Goal: Information Seeking & Learning: Understand process/instructions

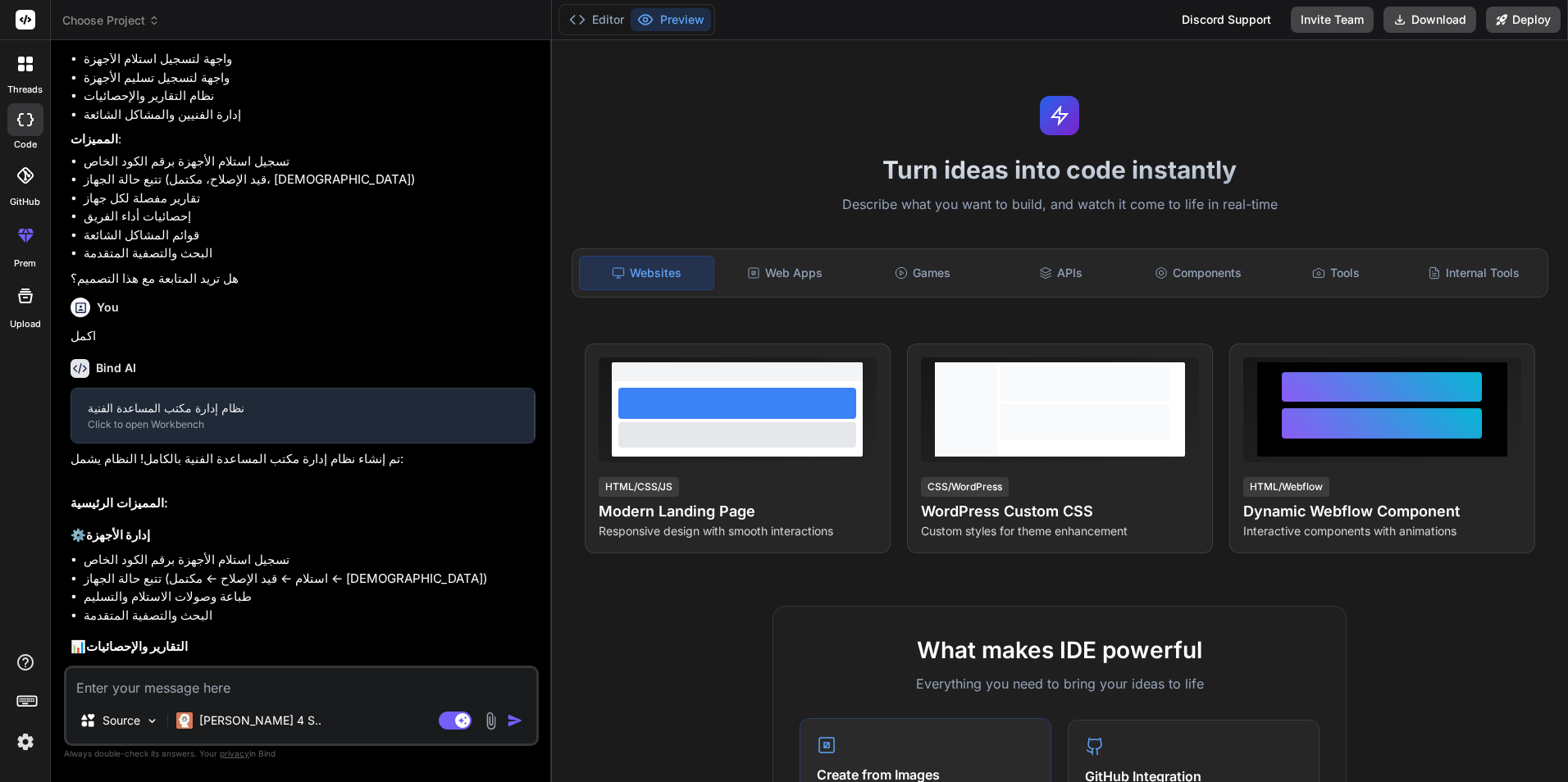
scroll to position [542, 0]
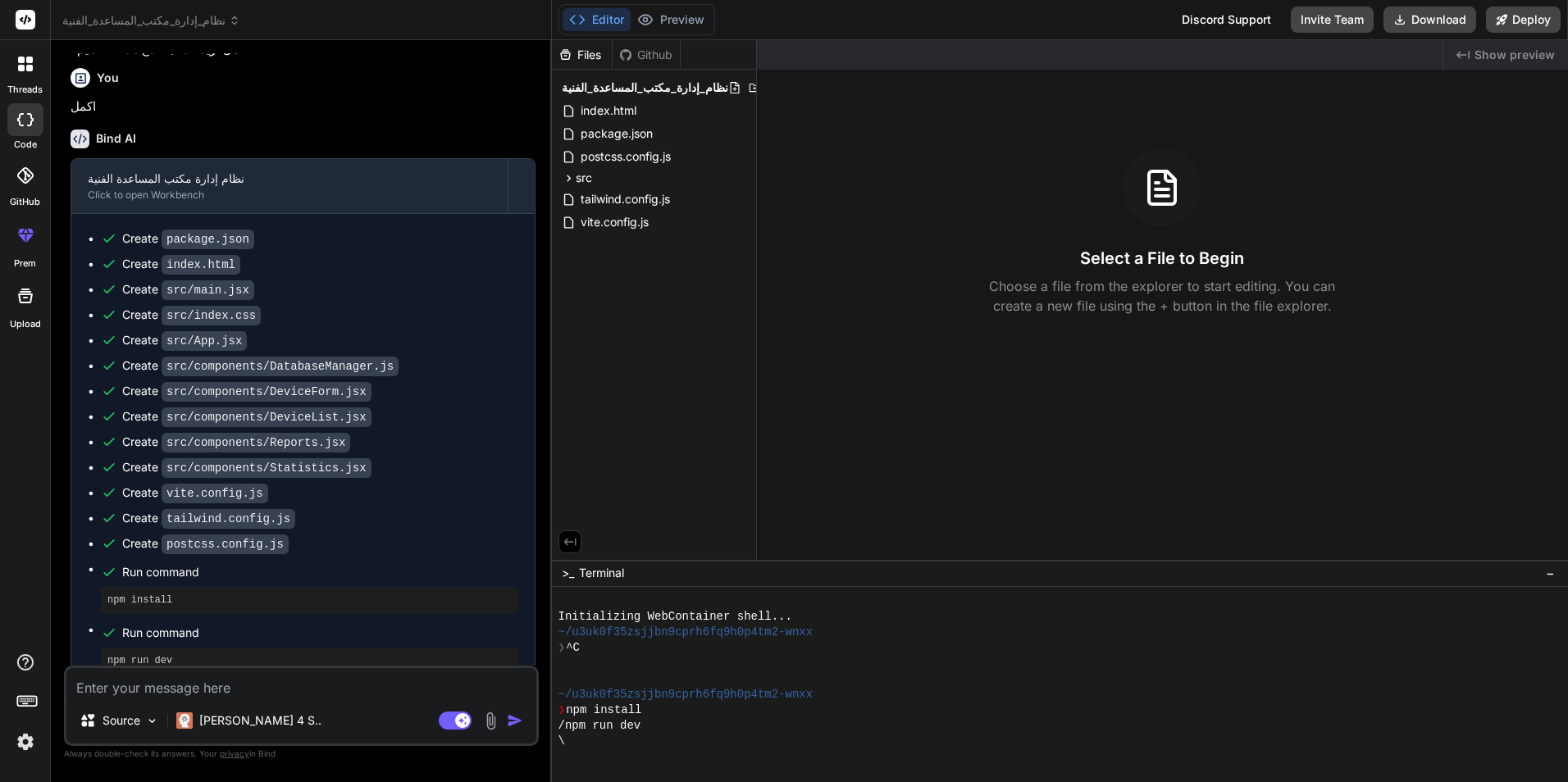
click at [876, 344] on div "Created with Pixso. Show preview Select a File to Begin Choose a file from the …" at bounding box center [1163, 300] width 812 height 520
click at [608, 28] on button "Editor" at bounding box center [597, 19] width 68 height 23
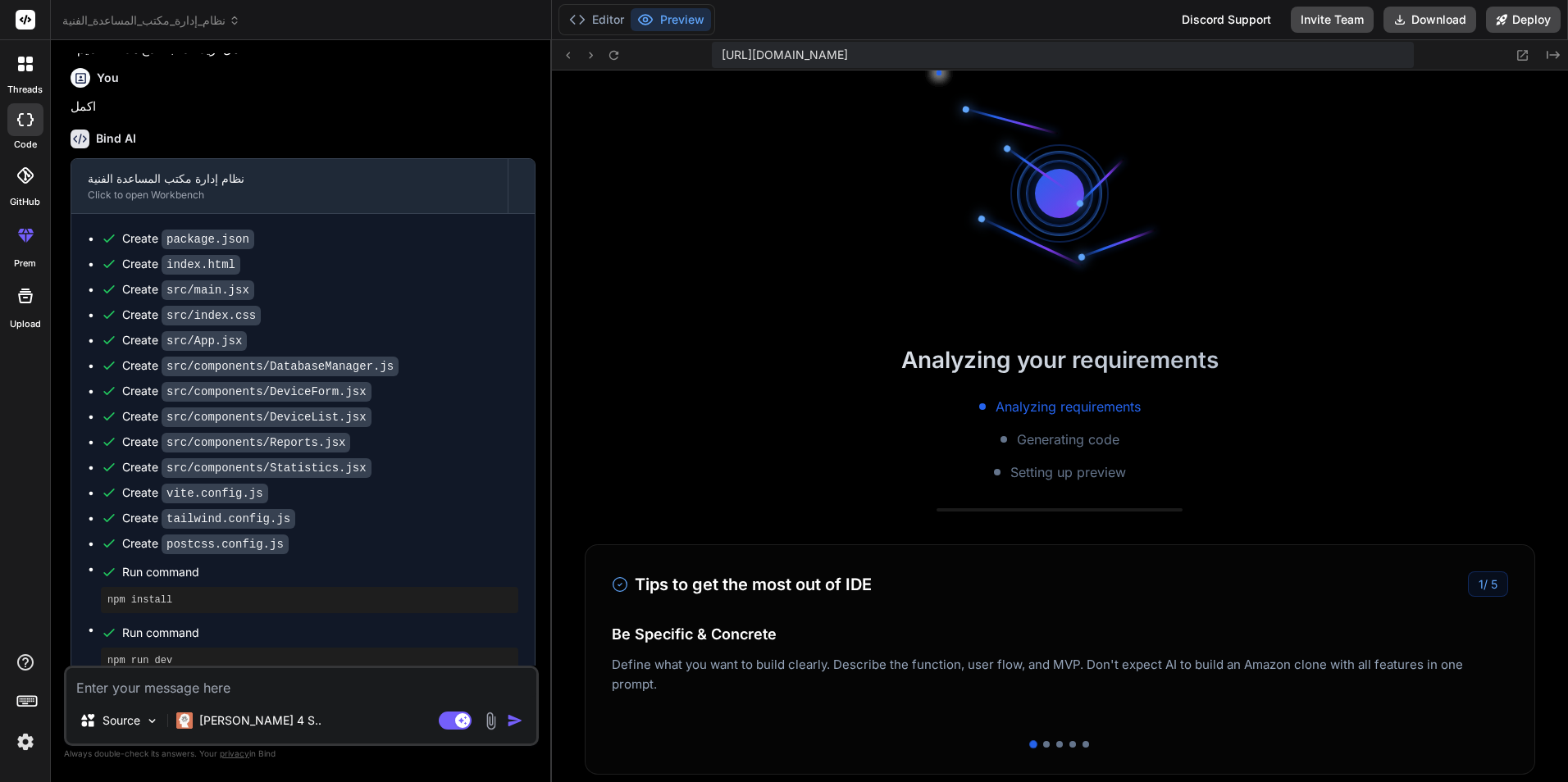
scroll to position [327, 0]
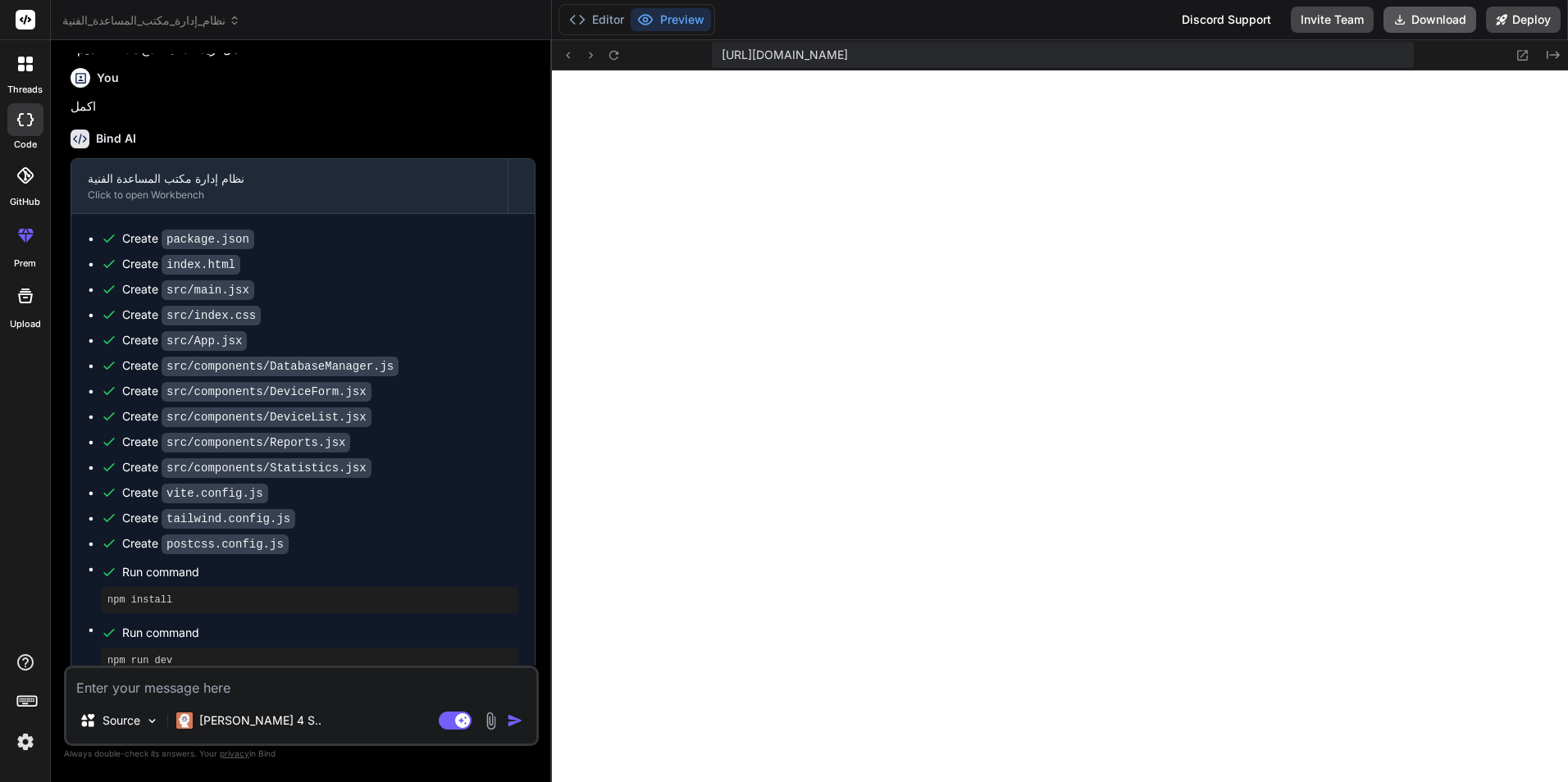
click at [1450, 19] on button "Download" at bounding box center [1430, 20] width 93 height 26
type textarea "x"
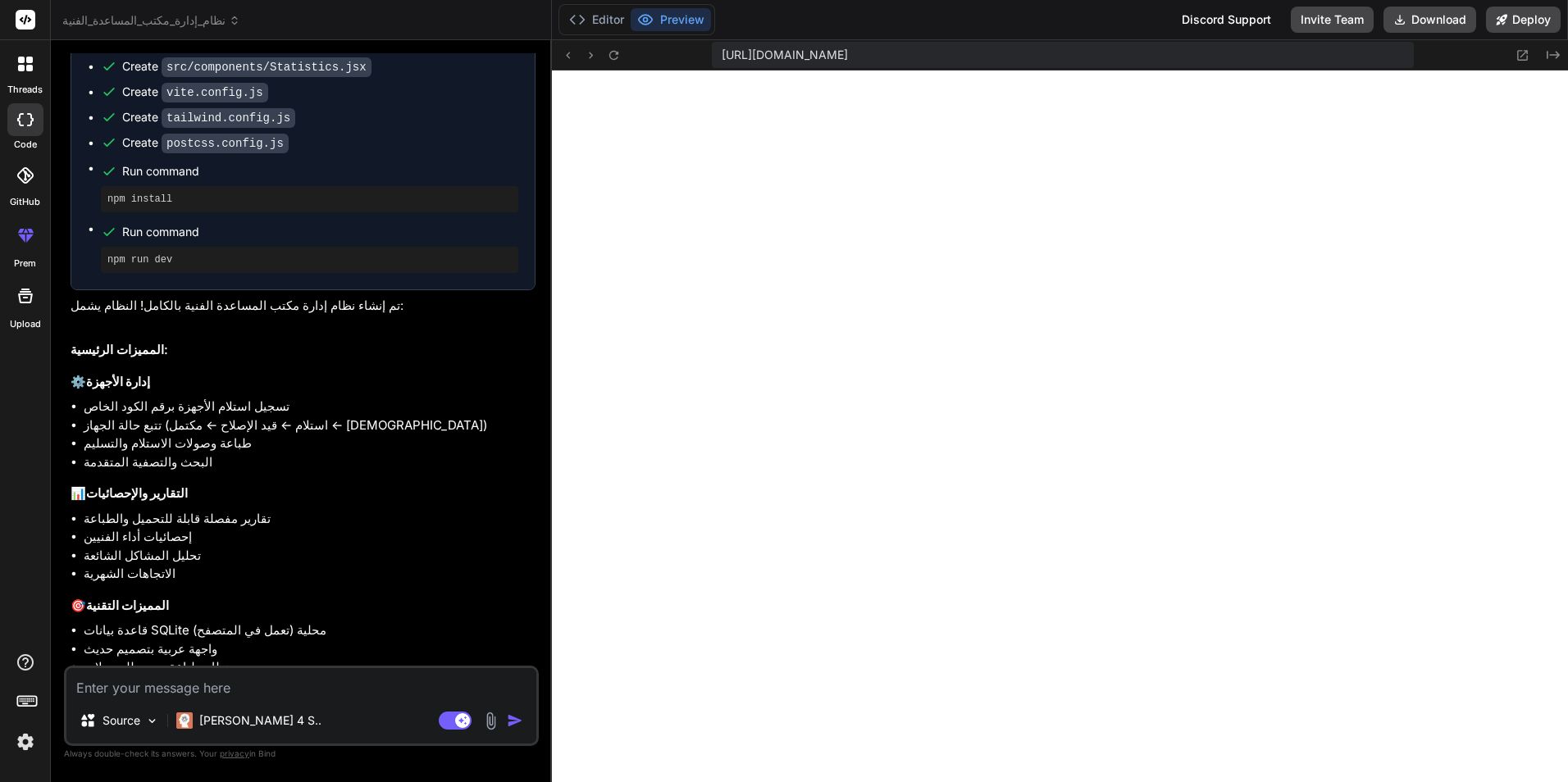
scroll to position [1019, 0]
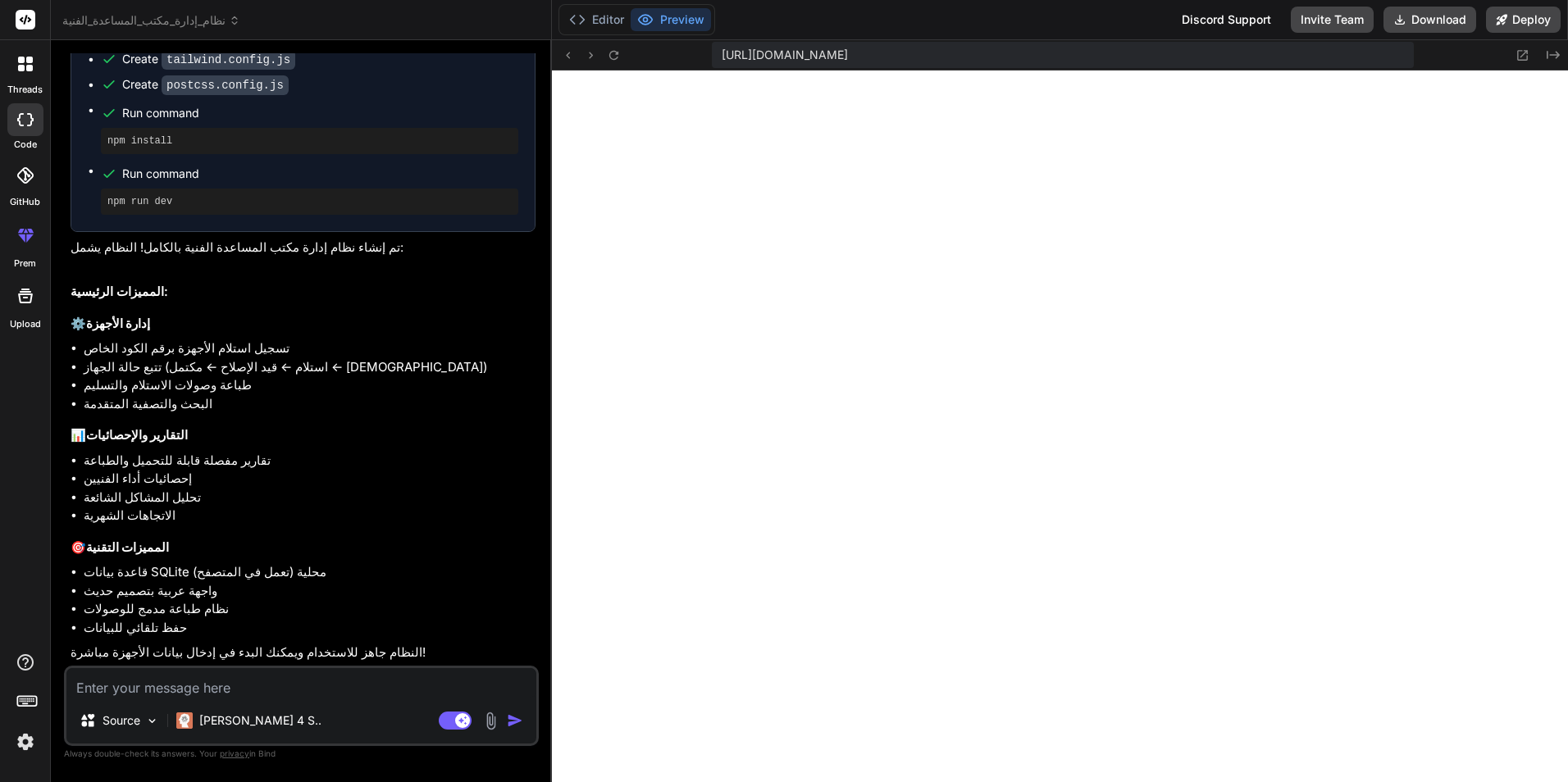
click at [1319, 49] on div "[URL][DOMAIN_NAME]" at bounding box center [1062, 55] width 702 height 26
copy div "[URL][DOMAIN_NAME] Created with Pixso."
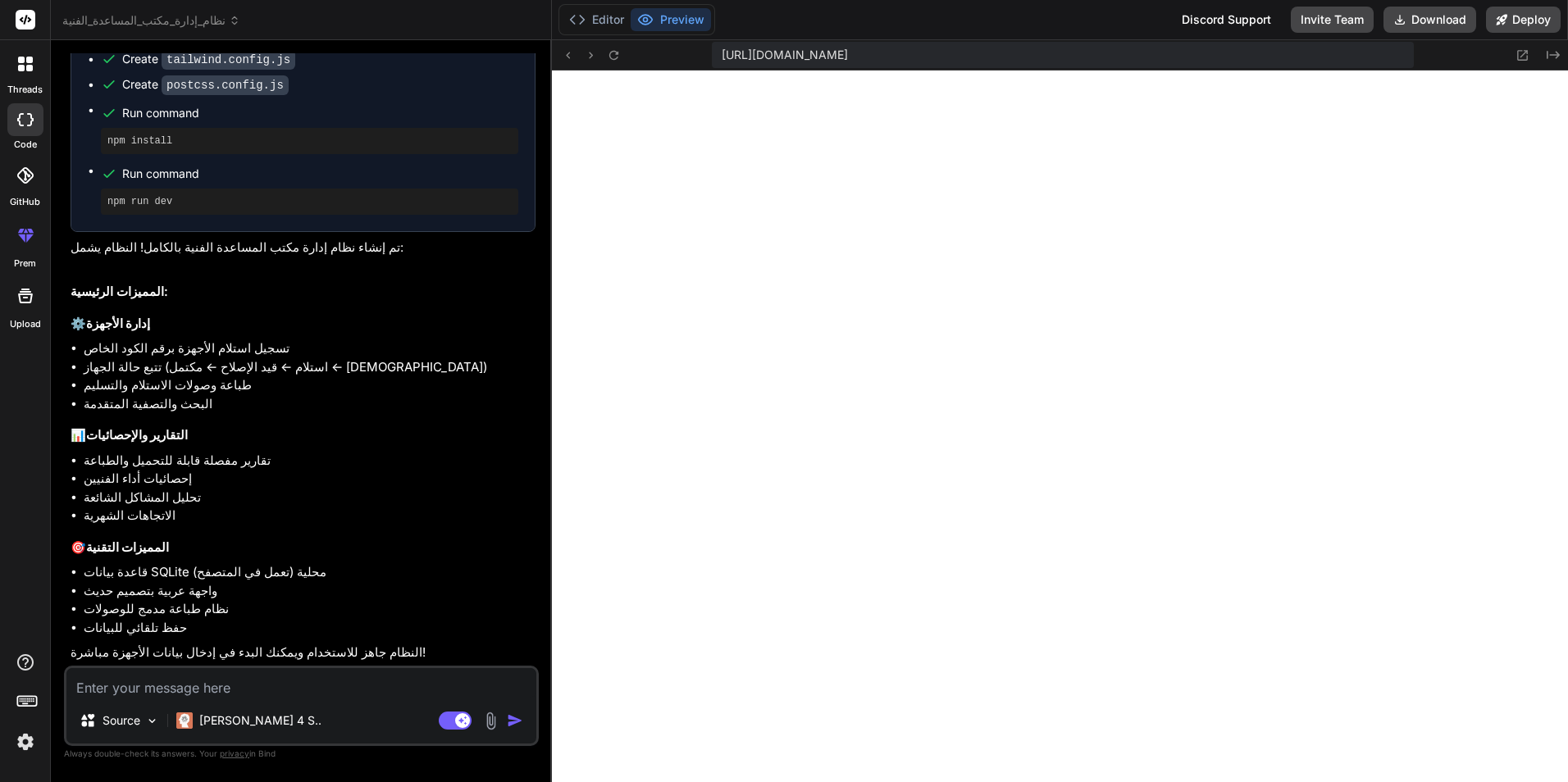
click at [173, 690] on textarea at bounding box center [301, 683] width 470 height 30
type textarea "ك"
type textarea "x"
type textarea "كي"
type textarea "x"
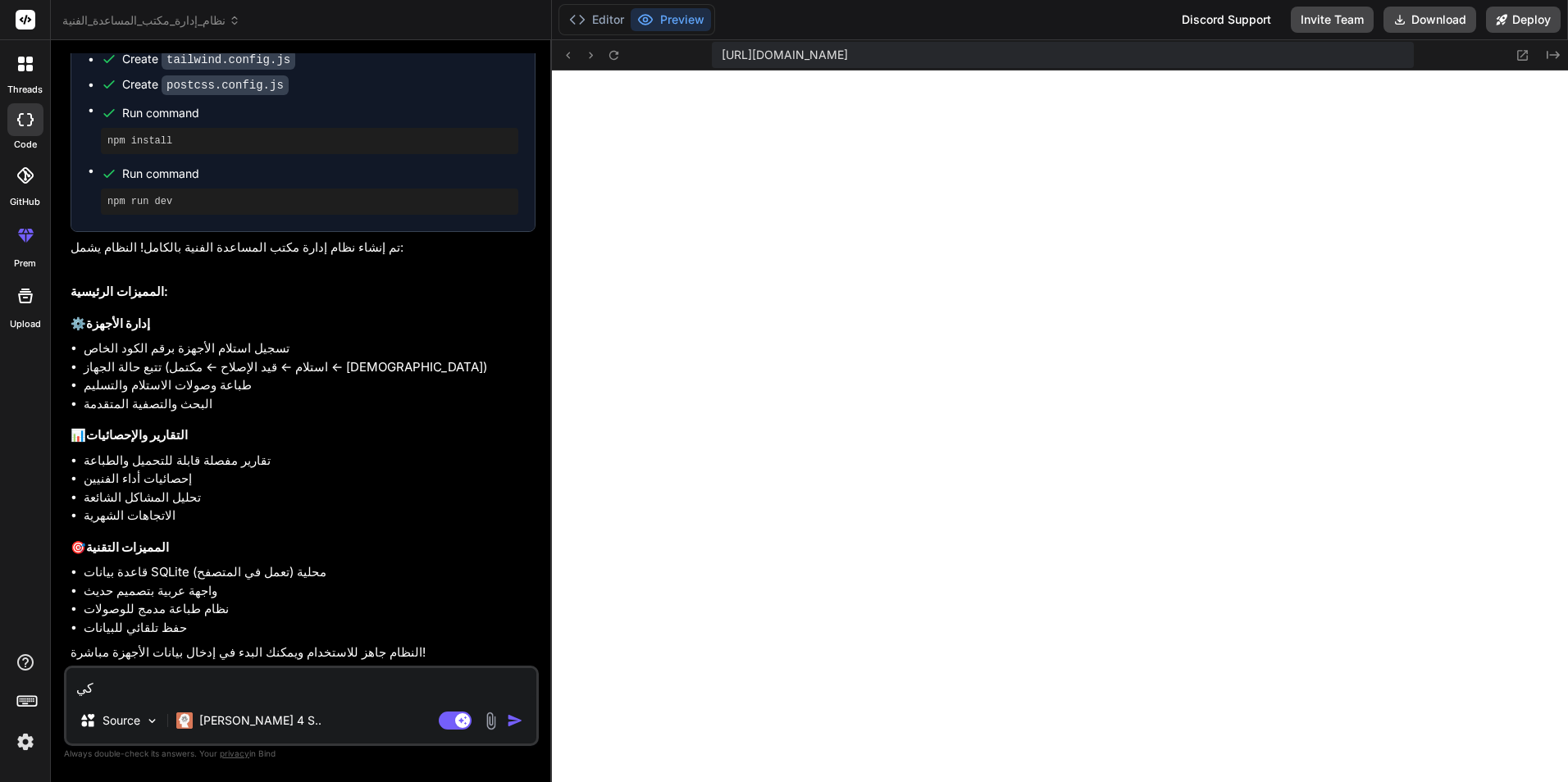
type textarea "كيف"
type textarea "x"
type textarea "كيف"
type textarea "x"
type textarea "كيف ا"
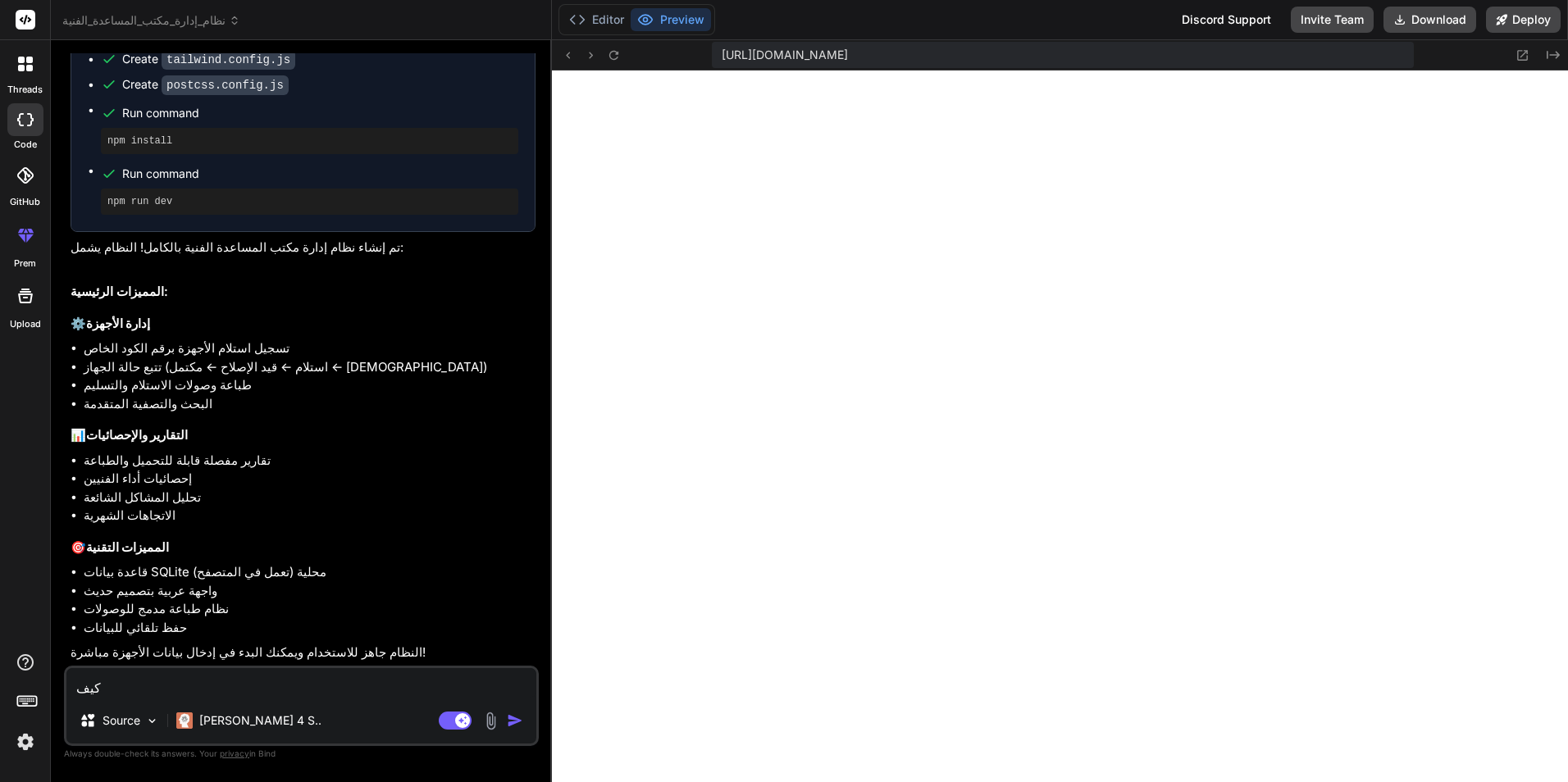
type textarea "x"
type textarea "كيف اس"
type textarea "x"
type textarea "كيف است"
type textarea "x"
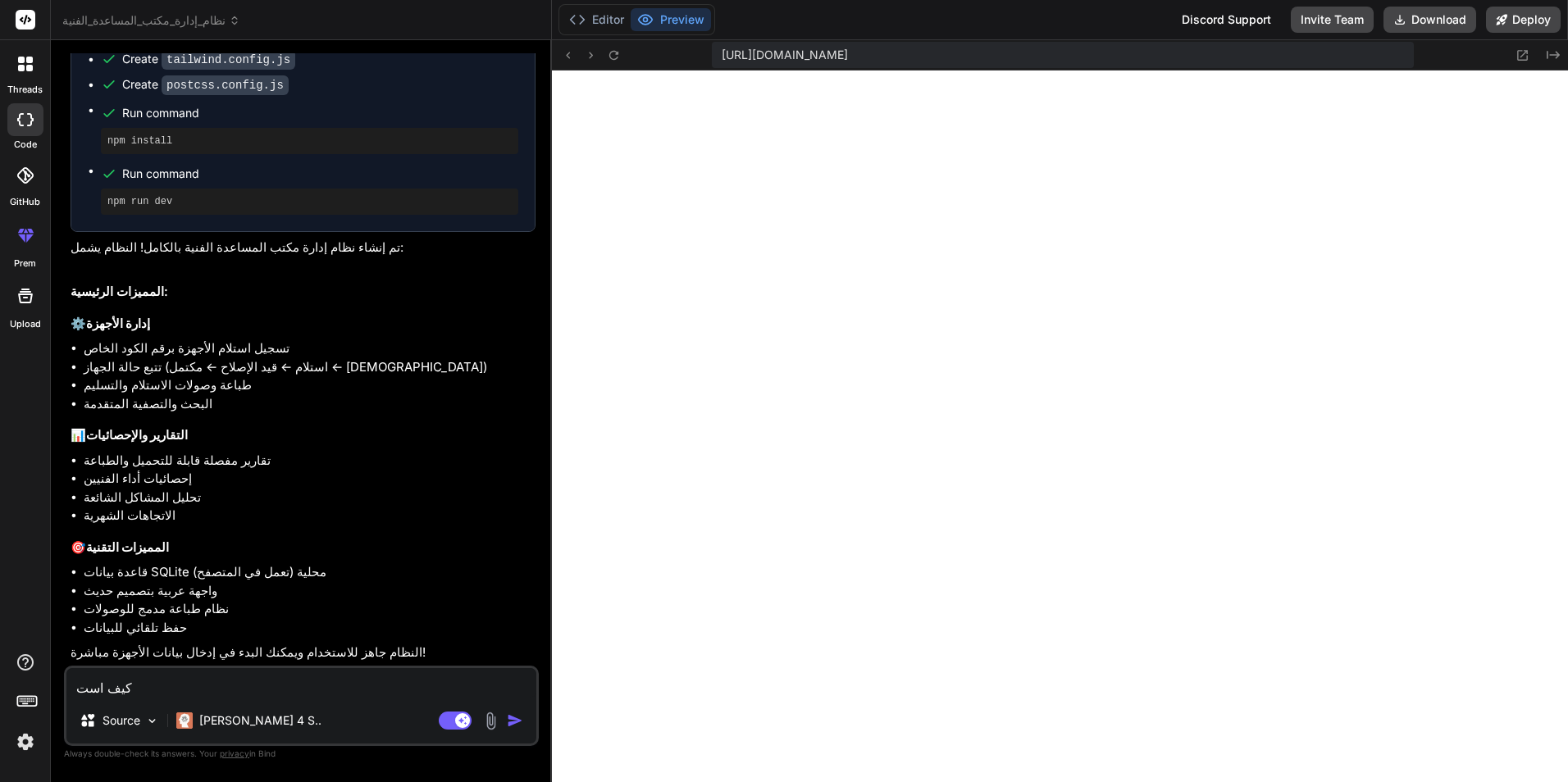
type textarea "كيف استع"
type textarea "x"
type textarea "كيف استعم"
type textarea "x"
type textarea "كيف استعمل"
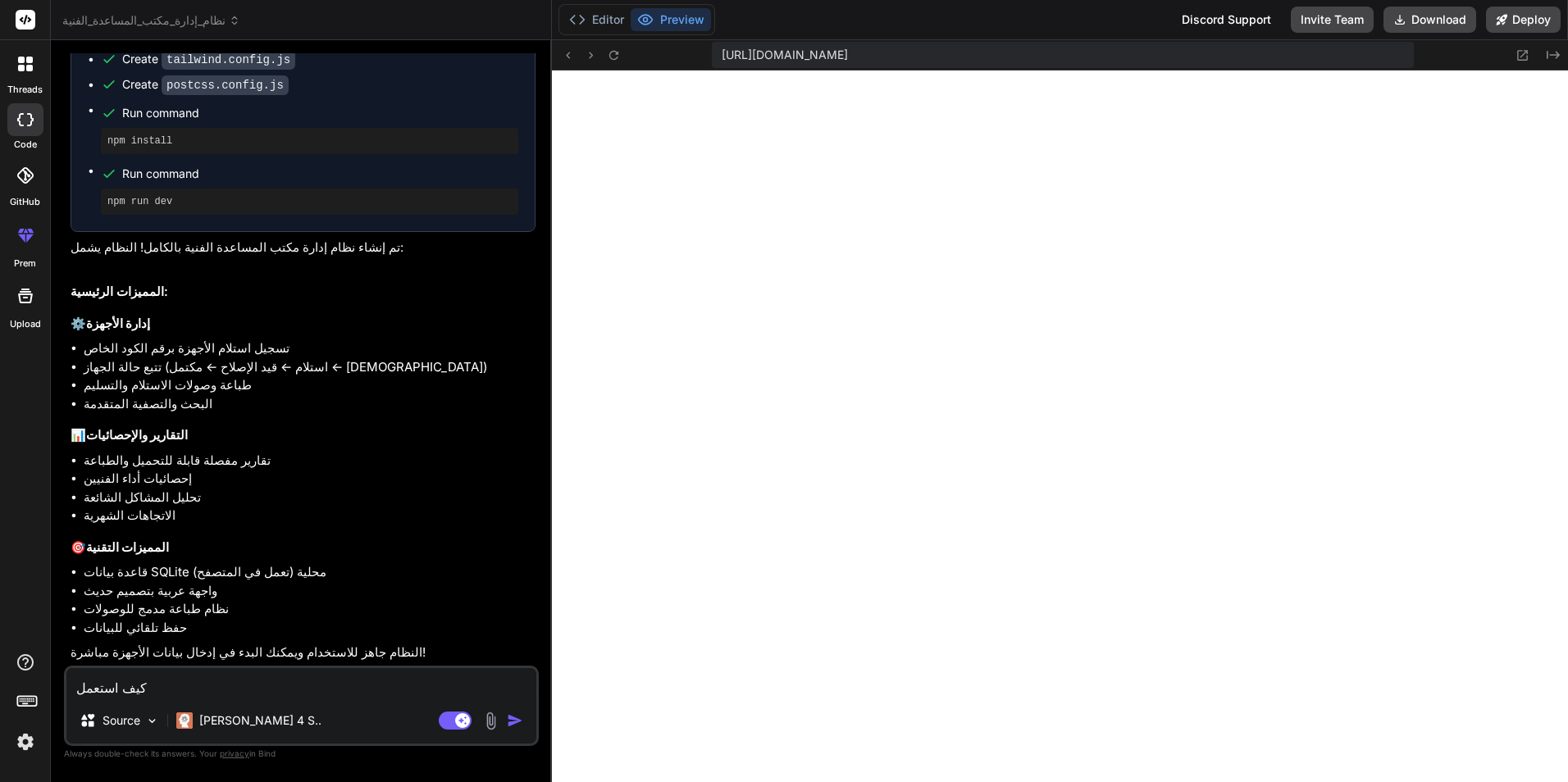
type textarea "x"
type textarea "كيف استعمل"
type textarea "x"
type textarea "كيف استعمل ه"
type textarea "x"
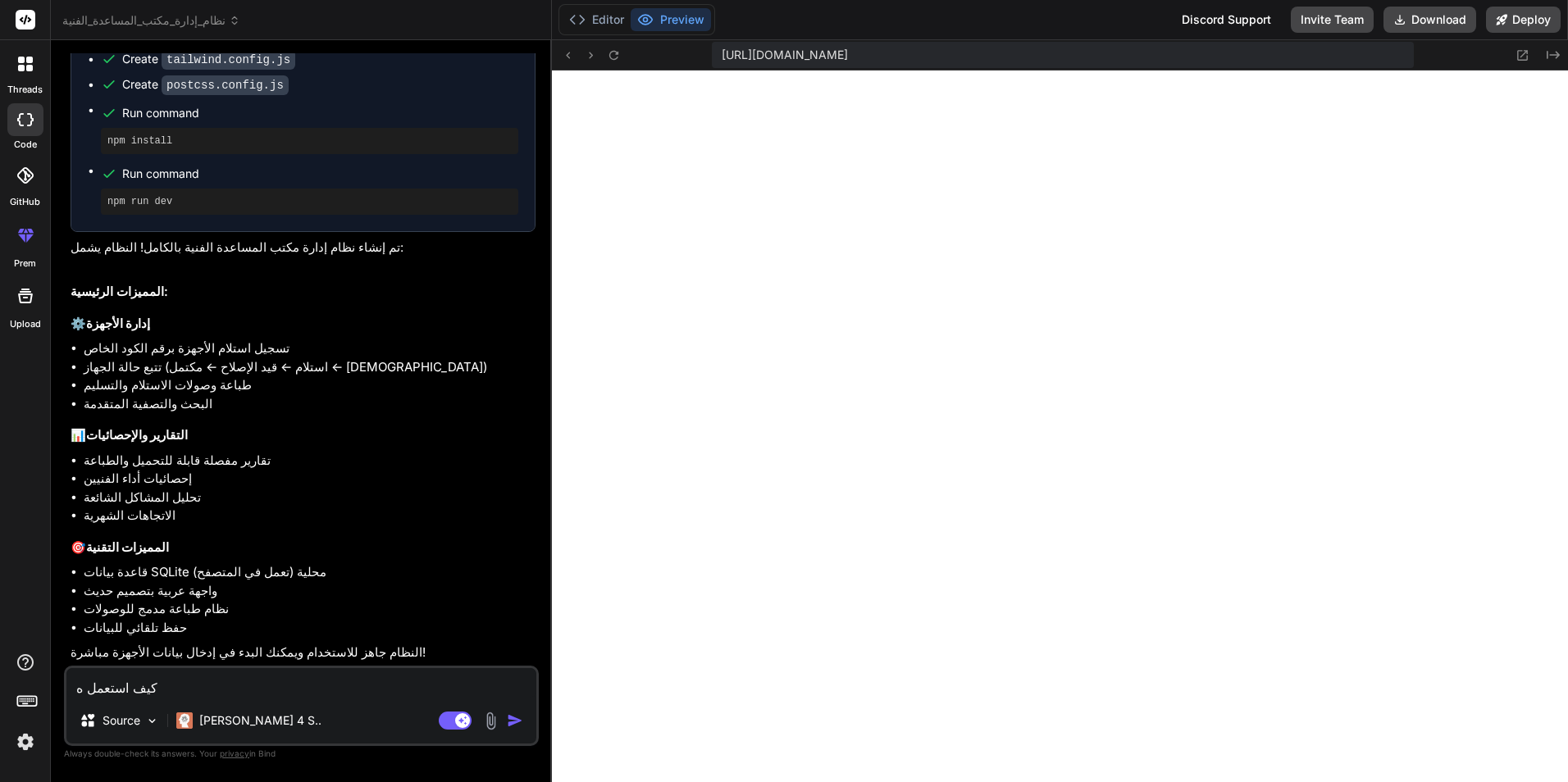
type textarea "كيف استعمل هد"
type textarea "x"
type textarea "كيف استعمل هدا"
type textarea "x"
type textarea "كيف استعمل هدا"
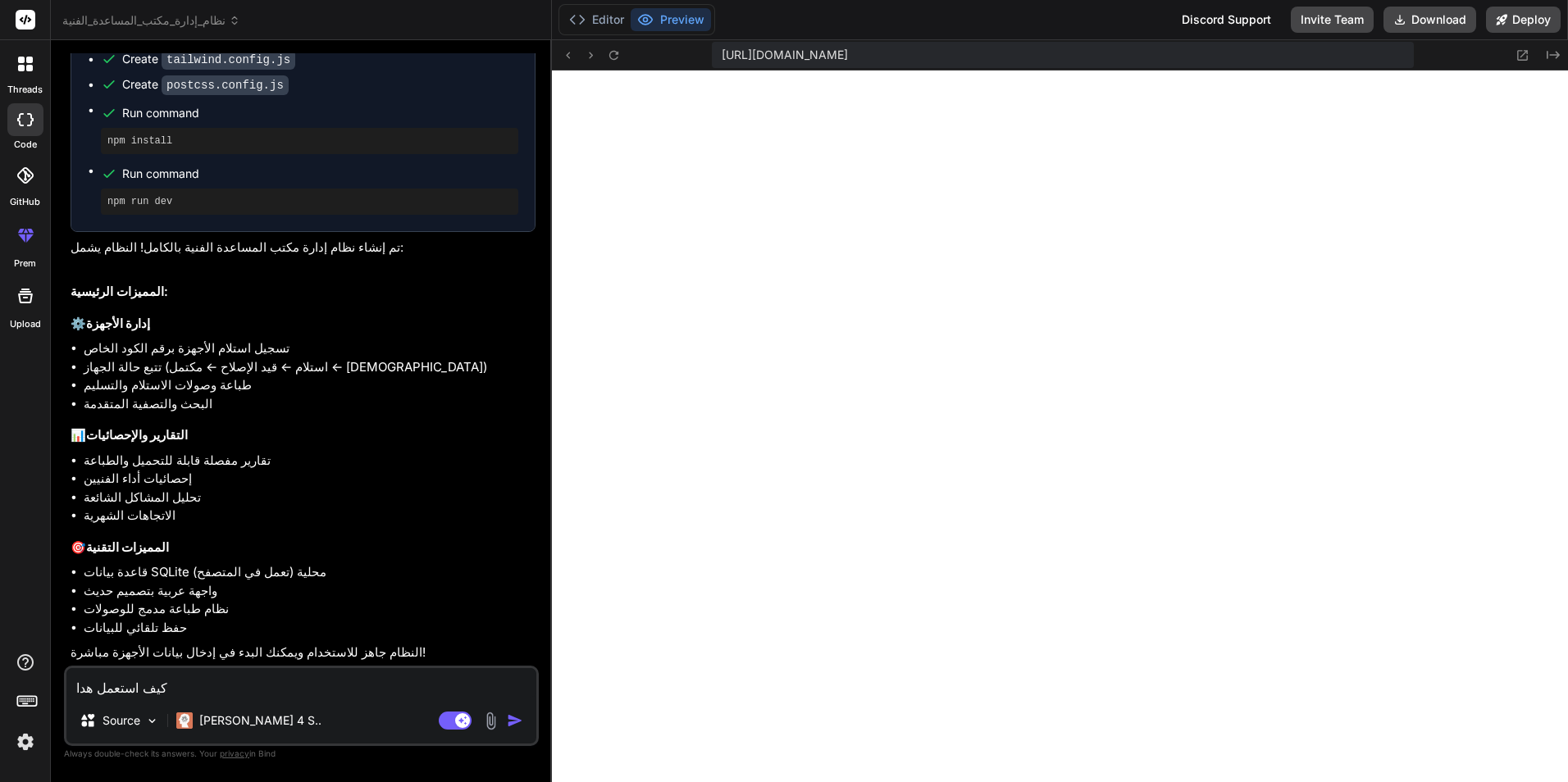
type textarea "x"
type textarea "كيف استعمل هدا ا"
type textarea "x"
type textarea "كيف استعمل هدا ال"
type textarea "x"
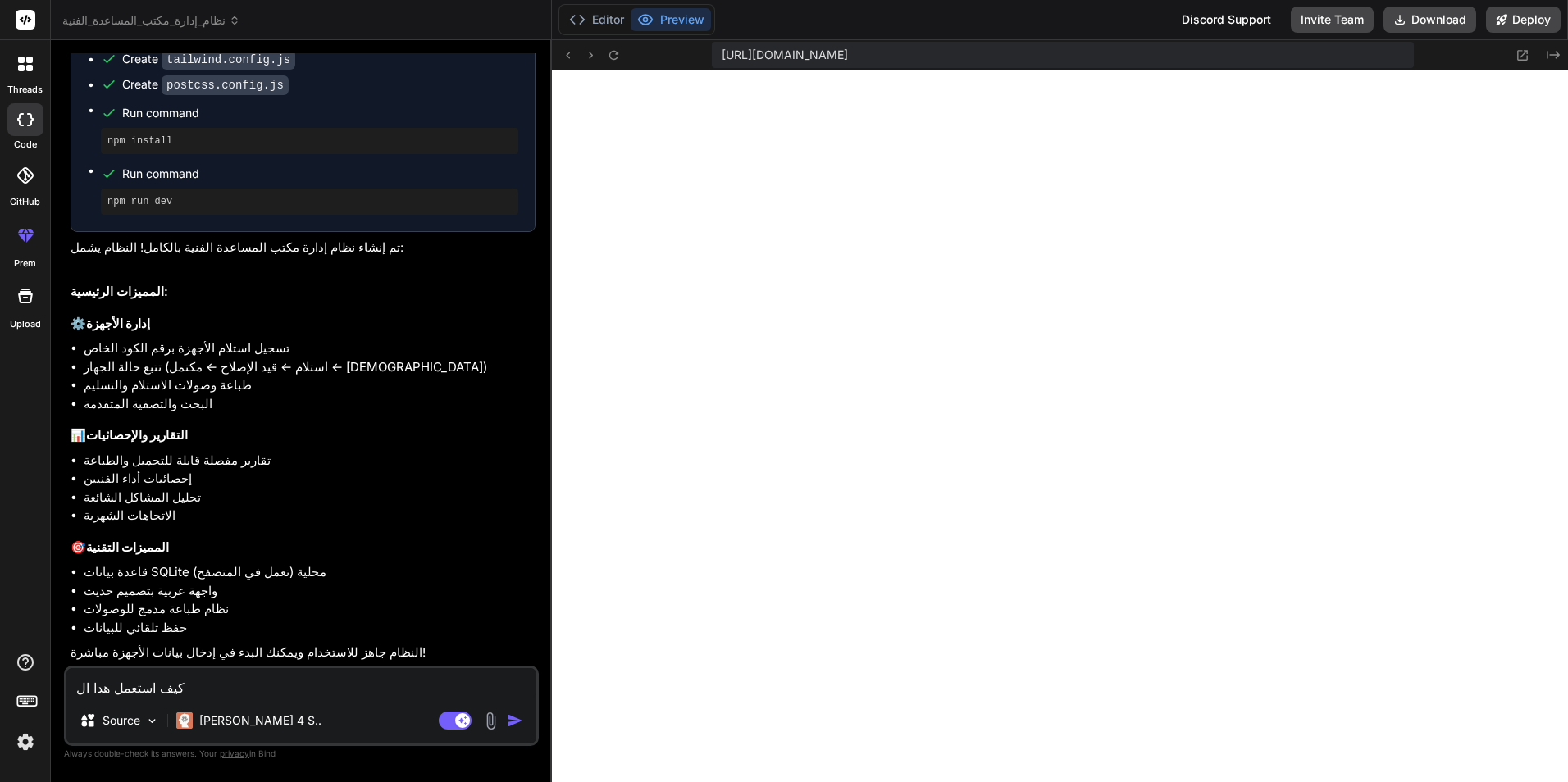
type textarea "كيف استعمل هدا الت"
type textarea "x"
type textarea "كيف استعمل هدا التط"
type textarea "x"
type textarea "كيف استعمل هدا التطب"
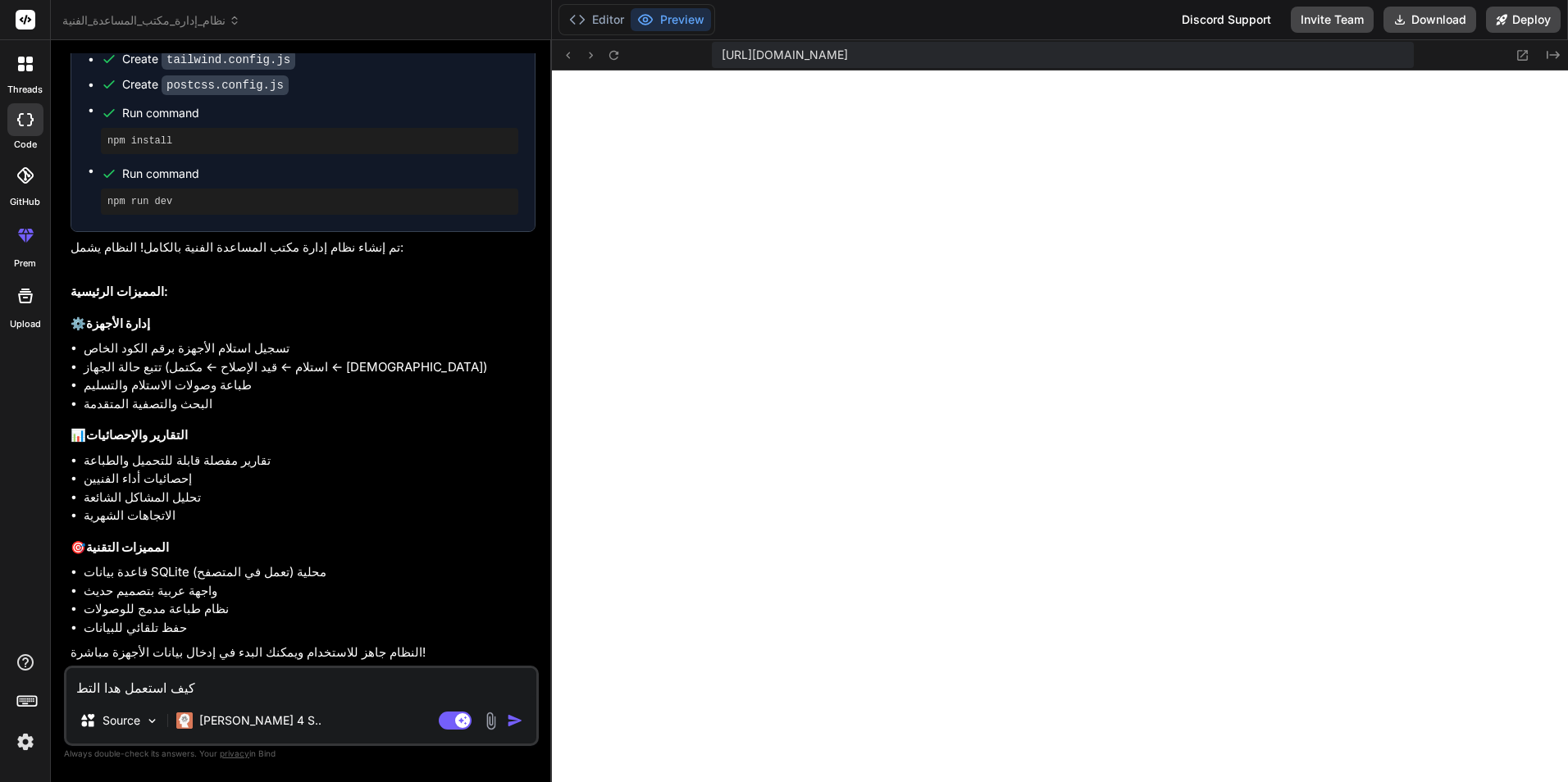
type textarea "x"
type textarea "كيف استعمل هدا التطبي"
type textarea "x"
type textarea "كيف استعمل هدا التطبيق"
type textarea "x"
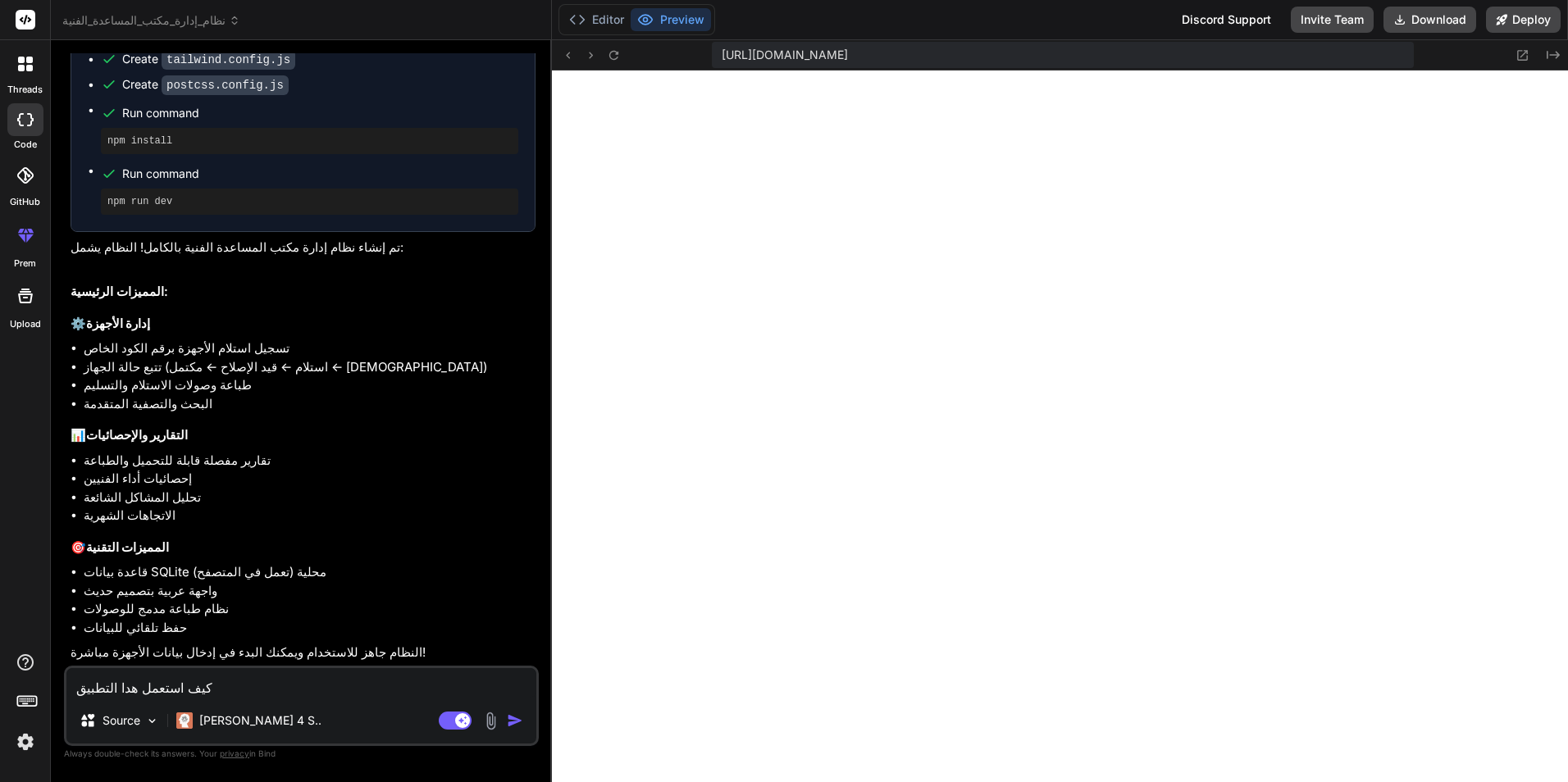
type textarea "كيف استعمل هدا التطبيق"
type textarea "x"
type textarea "كيف استعمل هدا التطبيق ف"
type textarea "x"
type textarea "كيف استعمل هدا التطبيق في"
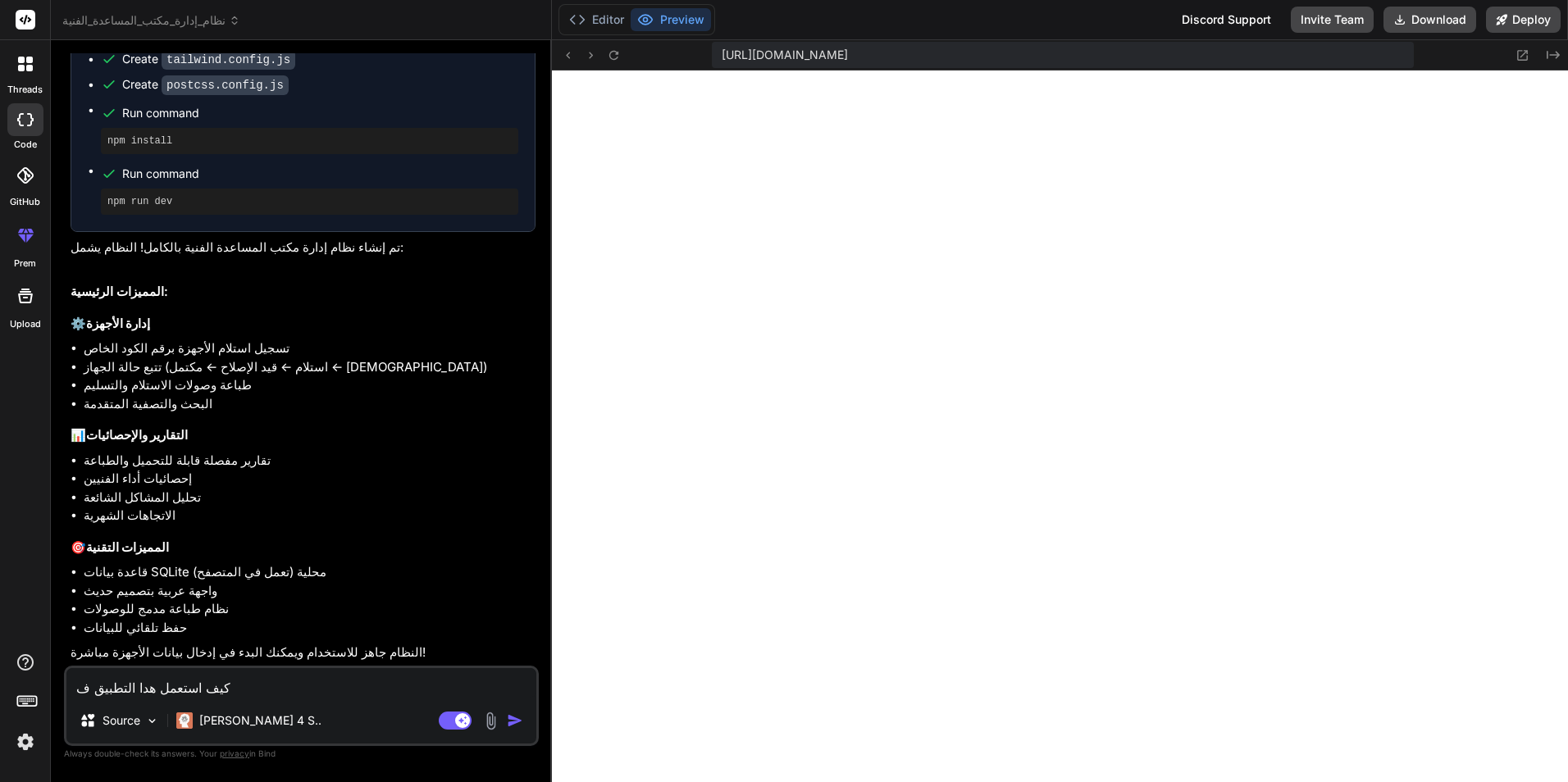
type textarea "x"
type textarea "كيف استعمل هدا التطبيق في"
type textarea "x"
type textarea "كيف استعمل هدا التطبيق في ا"
type textarea "x"
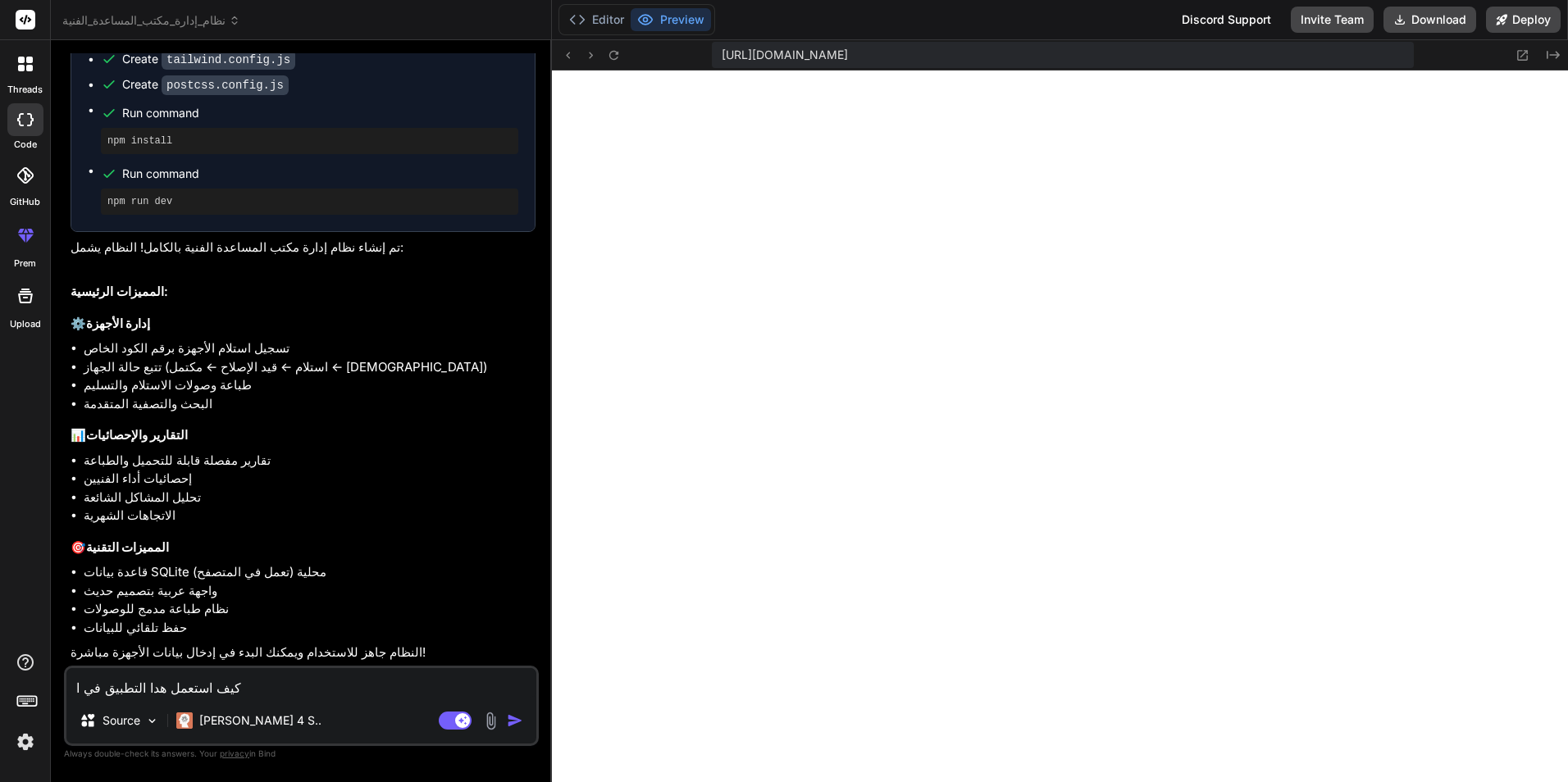
type textarea "كيف استعمل هدا التطبيق في اس"
type textarea "x"
type textarea "كيف استعمل هدا التطبيق في اسو"
type textarea "x"
type textarea "كيف استعمل هدا التطبيق في اسوب"
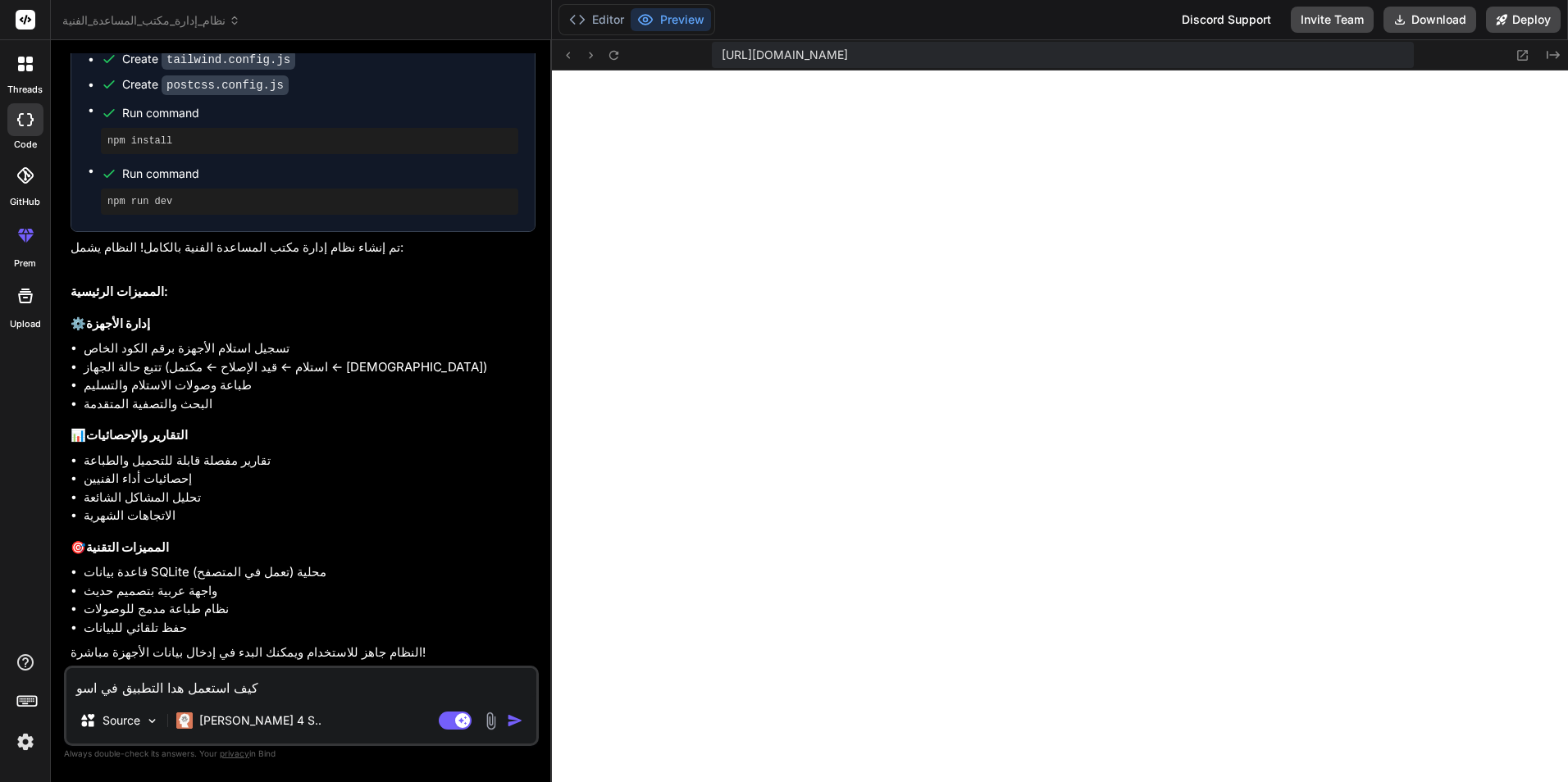
type textarea "x"
type textarea "كيف استعمل هدا التطبيق في اسوبي"
type textarea "x"
type textarea "كيف استعمل هدا التطبيق في اسوبي"
type textarea "x"
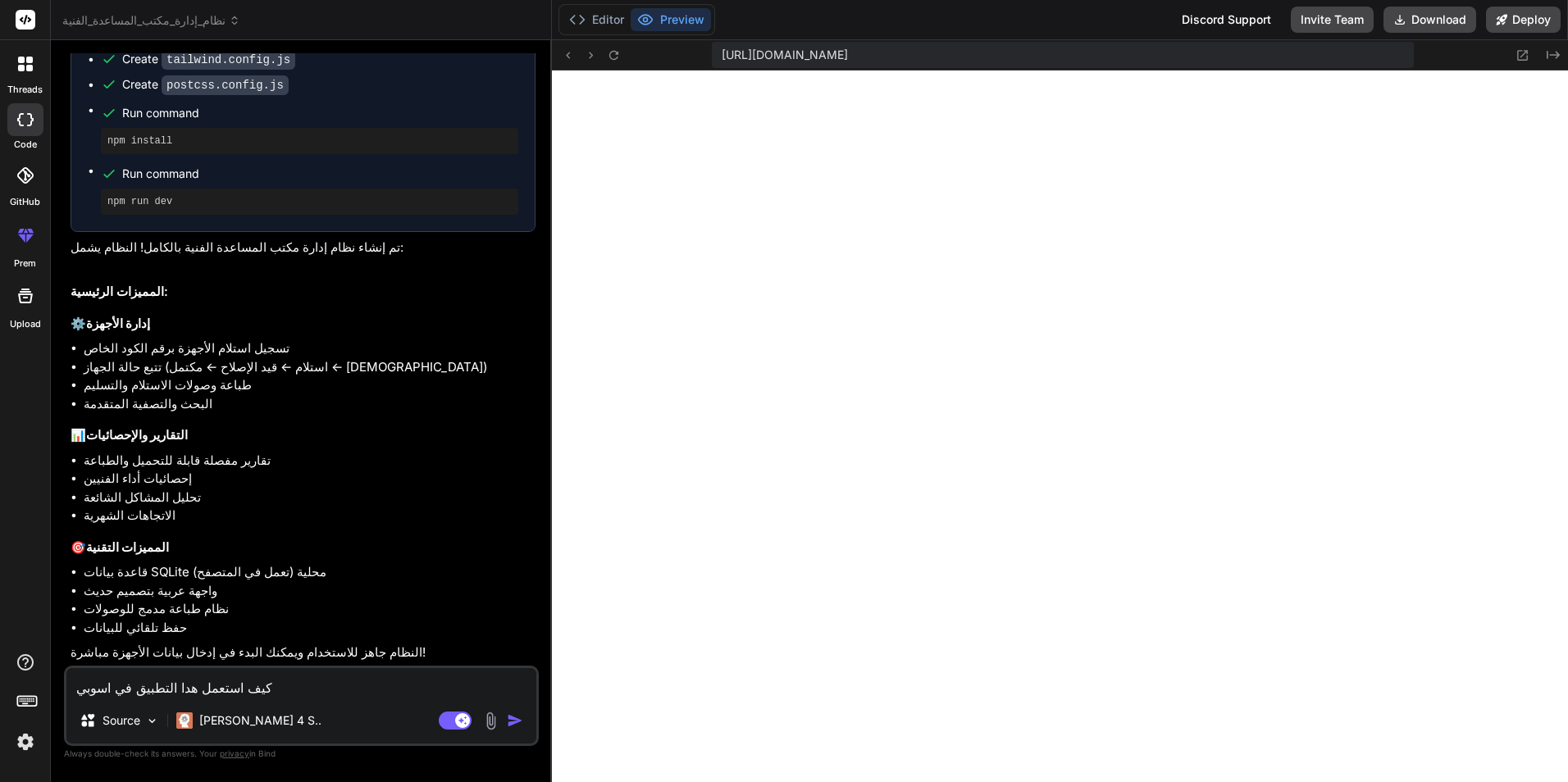
type textarea "كيف استعمل هدا التطبيق في [GEOGRAPHIC_DATA] و"
type textarea "x"
type textarea "كيف استعمل هدا التطبيق في [GEOGRAPHIC_DATA] وم"
type textarea "x"
type textarea "كيف استعمل هدا التطبيق في اسوبي ومش"
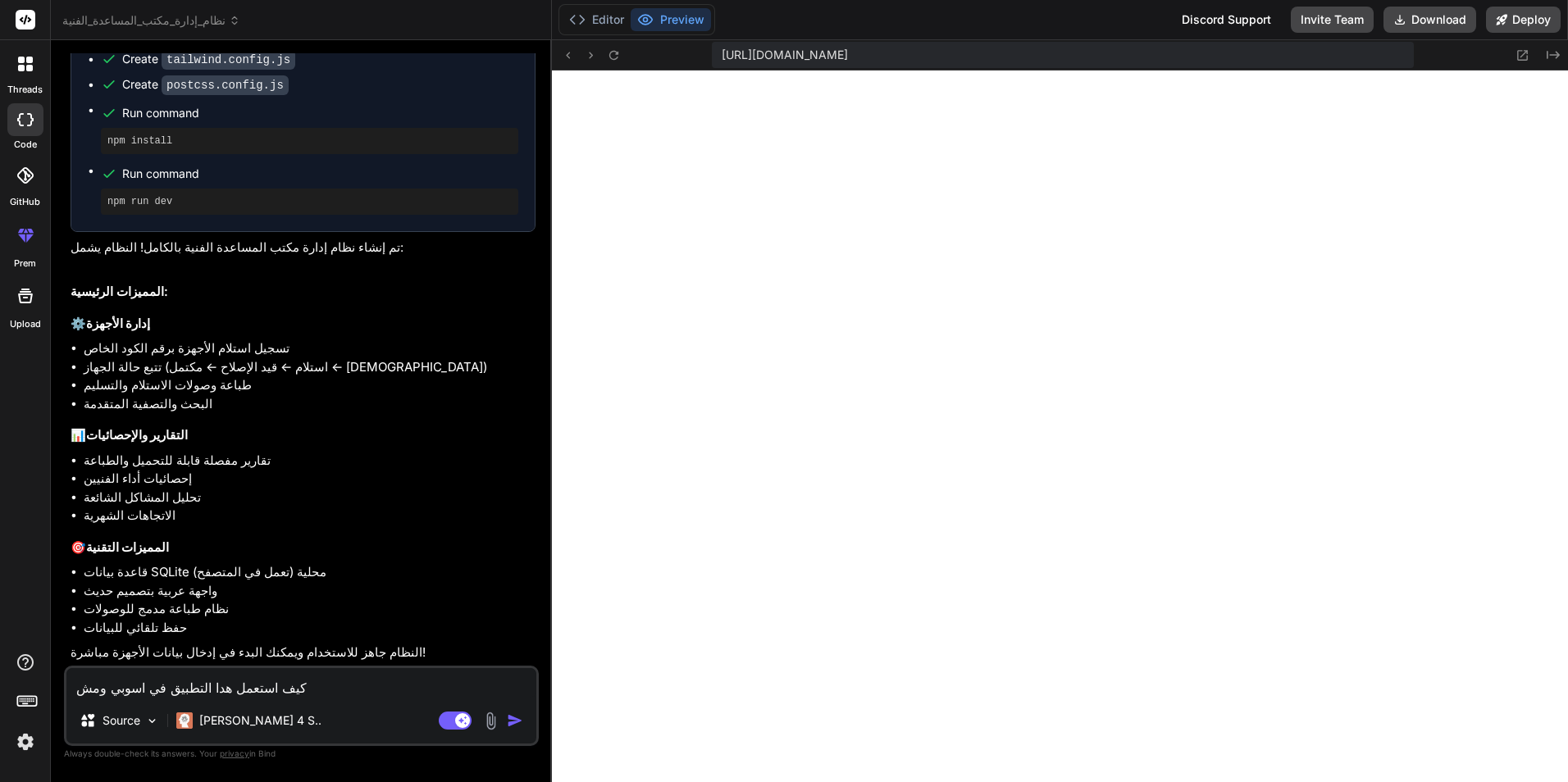
type textarea "x"
type textarea "كيف استعمل هدا التطبيق في [GEOGRAPHIC_DATA] ومشا"
type textarea "x"
type textarea "كيف استعمل هدا التطبيق في اسوبي ومشار"
type textarea "x"
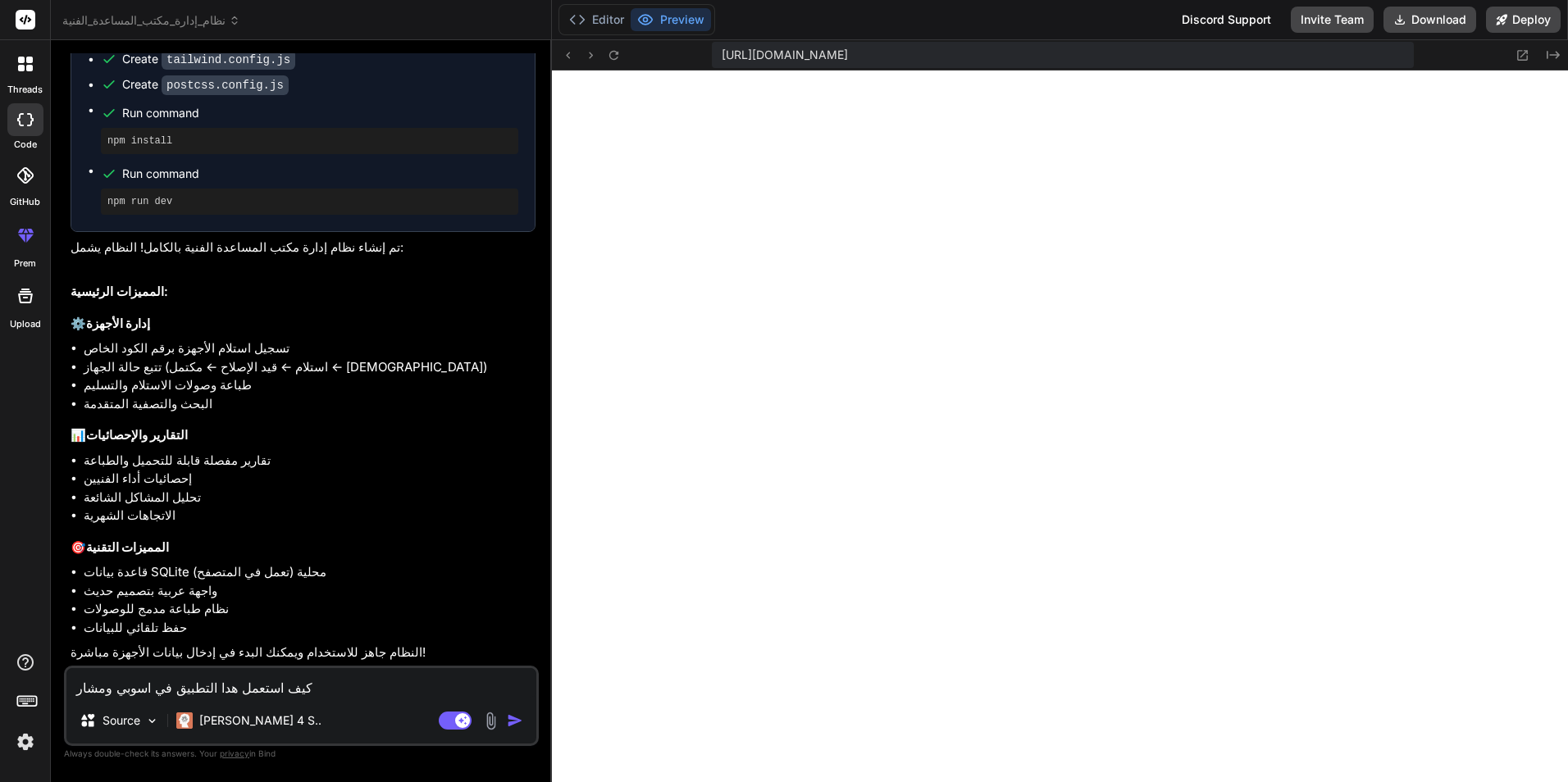
type textarea "كيف استعمل هدا التطبيق في اسوبي ومشارك"
type textarea "x"
type textarea "كيف استعمل هدا التطبيق في اسوبي ومشاركت"
type textarea "x"
type textarea "كيف استعمل هدا التطبيق في اسوبي ومشاركته"
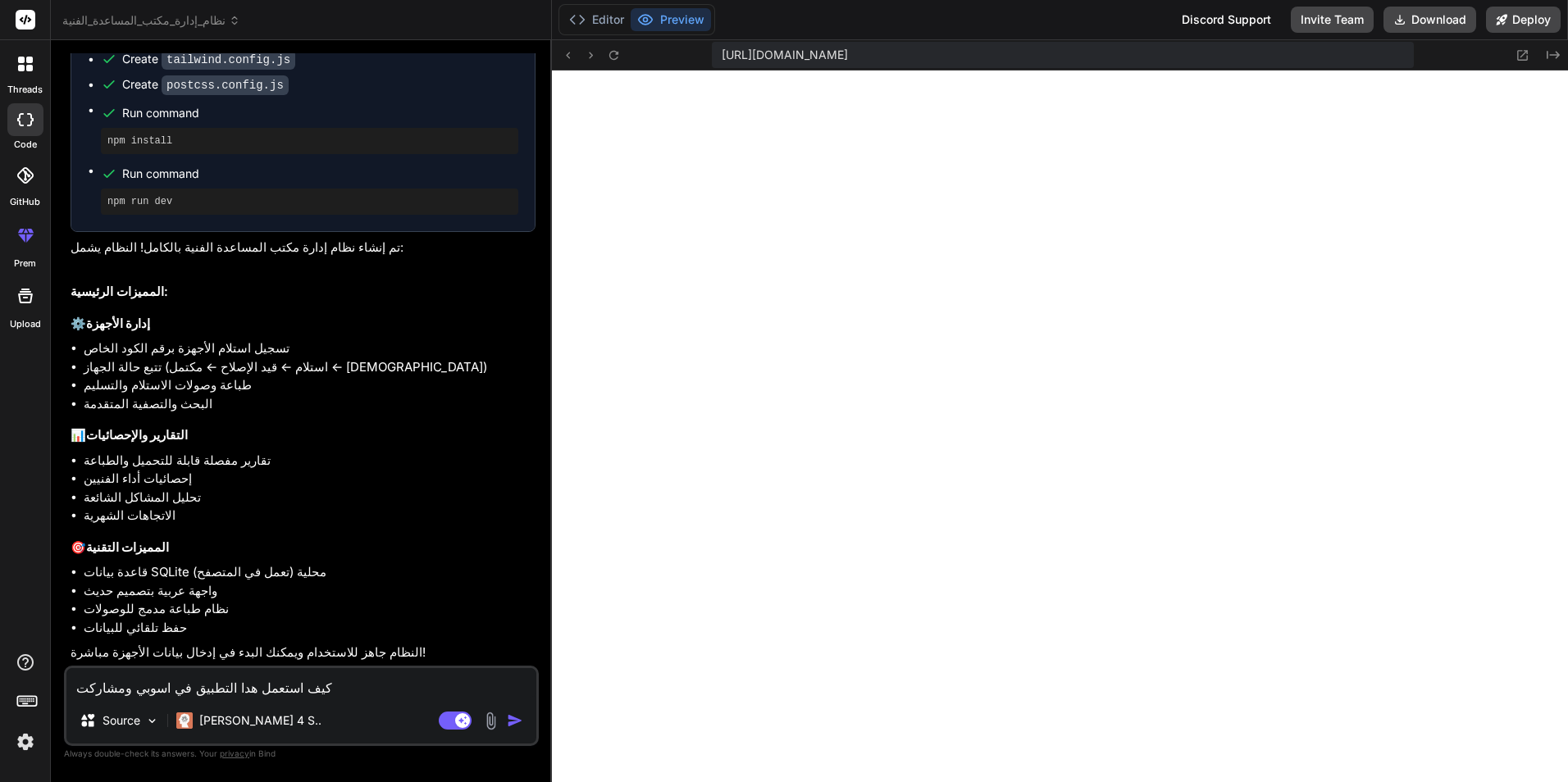
type textarea "x"
type textarea "كيف استعمل هدا التطبيق في اسوبي ومشاركته"
type textarea "x"
type textarea "كيف استعمل هدا التطبيق في اسوبي ومشاركته م"
type textarea "x"
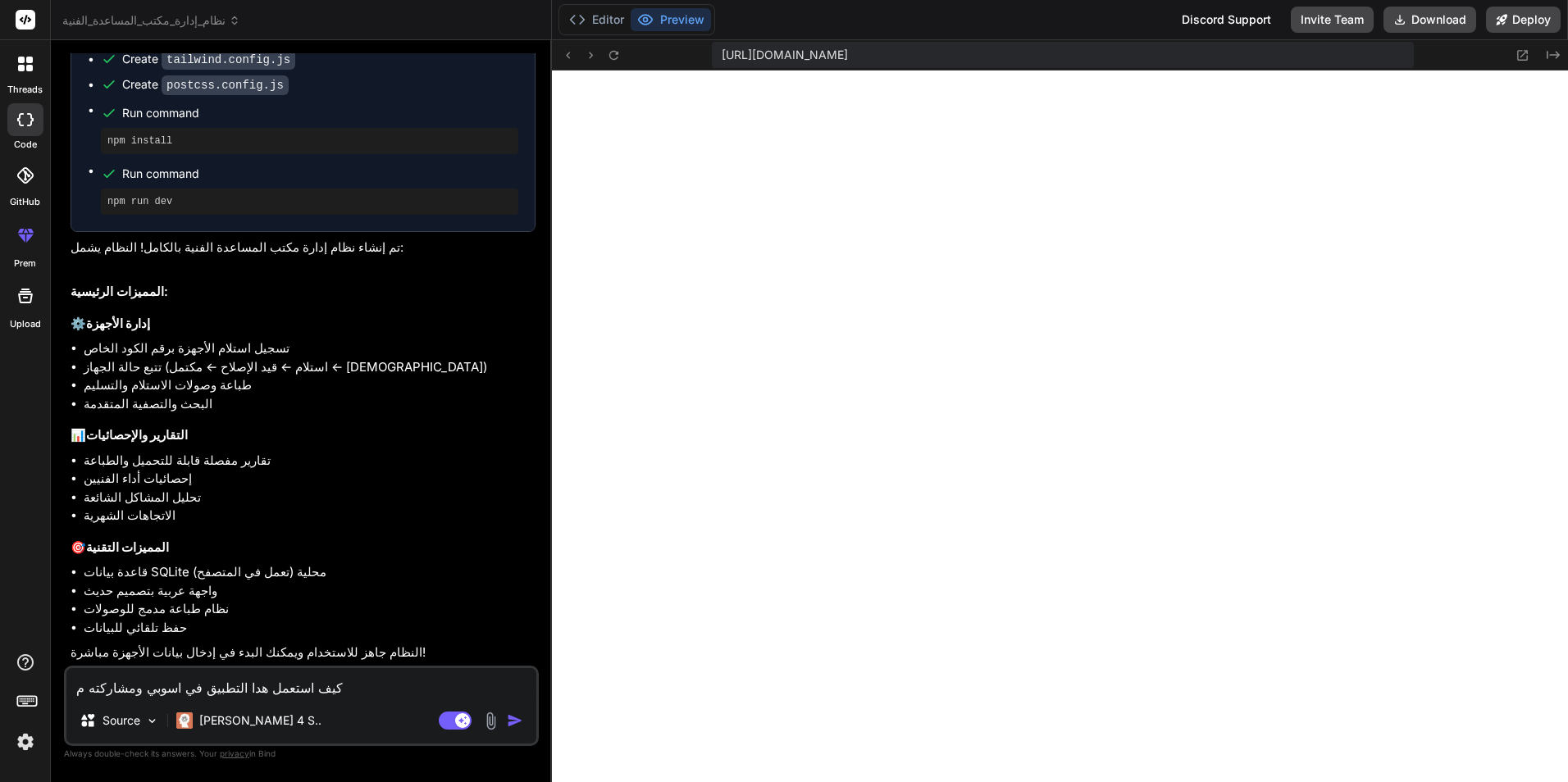
type textarea "كيف استعمل هدا التطبيق في اسوبي ومشاركته مع"
type textarea "x"
type textarea "كيف استعمل هدا التطبيق في اسوبي ومشاركته مع"
type textarea "x"
type textarea "كيف استعمل هدا التطبيق في اسوبي ومشاركته مع ز"
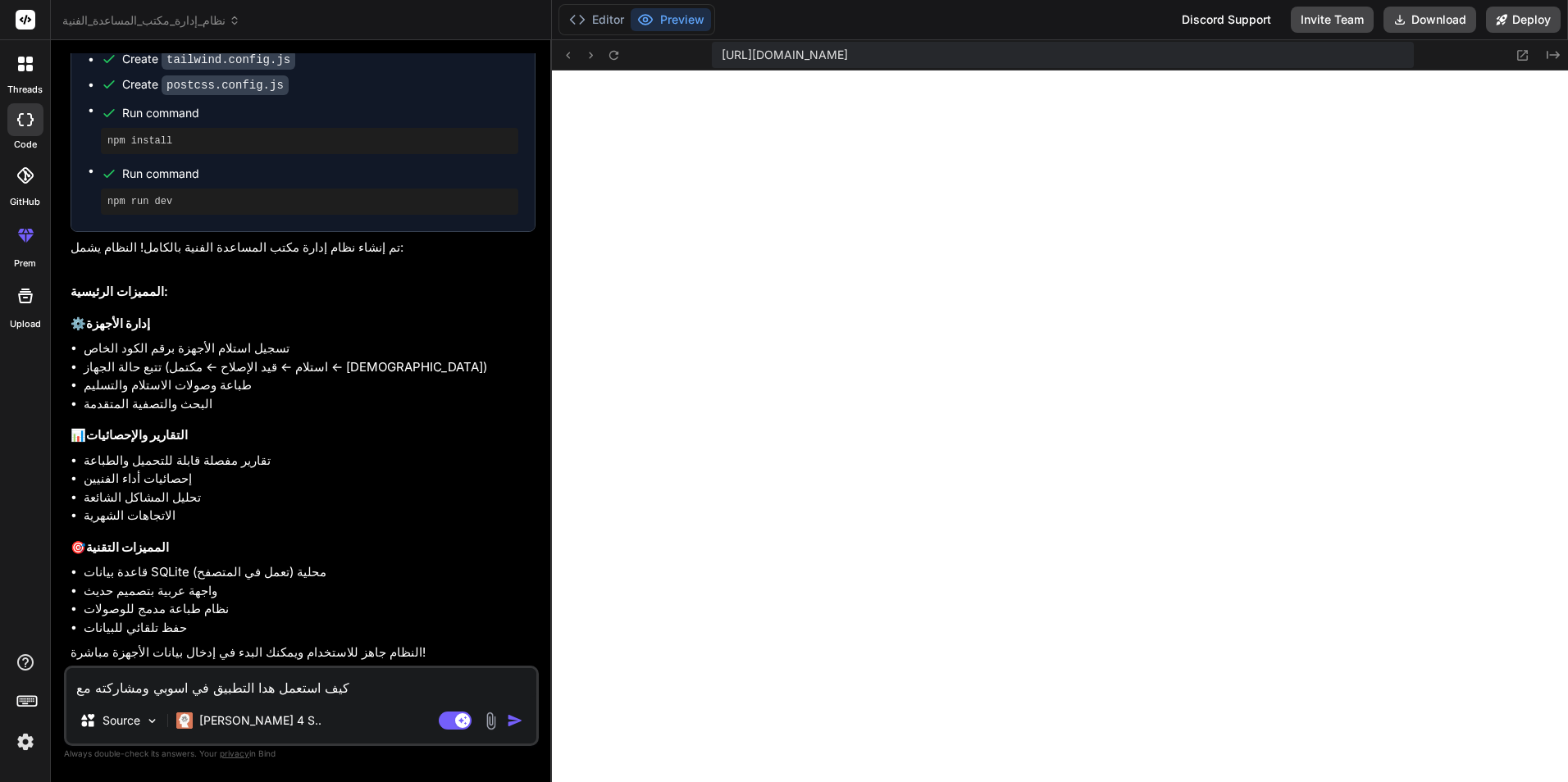
type textarea "x"
type textarea "كيف استعمل هدا التطبيق في اسوبي ومشاركته مع زم"
type textarea "x"
type textarea "كيف استعمل هدا التطبيق في اسوبي ومشاركته مع زمل"
type textarea "x"
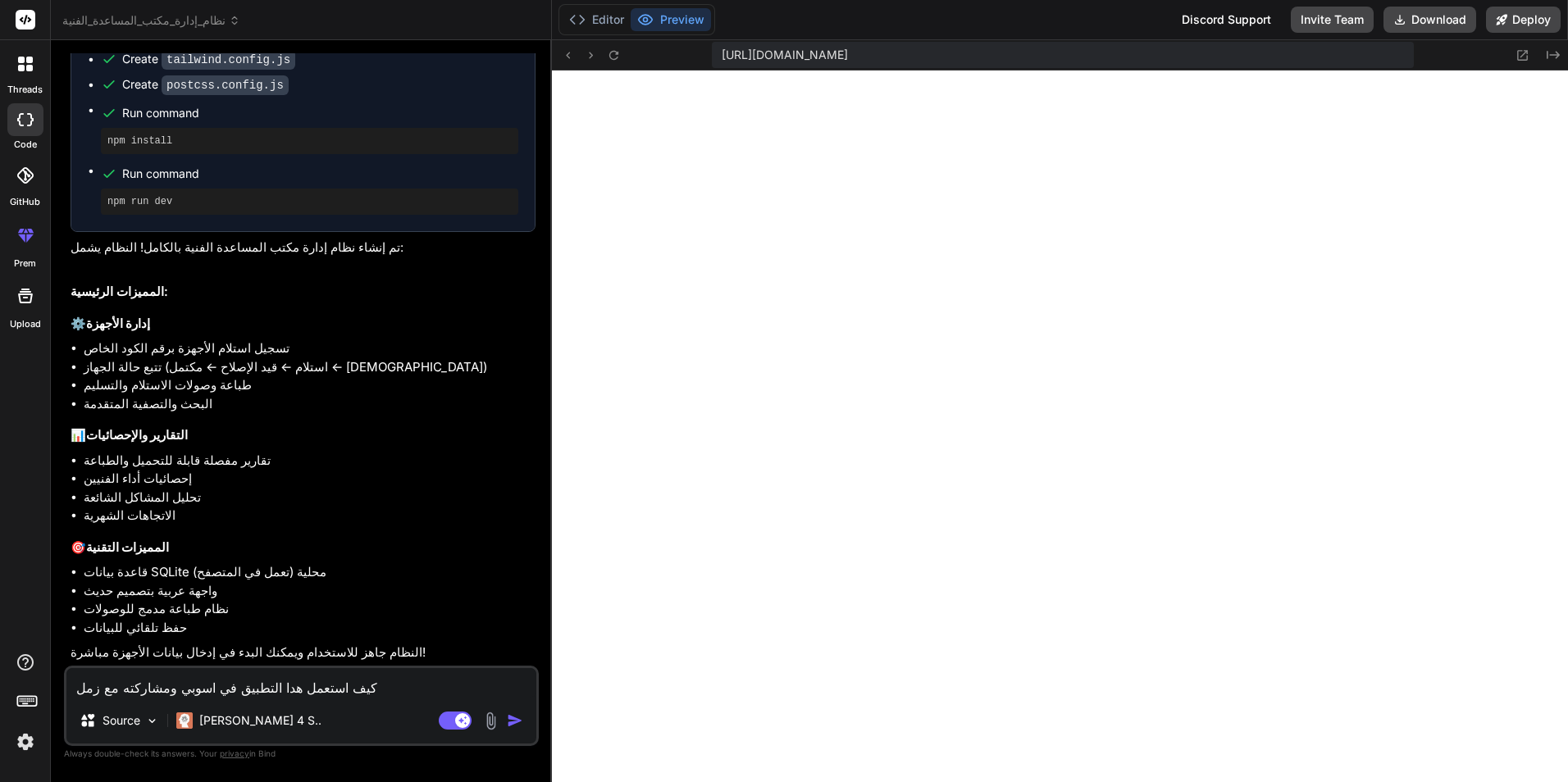
type textarea "كيف استعمل هدا التطبيق في اسوبي ومشاركته مع زملا"
type textarea "x"
type textarea "كيف استعمل هدا التطبيق في اسوبي ومشاركته مع زملاء"
type textarea "x"
type textarea "كيف استعمل هدا التطبيق في اسوبي ومشاركته مع زملاء"
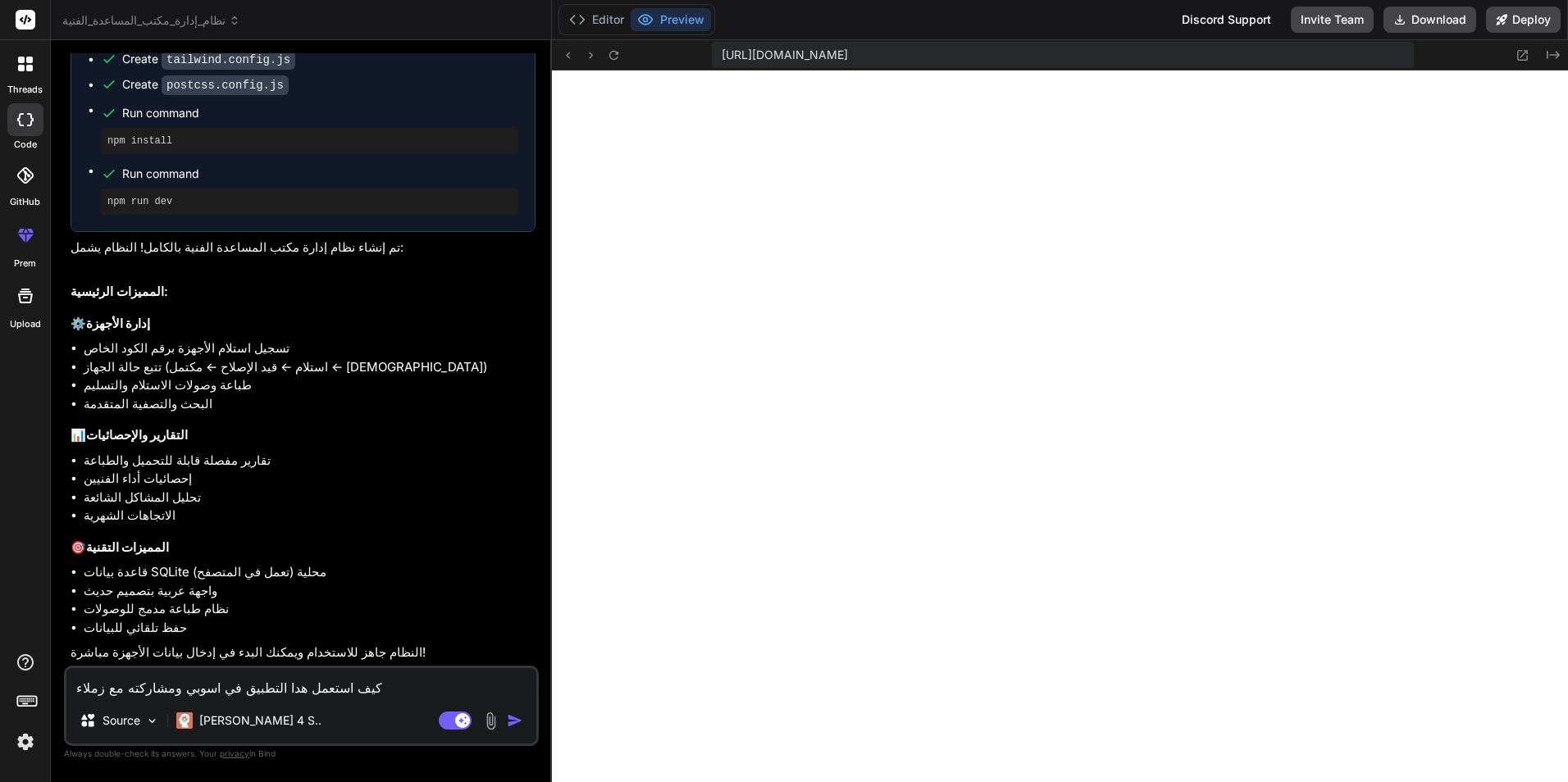
type textarea "x"
type textarea "كيف استعمل هدا التطبيق في اسوبي ومشاركته مع زملاء ا"
type textarea "x"
type textarea "كيف استعمل هدا التطبيق في اسوبي ومشاركته مع زملاء ال"
type textarea "x"
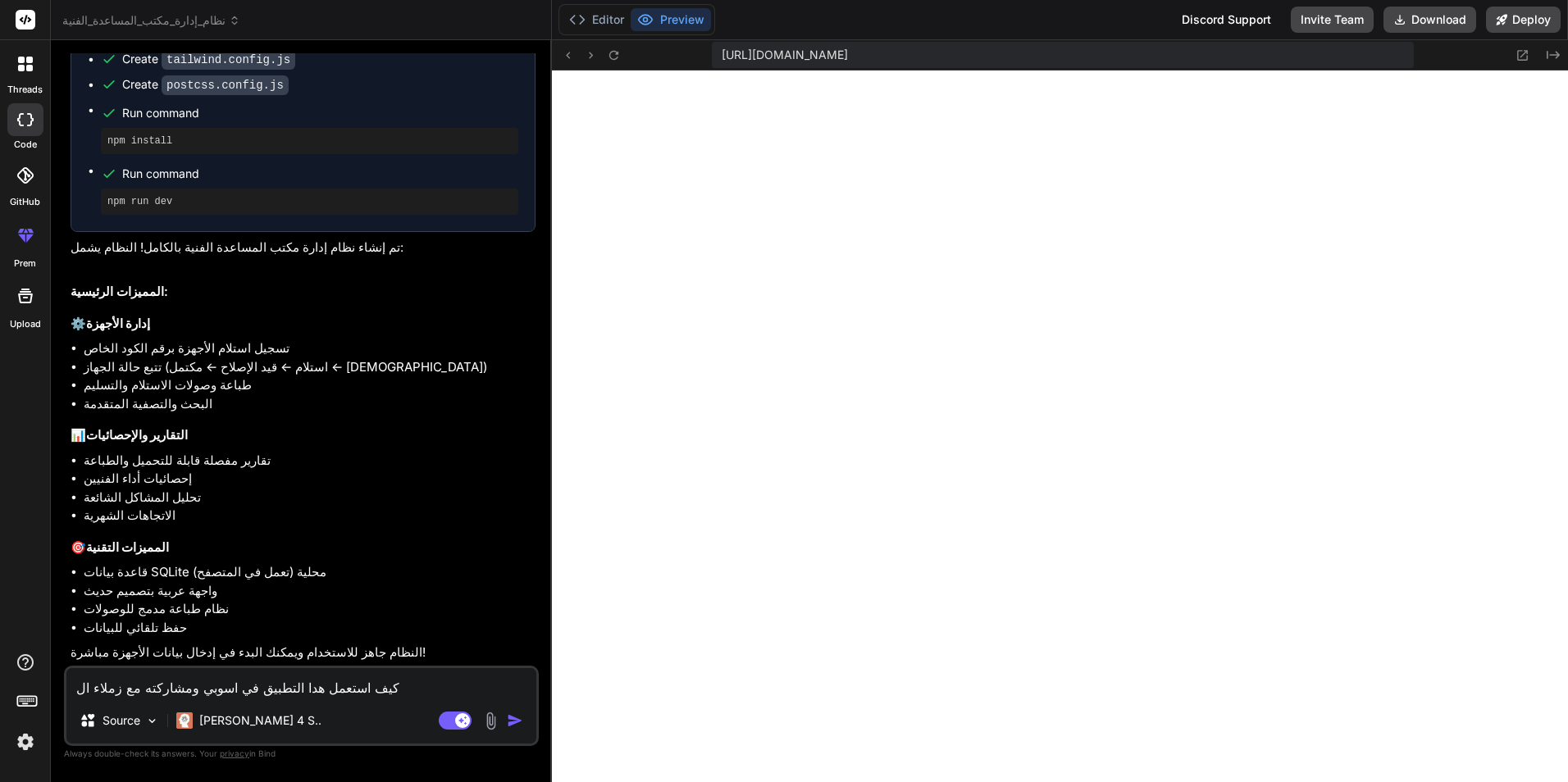
type textarea "كيف استعمل هدا التطبيق في اسوبي ومشاركته مع زملاء الع"
type textarea "x"
type textarea "كيف استعمل هدا التطبيق في اسوبي ومشاركته مع زملاء العم"
type textarea "x"
type textarea "كيف استعمل هدا التطبيق في اسوبي ومشاركته مع زملاء العمل"
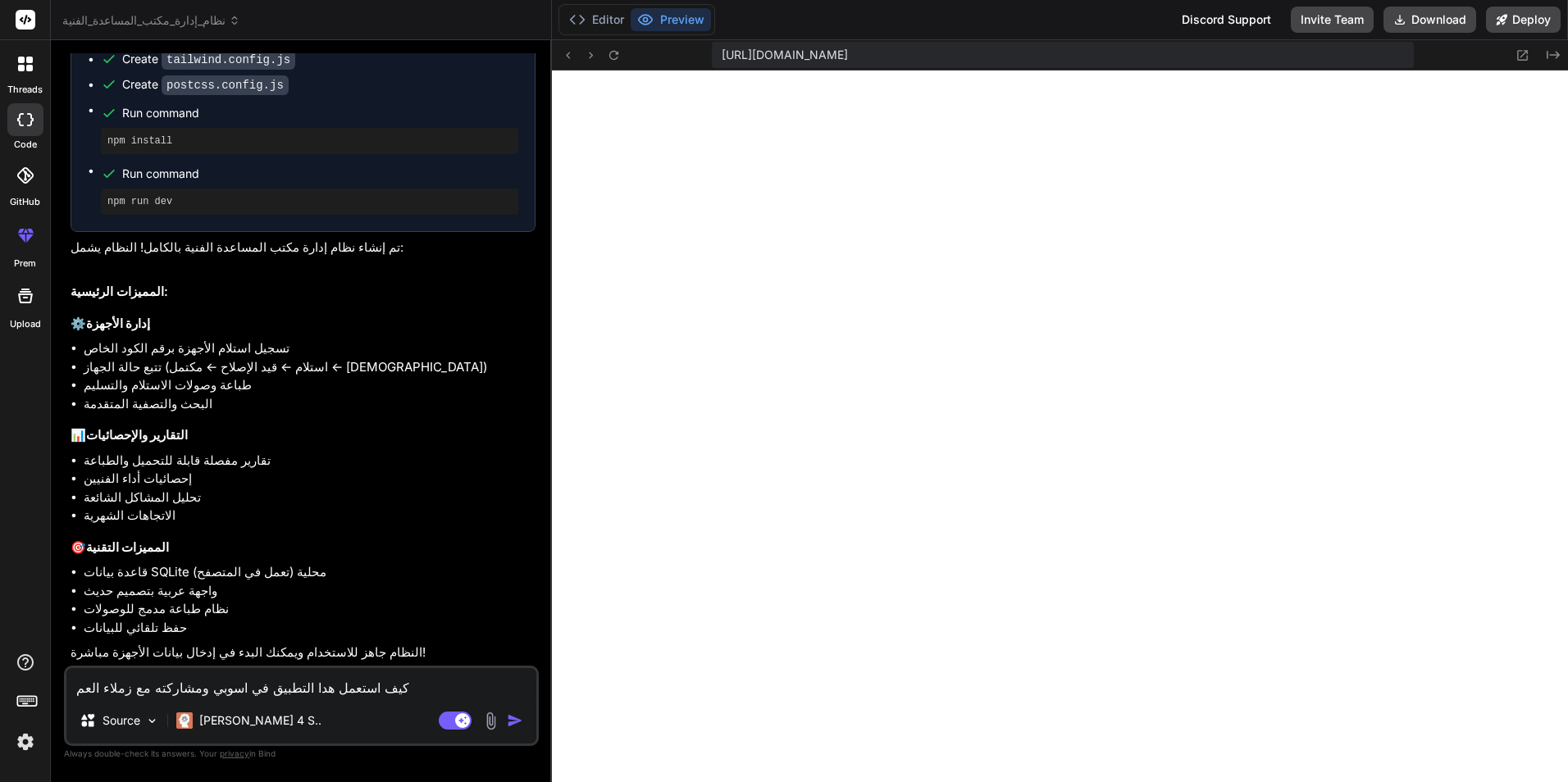
type textarea "x"
click at [215, 687] on textarea "كيف استعمل هدا التطبيق في اسوبي ومشاركته مع زملاء العمل" at bounding box center [301, 683] width 470 height 30
type textarea "كيف استعمل هدا التطبيق في حاسوبي ومشاركته مع زملاء العمل"
type textarea "x"
type textarea "كيف استعمل هدا التطبيق في حاسوبي ومشاركته مع زملاء العمل"
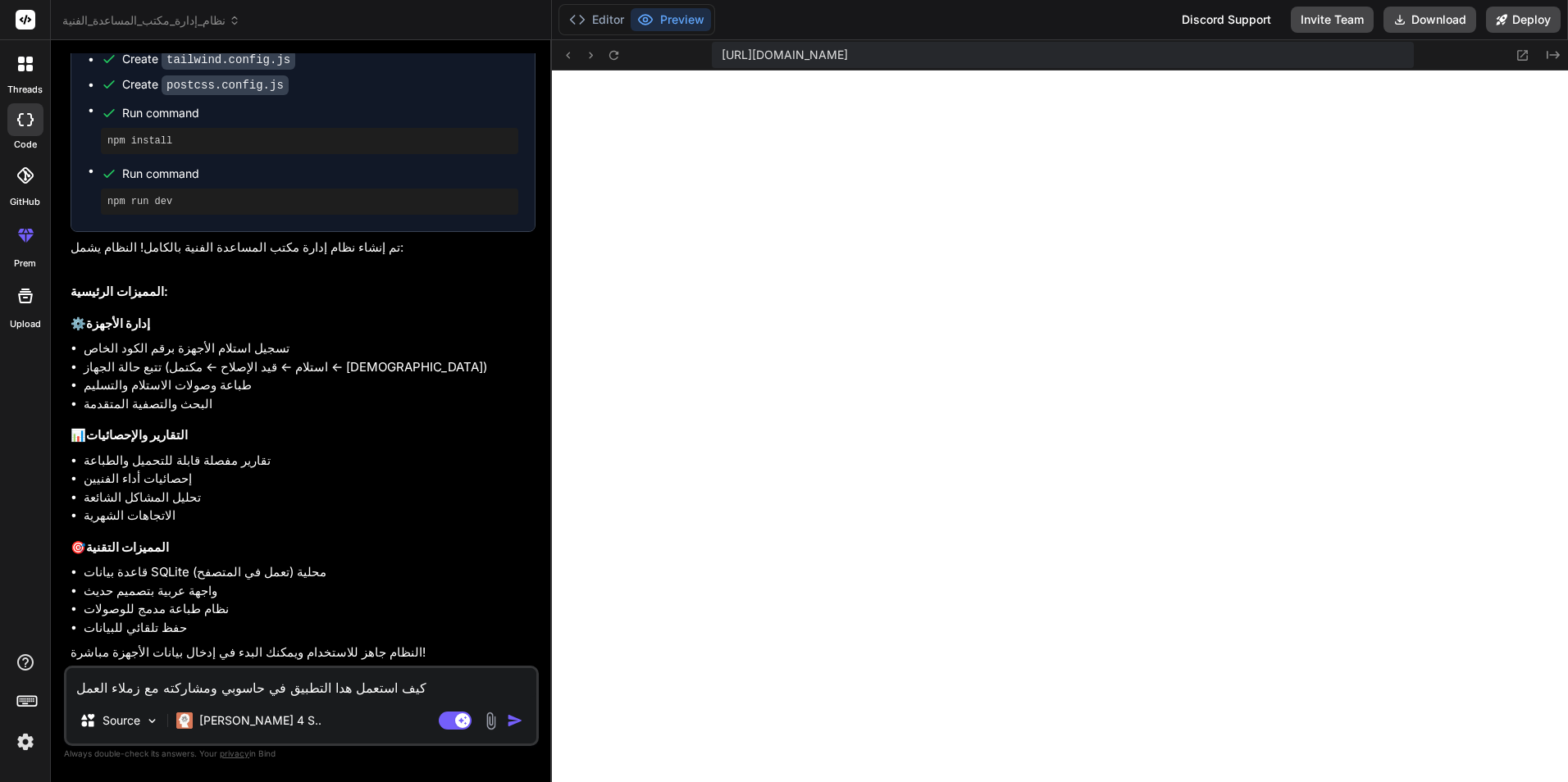
click at [518, 722] on img "button" at bounding box center [515, 720] width 17 height 17
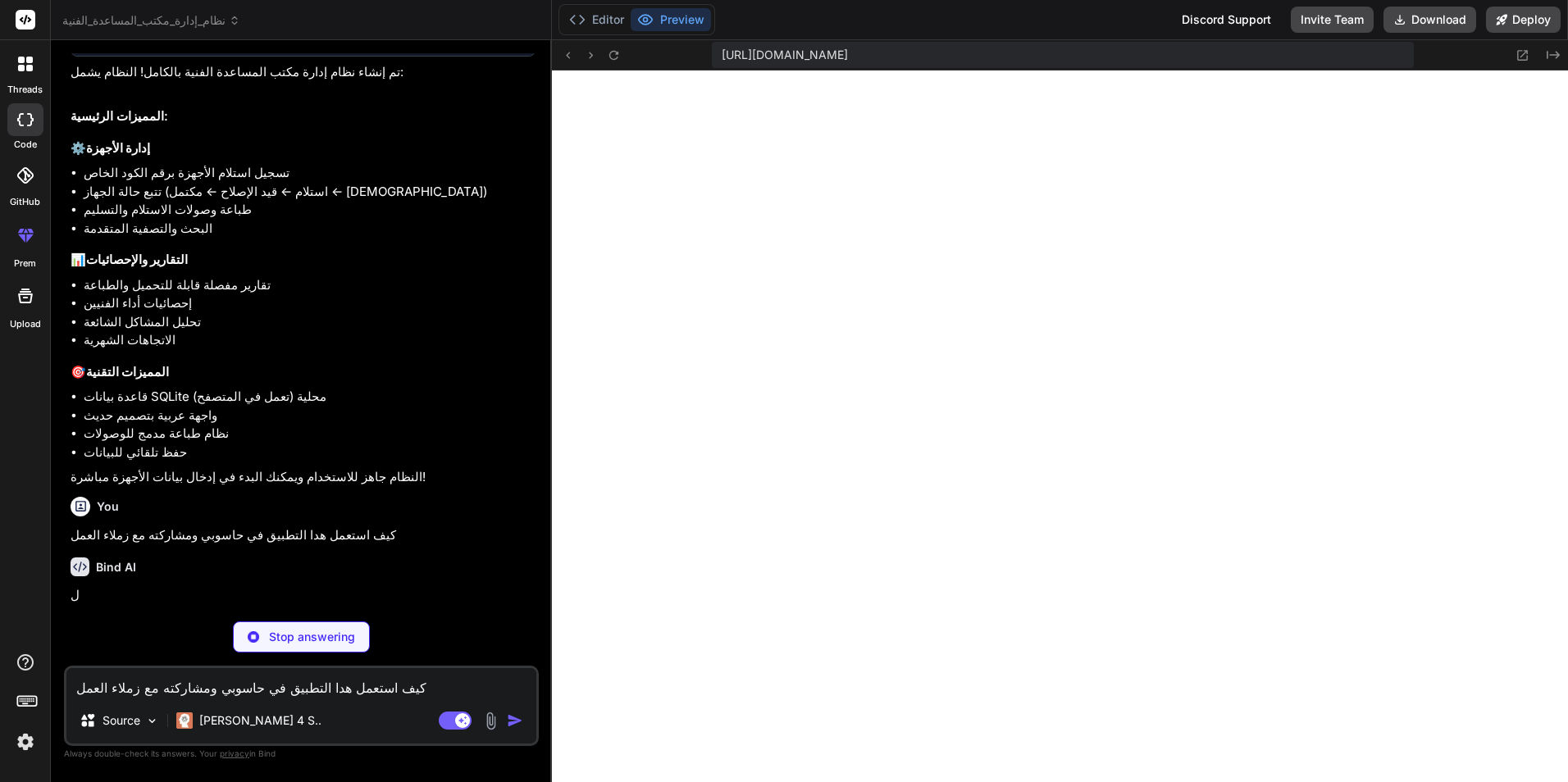
scroll to position [1190, 0]
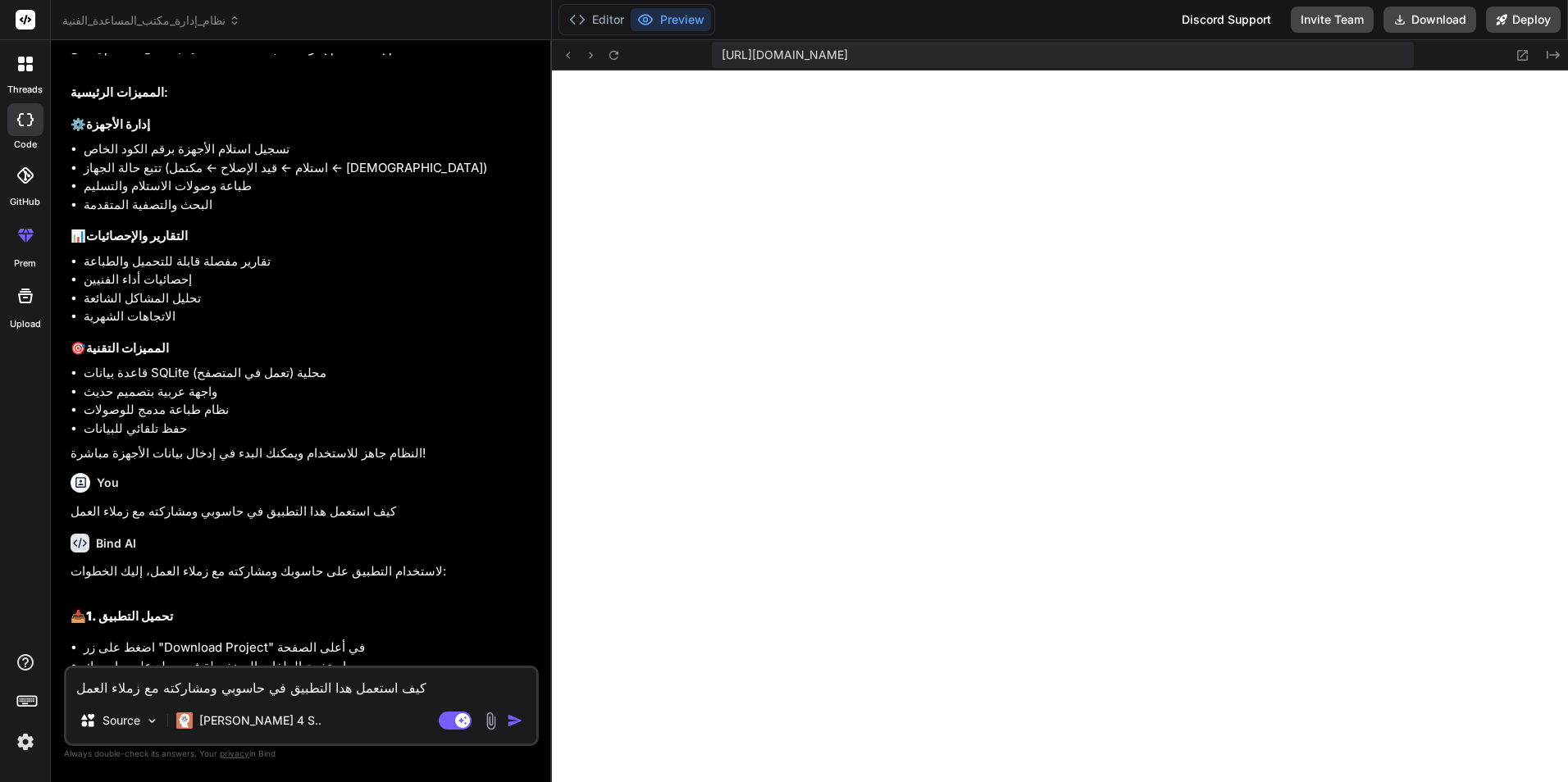
type textarea "x"
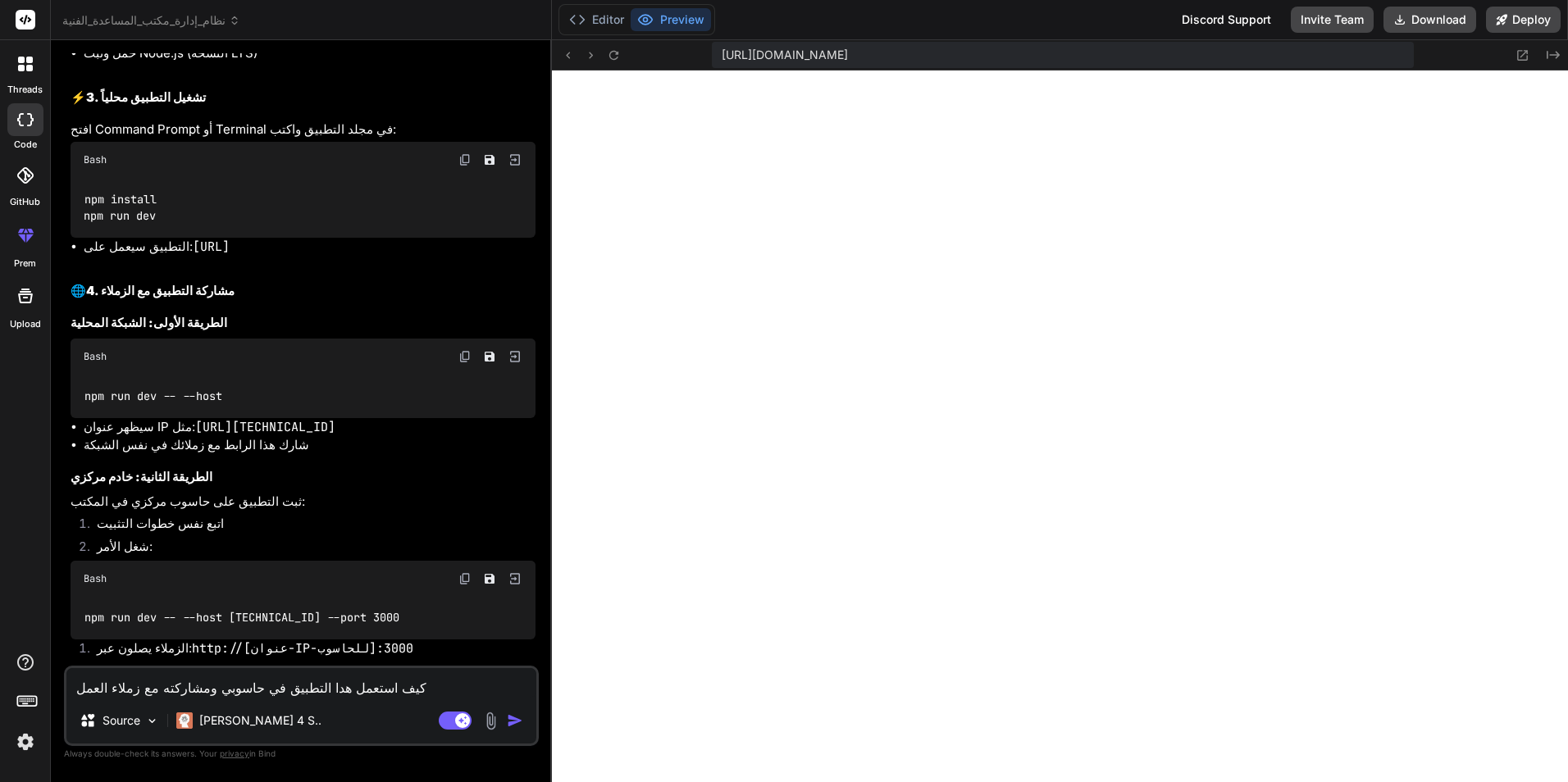
scroll to position [1928, 0]
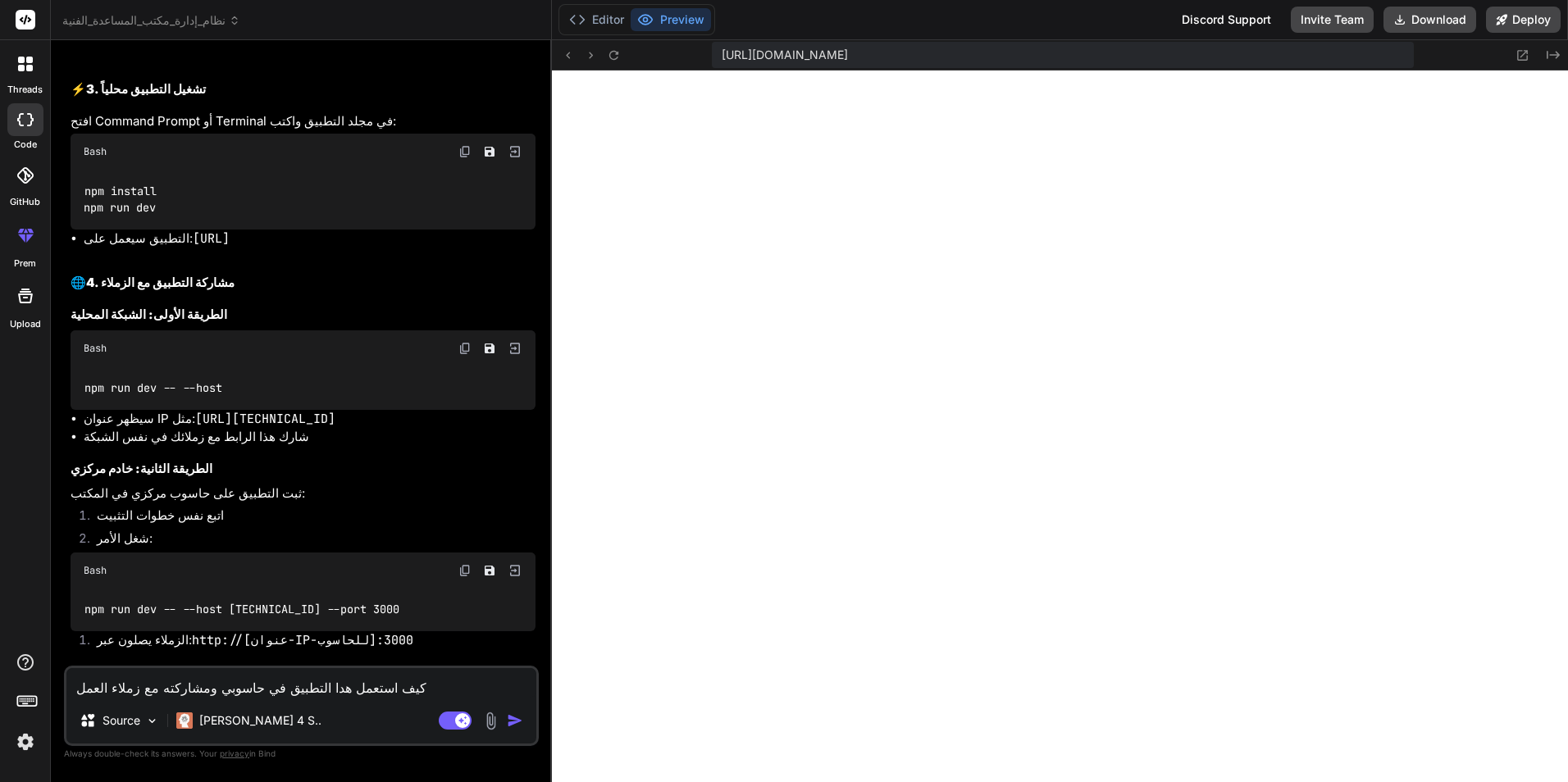
click at [470, 158] on img at bounding box center [465, 151] width 13 height 13
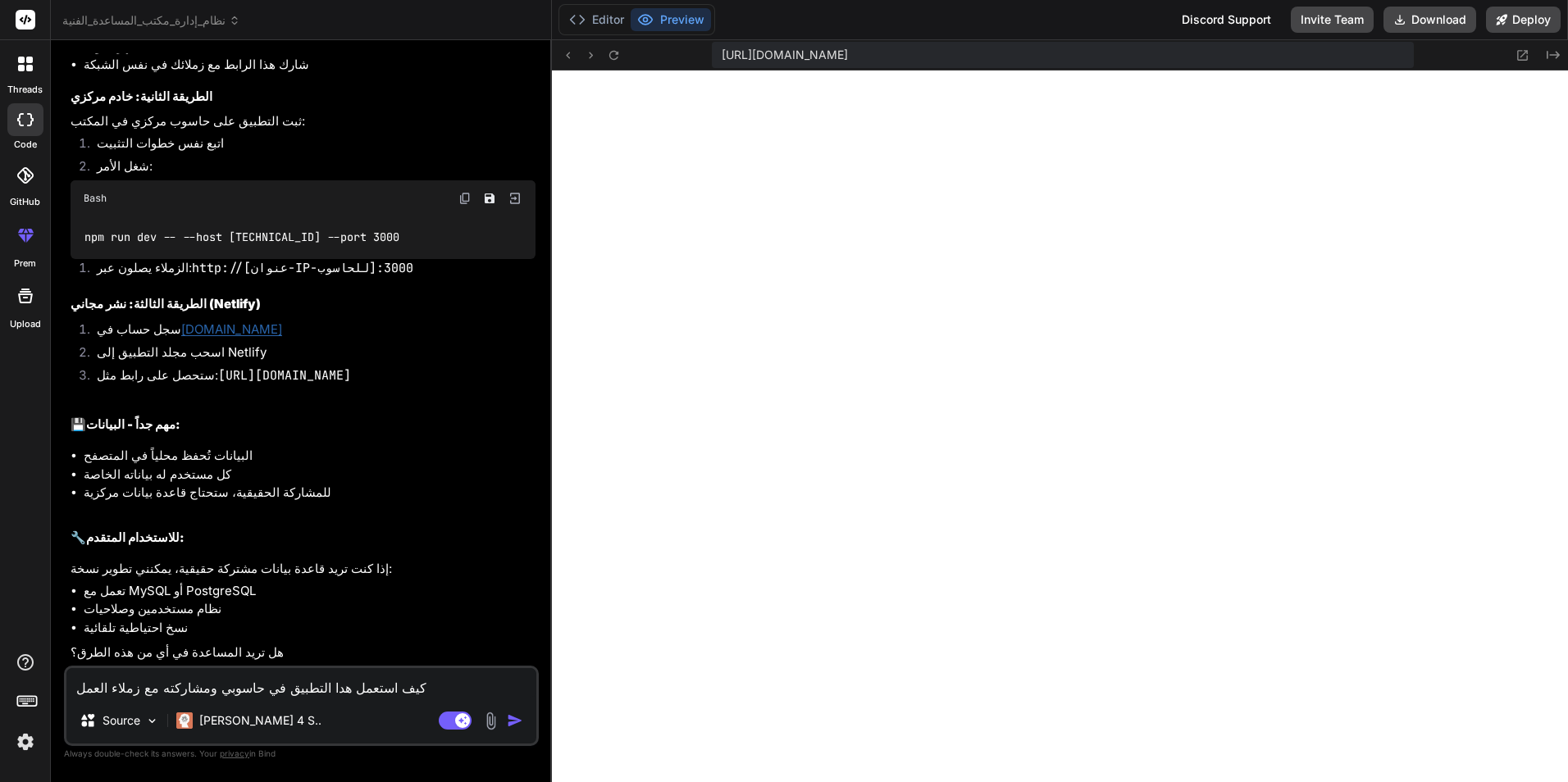
scroll to position [2318, 0]
click at [171, 692] on textarea "كيف استعمل هدا التطبيق في حاسوبي ومشاركته مع زملاء العمل" at bounding box center [301, 683] width 470 height 30
type textarea "ا"
type textarea "x"
type textarea "اس"
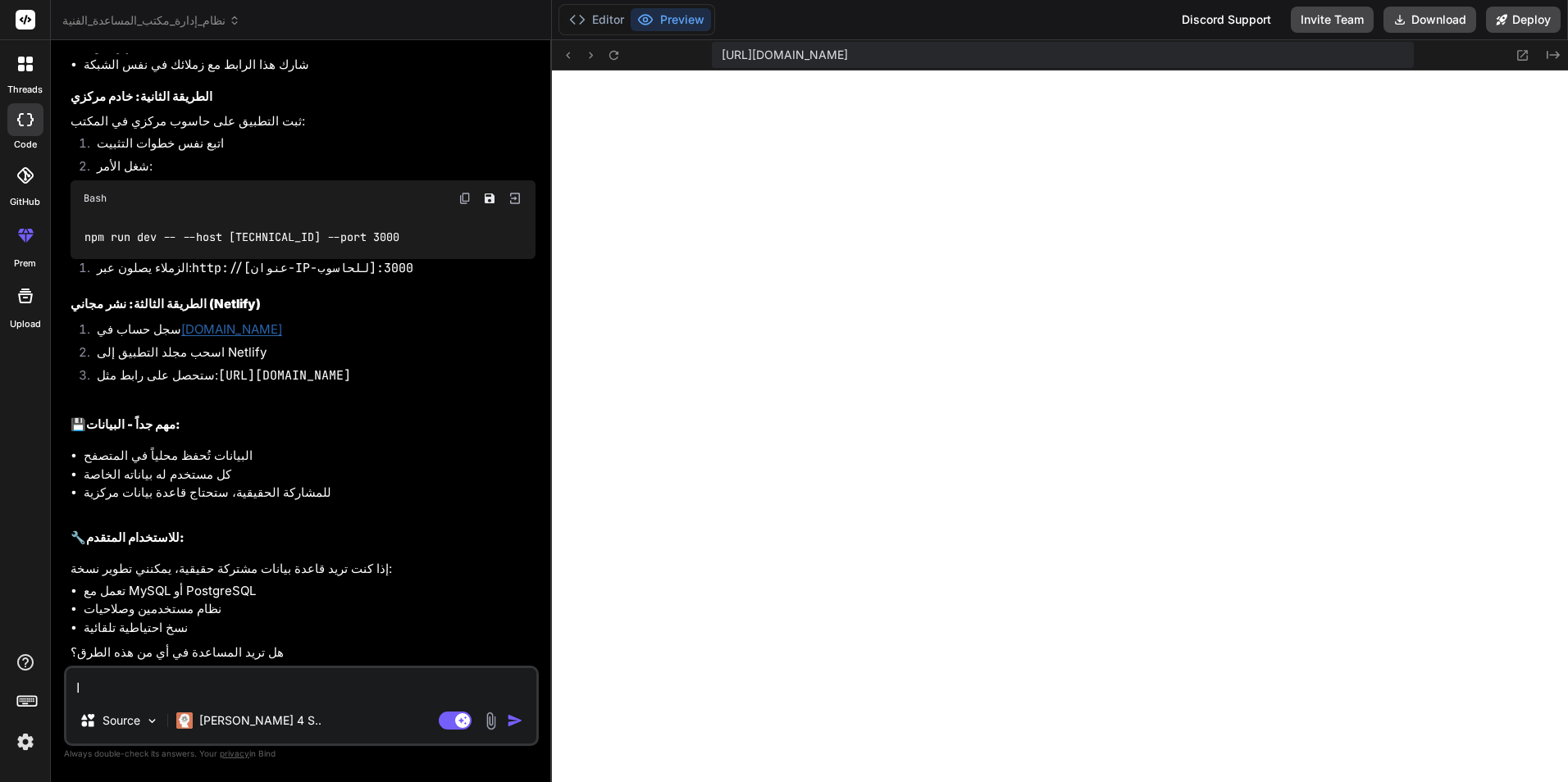
type textarea "x"
type textarea "است"
type textarea "x"
type textarea "استخ"
type textarea "x"
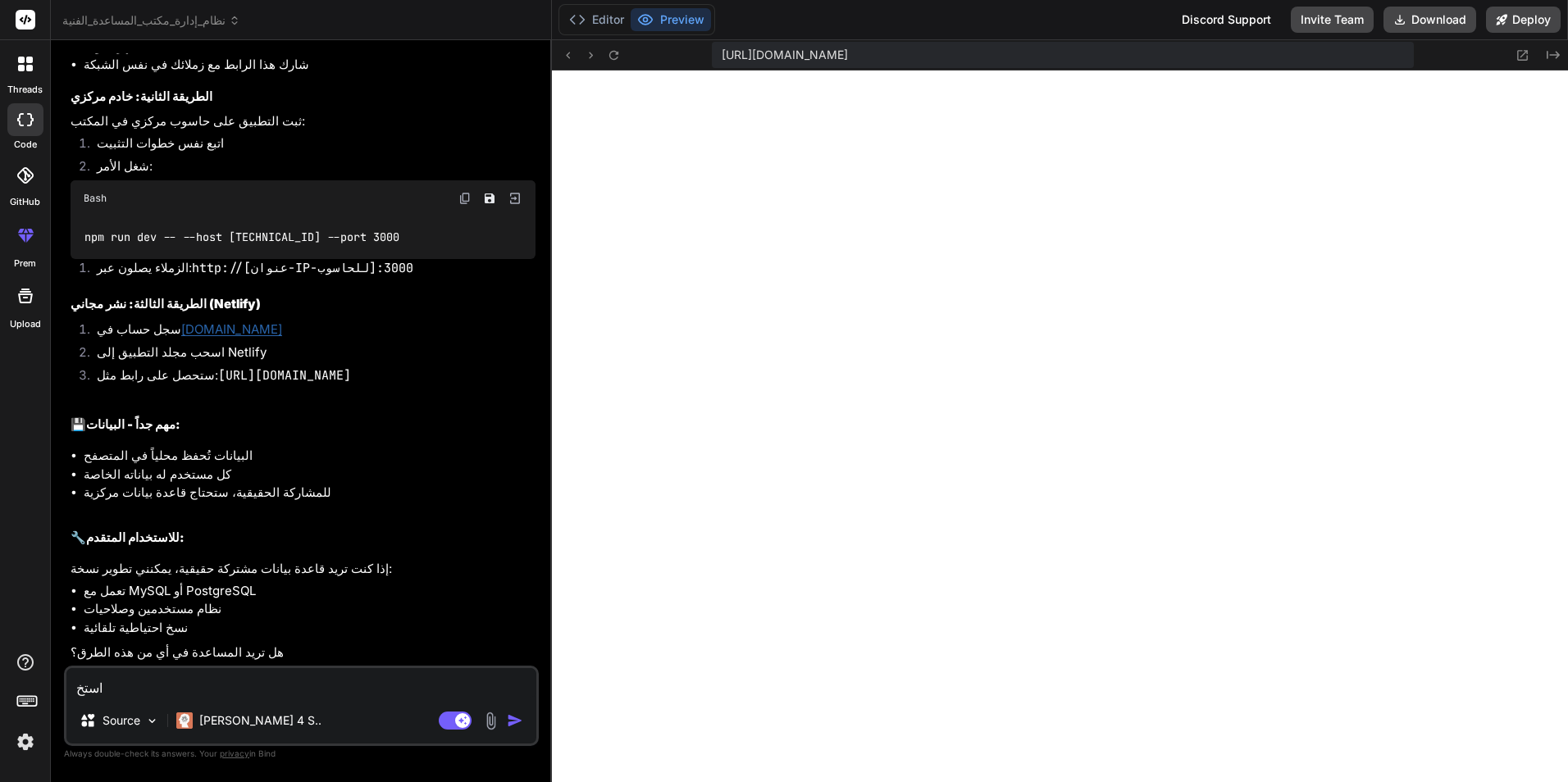
type textarea "استخد"
type textarea "x"
type textarea "استخدا"
type textarea "x"
type textarea "استخدام"
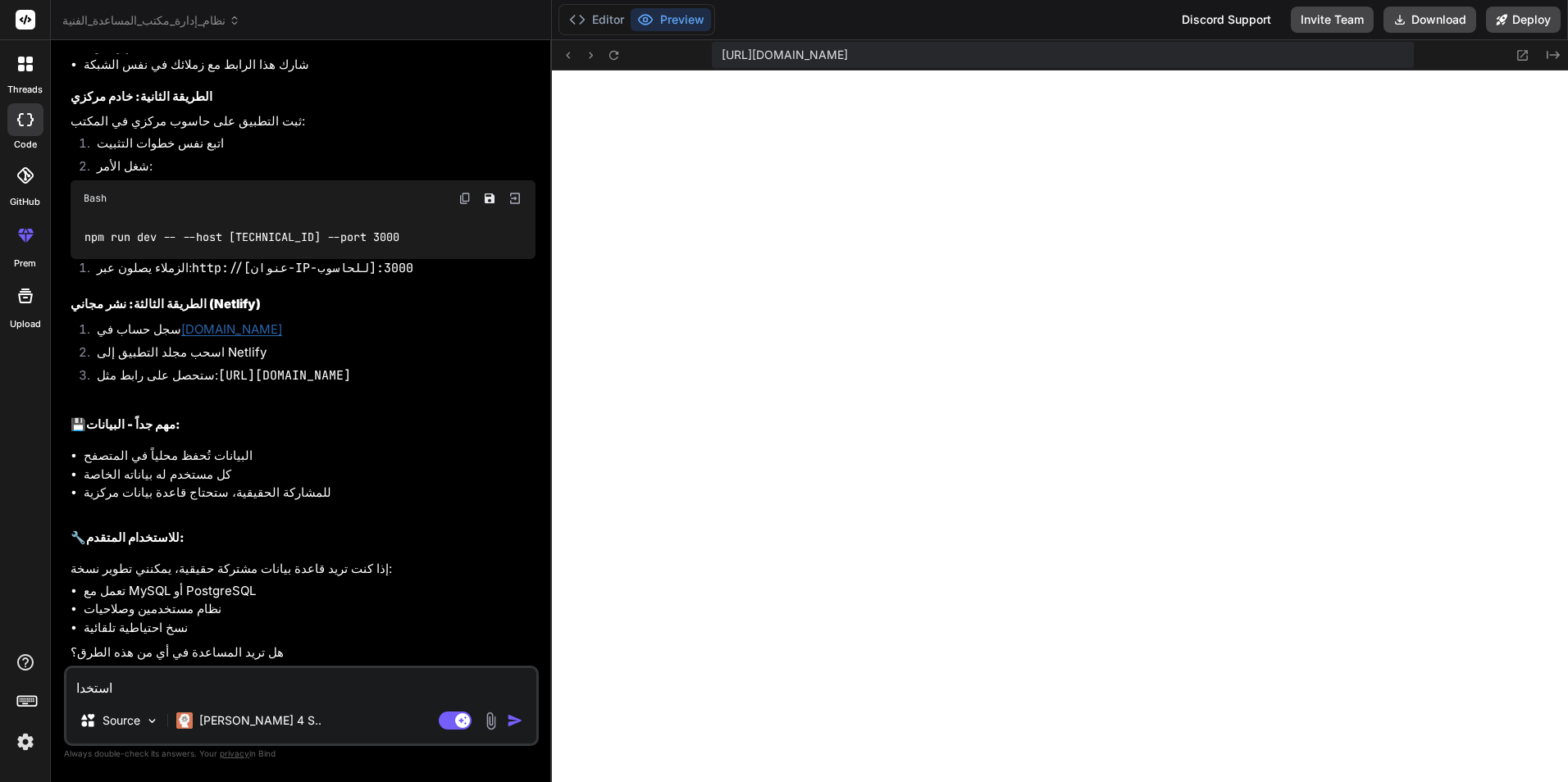
type textarea "x"
type textarea "استخدام"
type textarea "x"
type textarea "استخدام م"
type textarea "x"
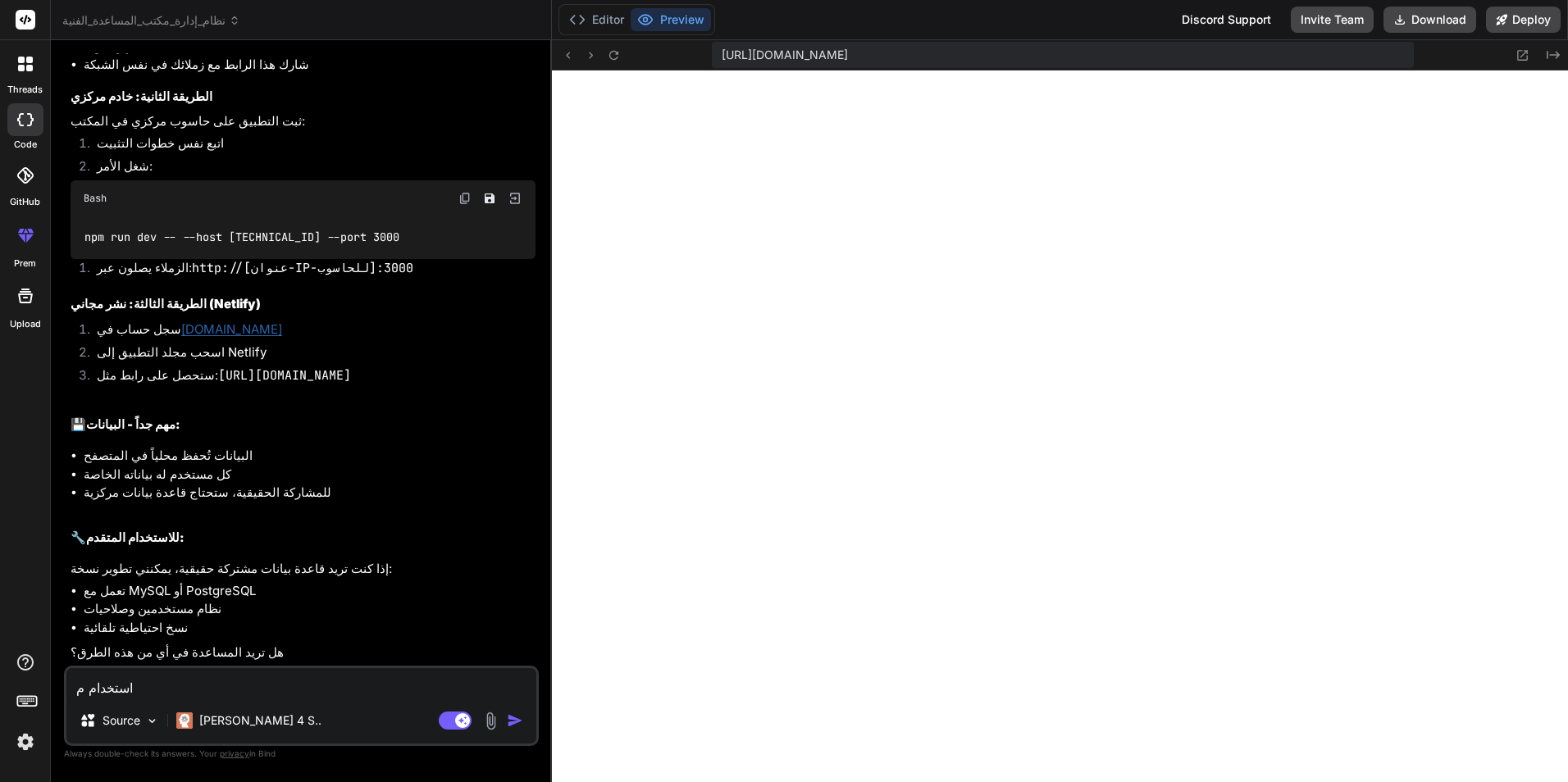
type textarea "استخدام مت"
type textarea "x"
type textarea "استخدام متق"
type textarea "x"
type textarea "استخدام متقد"
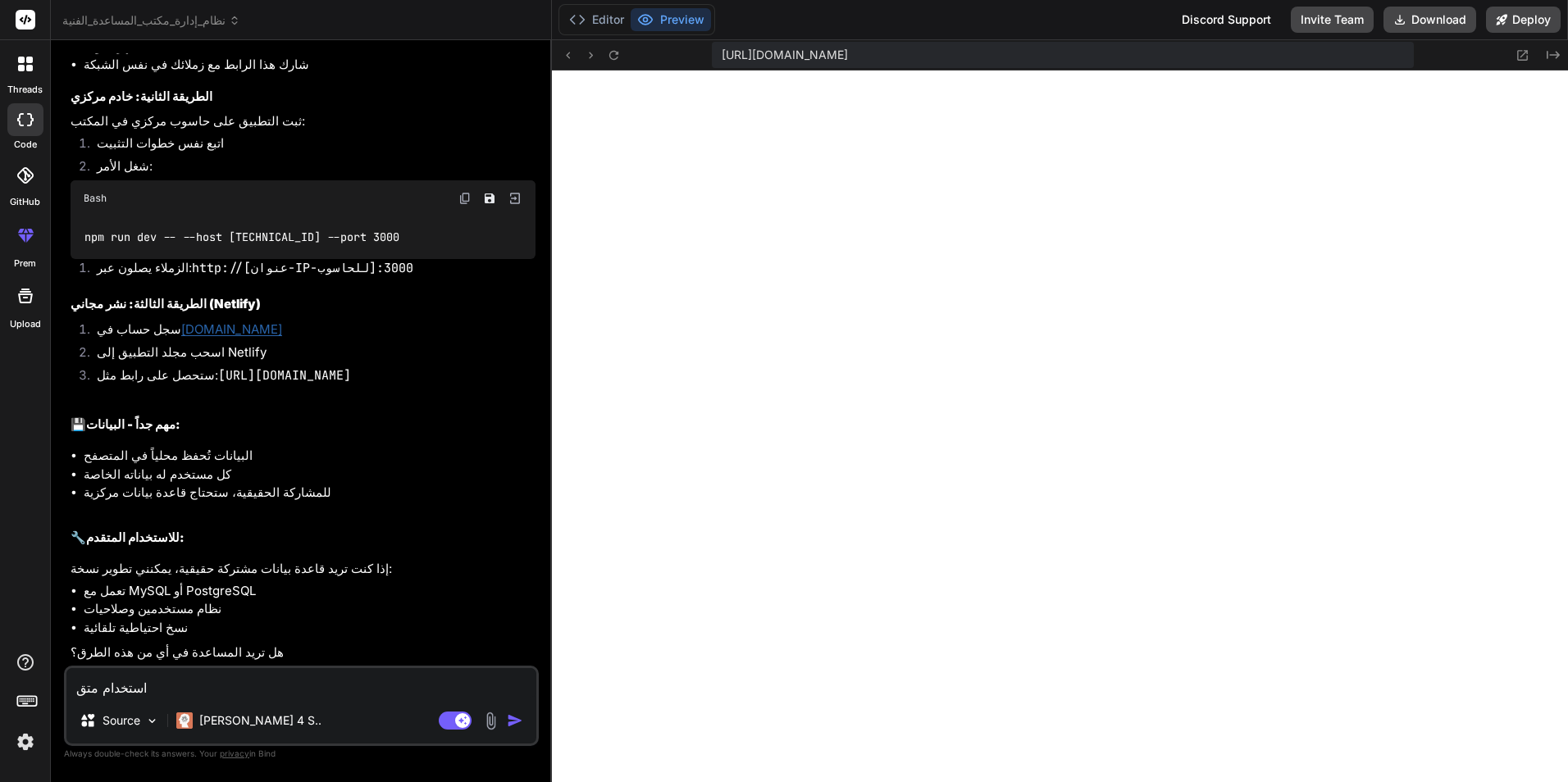
type textarea "x"
type textarea "استخدام متقدم"
type textarea "x"
type textarea "استخدام متقدم"
type textarea "x"
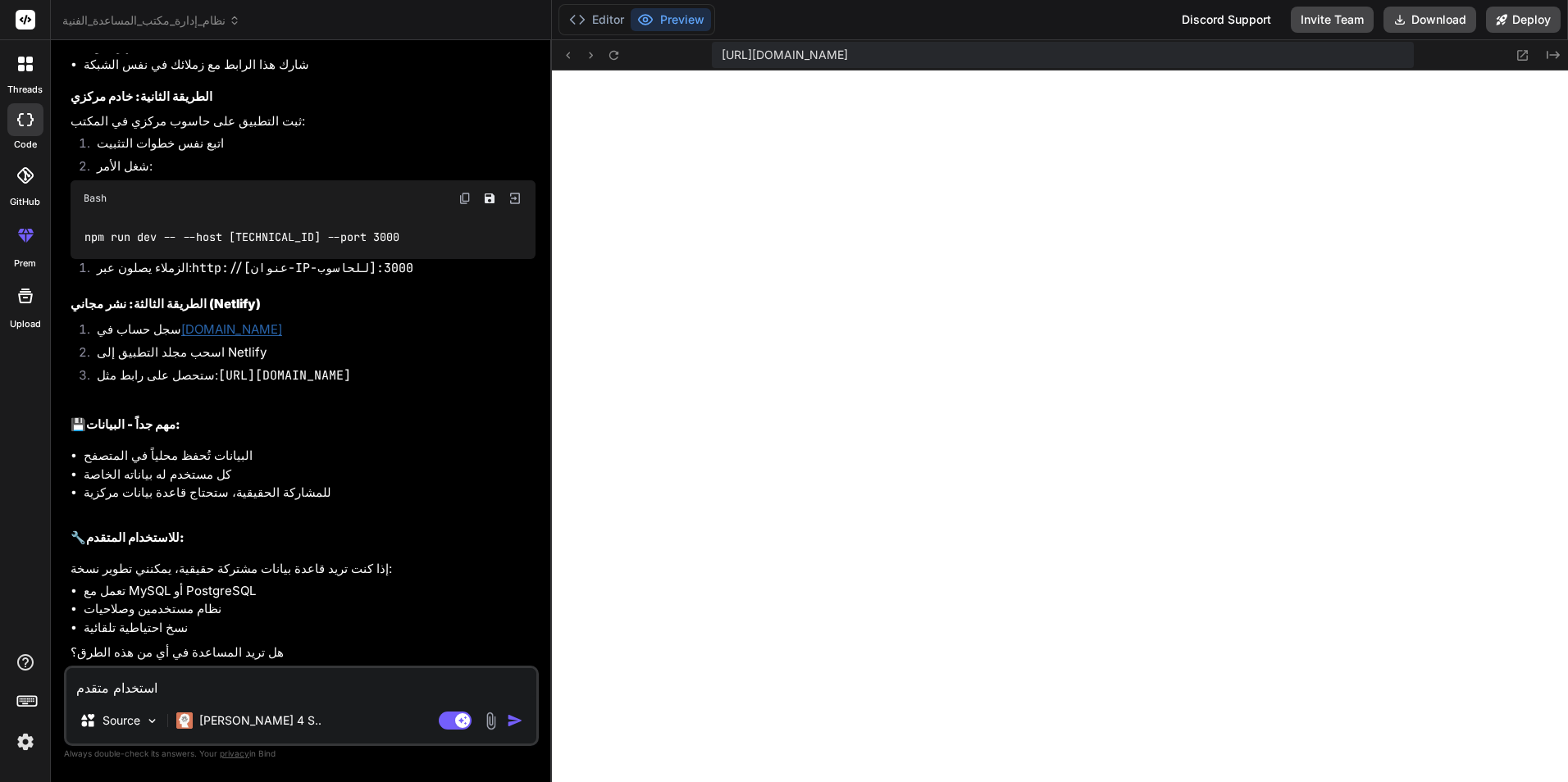
type textarea "استخدام متقدم و"
type textarea "x"
type textarea "استخدام متقدم وم"
type textarea "x"
type textarea "استخدام متقدم ومز"
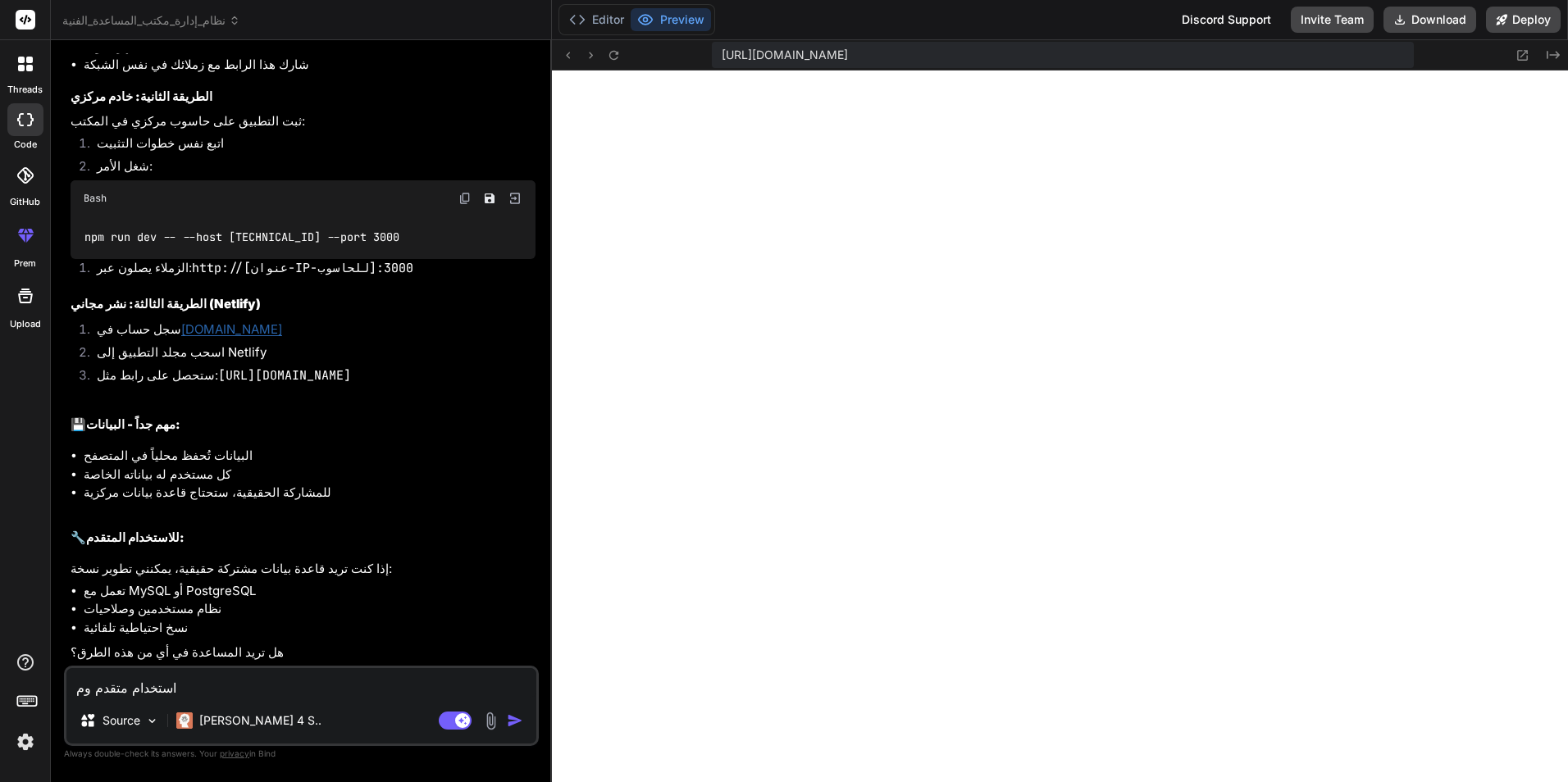
type textarea "x"
type textarea "استخدام متقدم ومزا"
type textarea "x"
type textarea "استخدام متقدم ومزاي"
type textarea "x"
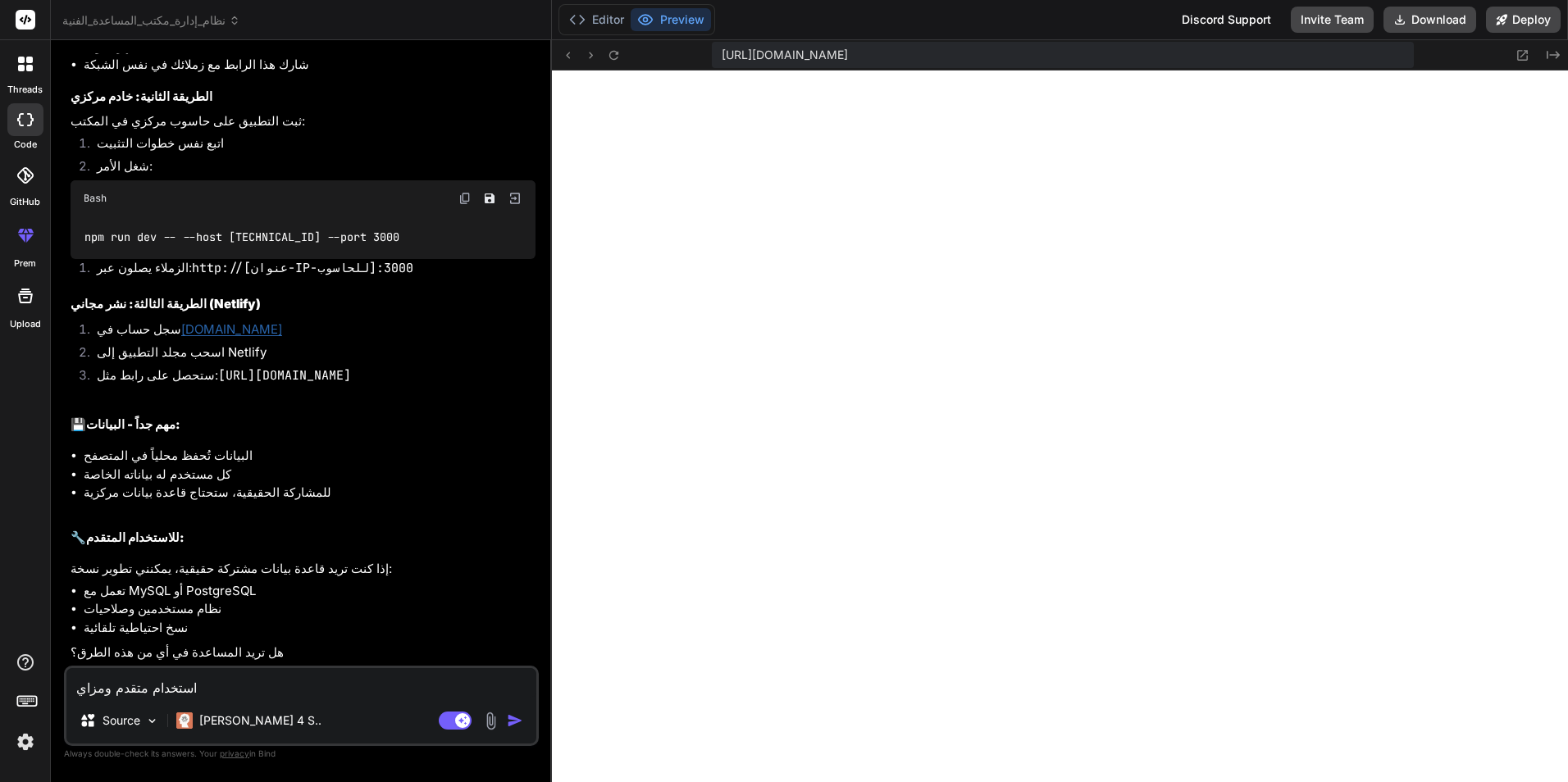
type textarea "استخدام متقدم ومزايا"
type textarea "x"
type textarea "استخدام متقدم ومزايا"
type textarea "x"
type textarea "استخدام متقدم ومزايا ا"
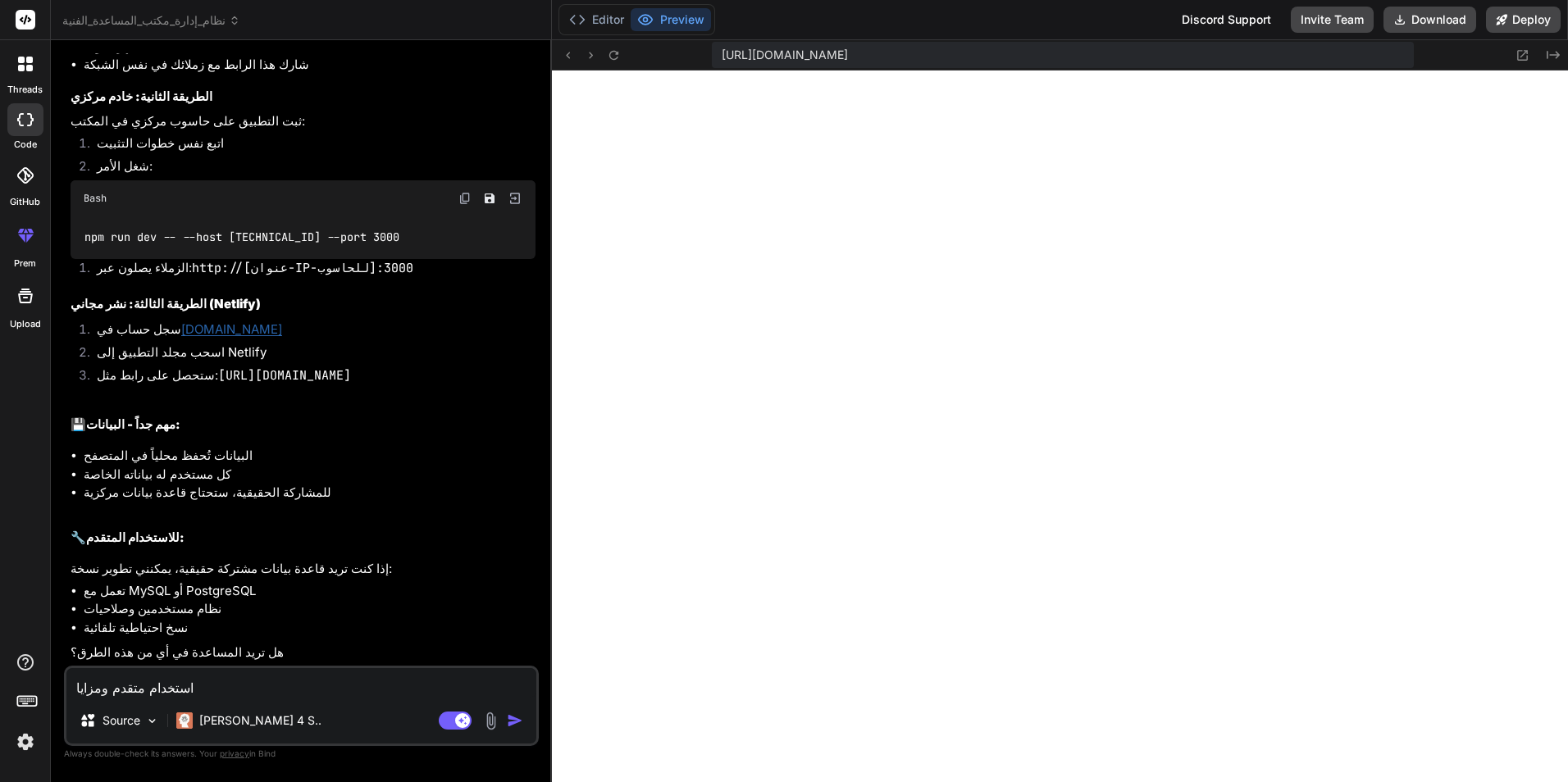
type textarea "x"
type textarea "استخدام متقدم ومزايا اخ"
type textarea "x"
type textarea "استخدام متقدم ومزايا اخر"
type textarea "x"
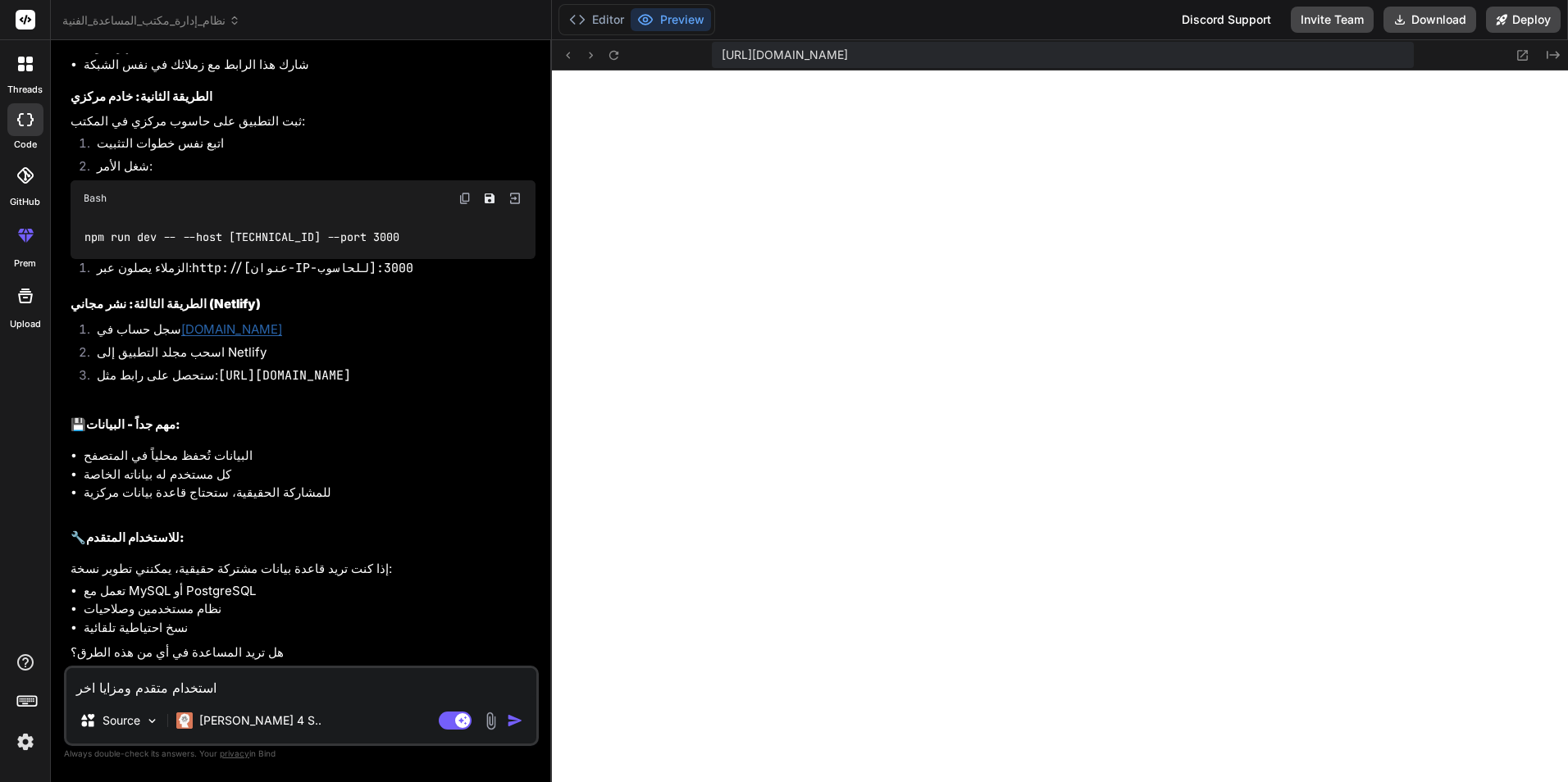
type textarea "استخدام متقدم ومزايا اخرى"
type textarea "x"
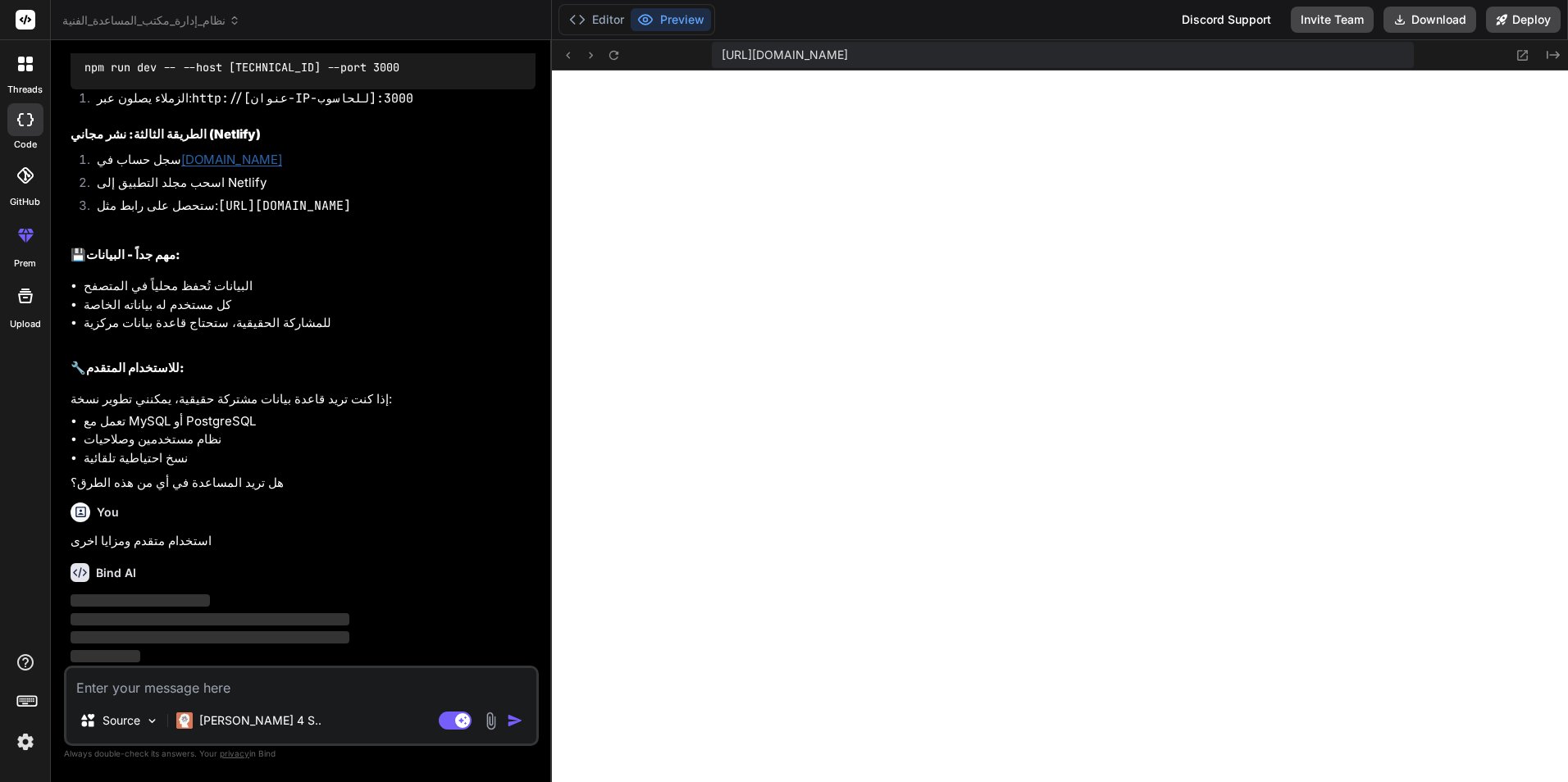
scroll to position [2489, 0]
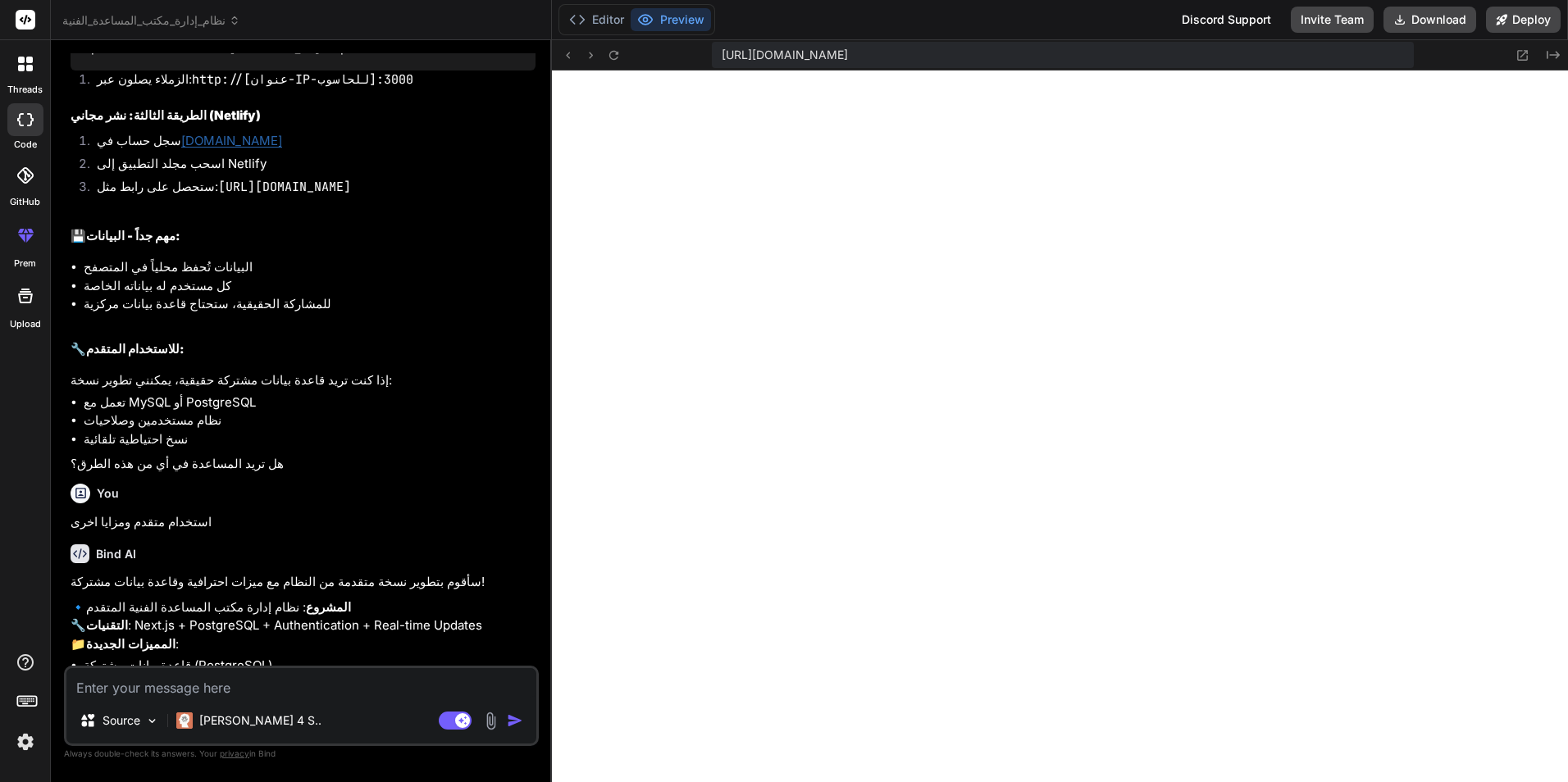
type textarea "x"
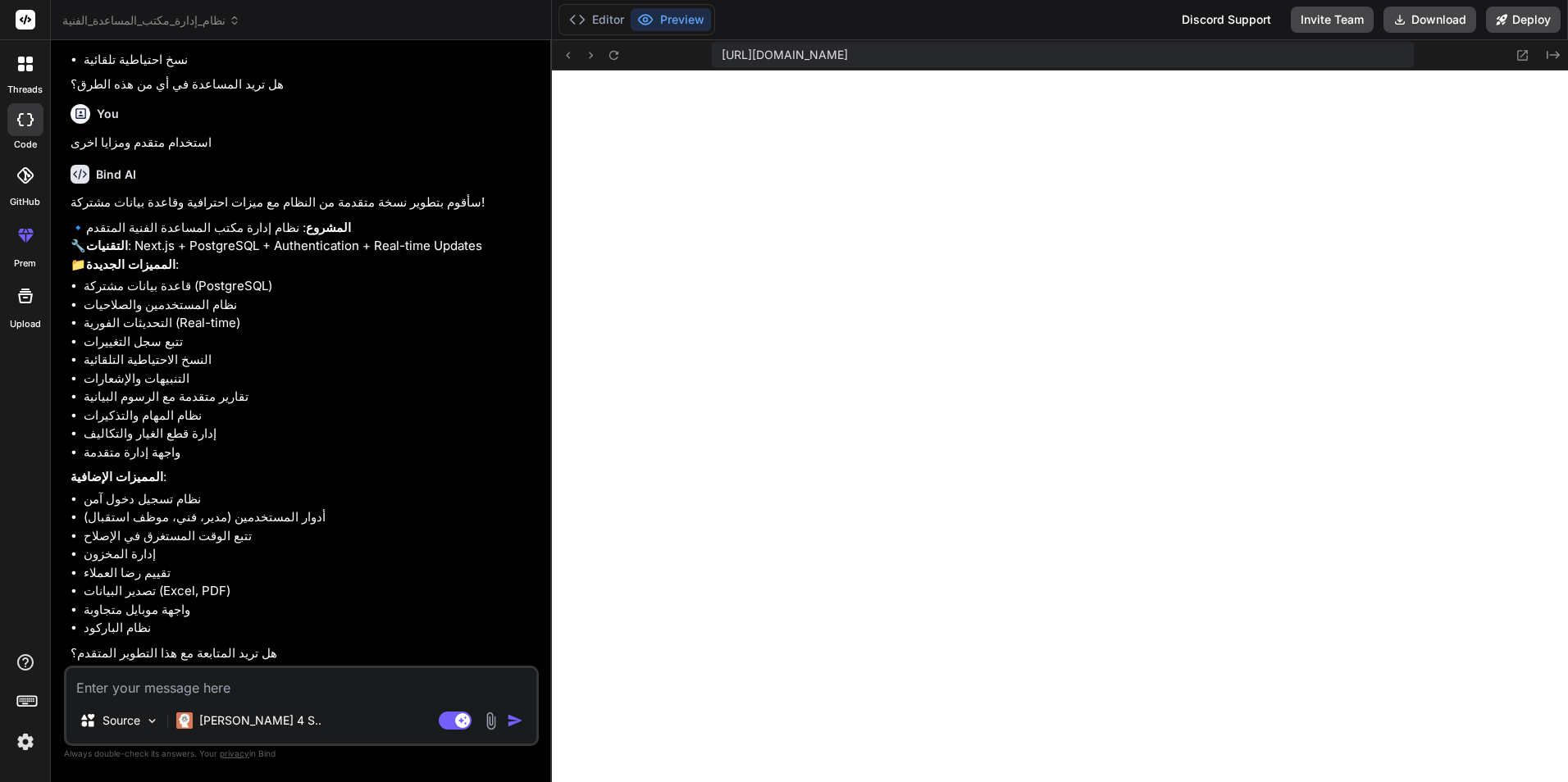
scroll to position [2924, 0]
click at [189, 690] on textarea at bounding box center [301, 683] width 470 height 30
type textarea "ن"
type textarea "x"
type textarea "نع"
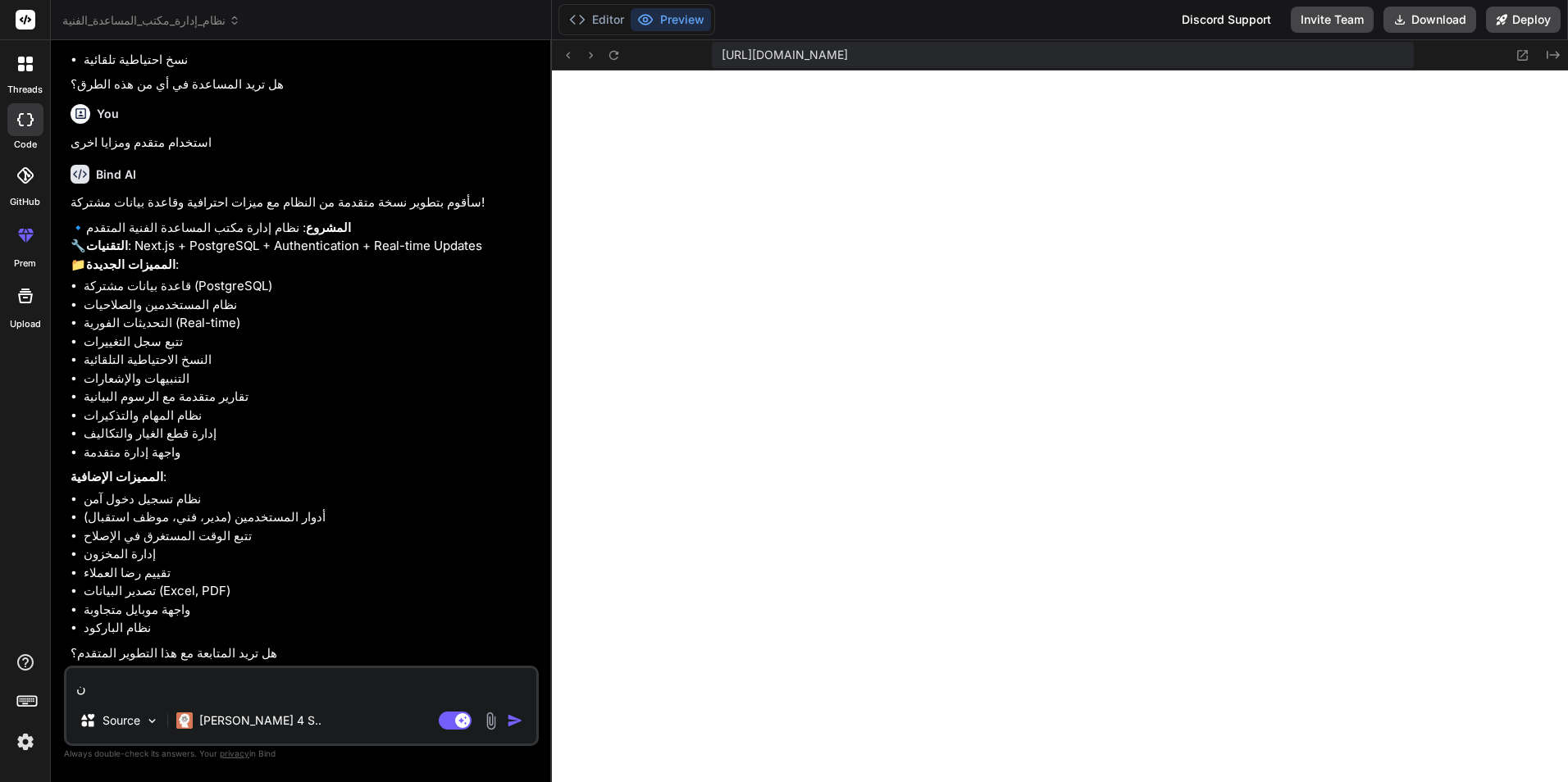
type textarea "x"
type textarea "نعم"
type textarea "x"
type textarea "نعم"
type textarea "x"
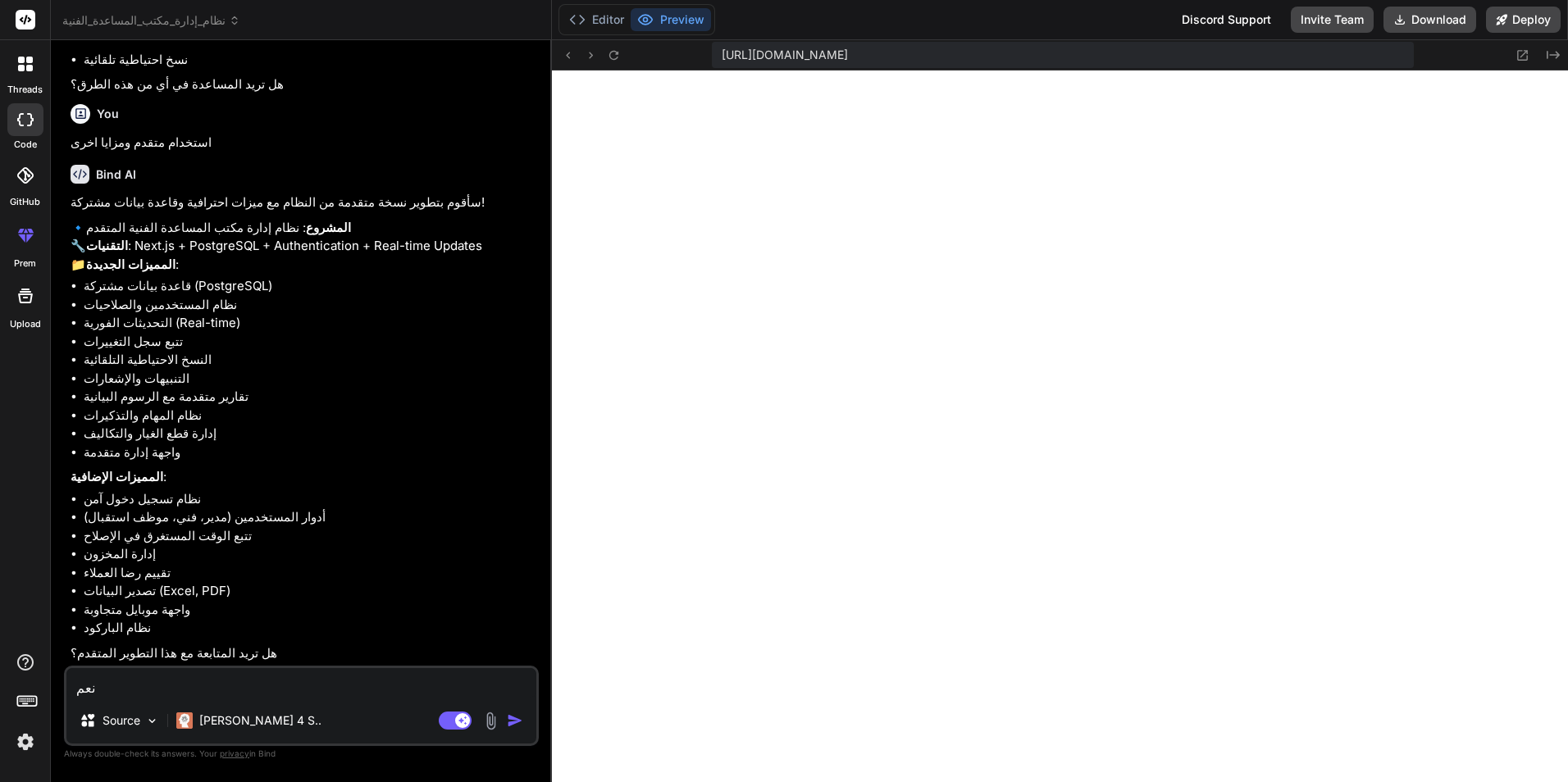
type textarea "نعم و"
type textarea "x"
type textarea "نعم وا"
type textarea "x"
type textarea "نعم واص"
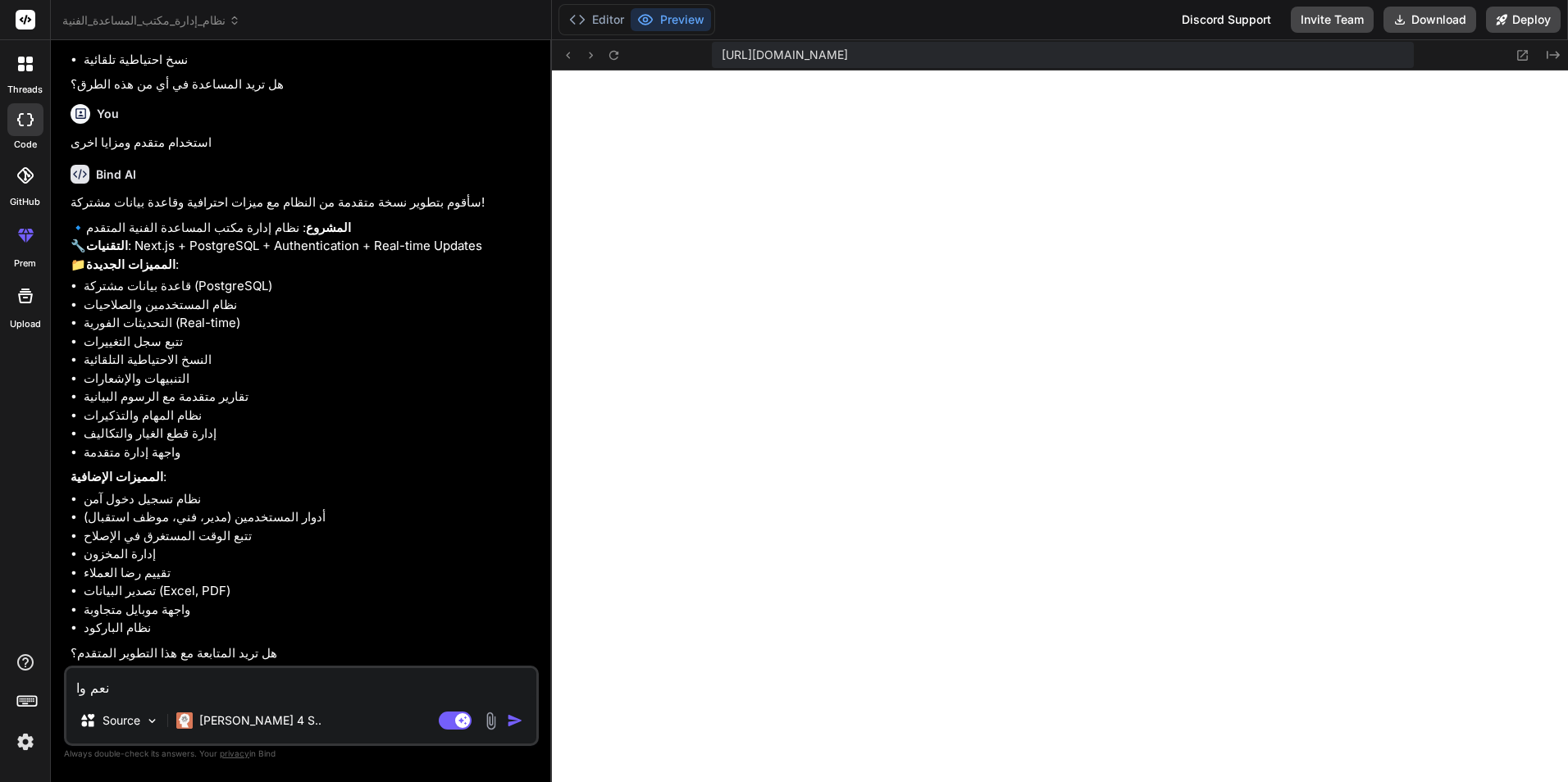
type textarea "x"
type textarea "نعم واصل"
type textarea "x"
type textarea "نعم واصل"
type textarea "x"
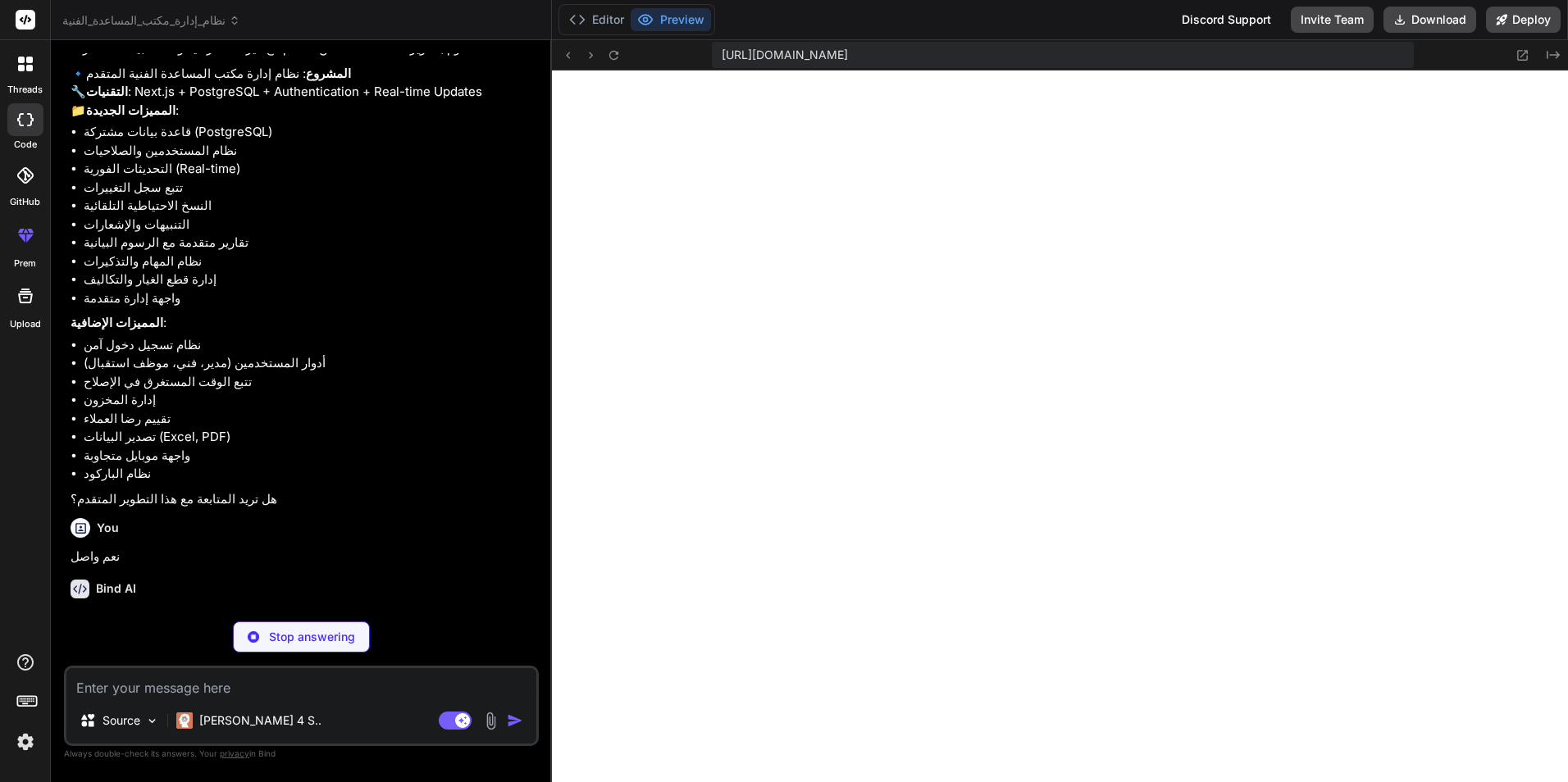
scroll to position [3094, 0]
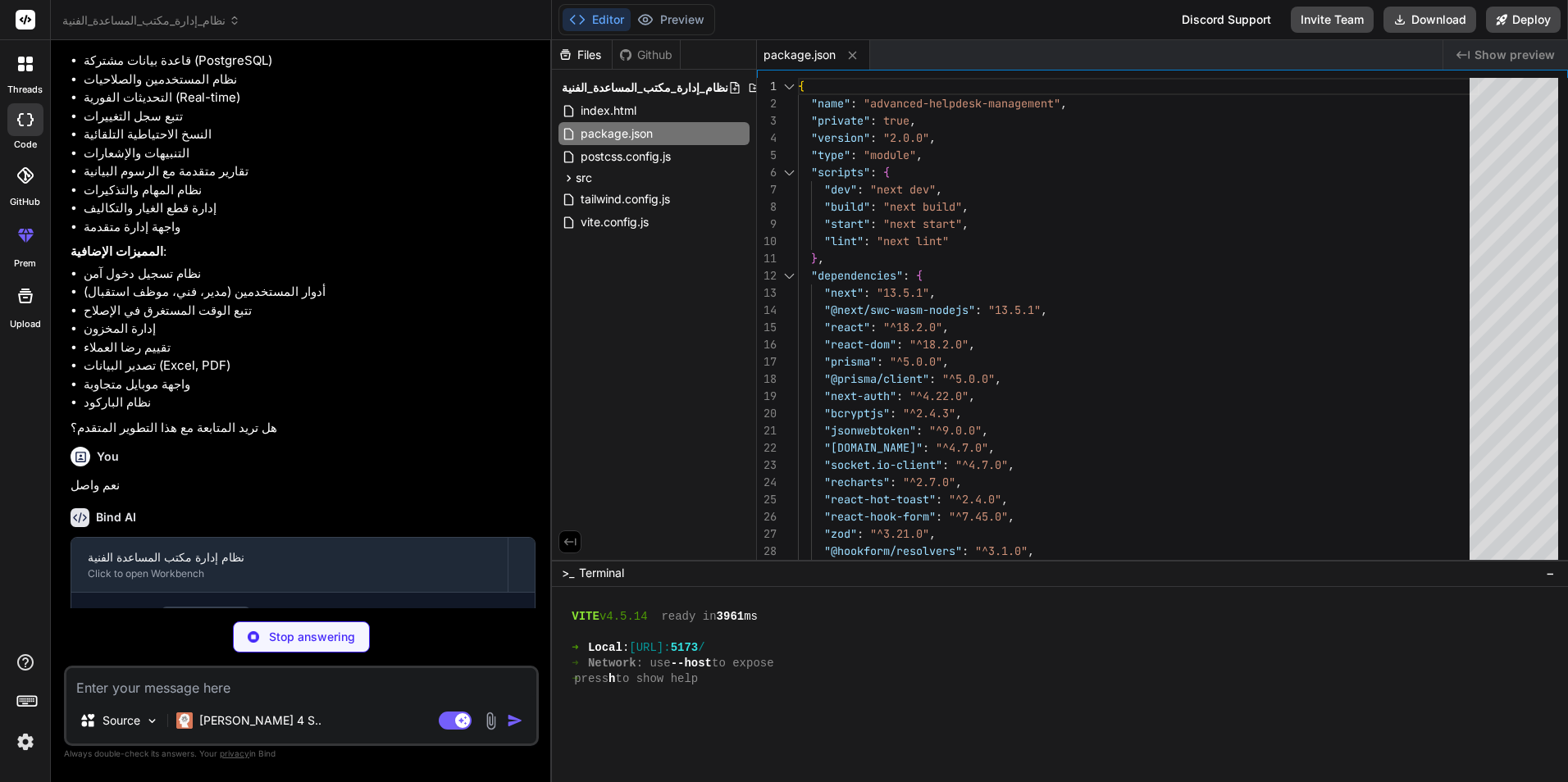
type textarea "x"
type textarea "NEXTAUTH_SECRET: process.env.NEXTAUTH_SECRET, NEXTAUTH_URL: process.env.NEXTAUT…"
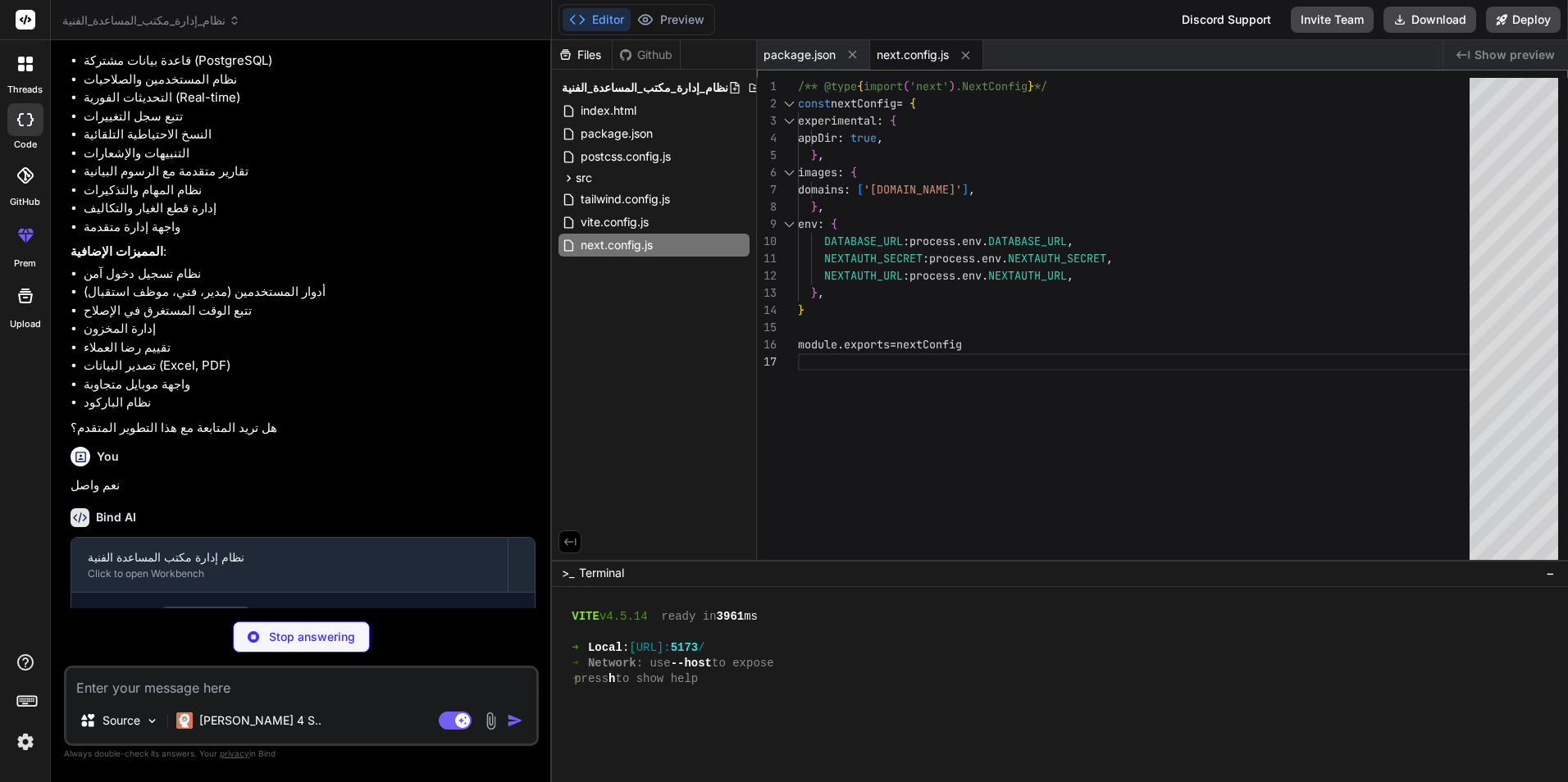
type textarea "x"
type textarea "animation: { "accordion-down": "accordion-down 0.2s ease-out", "accordion-up": …"
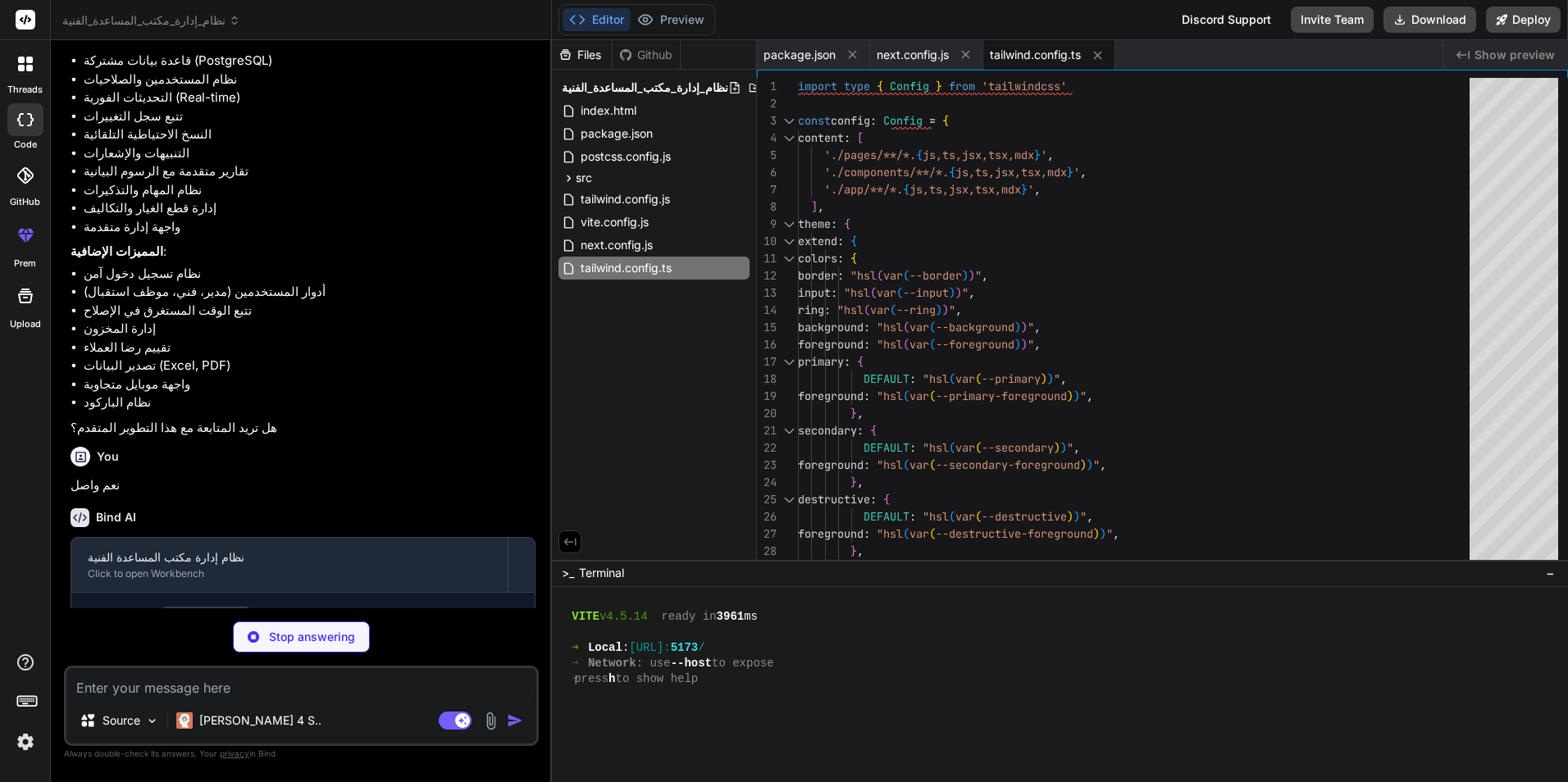
type textarea "x"
type textarea "key String @unique value String category String @default("general") description…"
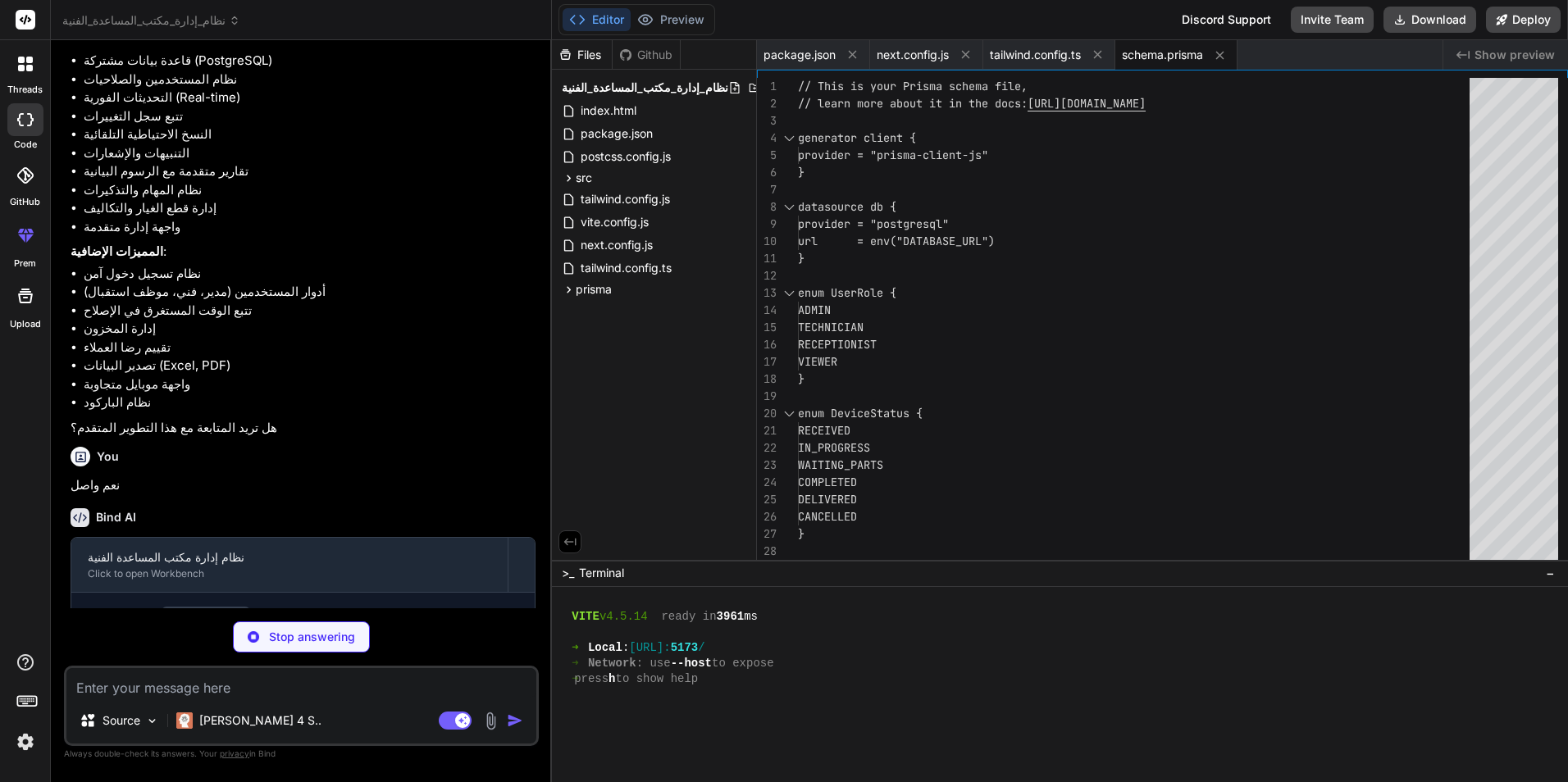
type textarea "x"
type textarea "# File upload configuration MAX_FILE_SIZE="10485760" # 10MB UPLOAD_DIR="./publi…"
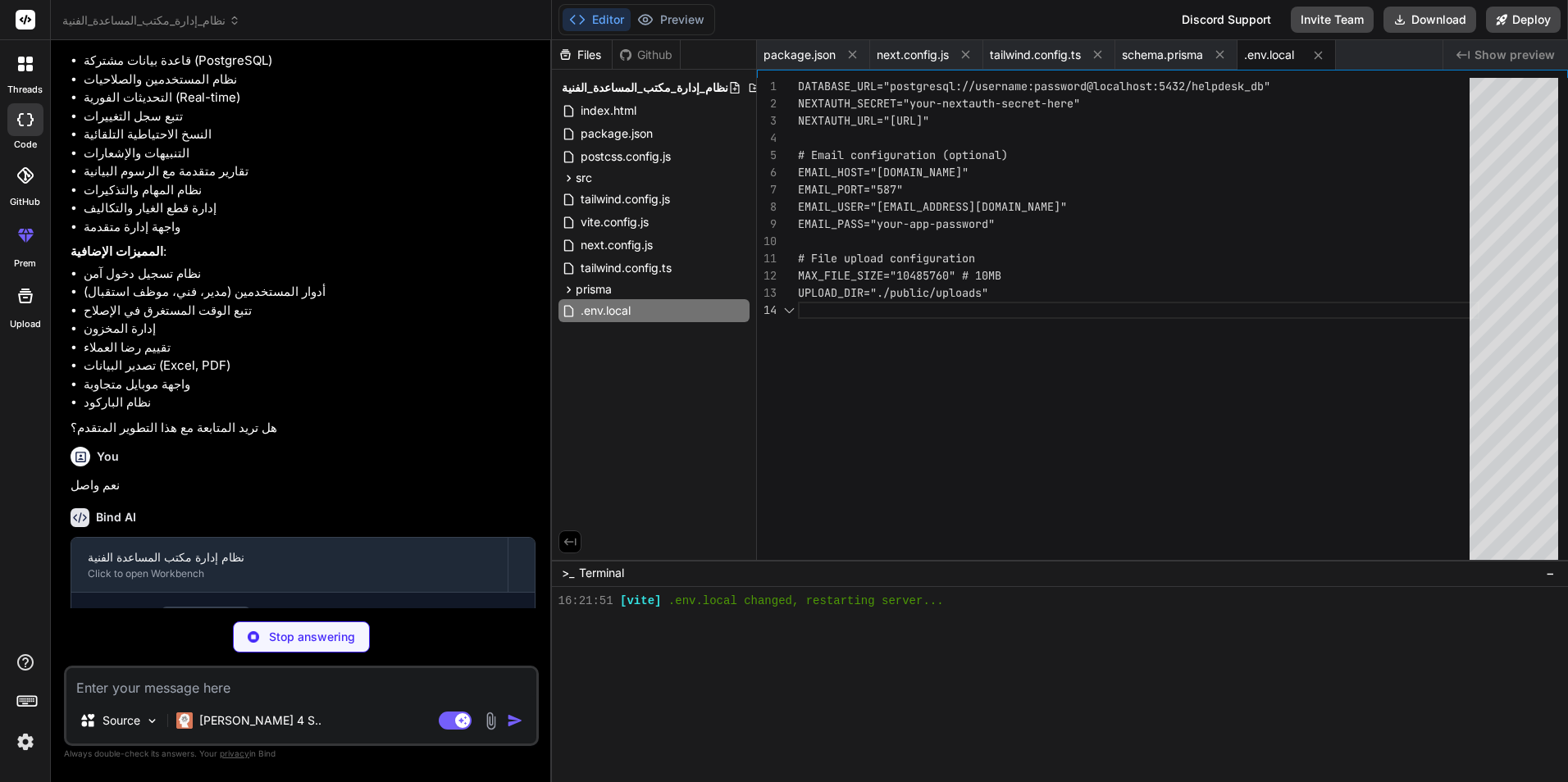
scroll to position [421, 0]
type textarea "x"
type textarea "background: white !important; } .no-print { display: none !important; } }"
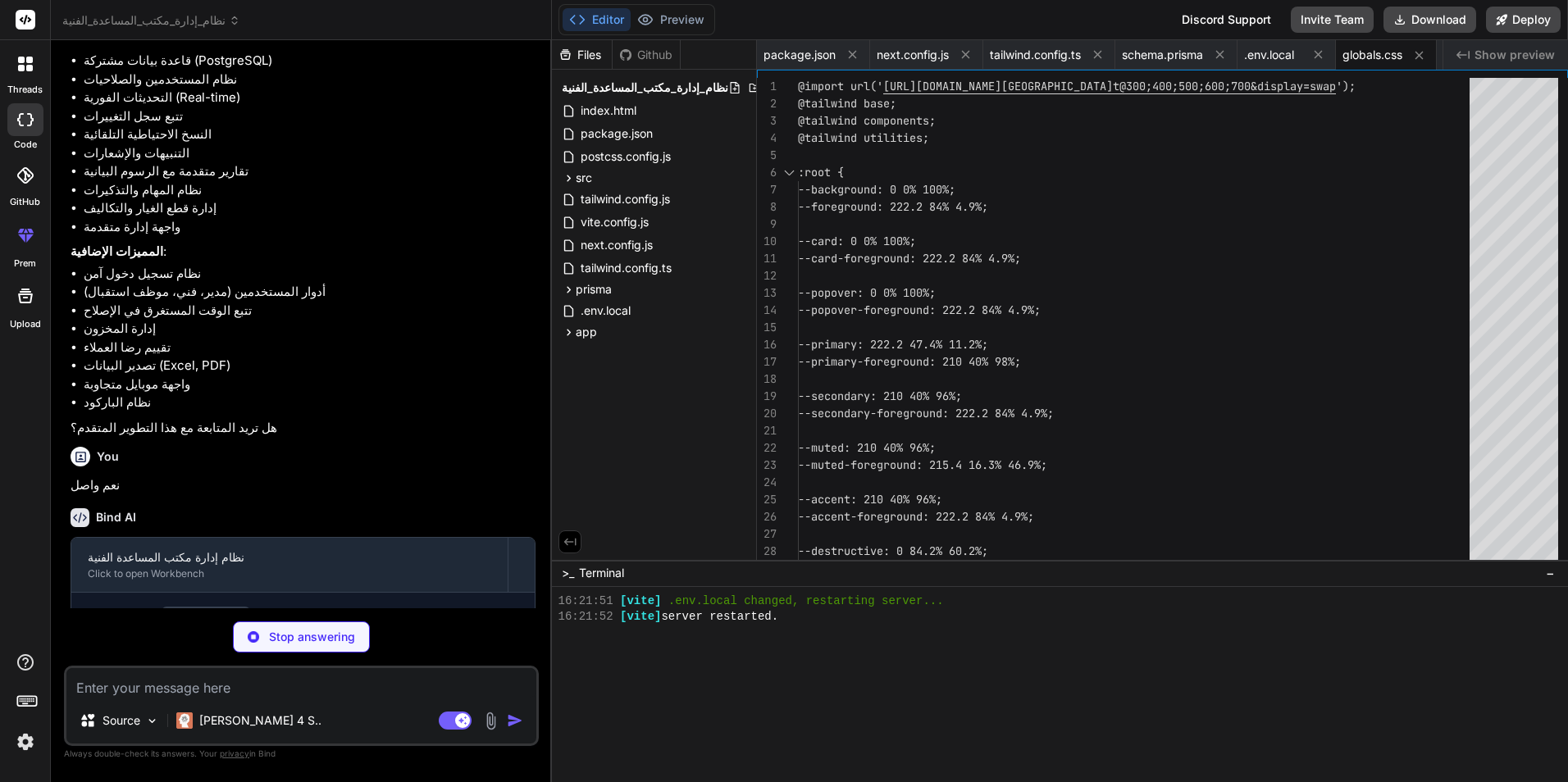
type textarea "x"
type textarea "}"
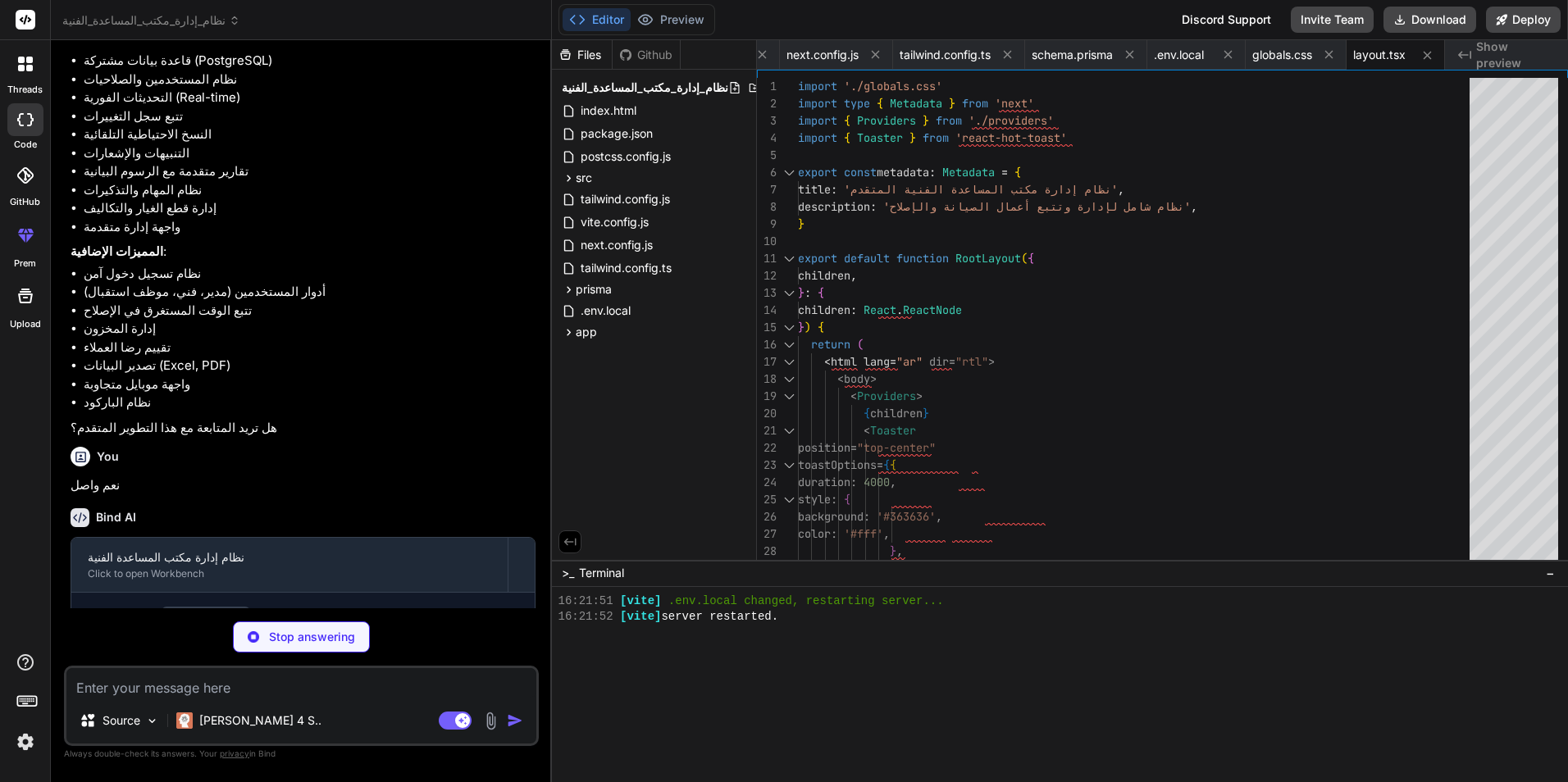
type textarea "x"
type textarea "return ( <SessionProvider> {children} </SessionProvider> ) }"
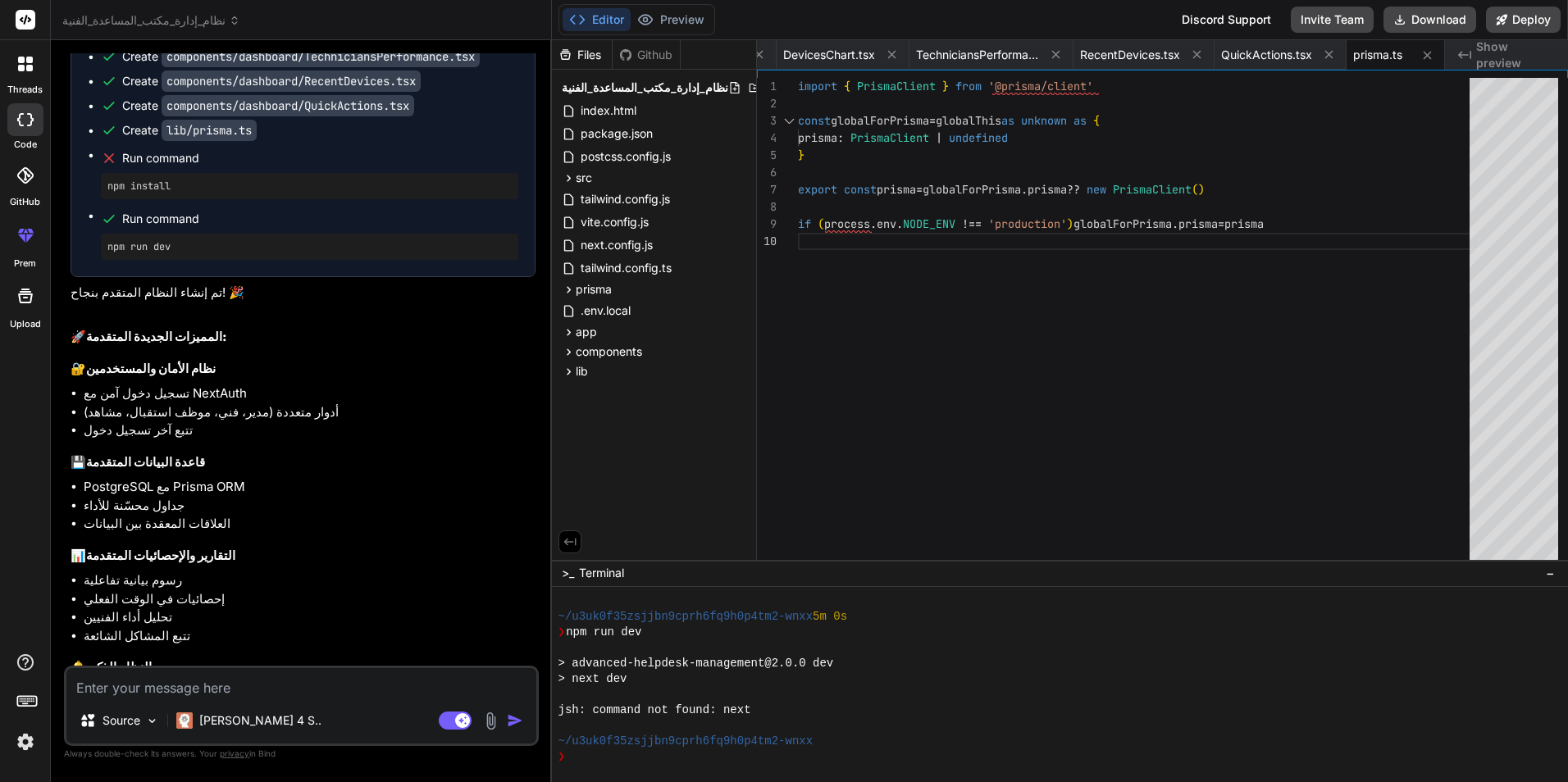
scroll to position [4047, 0]
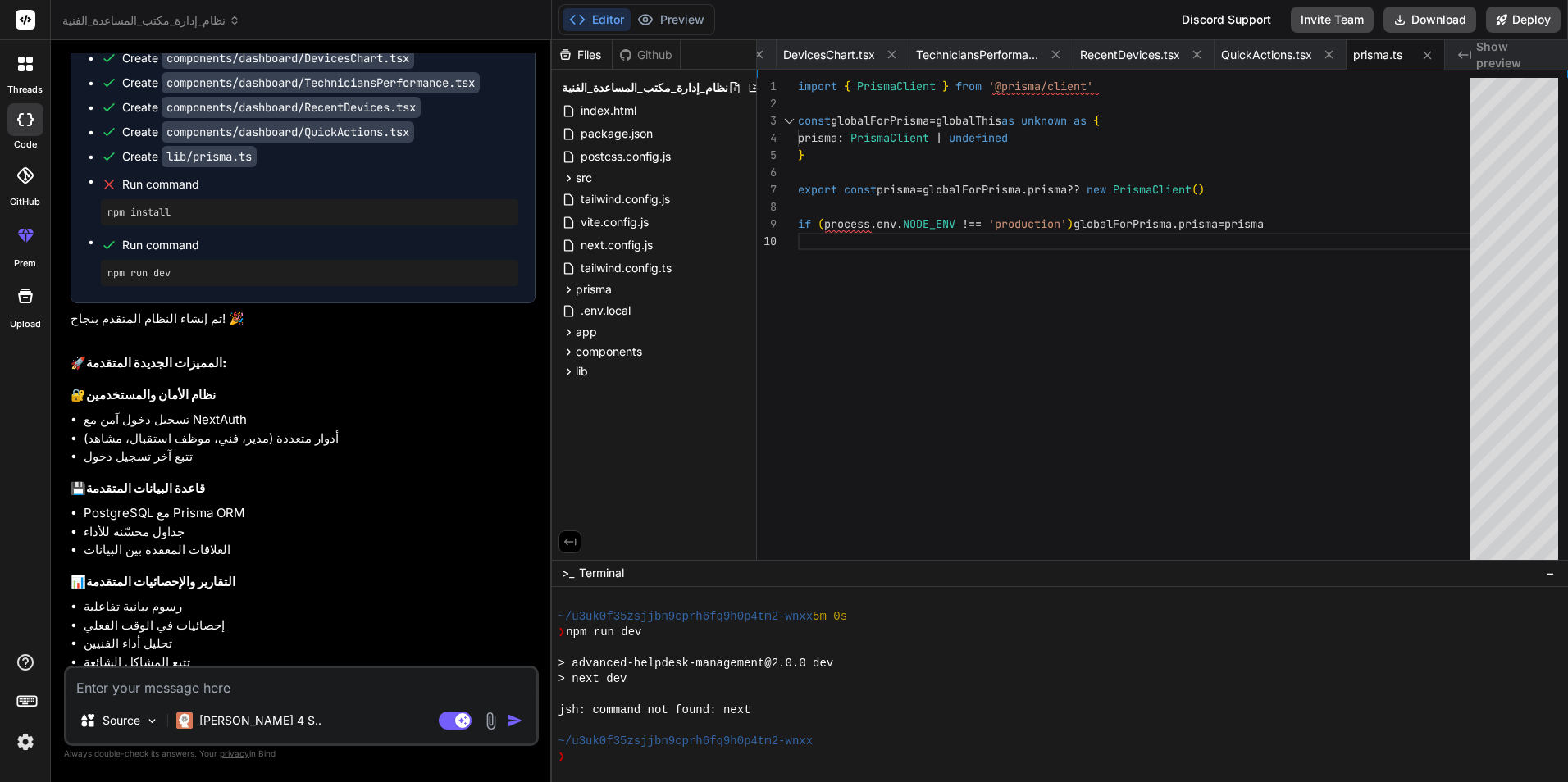
click at [597, 17] on button "Editor" at bounding box center [597, 19] width 68 height 23
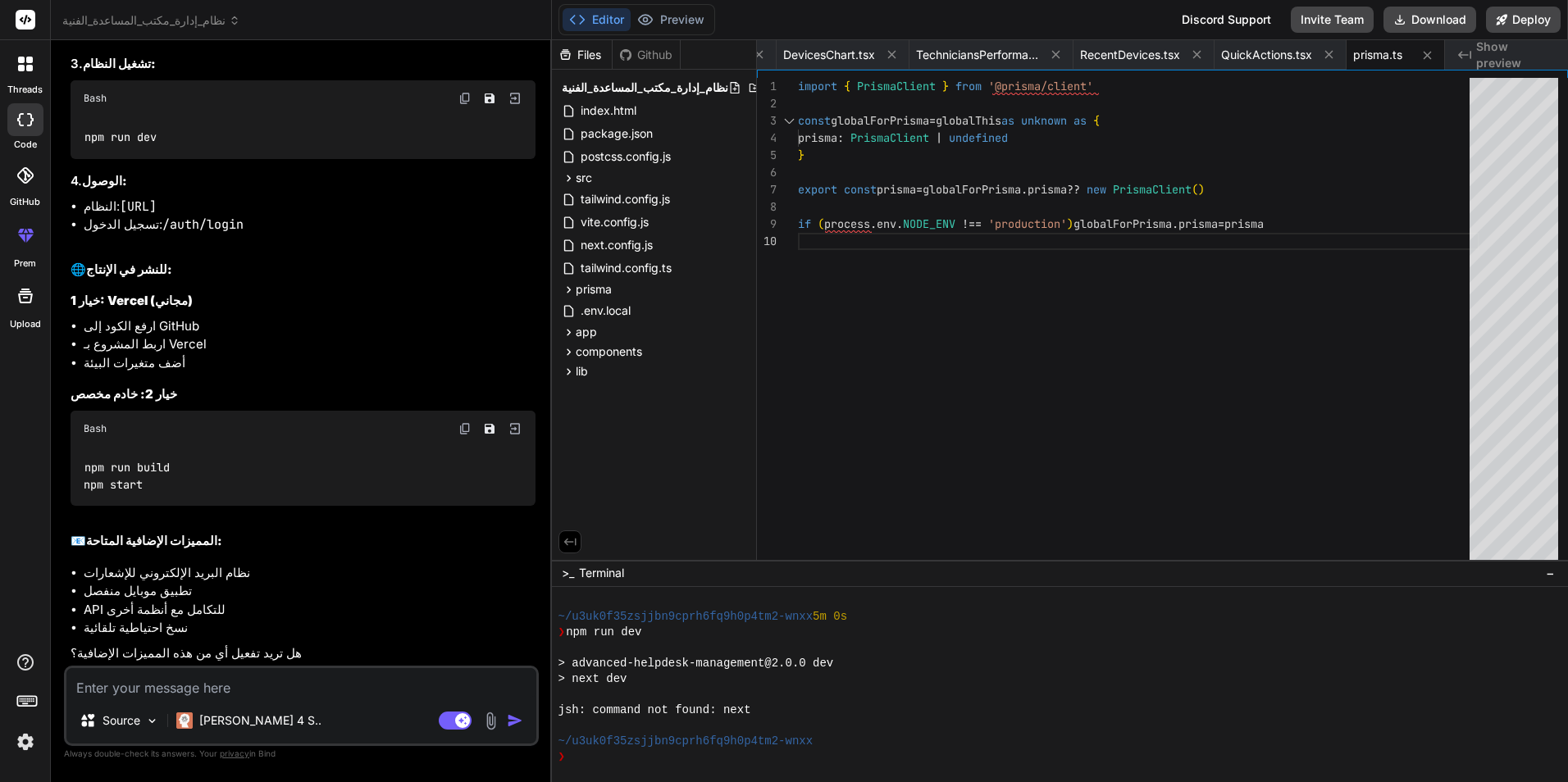
scroll to position [5359, 0]
click at [595, 19] on button "Editor" at bounding box center [597, 19] width 68 height 23
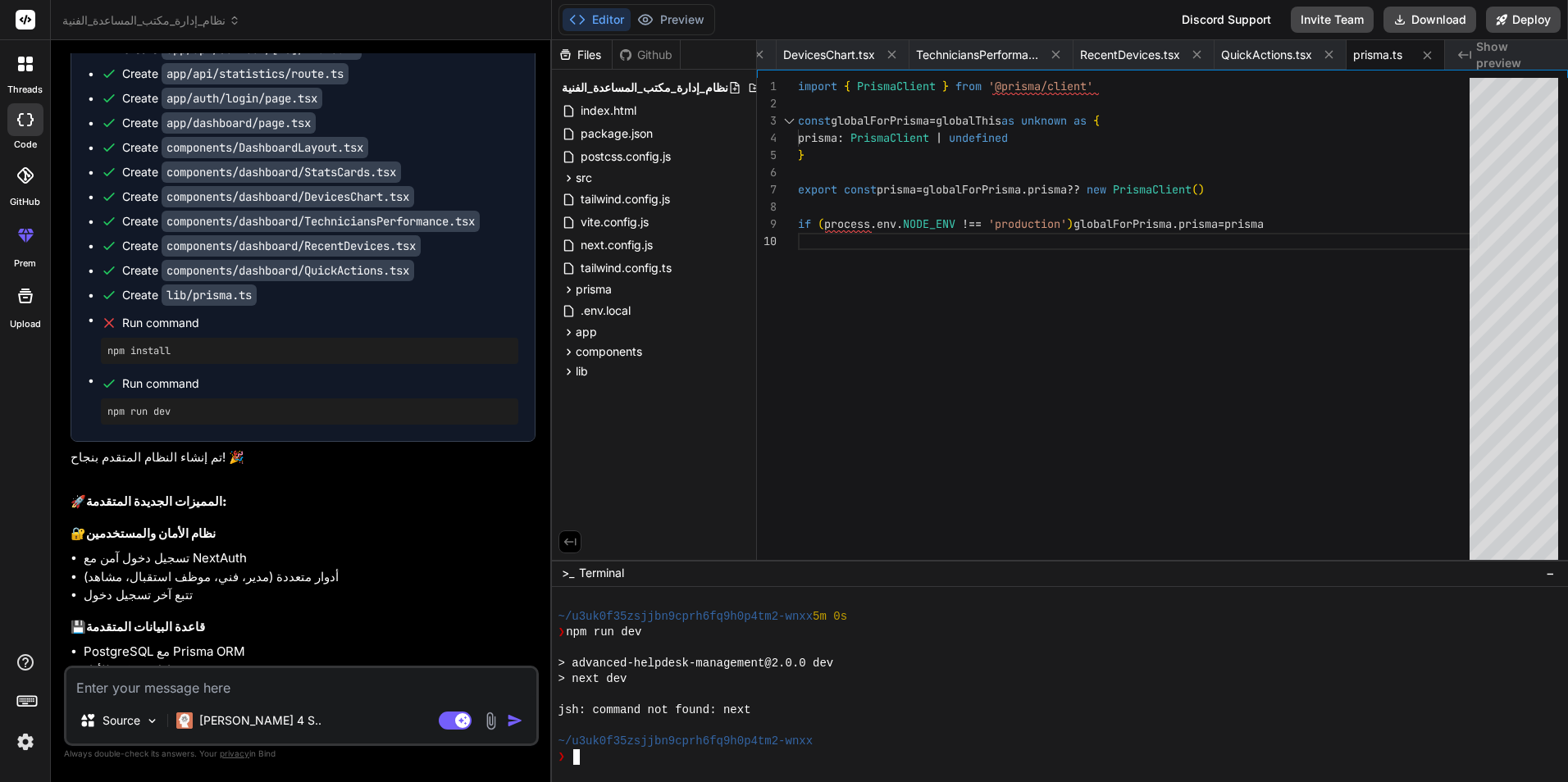
scroll to position [3883, 0]
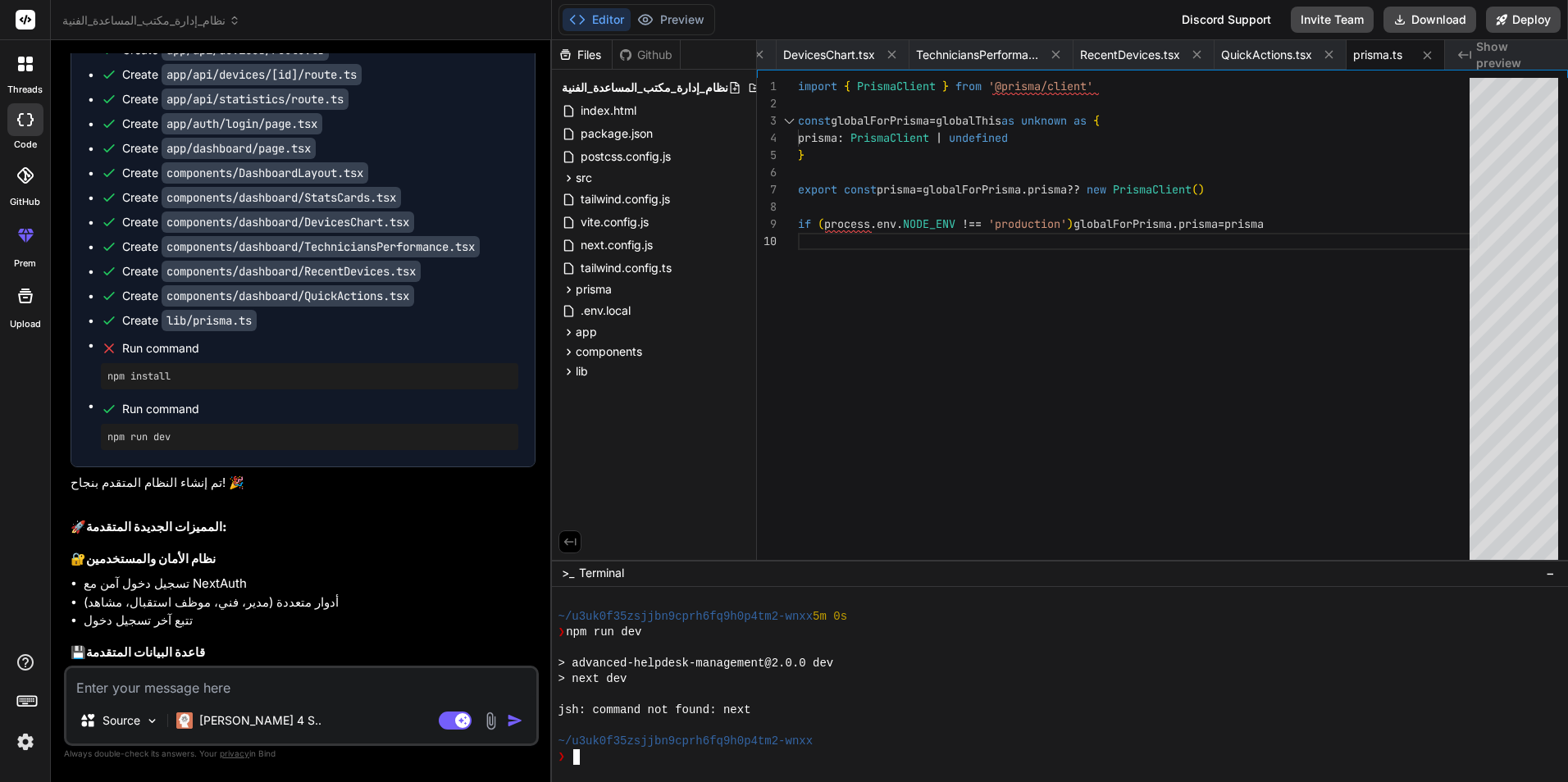
click at [147, 444] on pre "npm run dev" at bounding box center [309, 437] width 405 height 13
click at [146, 357] on span "Run command" at bounding box center [319, 348] width 396 height 17
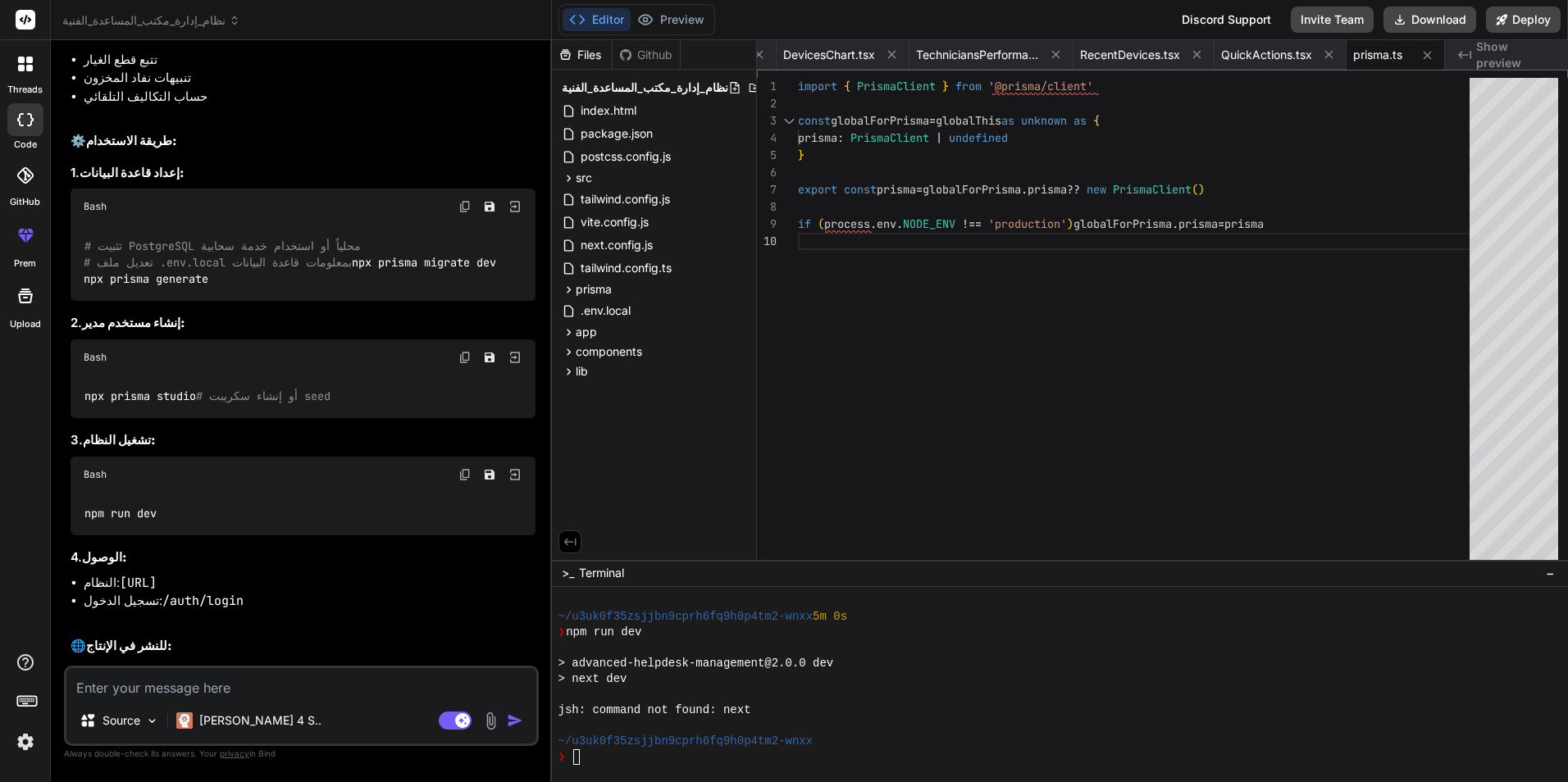
scroll to position [4867, 0]
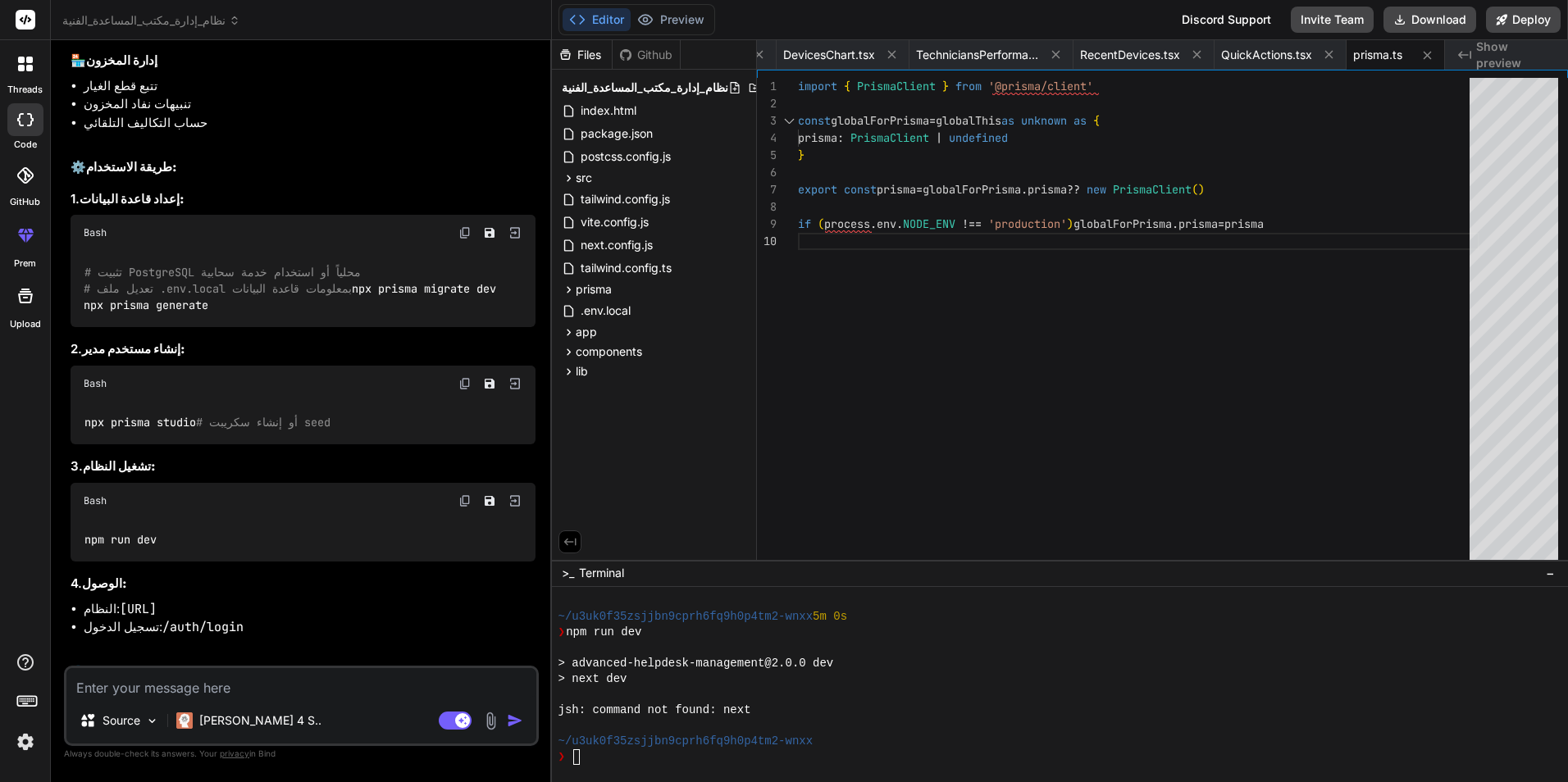
drag, startPoint x: 466, startPoint y: 292, endPoint x: 19, endPoint y: 341, distance: 449.7
click at [466, 239] on img at bounding box center [465, 232] width 13 height 13
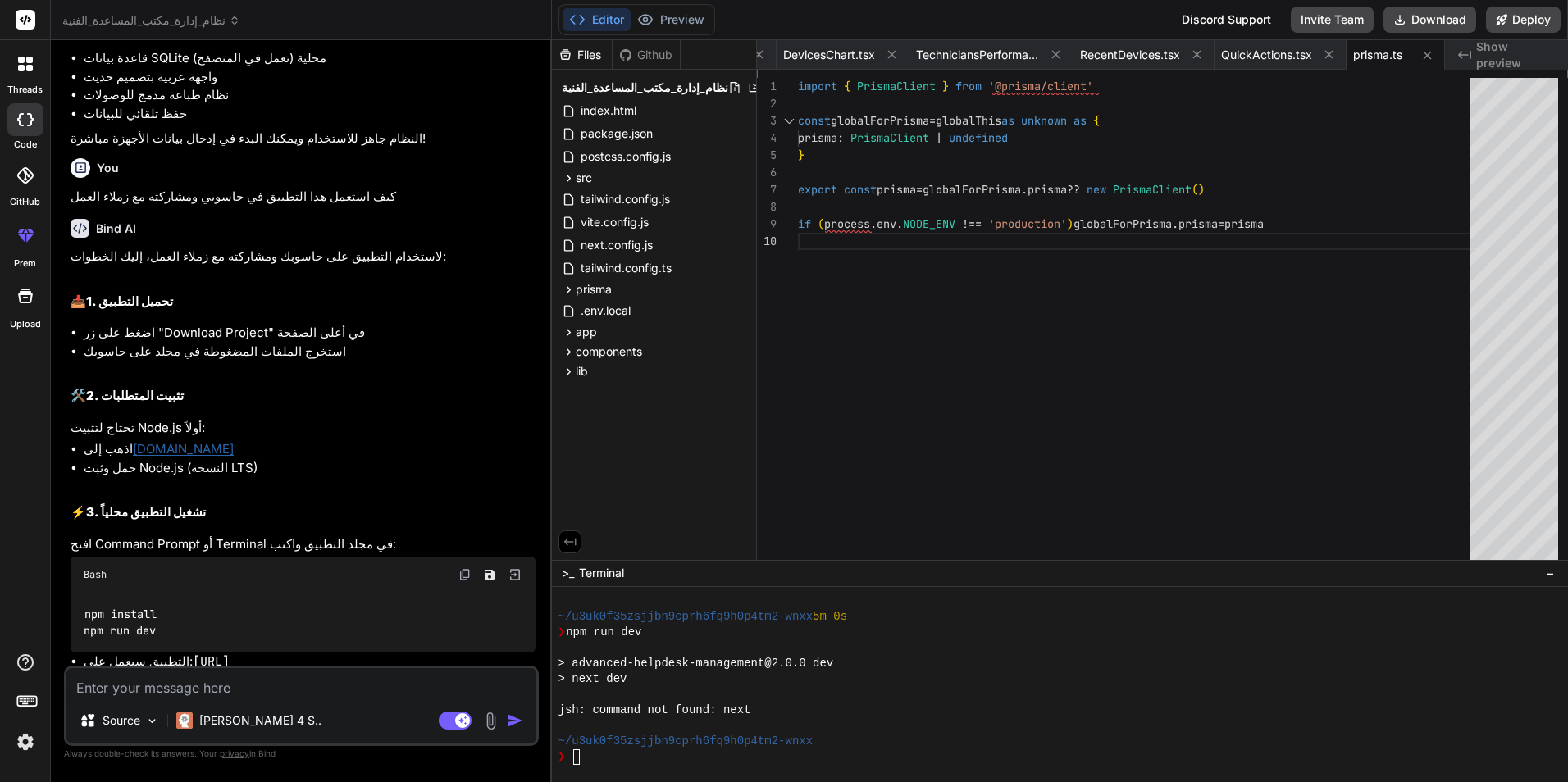
scroll to position [1587, 0]
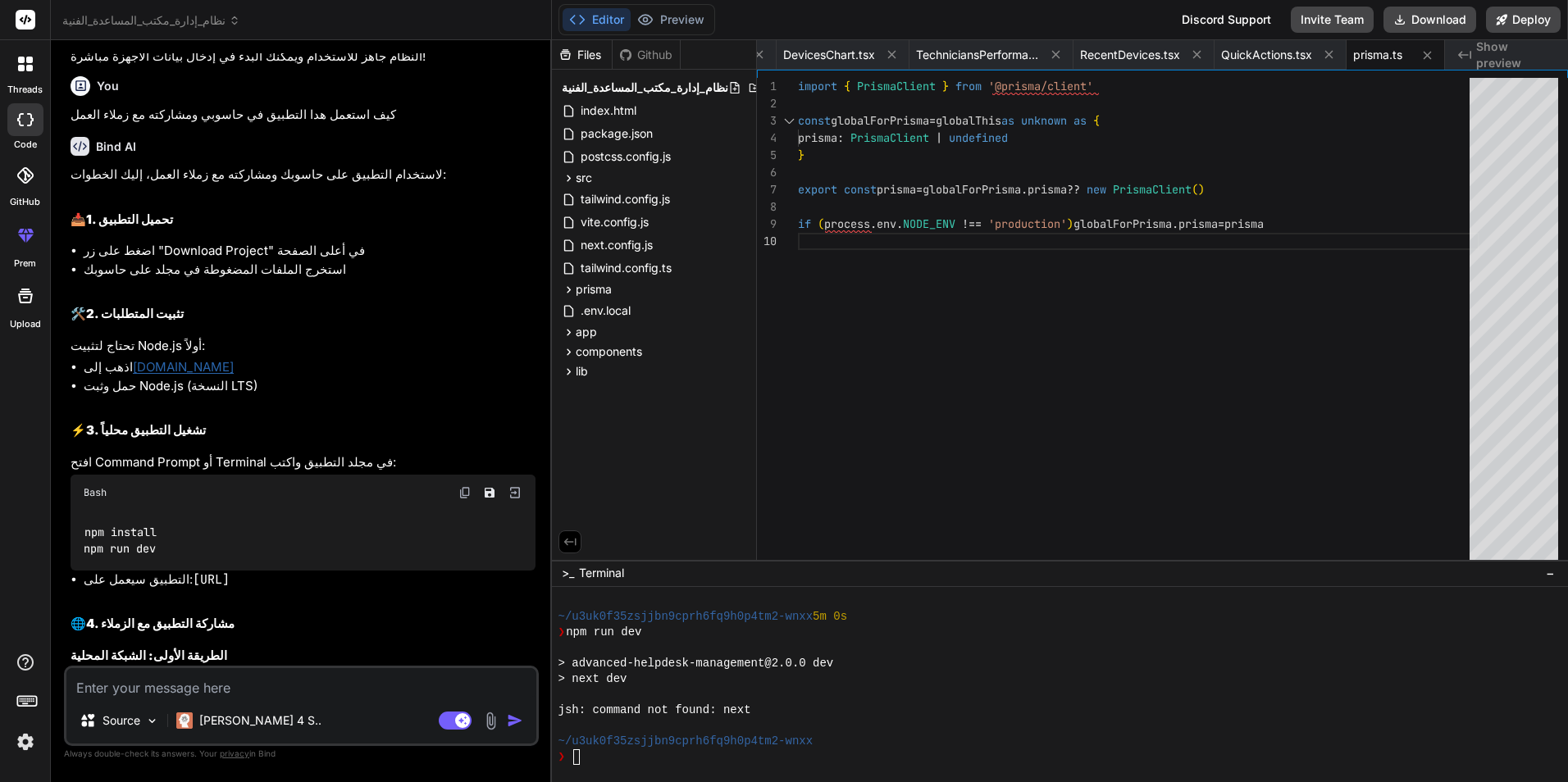
drag, startPoint x: 468, startPoint y: 511, endPoint x: 273, endPoint y: 525, distance: 195.5
click at [468, 499] on img at bounding box center [465, 492] width 13 height 13
drag, startPoint x: 340, startPoint y: 593, endPoint x: 167, endPoint y: 600, distance: 173.1
click at [167, 590] on li "التطبيق سيعمل على: [URL]" at bounding box center [309, 580] width 452 height 19
copy code "[URL]"
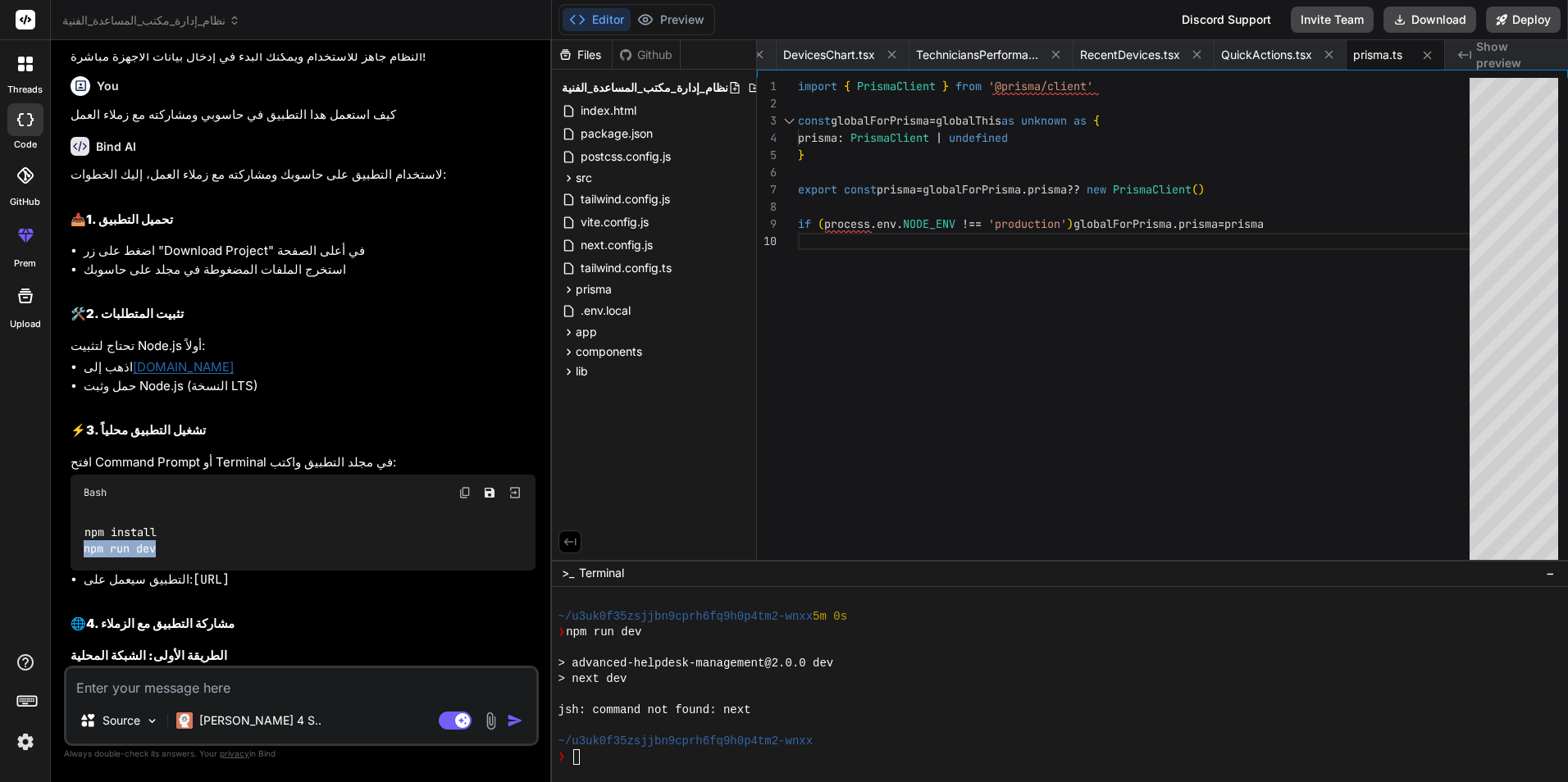
drag, startPoint x: 78, startPoint y: 570, endPoint x: 159, endPoint y: 568, distance: 81.0
click at [159, 568] on div "npm install npm run dev" at bounding box center [303, 540] width 466 height 60
copy code "npm run dev"
click at [352, 623] on div "لاستخدام التطبيق على حاسوبك ومشاركته مع زملاء العمل، إليك الخطوات: 📥 1. تحميل ا…" at bounding box center [303, 770] width 466 height 1210
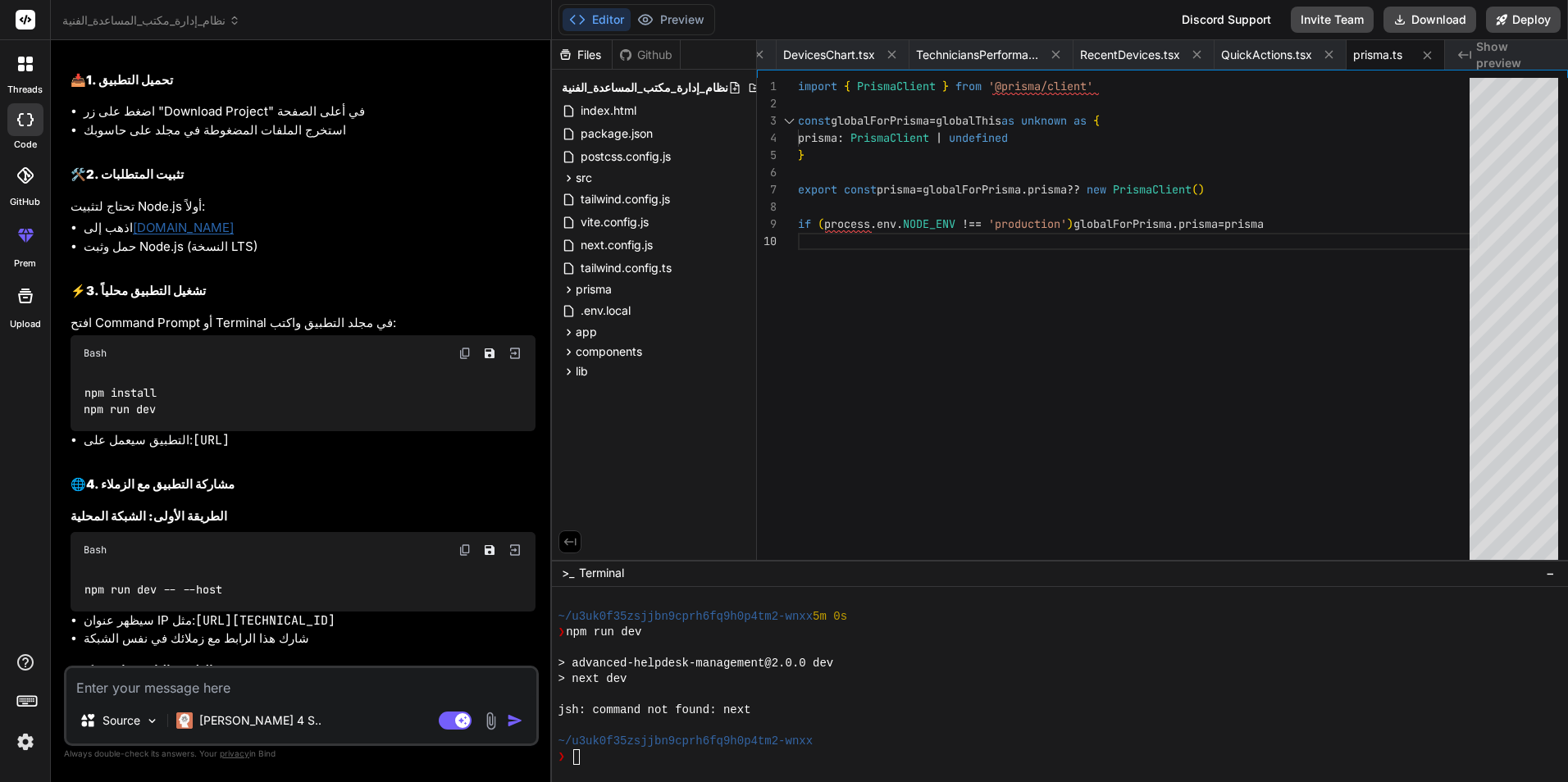
scroll to position [1751, 0]
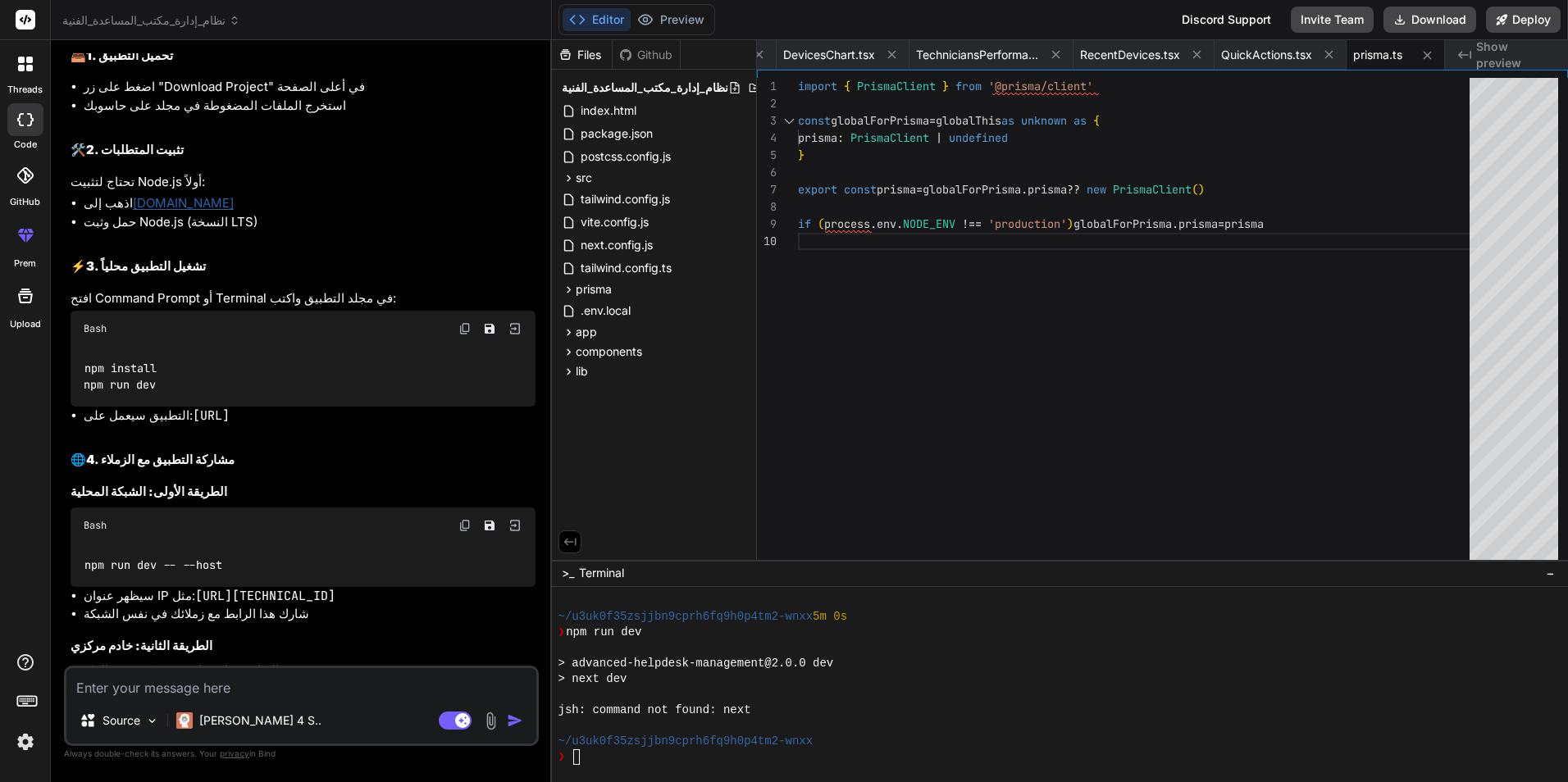
click at [460, 532] on img at bounding box center [465, 525] width 13 height 13
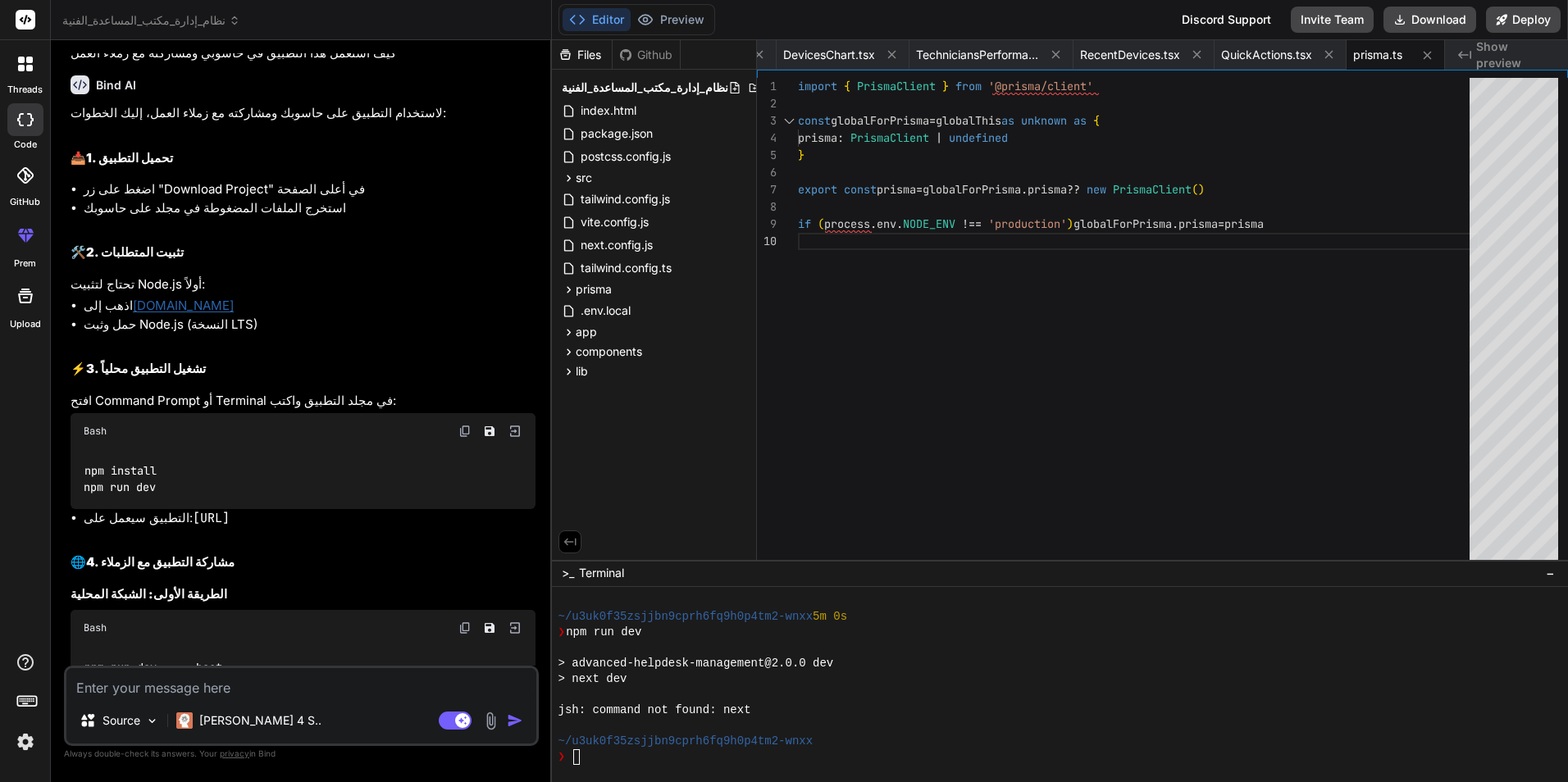
scroll to position [1587, 0]
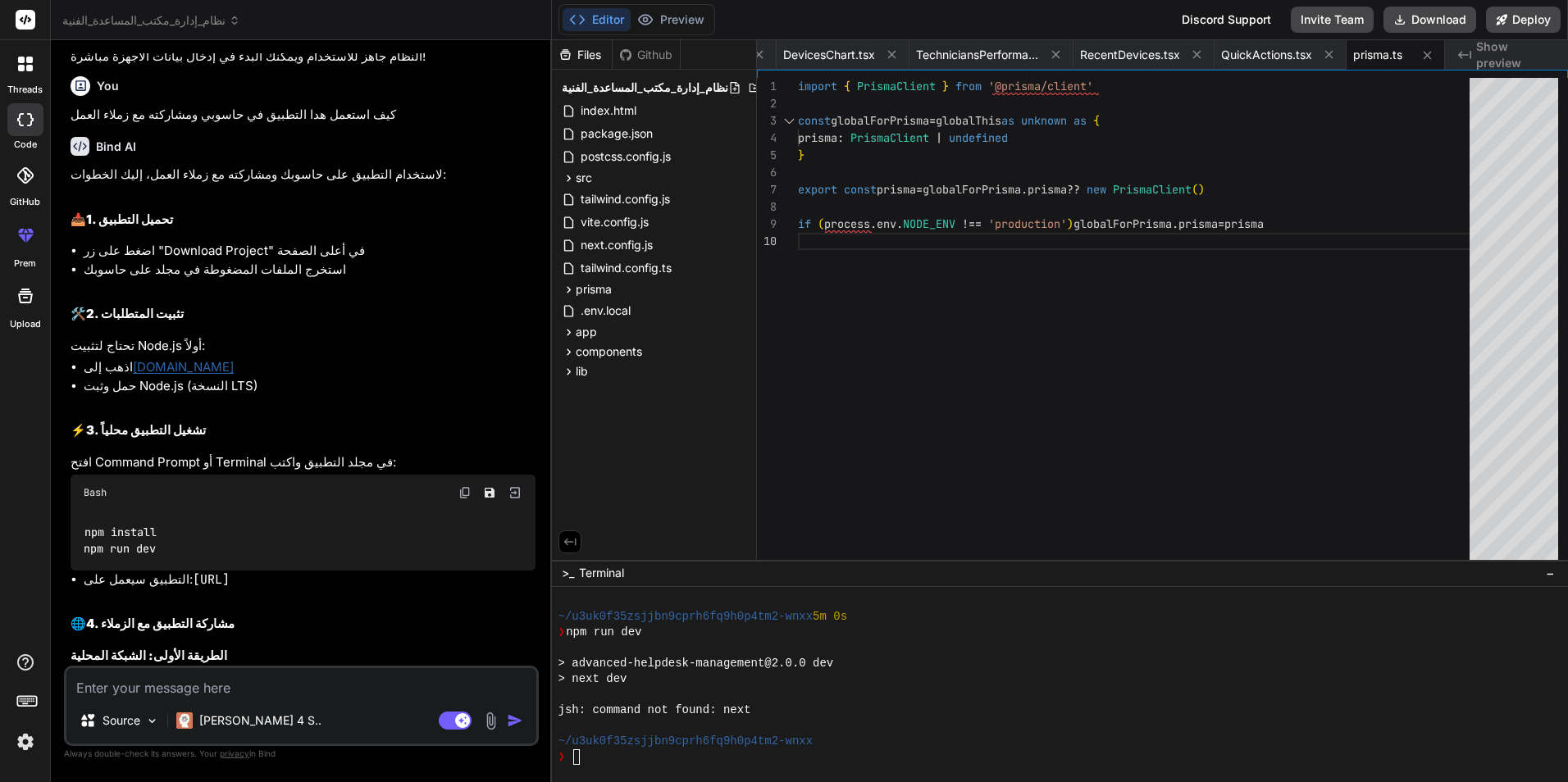
click at [471, 499] on img at bounding box center [465, 492] width 13 height 13
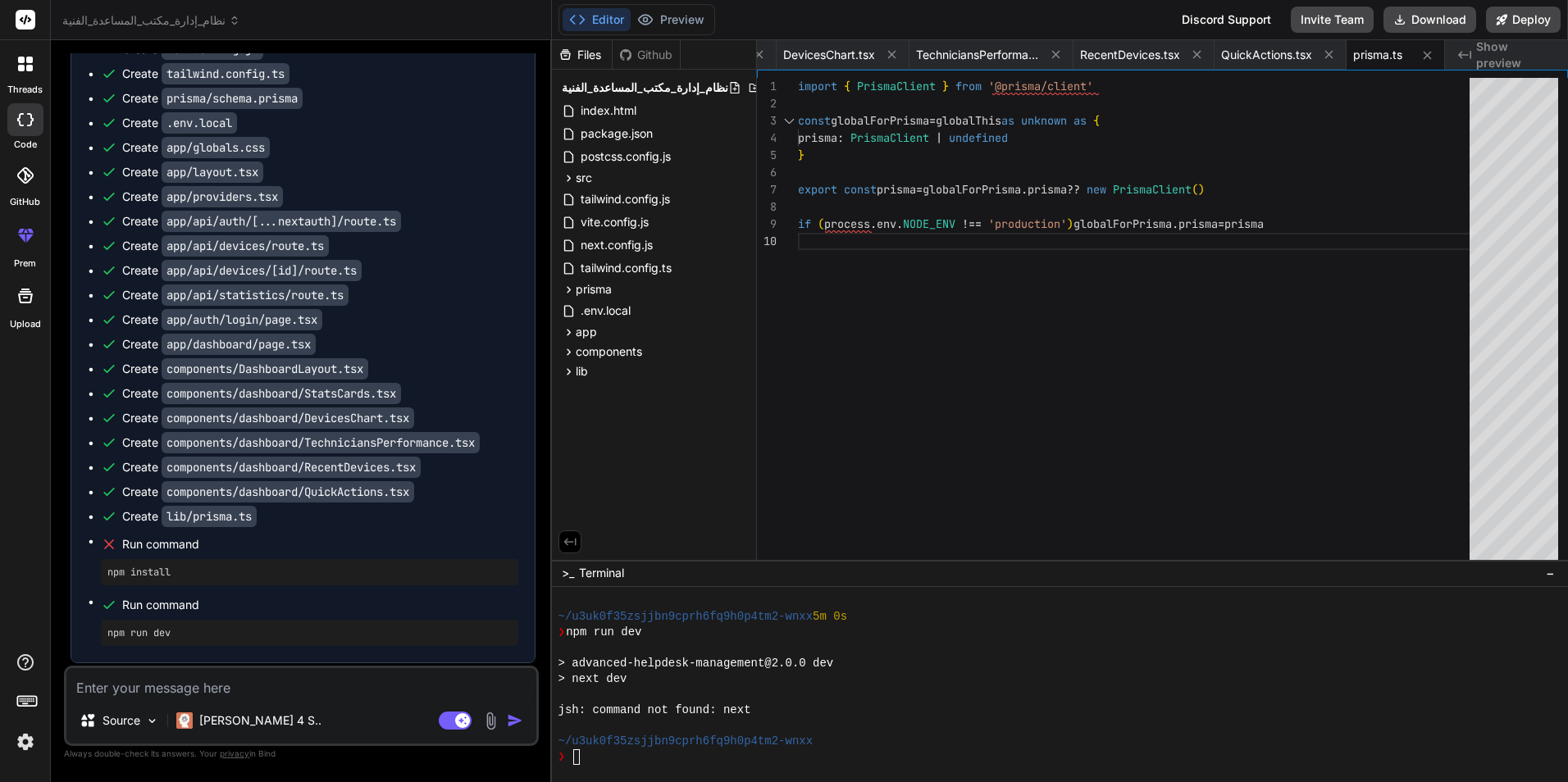
scroll to position [3637, 0]
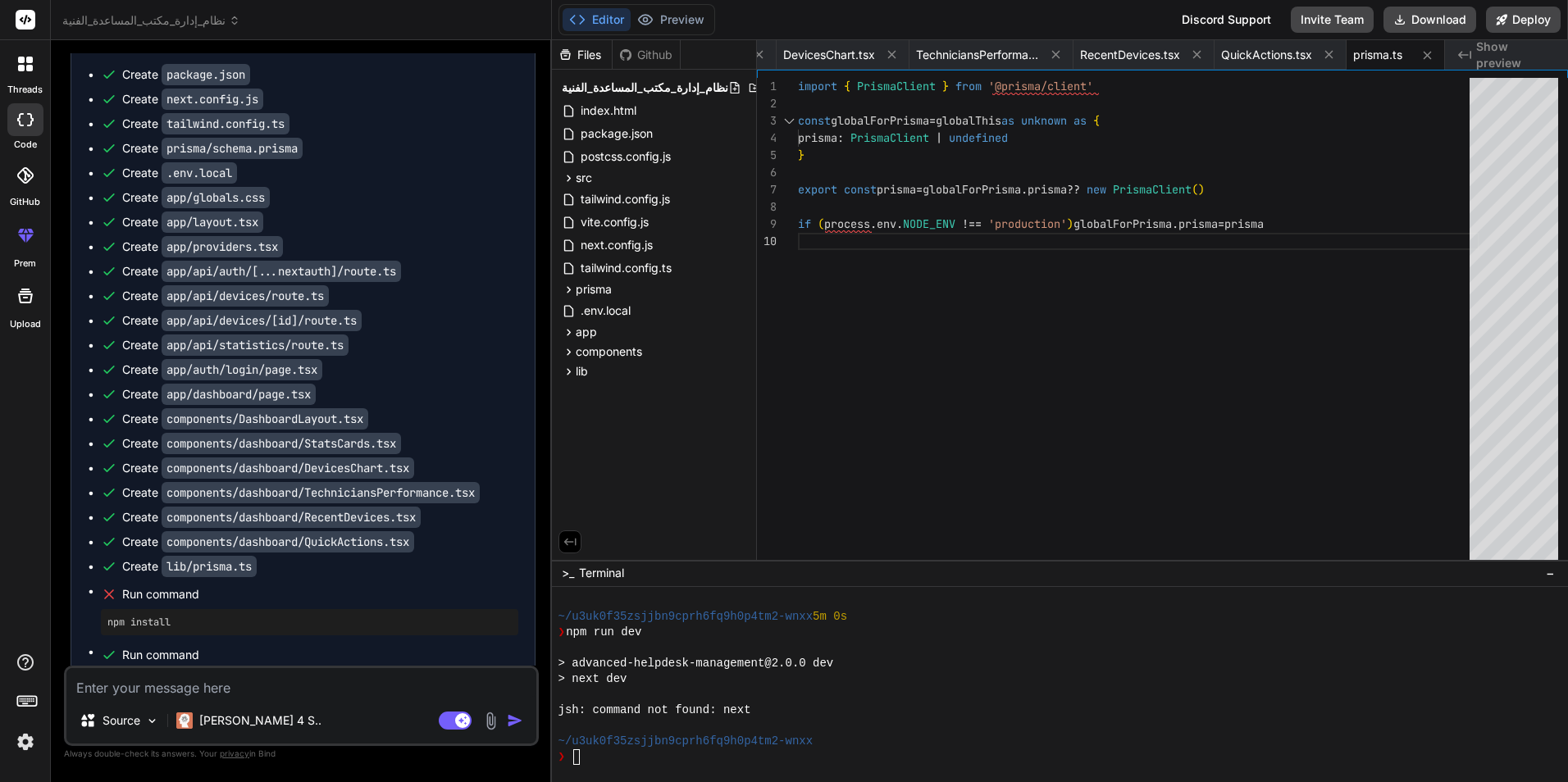
click at [190, 85] on code "package.json" at bounding box center [206, 75] width 89 height 22
click at [125, 83] on div "Create package.json" at bounding box center [185, 74] width 128 height 17
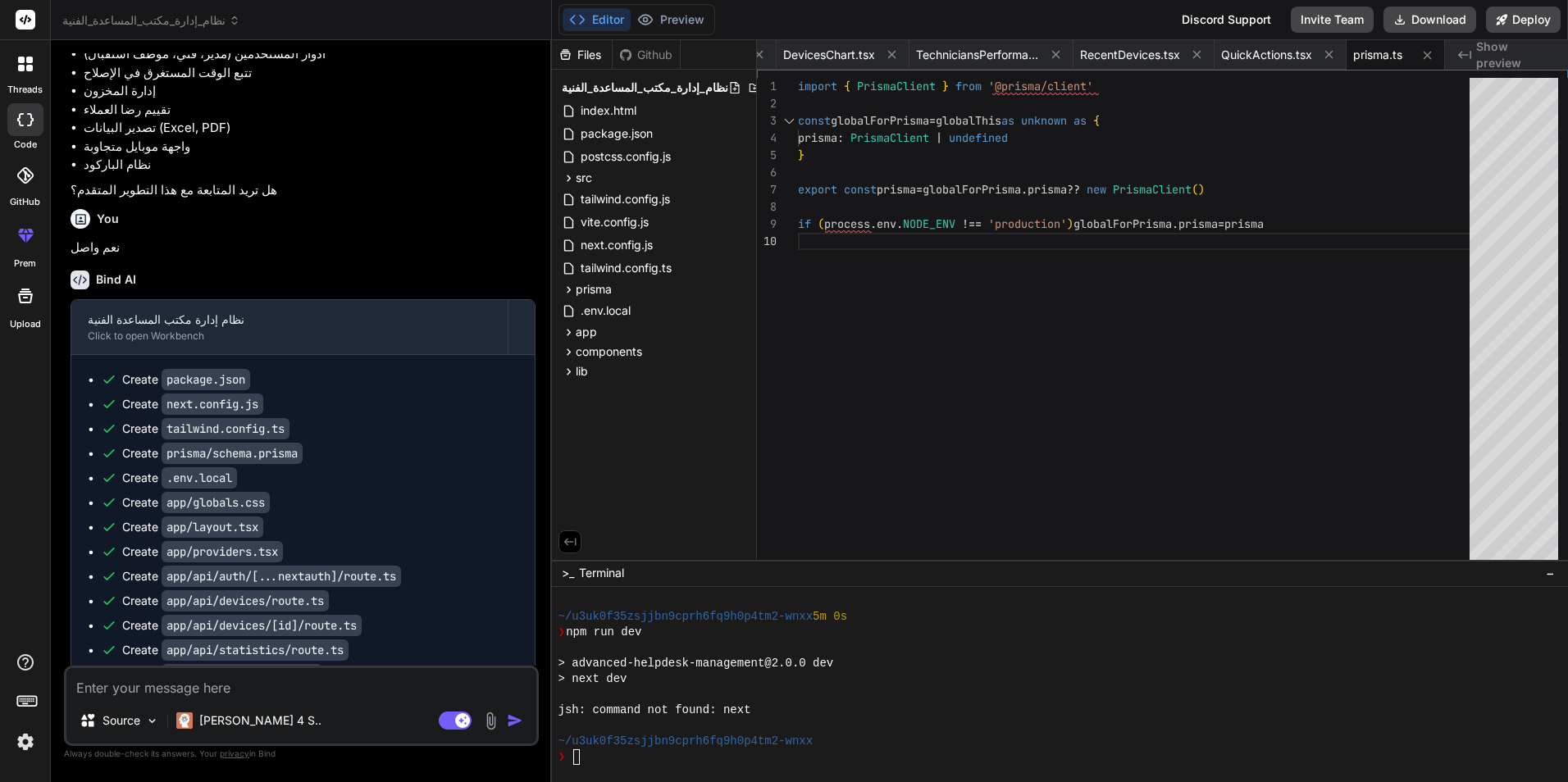
scroll to position [3227, 0]
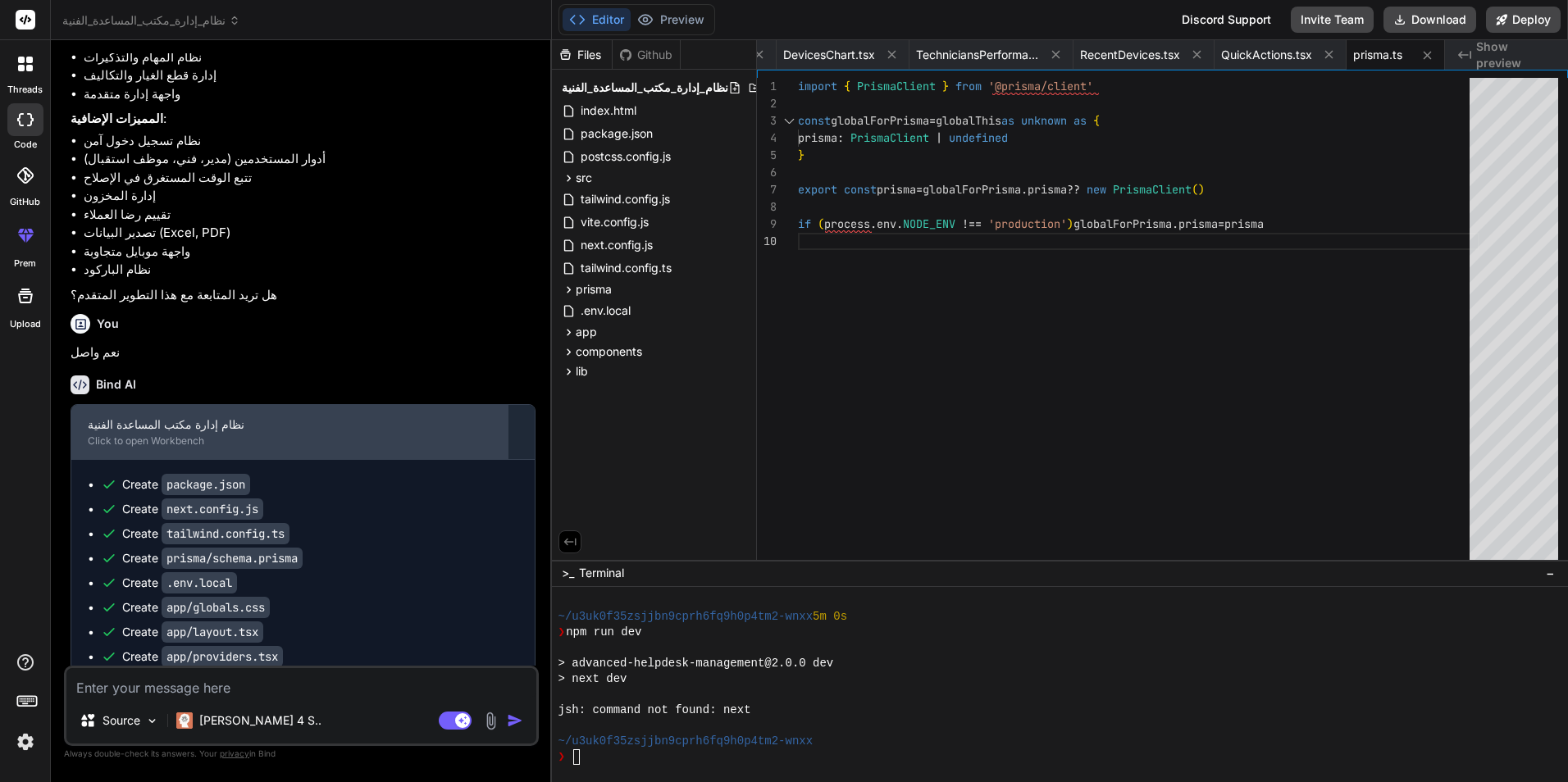
click at [157, 433] on div "نظام إدارة مكتب المساعدة الفنية" at bounding box center [290, 424] width 404 height 17
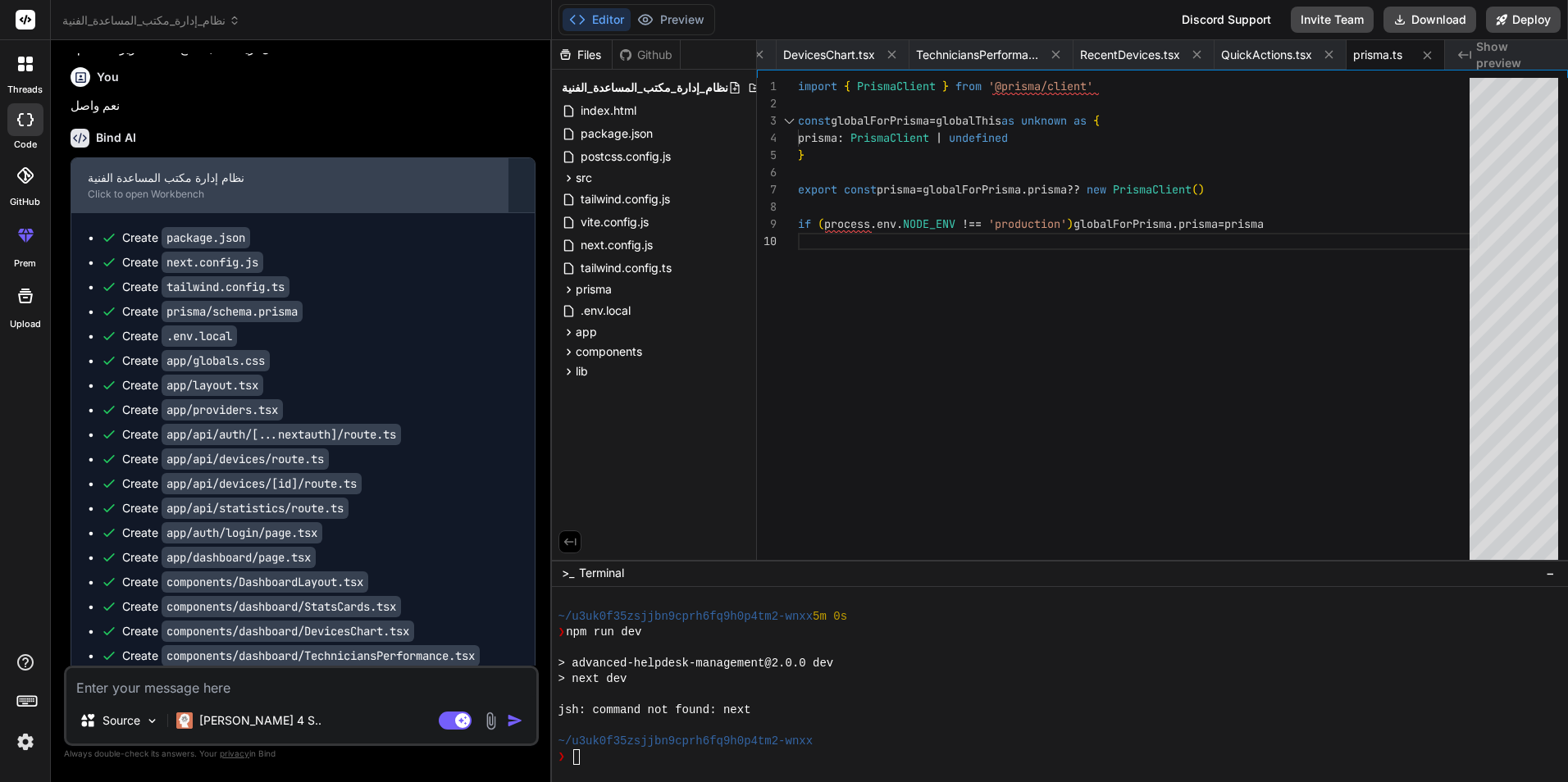
scroll to position [3472, 0]
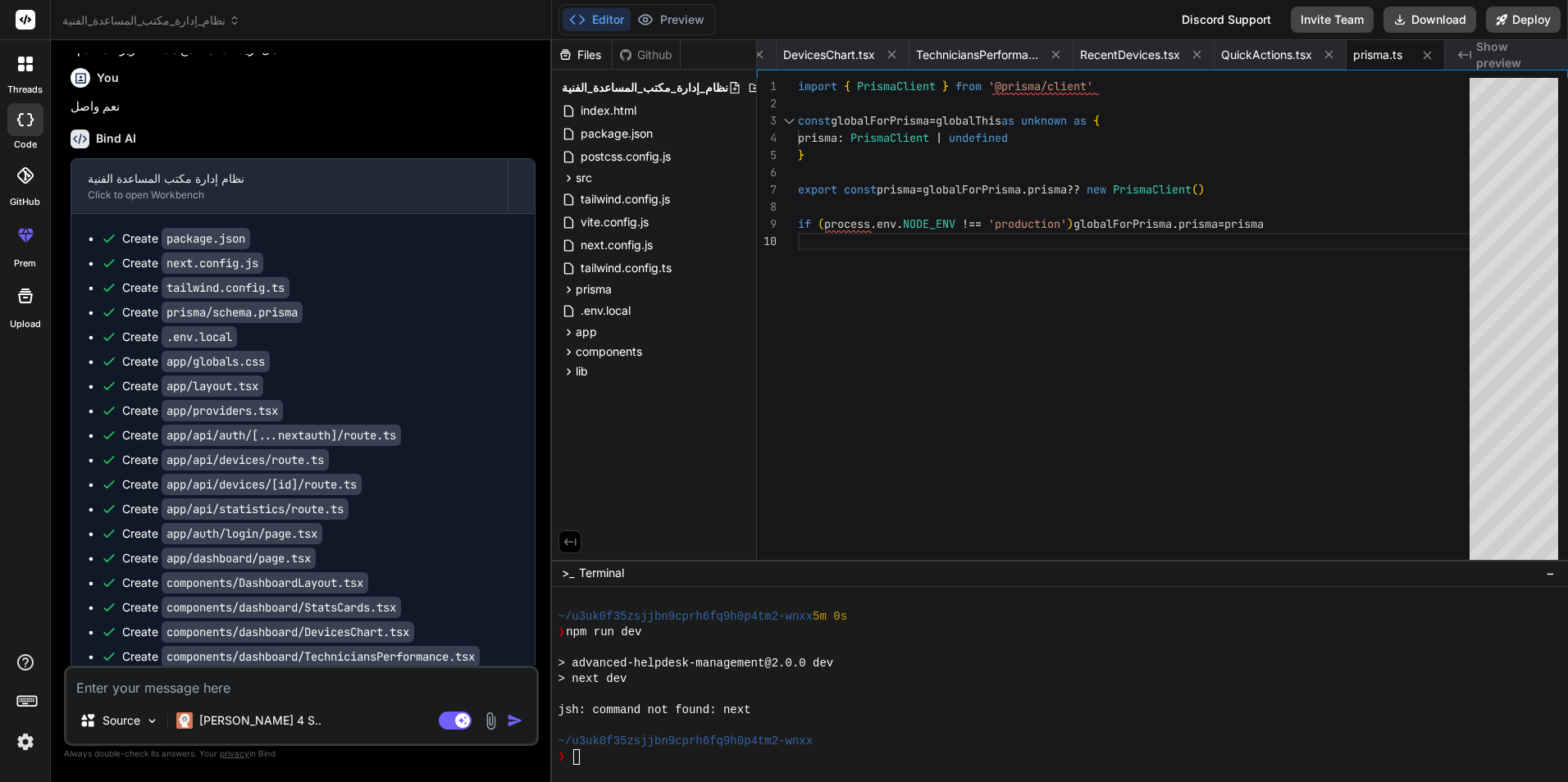
click at [618, 21] on button "Editor" at bounding box center [597, 19] width 68 height 23
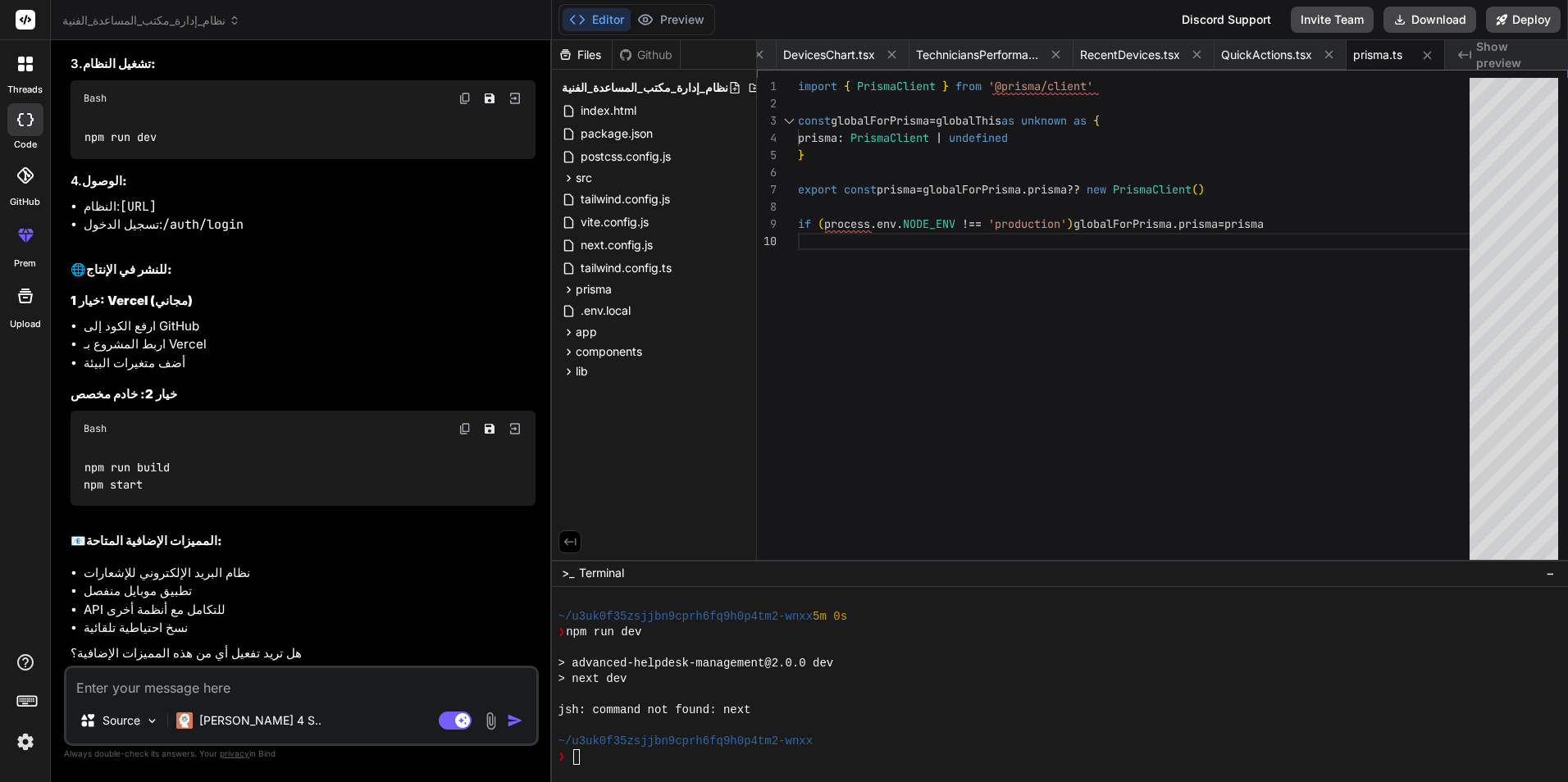
scroll to position [5359, 0]
click at [135, 679] on textarea at bounding box center [301, 683] width 470 height 30
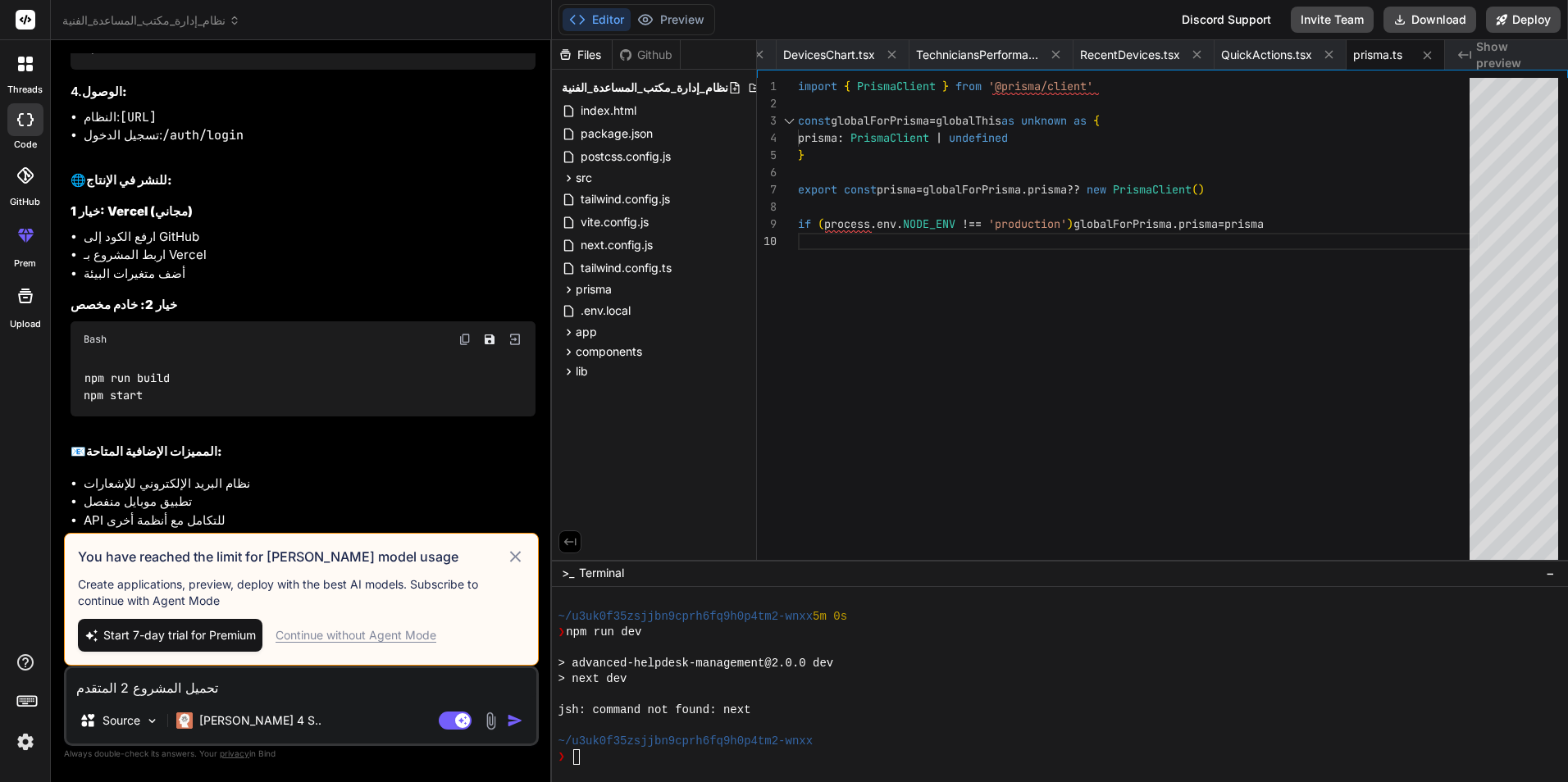
click at [513, 559] on icon at bounding box center [514, 556] width 10 height 10
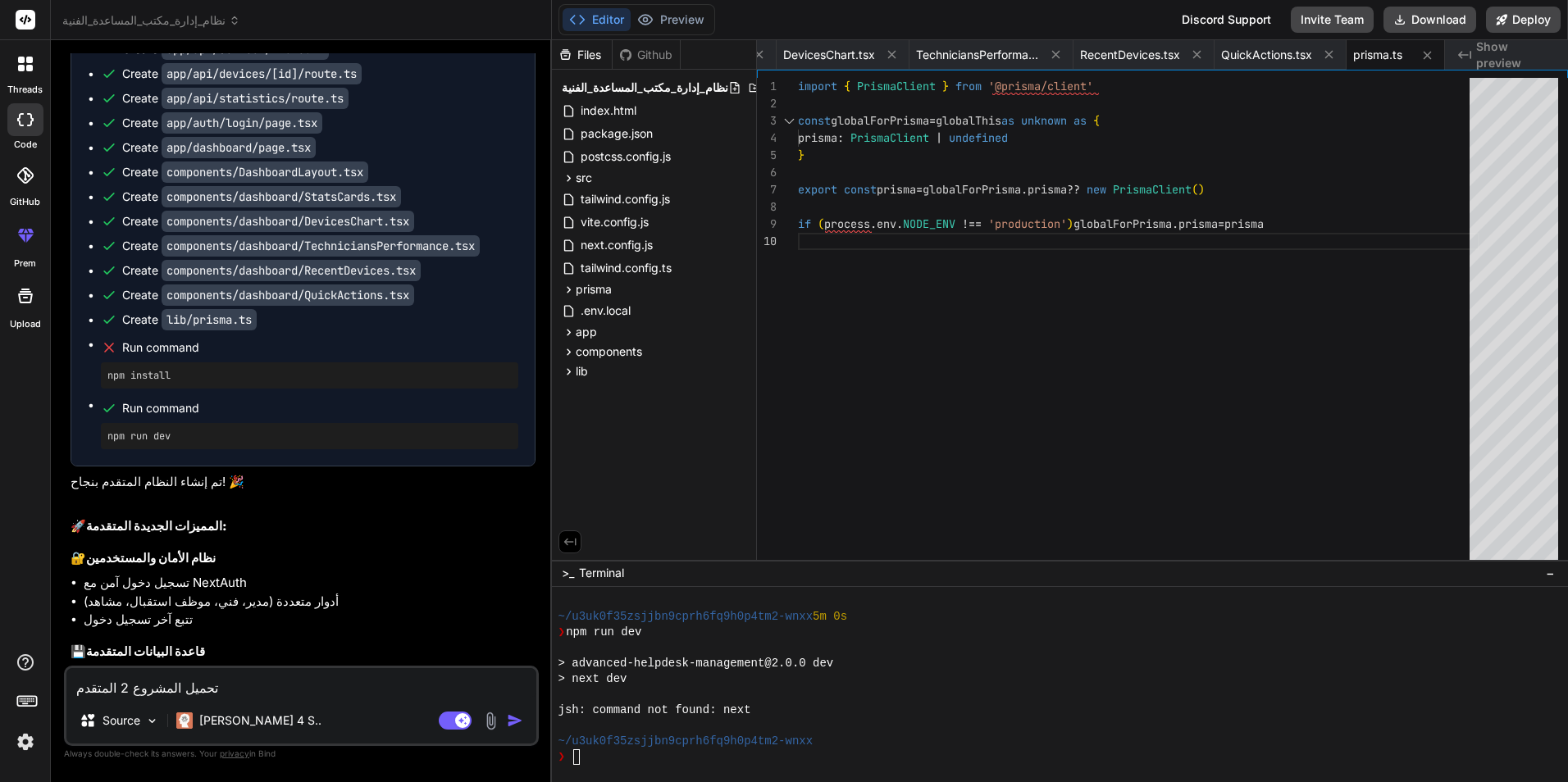
scroll to position [3883, 0]
click at [186, 444] on pre "npm run dev" at bounding box center [309, 437] width 405 height 13
click at [189, 444] on pre "npm run dev" at bounding box center [309, 437] width 405 height 13
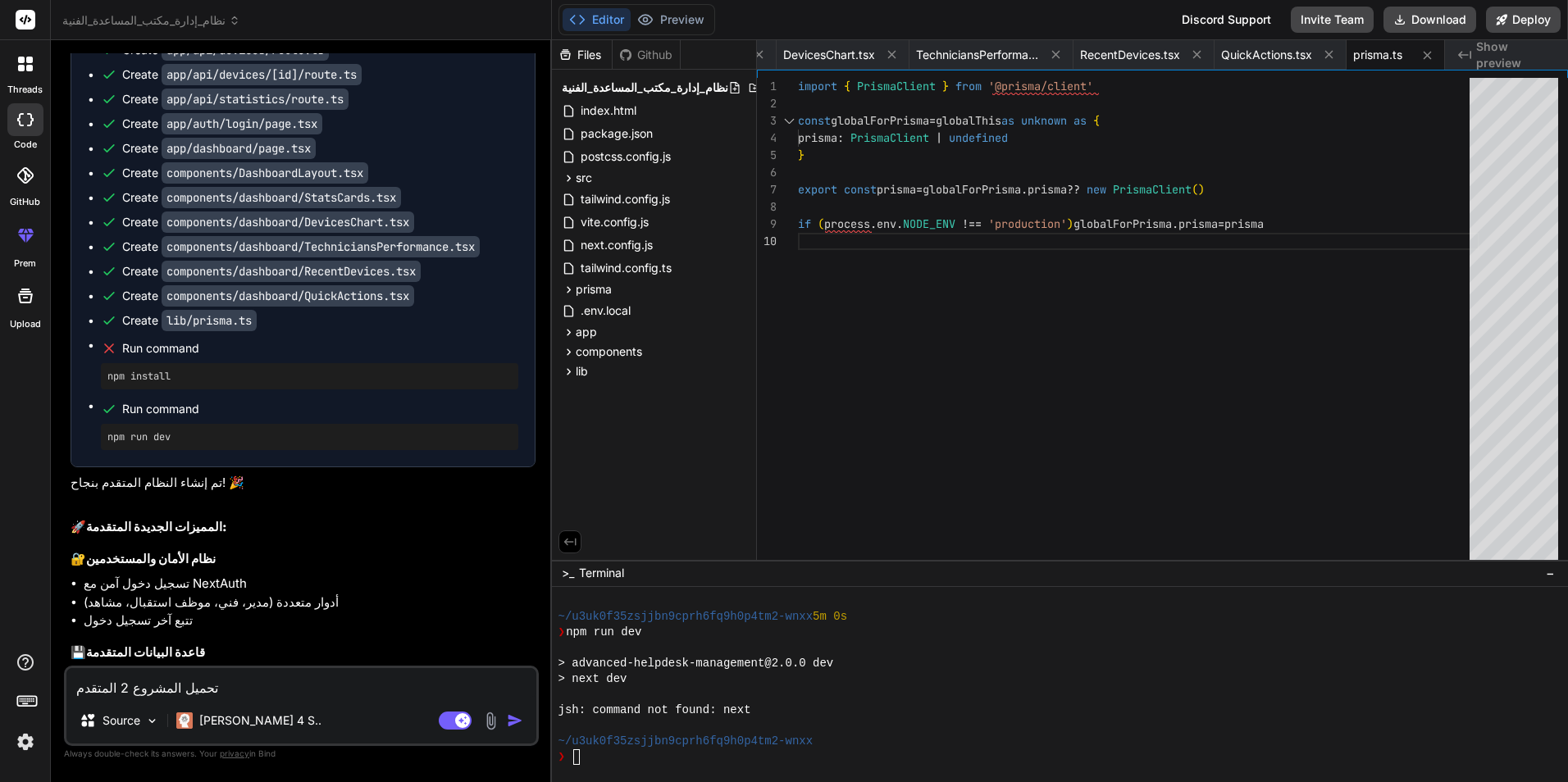
click at [669, 694] on div at bounding box center [1051, 695] width 985 height 16
click at [654, 752] on div "❯" at bounding box center [1051, 758] width 985 height 16
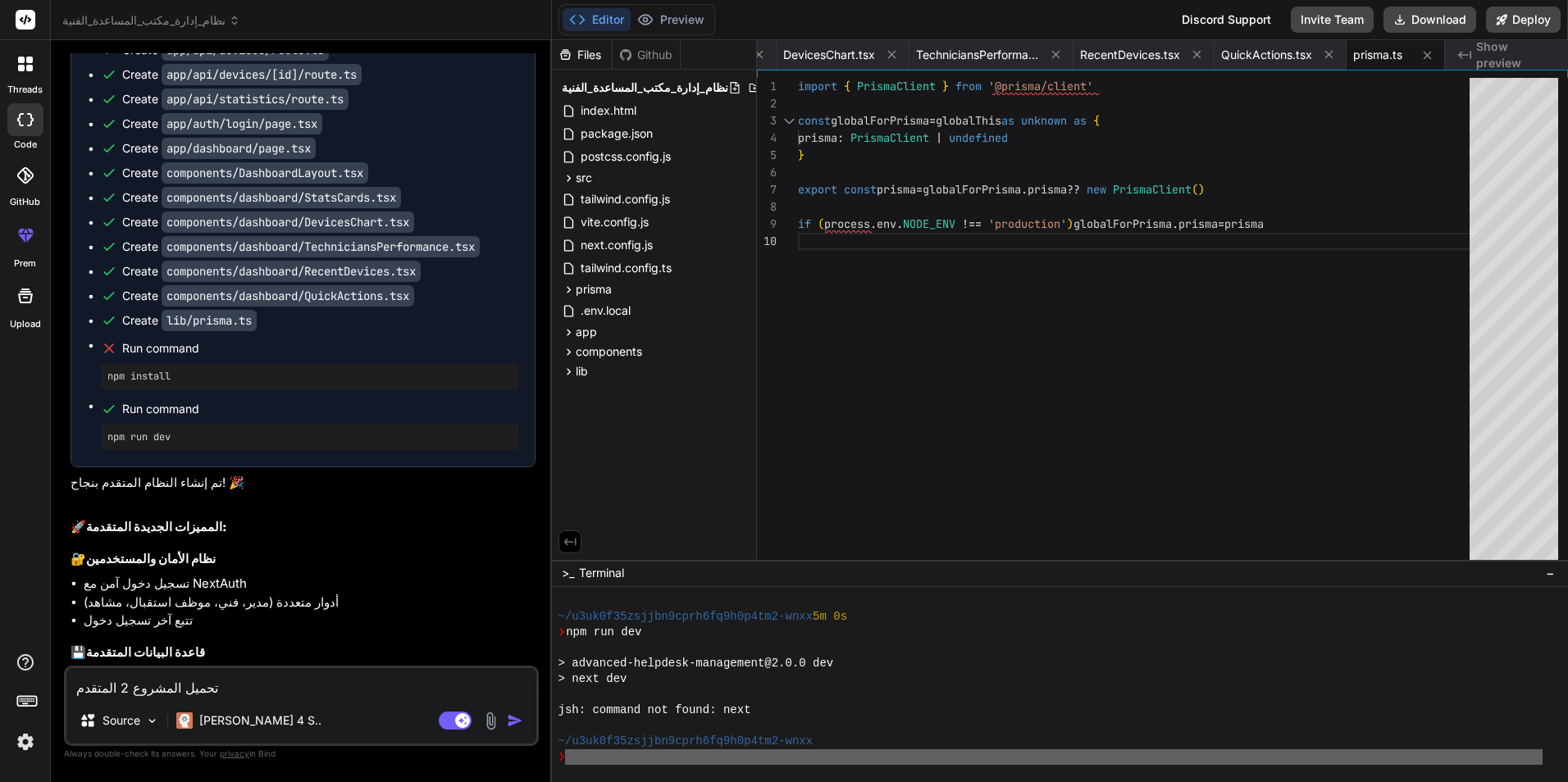
click at [654, 752] on div "❯" at bounding box center [1051, 758] width 985 height 16
click at [654, 753] on div "❯" at bounding box center [1051, 758] width 985 height 16
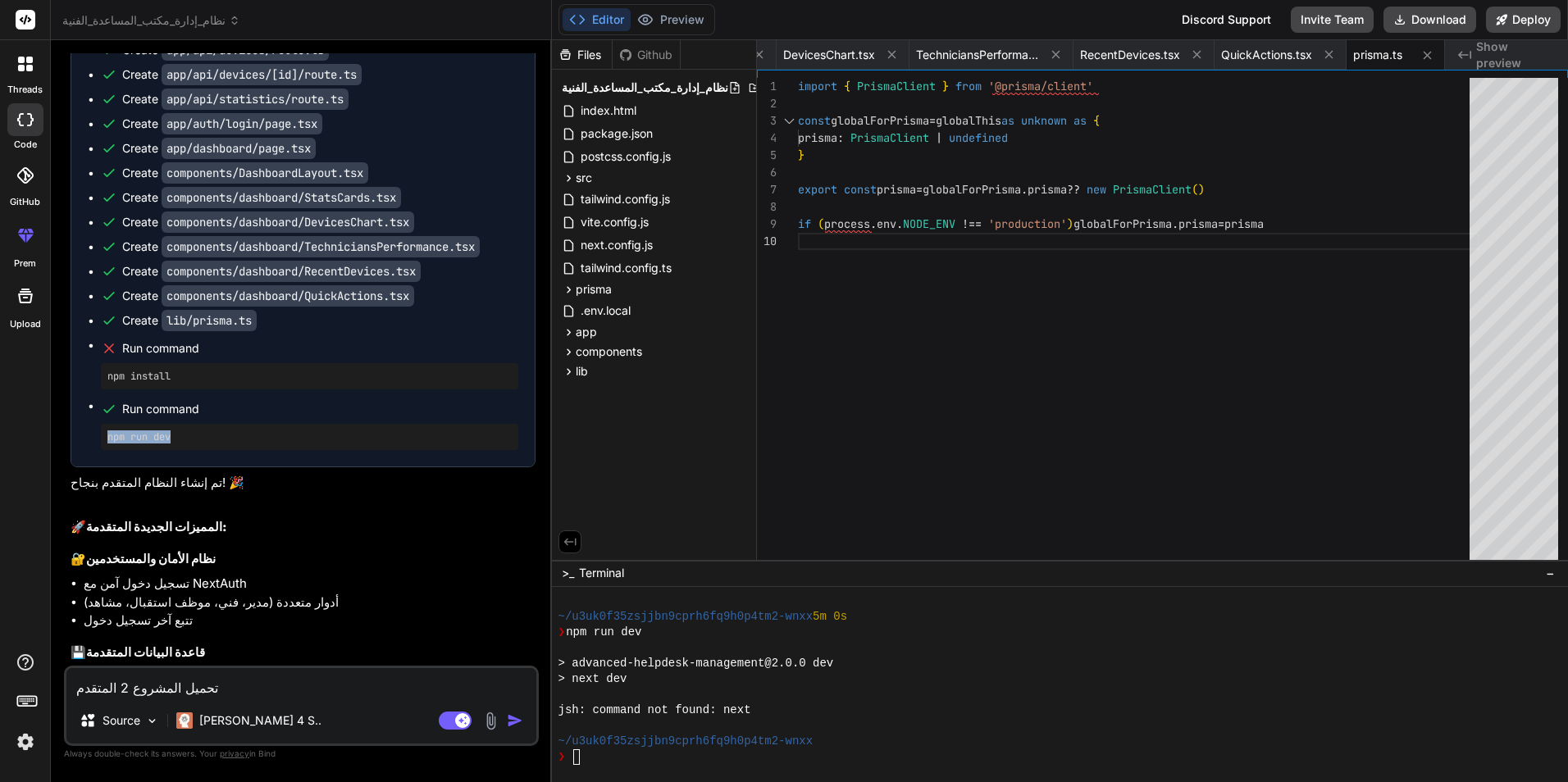
drag, startPoint x: 198, startPoint y: 490, endPoint x: 107, endPoint y: 498, distance: 91.4
click at [107, 451] on div "npm run dev" at bounding box center [310, 437] width 418 height 26
copy pre "npm run dev"
click at [658, 755] on div "❯" at bounding box center [1051, 758] width 985 height 16
click at [658, 756] on div "❯" at bounding box center [1051, 758] width 985 height 16
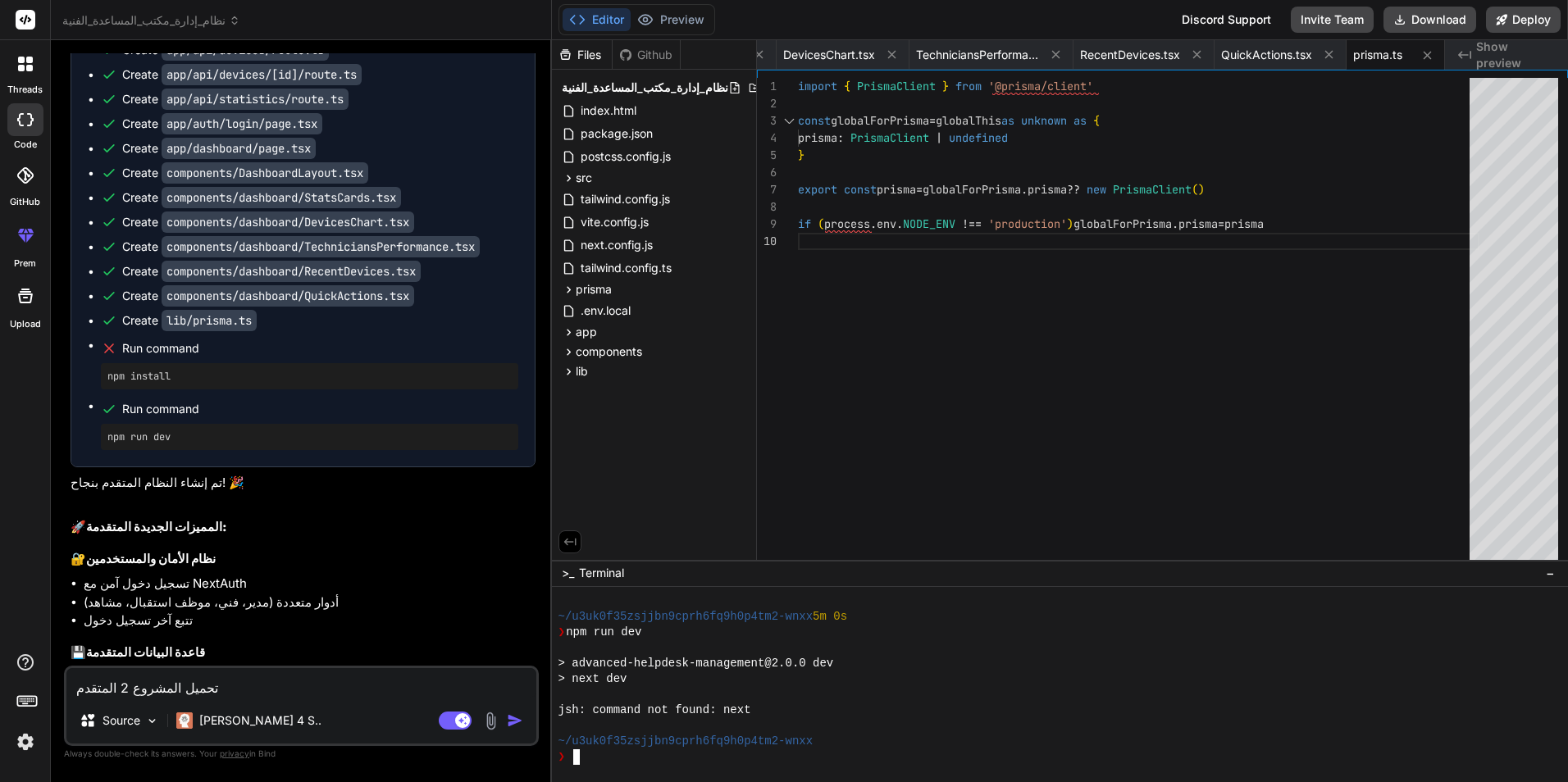
scroll to position [0, 36]
click at [658, 756] on div "❯" at bounding box center [1051, 758] width 985 height 16
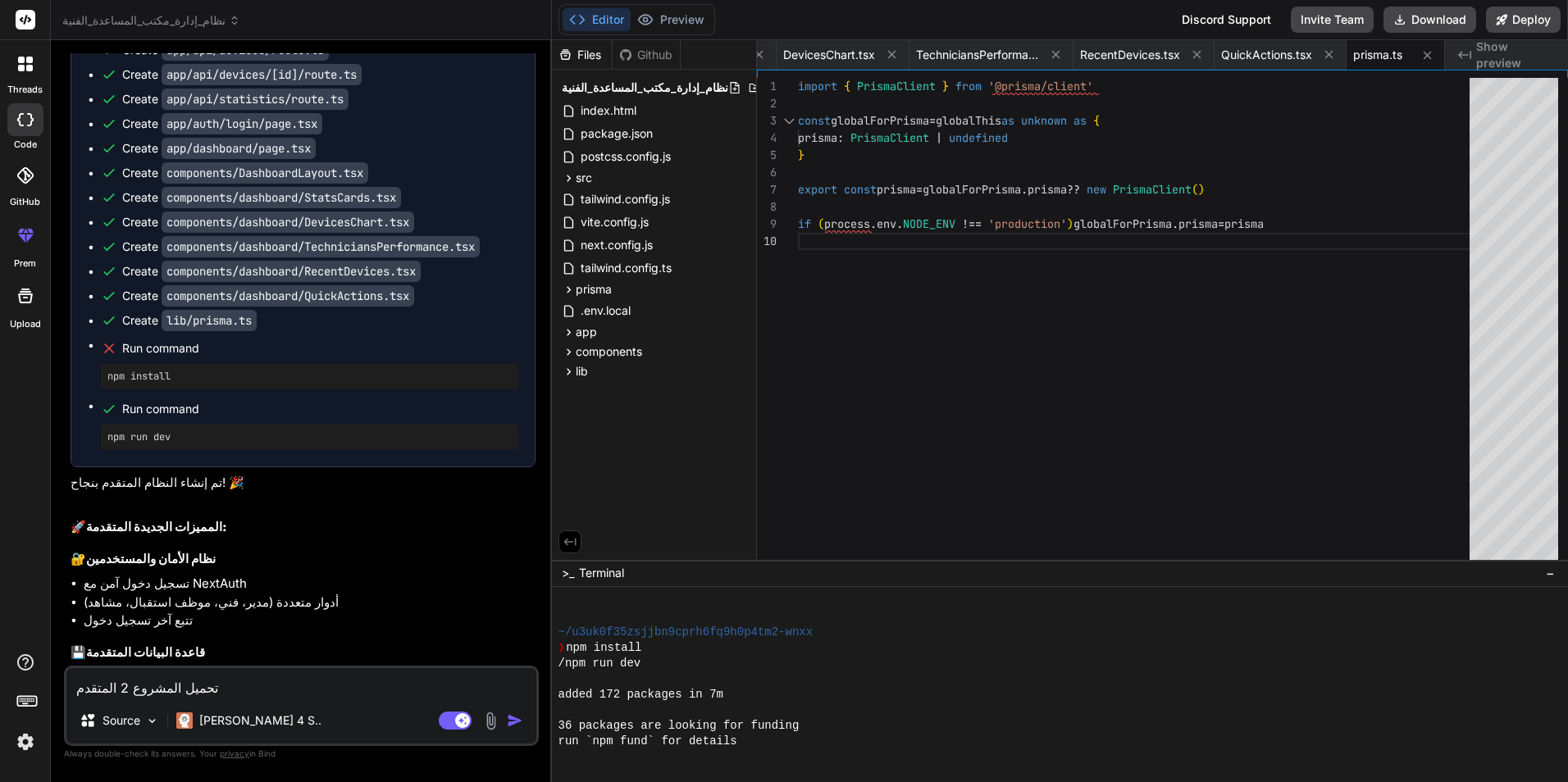
scroll to position [0, 0]
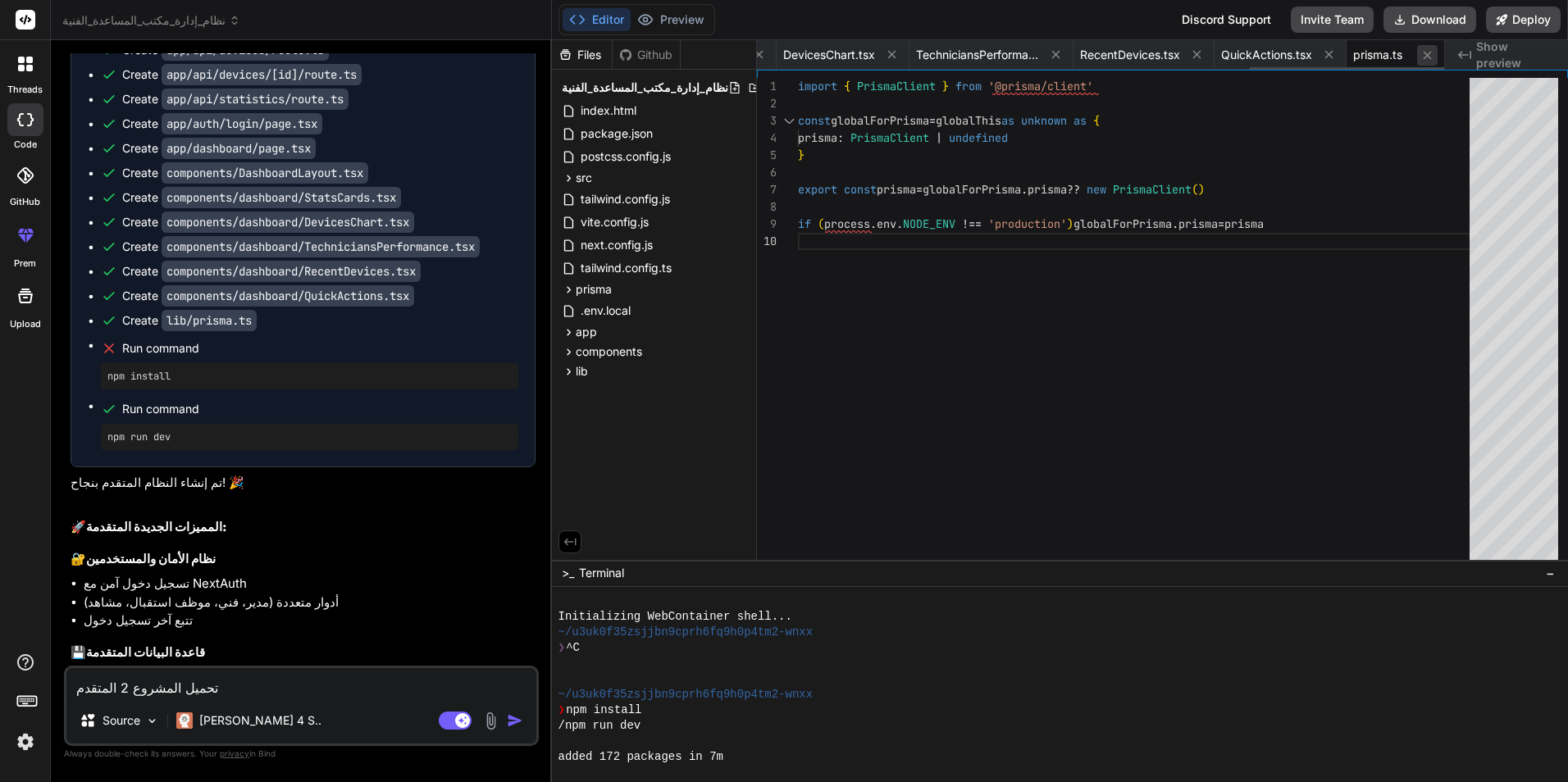
click at [1429, 59] on icon at bounding box center [1428, 56] width 14 height 14
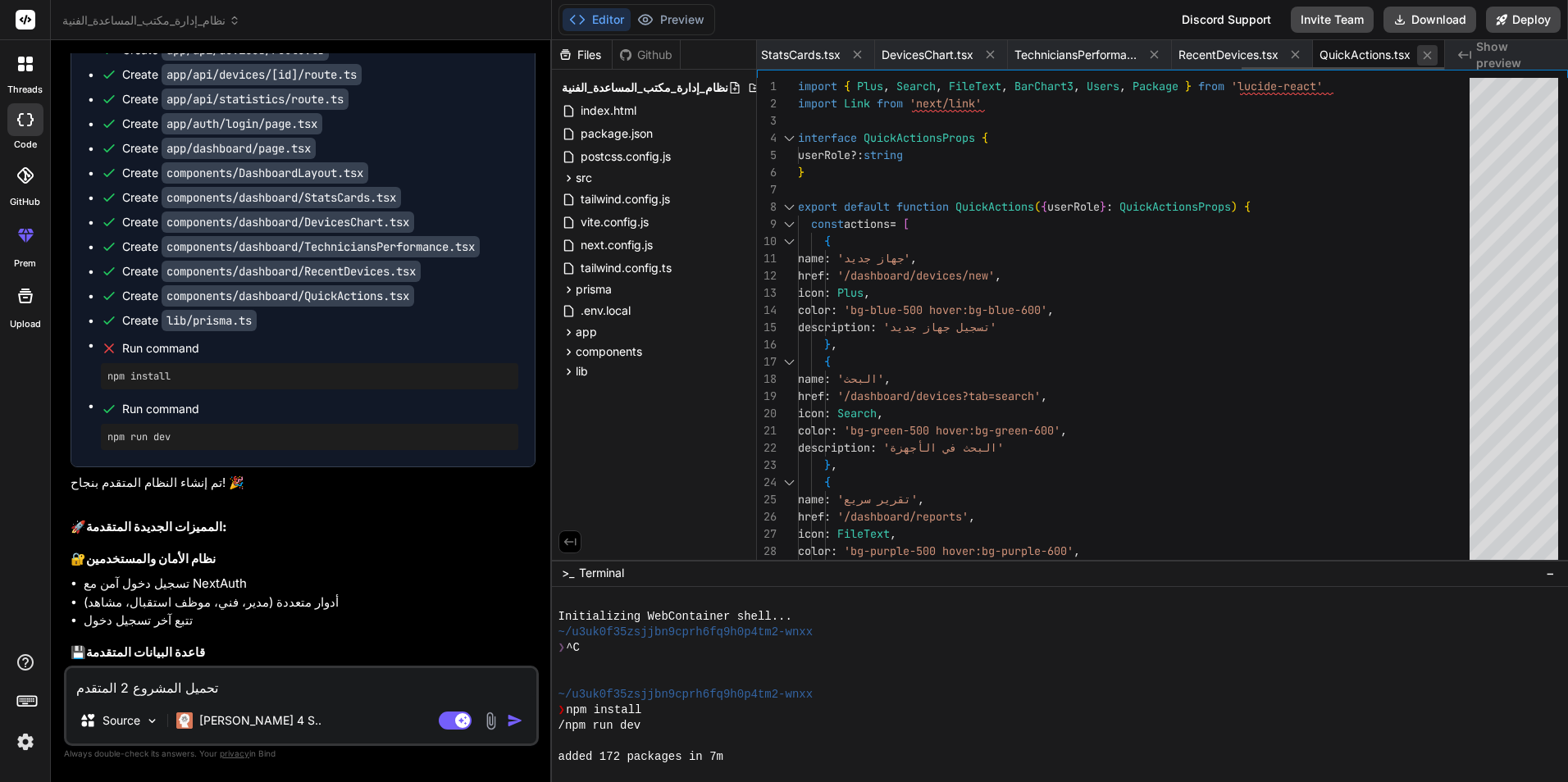
click at [1424, 57] on icon at bounding box center [1427, 54] width 8 height 8
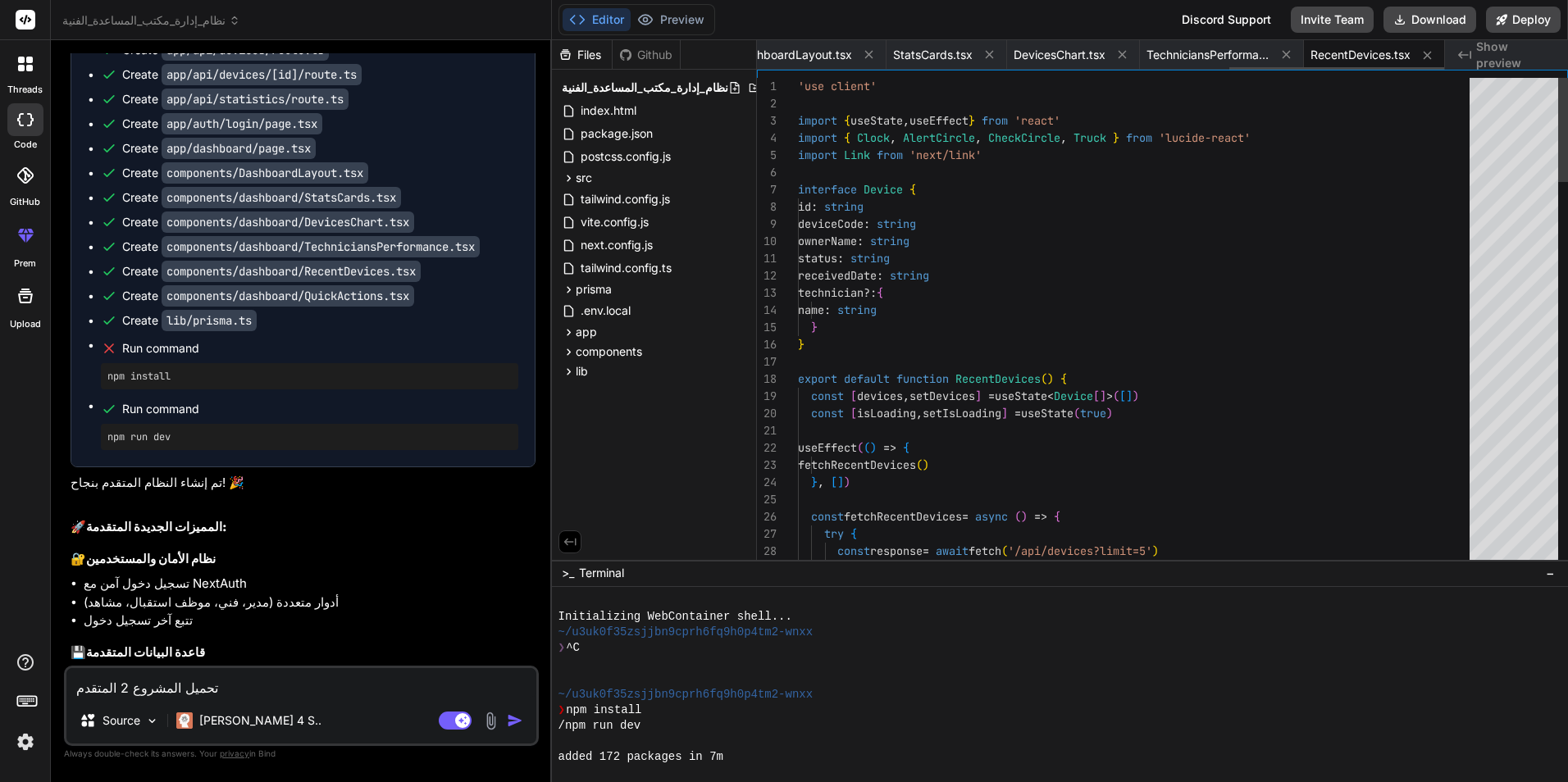
click at [1424, 57] on icon at bounding box center [1427, 54] width 8 height 8
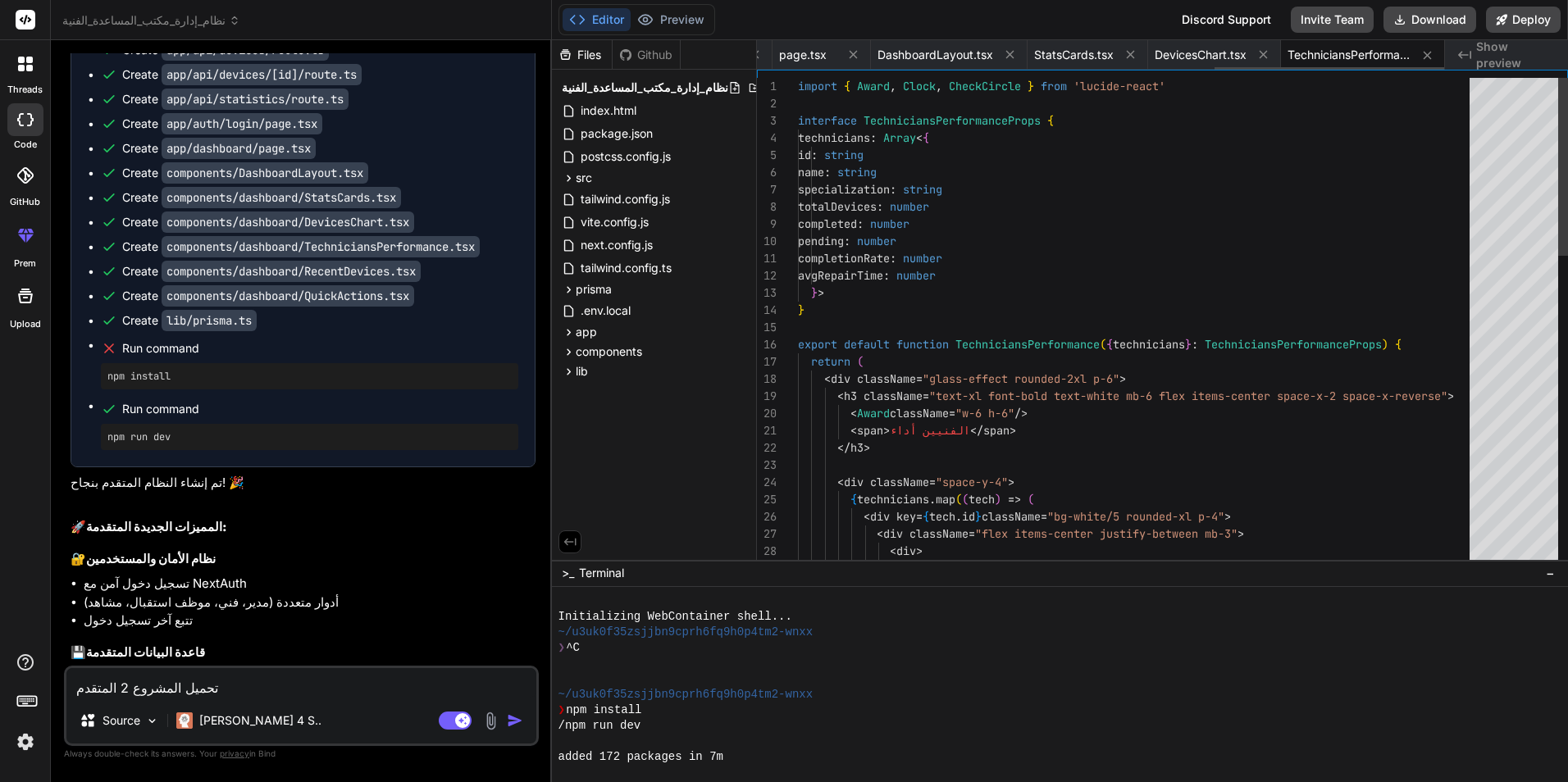
click at [1424, 57] on icon at bounding box center [1427, 54] width 8 height 8
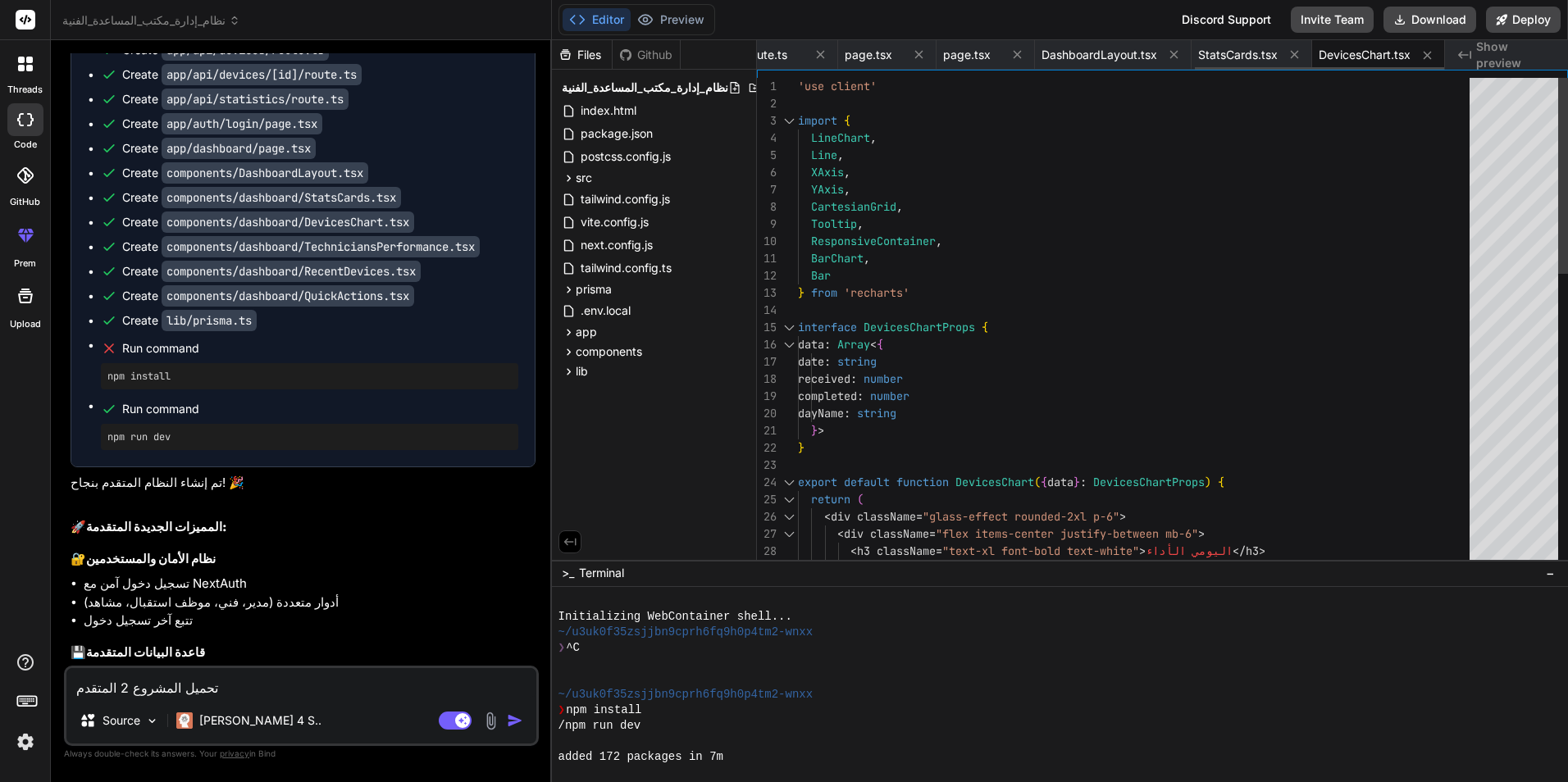
click at [1424, 57] on icon at bounding box center [1427, 54] width 8 height 8
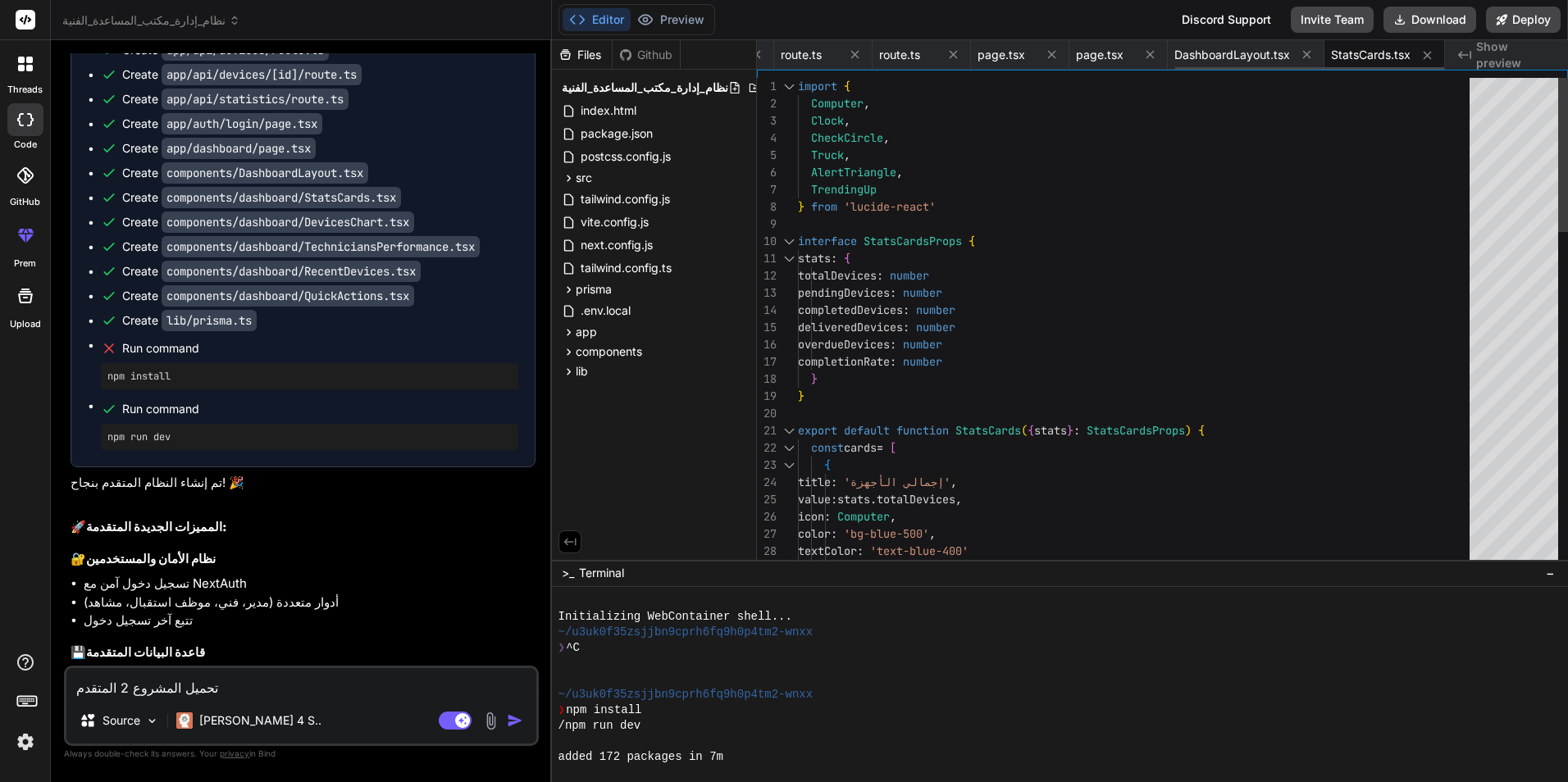
click at [1424, 57] on icon at bounding box center [1427, 54] width 8 height 8
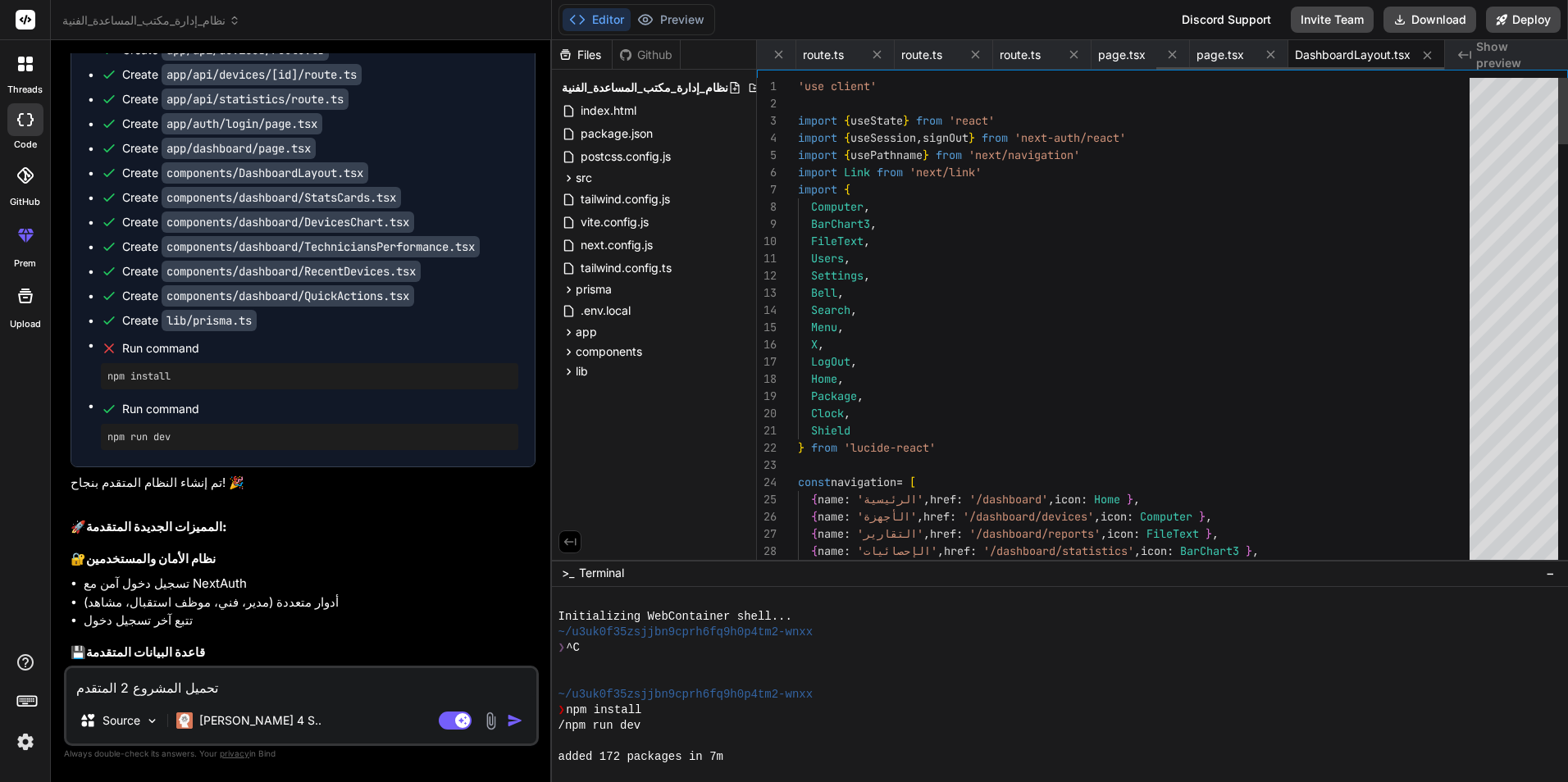
click at [1424, 57] on icon at bounding box center [1427, 54] width 8 height 8
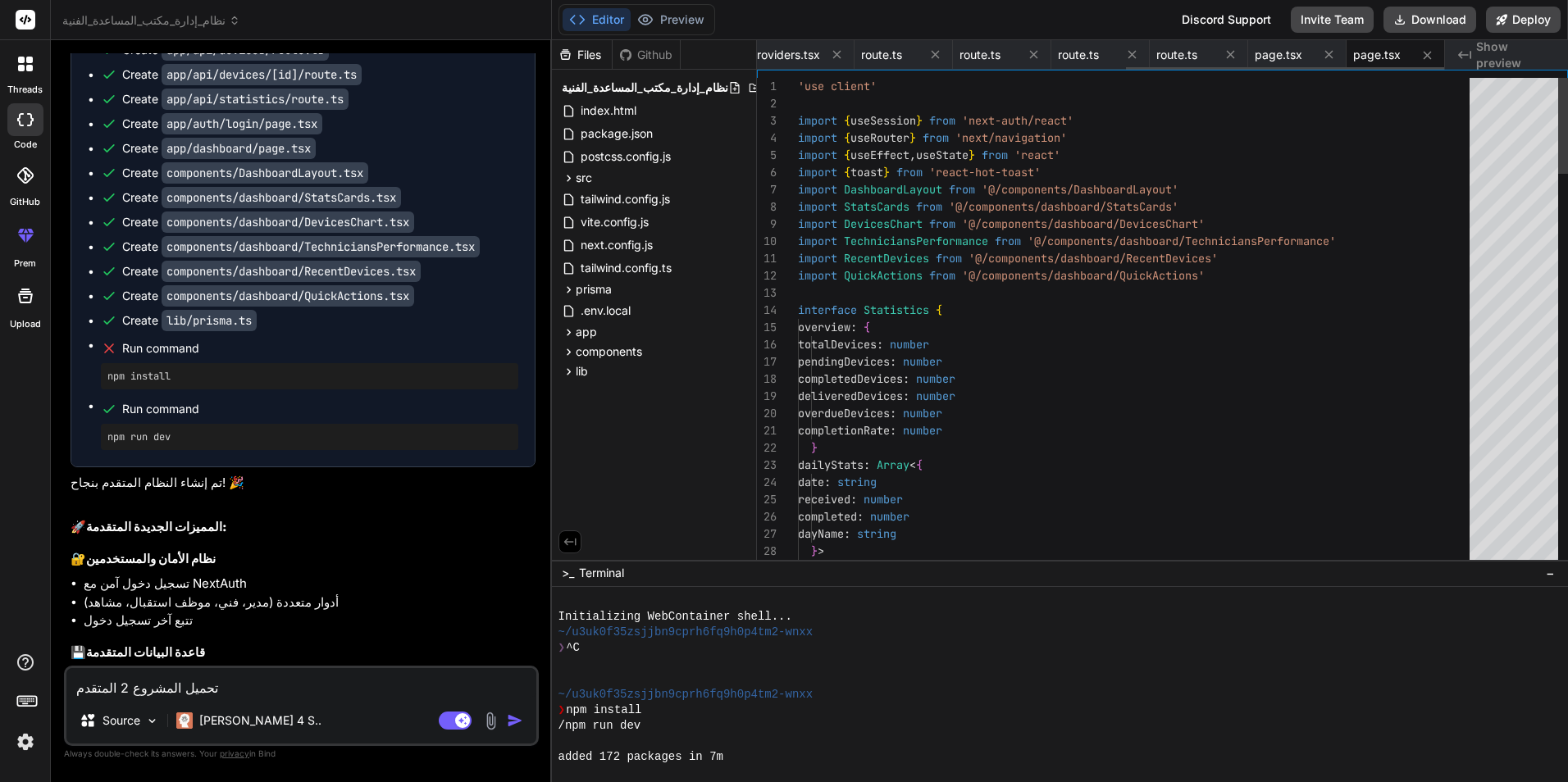
click at [1424, 57] on icon at bounding box center [1427, 54] width 8 height 8
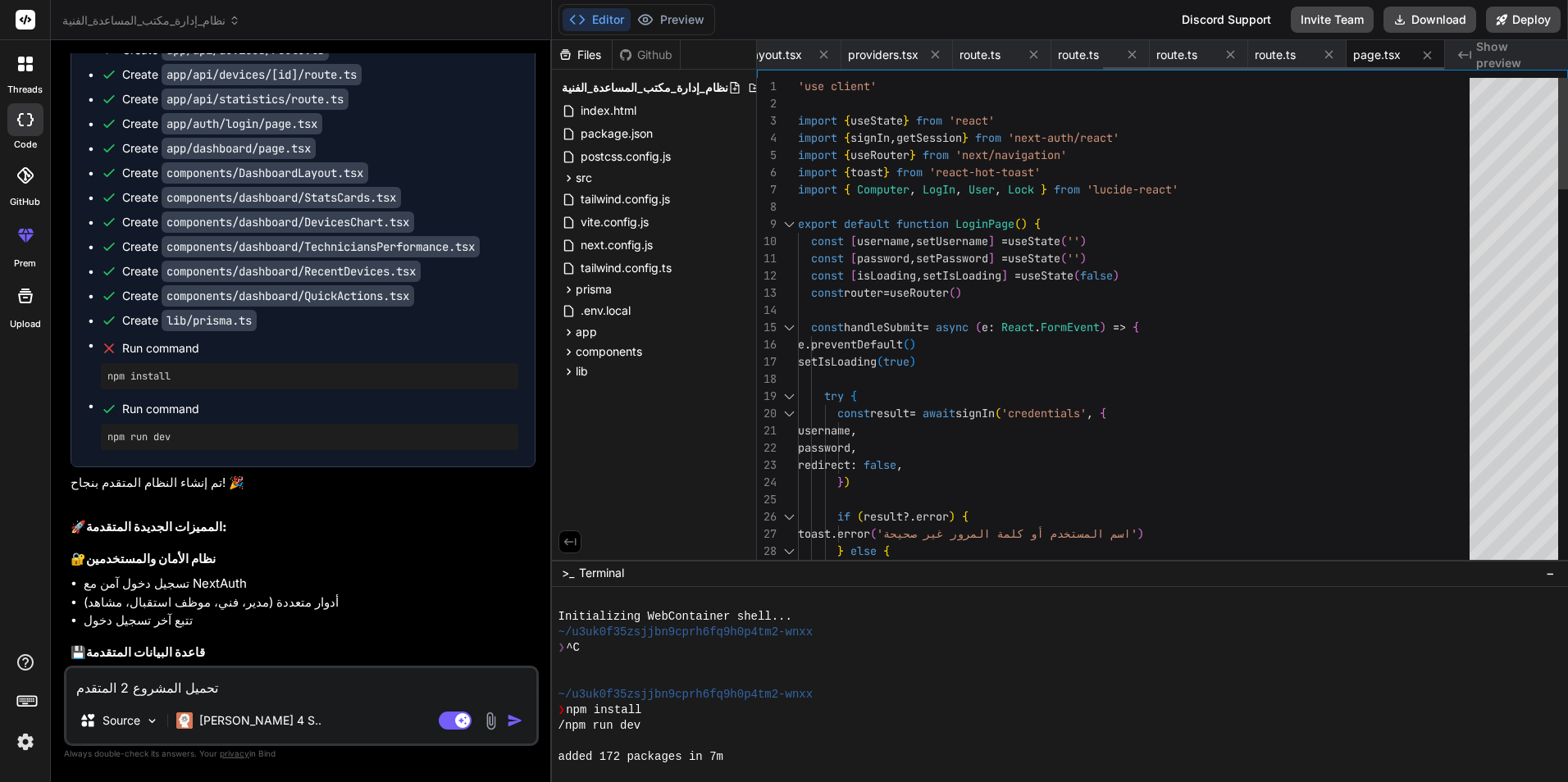
click at [1424, 57] on icon at bounding box center [1427, 54] width 8 height 8
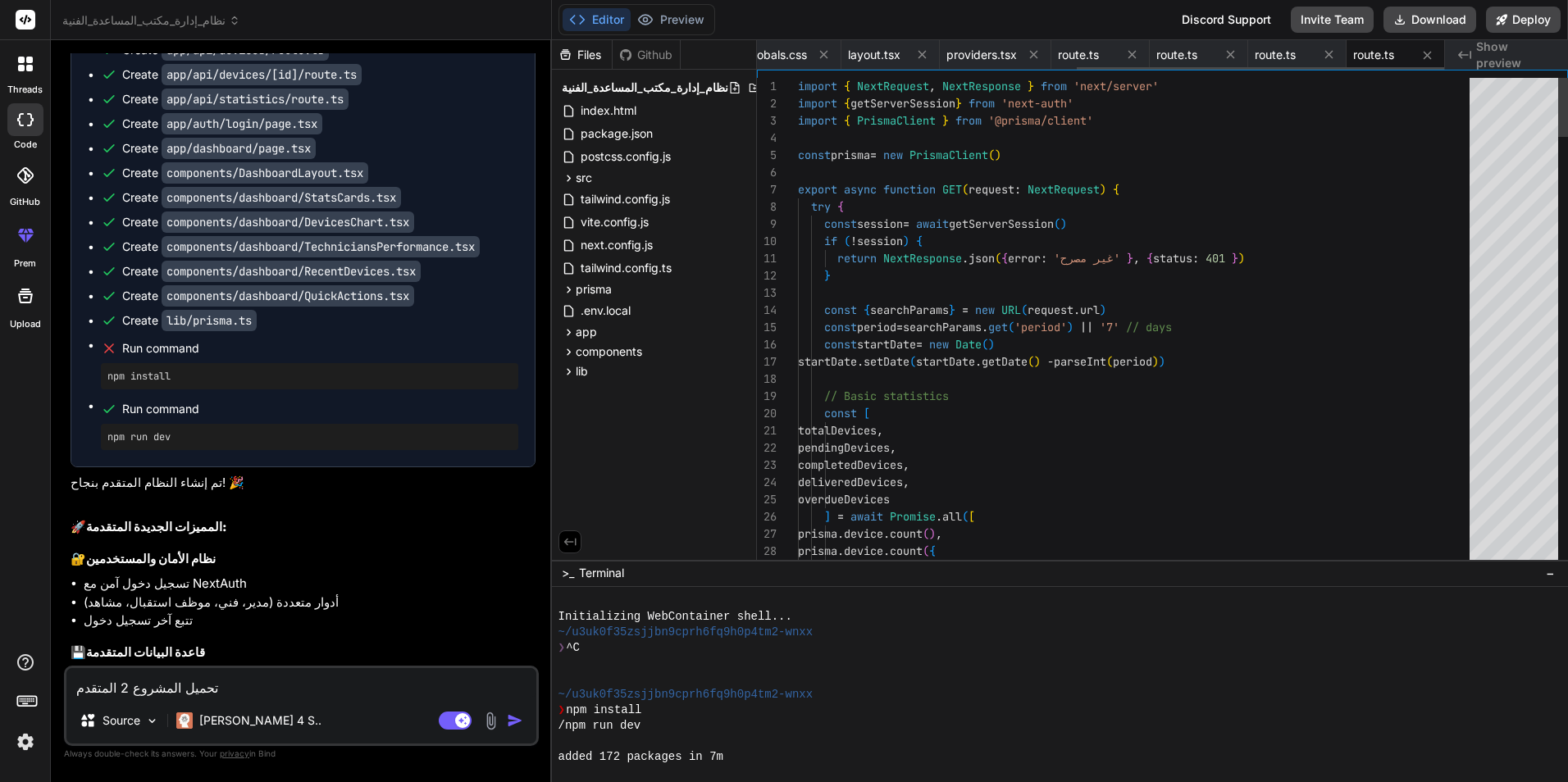
click at [1424, 57] on icon at bounding box center [1427, 54] width 8 height 8
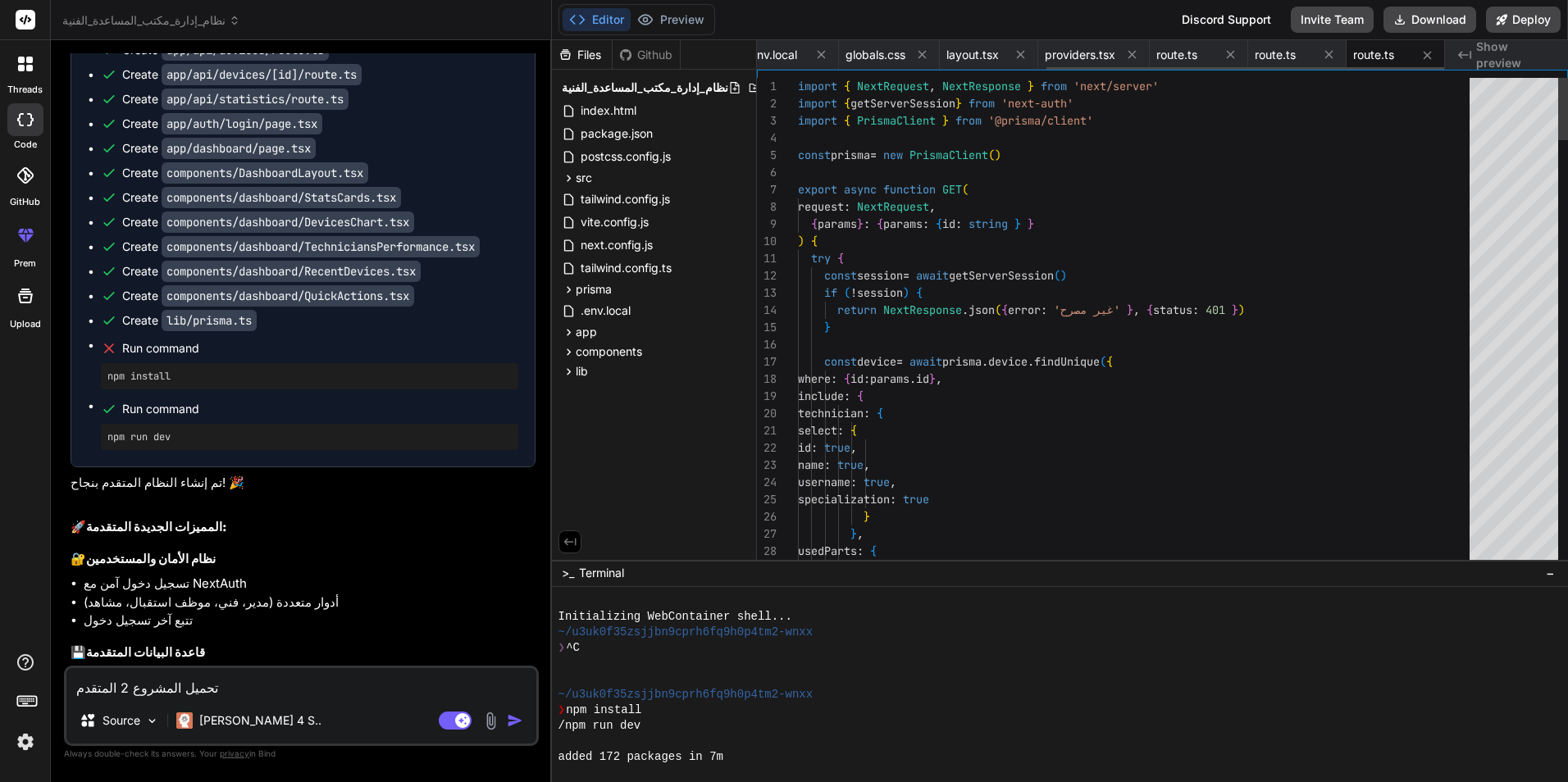
click at [1424, 57] on icon at bounding box center [1427, 54] width 8 height 8
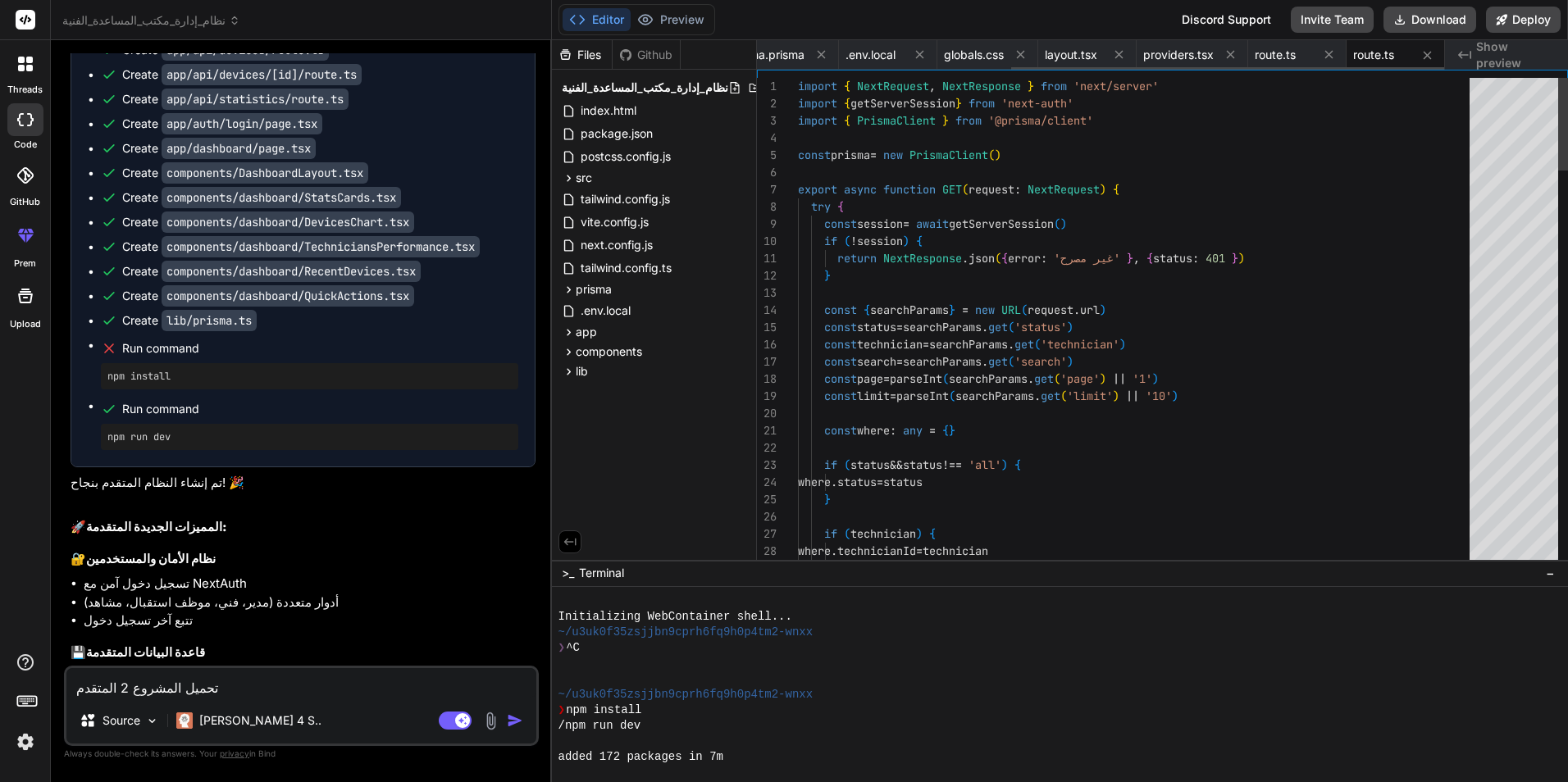
click at [1424, 57] on icon at bounding box center [1427, 54] width 8 height 8
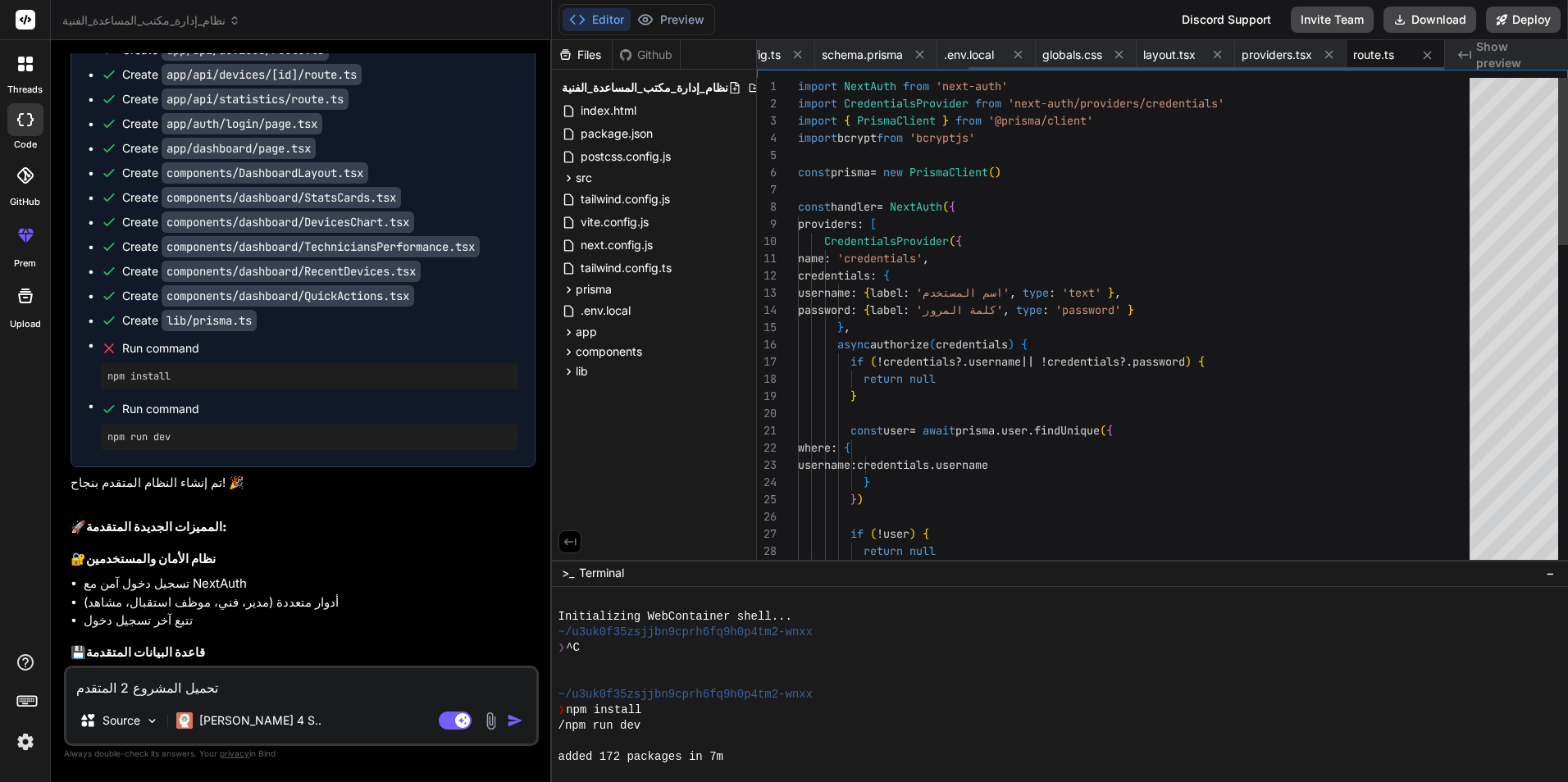
click at [1424, 57] on icon at bounding box center [1427, 54] width 8 height 8
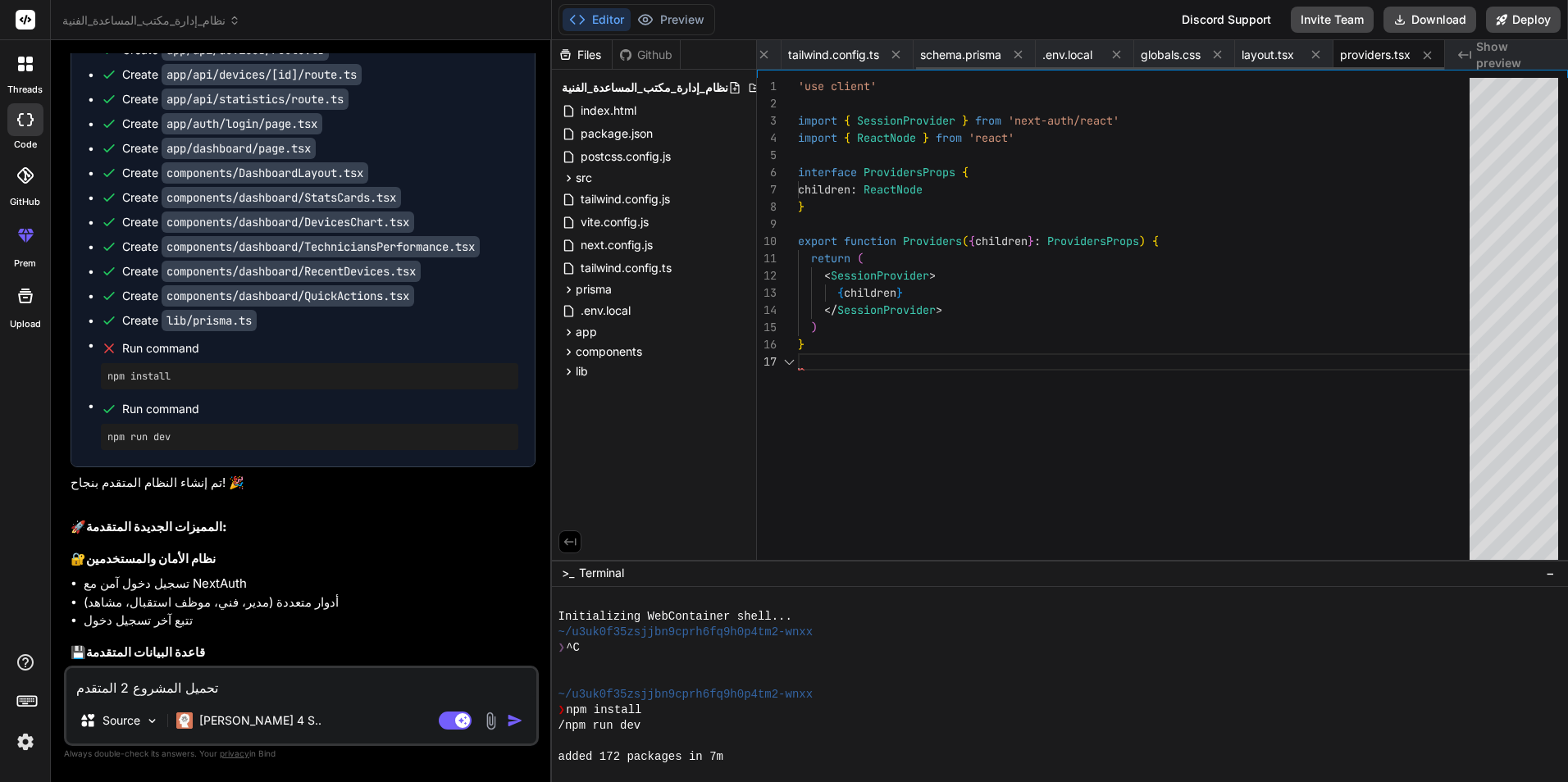
click at [1424, 57] on icon at bounding box center [1427, 54] width 8 height 8
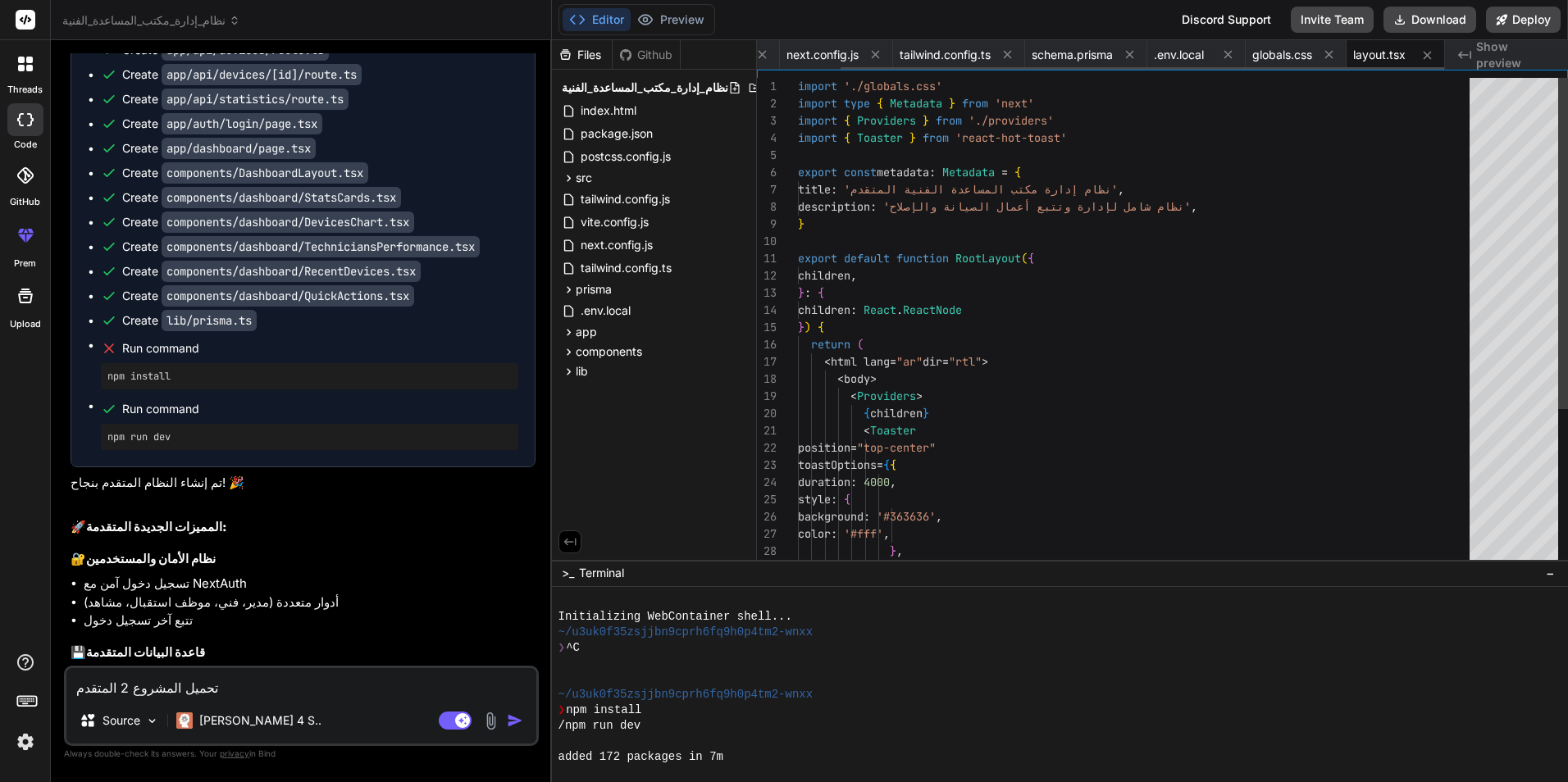
click at [1424, 57] on icon at bounding box center [1427, 54] width 8 height 8
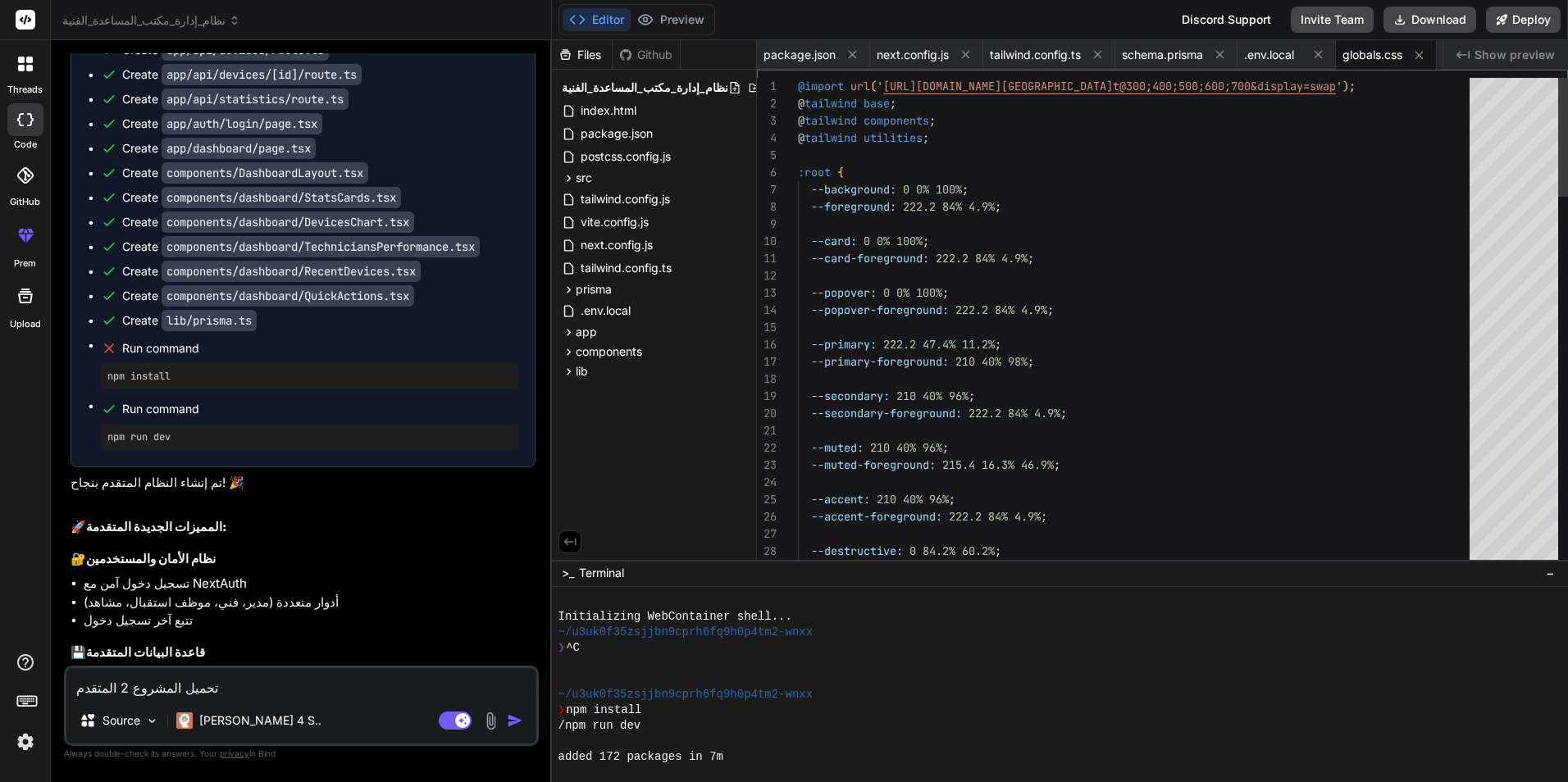
scroll to position [0, 0]
click at [1424, 57] on icon at bounding box center [1419, 56] width 14 height 14
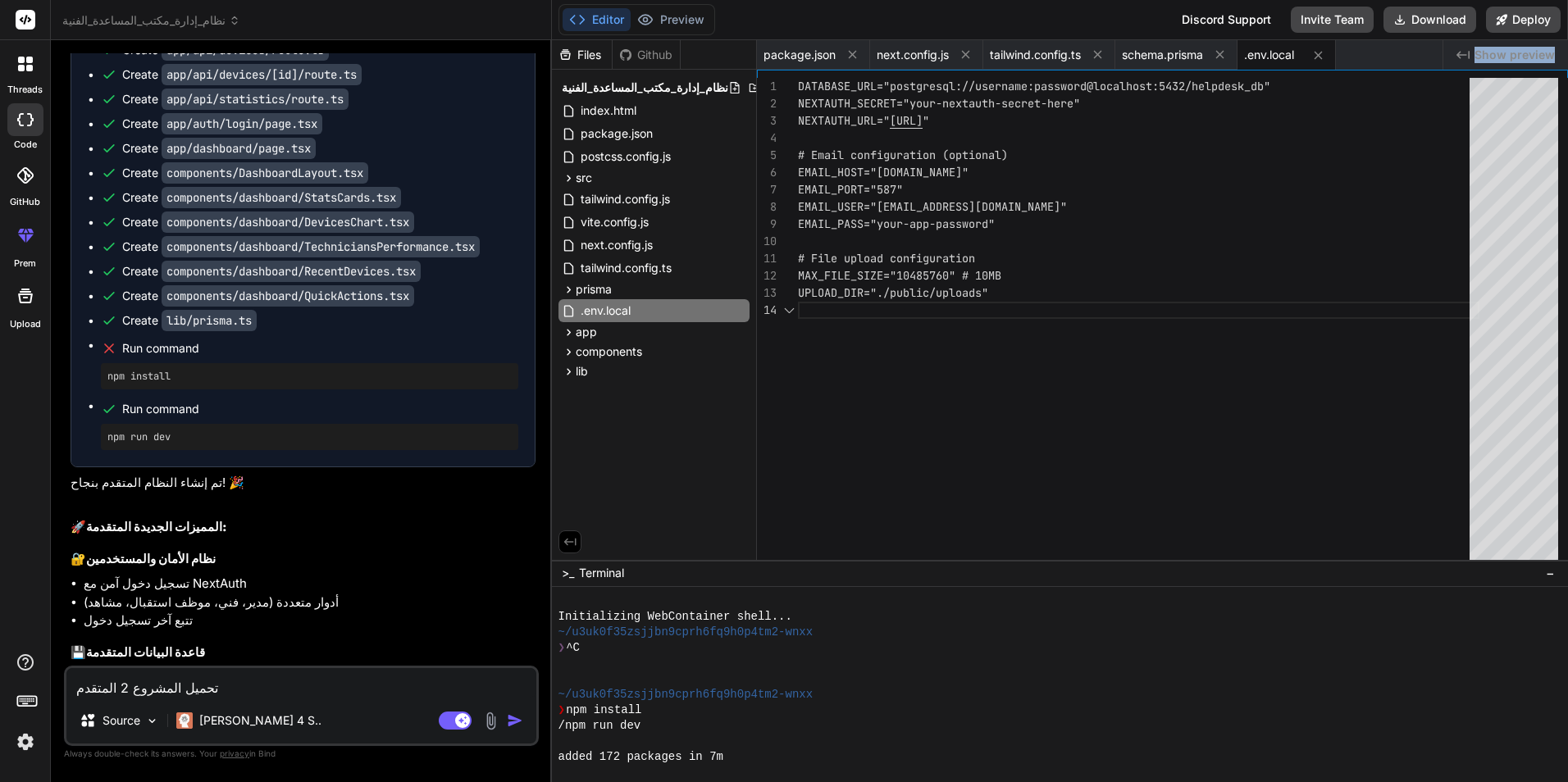
click at [1424, 57] on div "package.json next.config.js tailwind.config.ts schema.prisma .env.local" at bounding box center [1100, 55] width 687 height 30
drag, startPoint x: 1424, startPoint y: 57, endPoint x: 1322, endPoint y: 55, distance: 102.0
click at [1322, 55] on icon at bounding box center [1318, 56] width 14 height 14
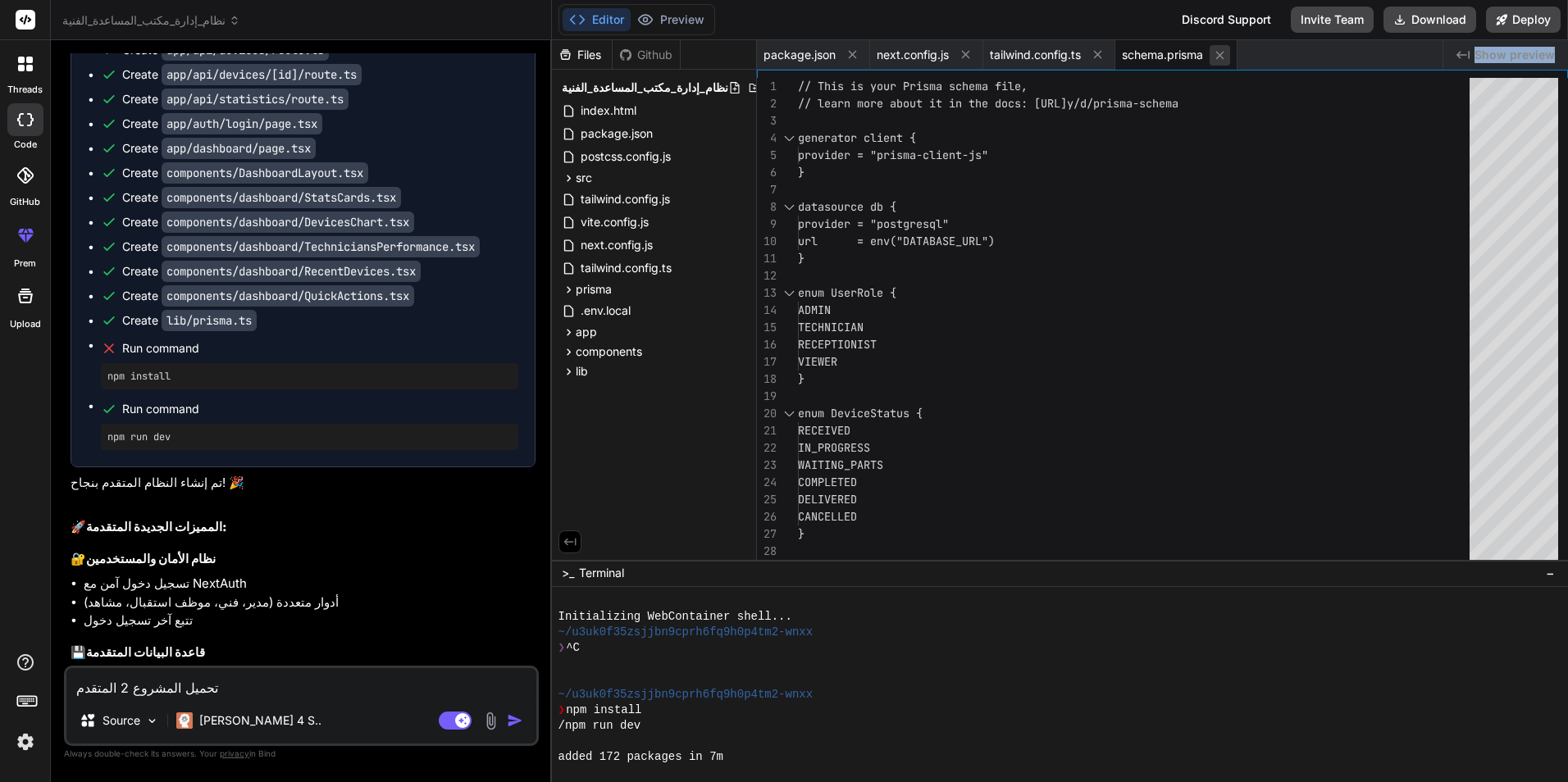
click at [1216, 52] on button at bounding box center [1220, 56] width 21 height 21
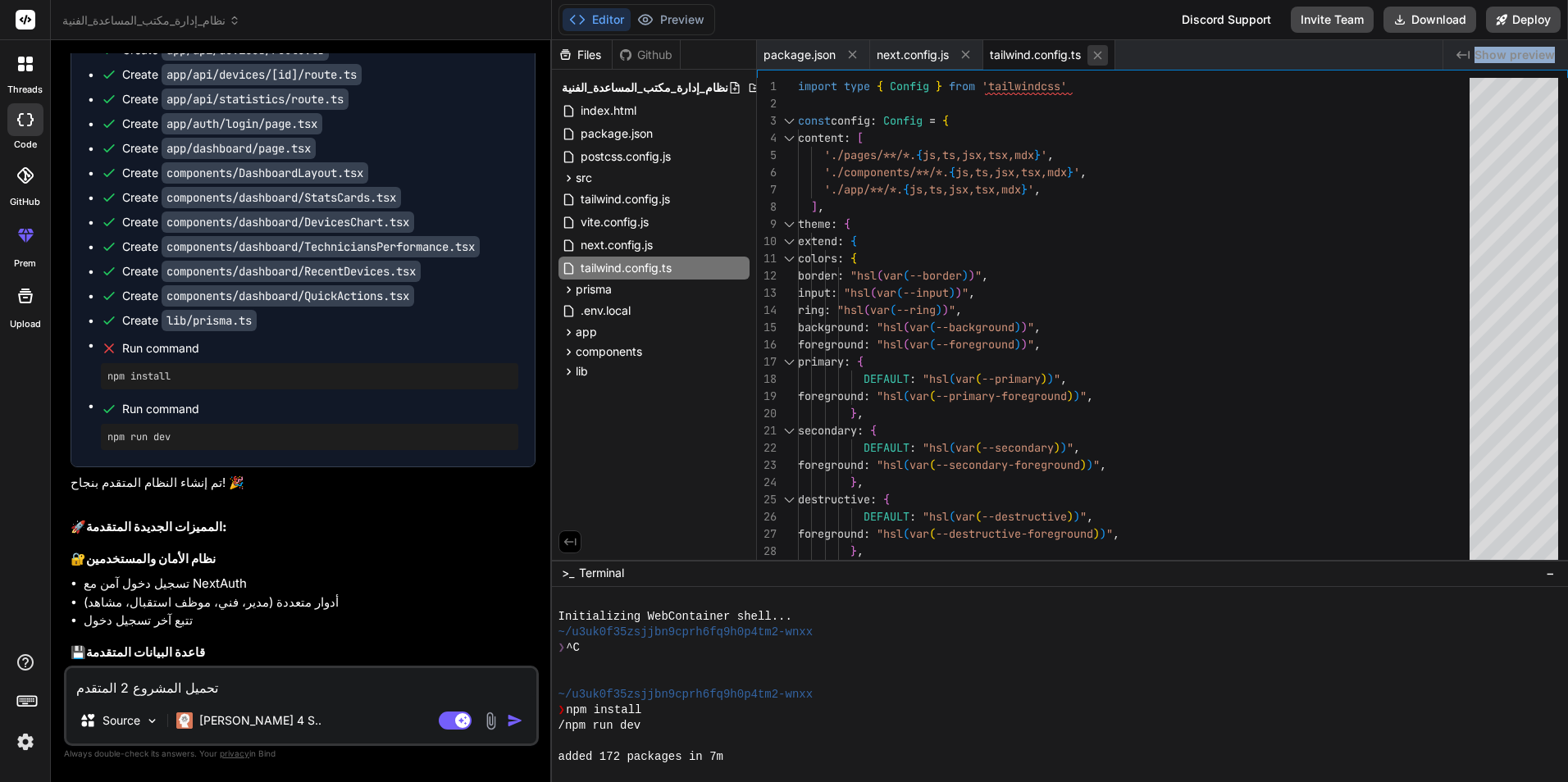
click at [1097, 58] on icon at bounding box center [1097, 54] width 8 height 8
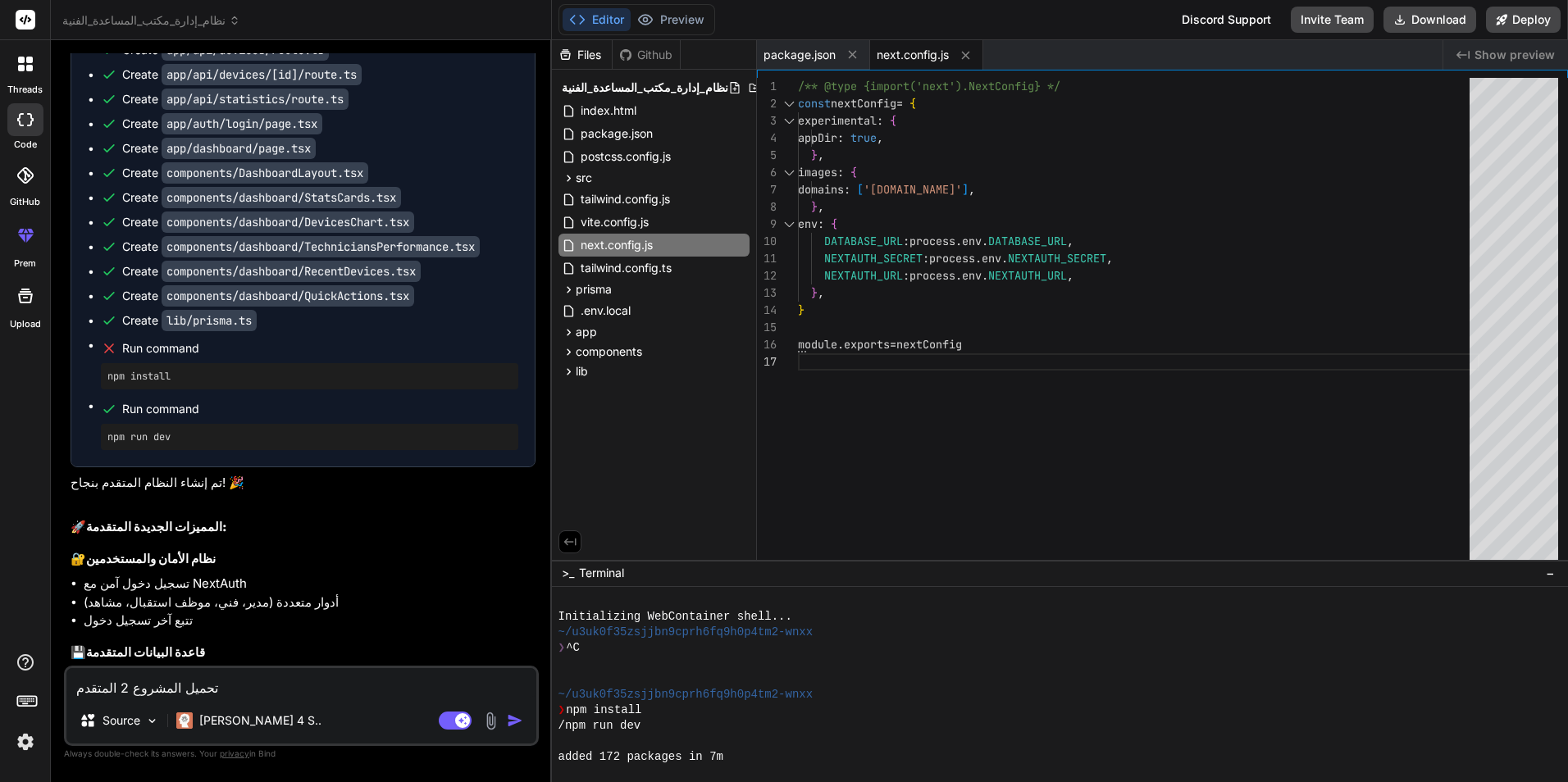
click at [954, 50] on div "next.config.js" at bounding box center [927, 55] width 113 height 30
click at [854, 53] on icon at bounding box center [852, 54] width 8 height 8
click at [852, 59] on icon at bounding box center [853, 56] width 14 height 14
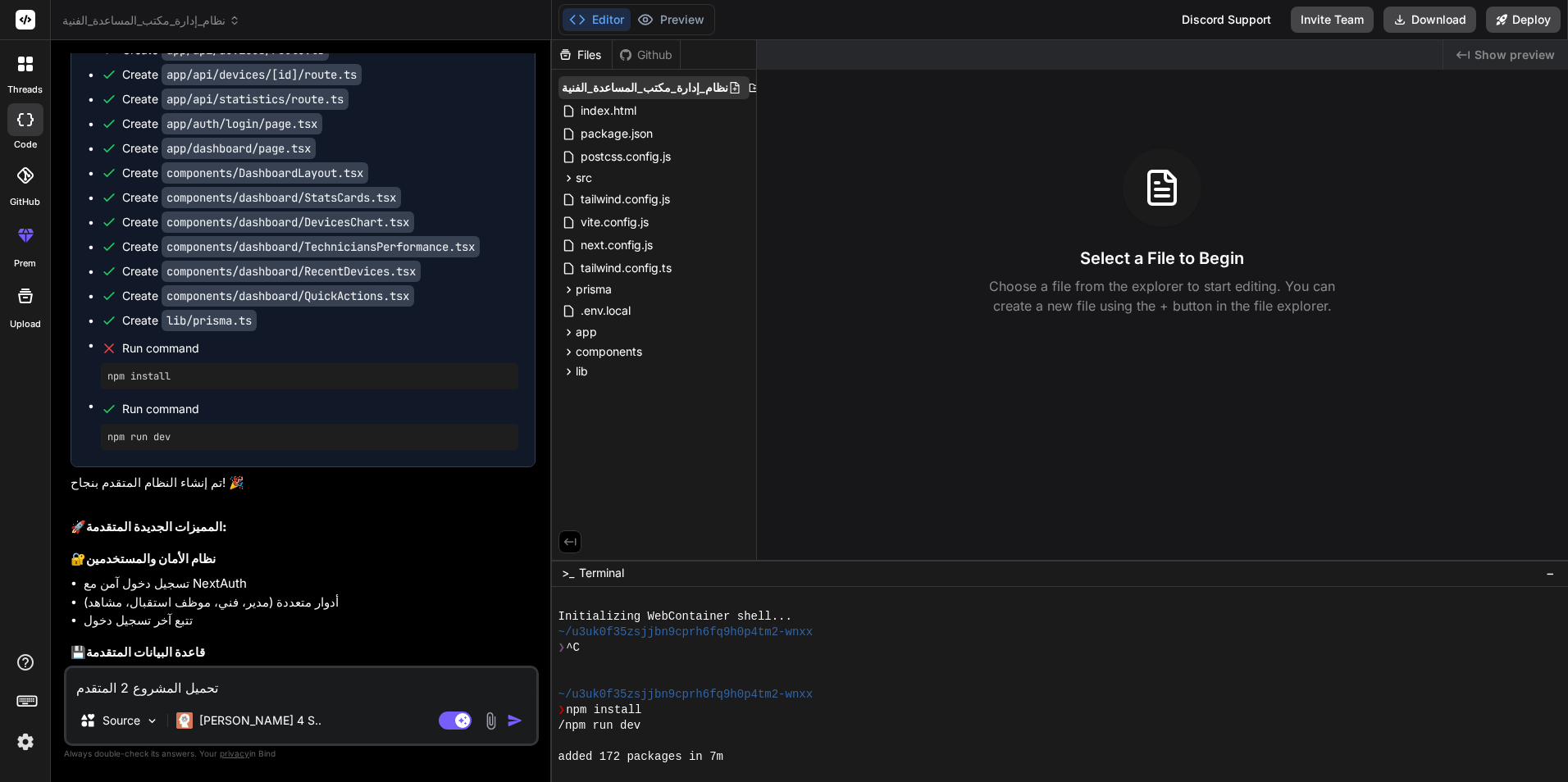
click at [767, 92] on icon at bounding box center [774, 87] width 13 height 13
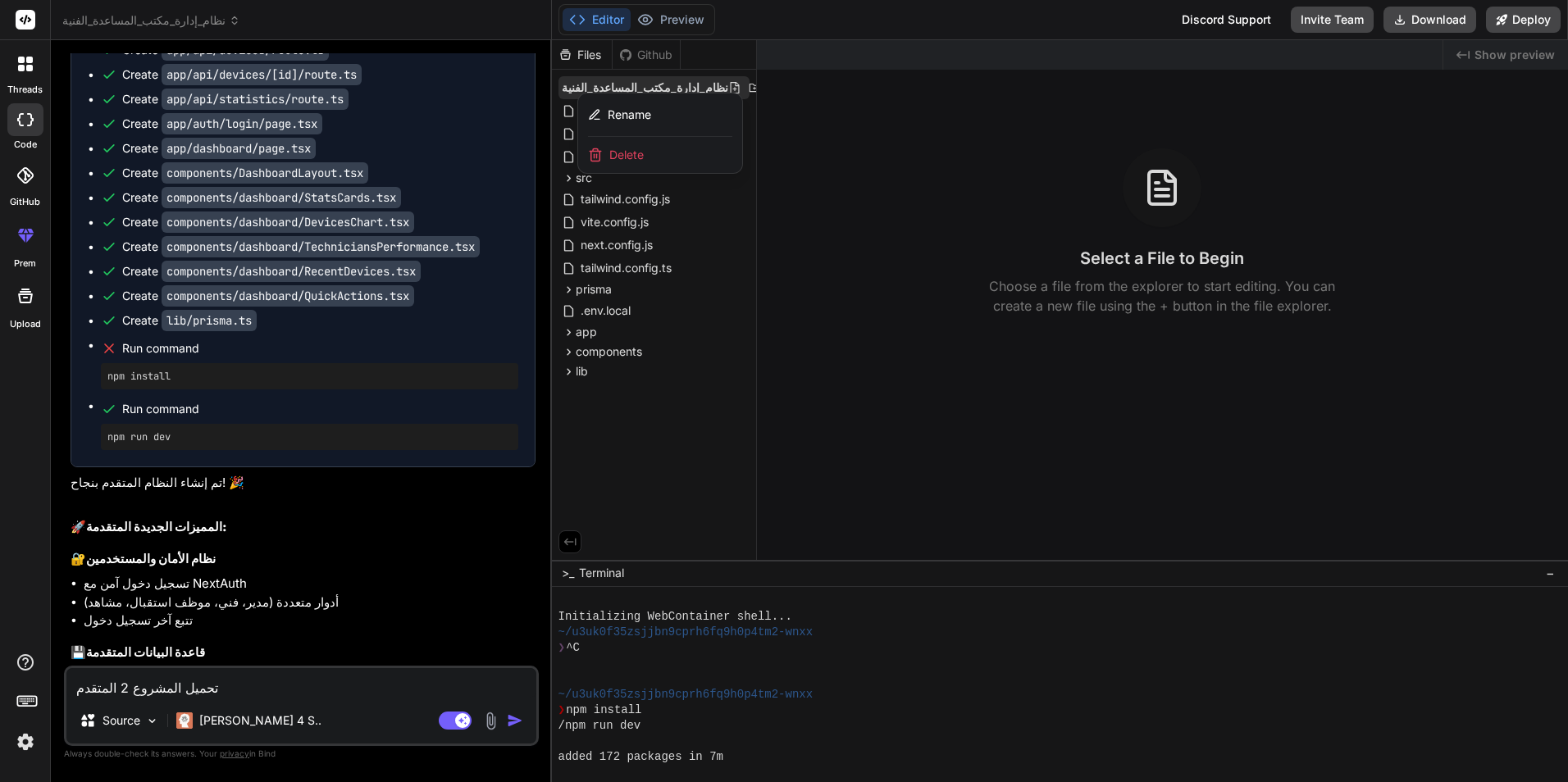
click at [740, 92] on div at bounding box center [1060, 411] width 1017 height 742
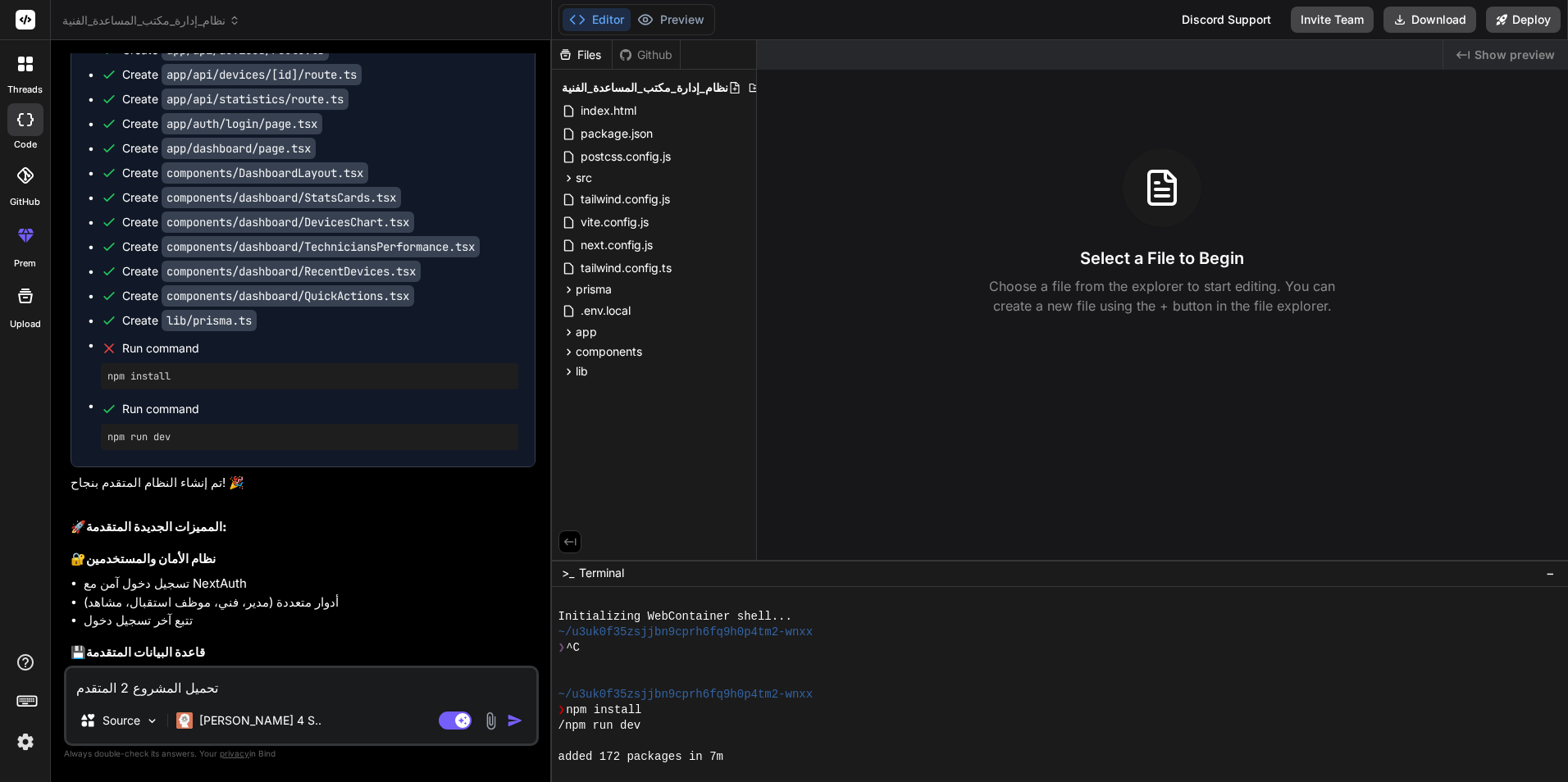
click at [574, 52] on div "Files" at bounding box center [581, 55] width 60 height 17
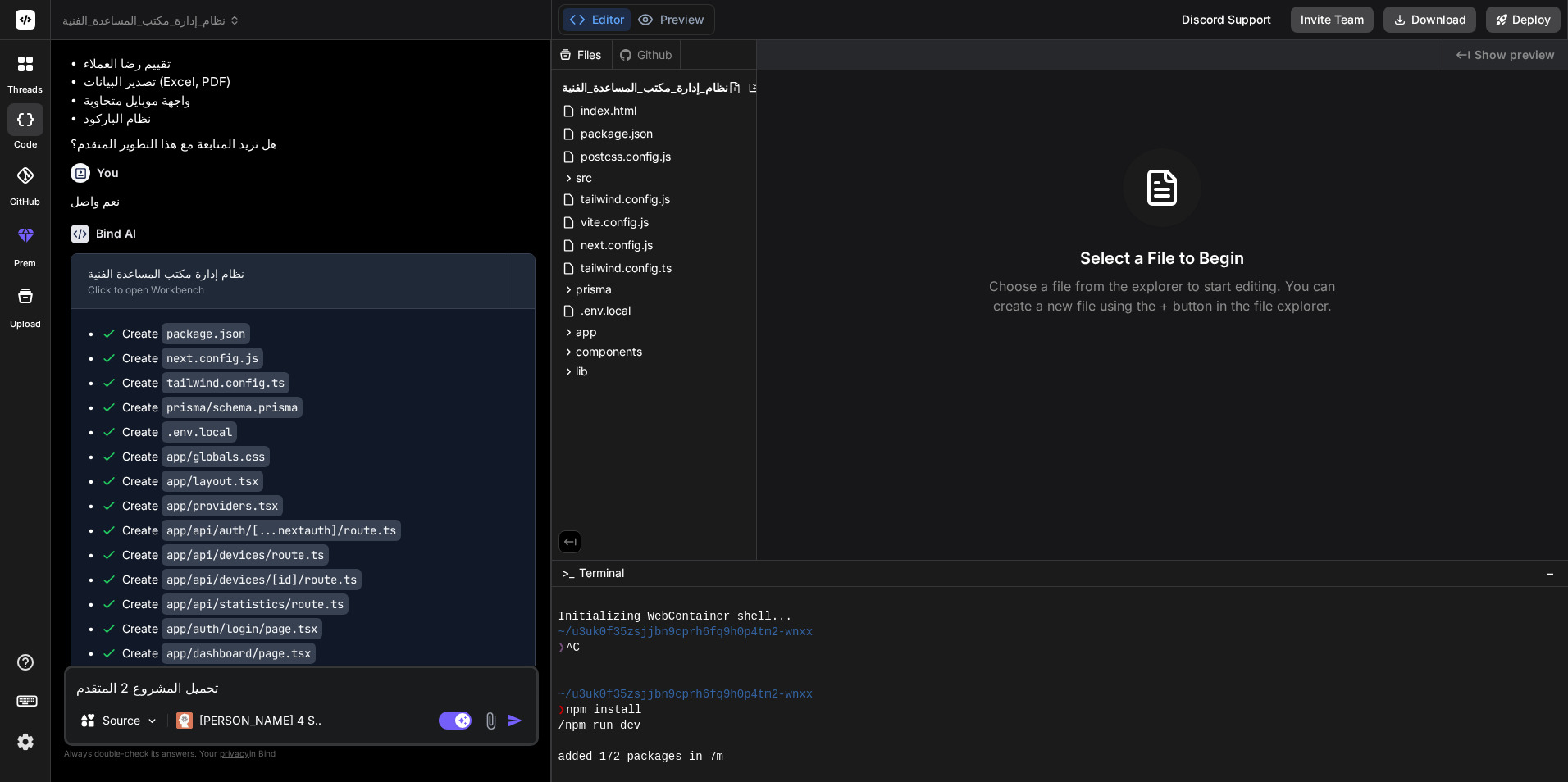
scroll to position [3391, 0]
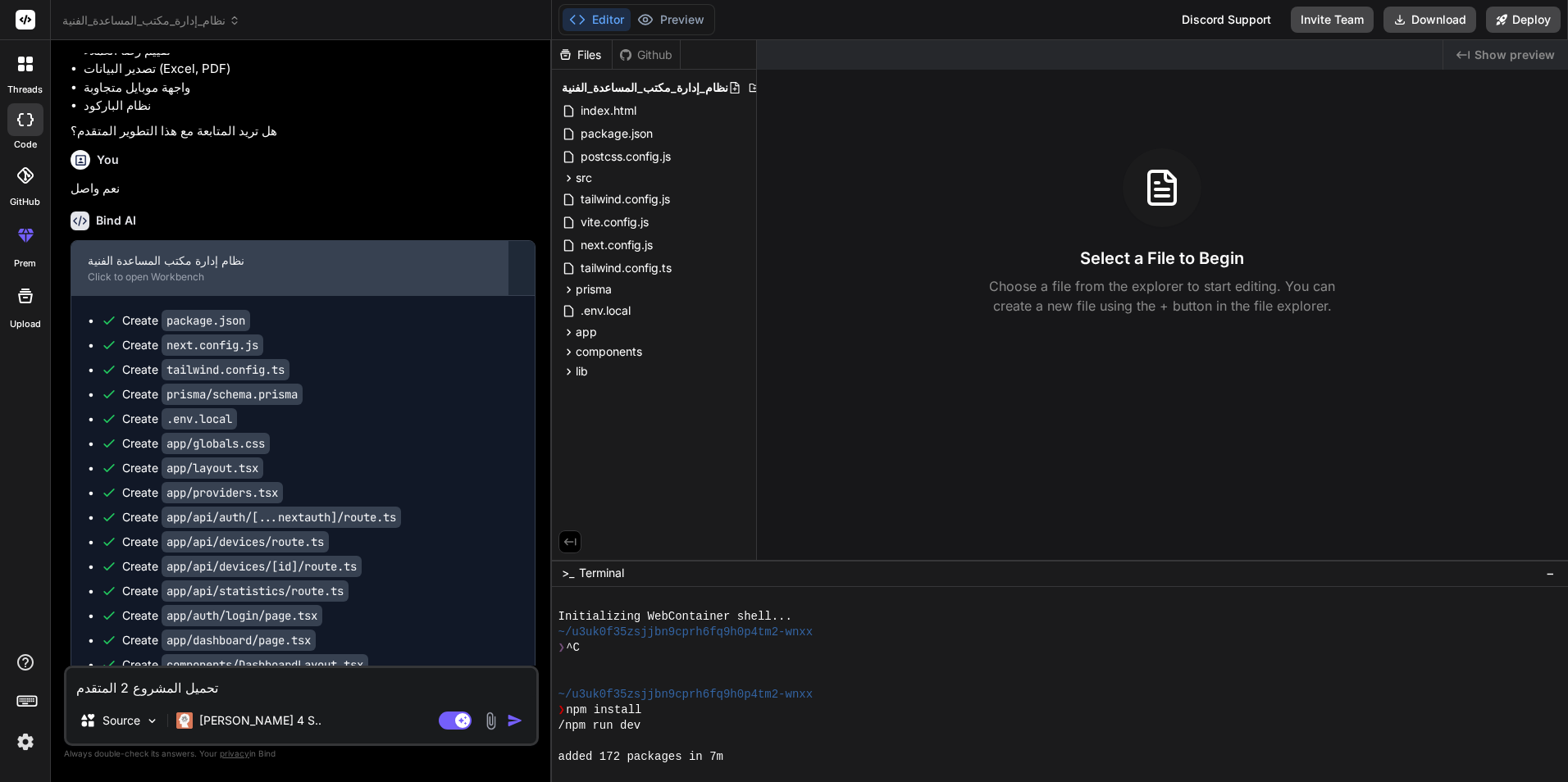
click at [151, 269] on div "نظام إدارة مكتب المساعدة الفنية" at bounding box center [290, 260] width 404 height 17
click at [146, 269] on div "نظام إدارة مكتب المساعدة الفنية" at bounding box center [290, 260] width 404 height 17
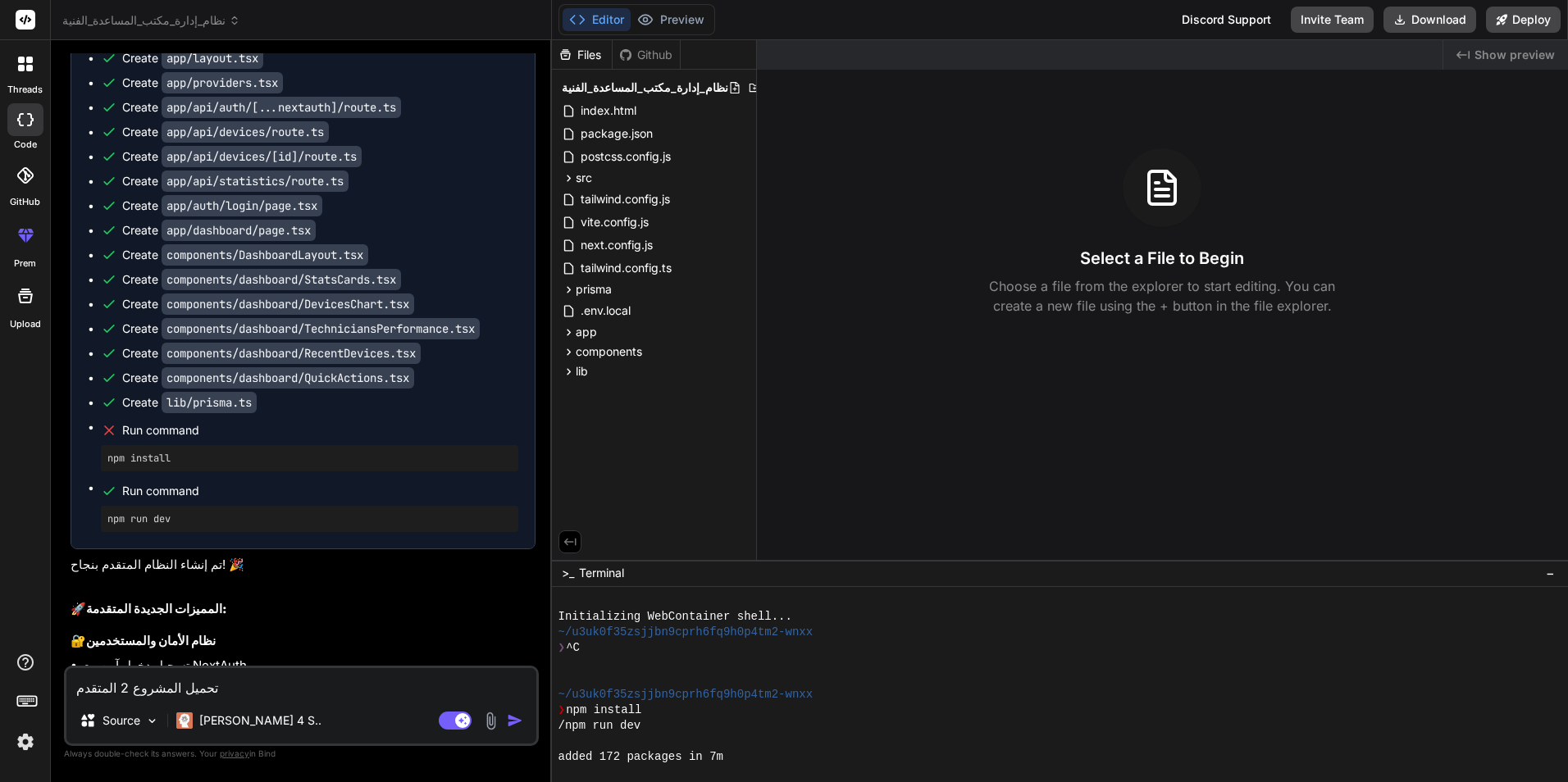
scroll to position [3883, 0]
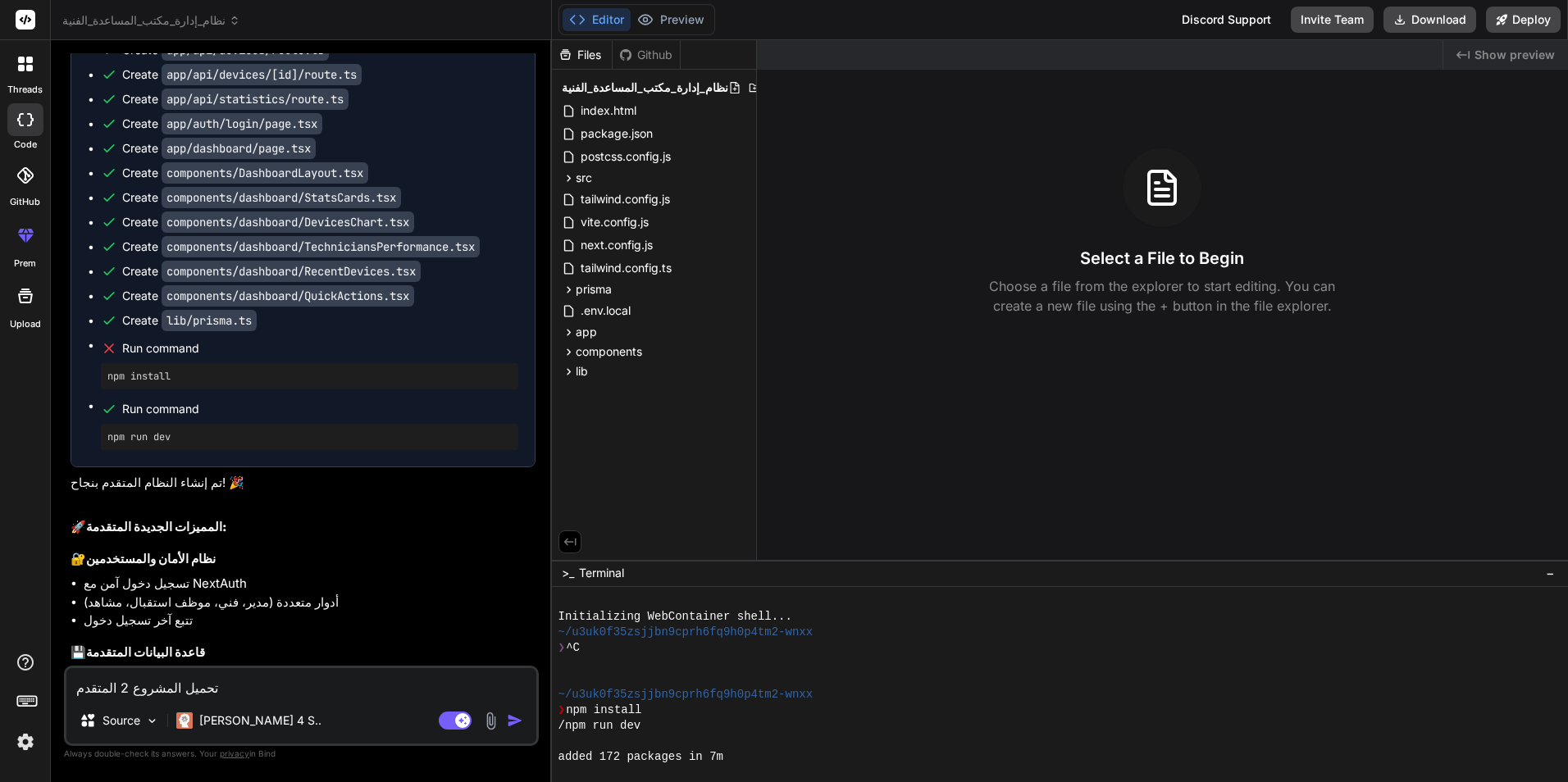
click at [583, 47] on div "Files" at bounding box center [581, 55] width 60 height 17
click at [580, 66] on div "Files" at bounding box center [582, 55] width 61 height 30
click at [580, 83] on span "نظام_إدارة_مكتب_المساعدة_الفنية" at bounding box center [645, 87] width 166 height 17
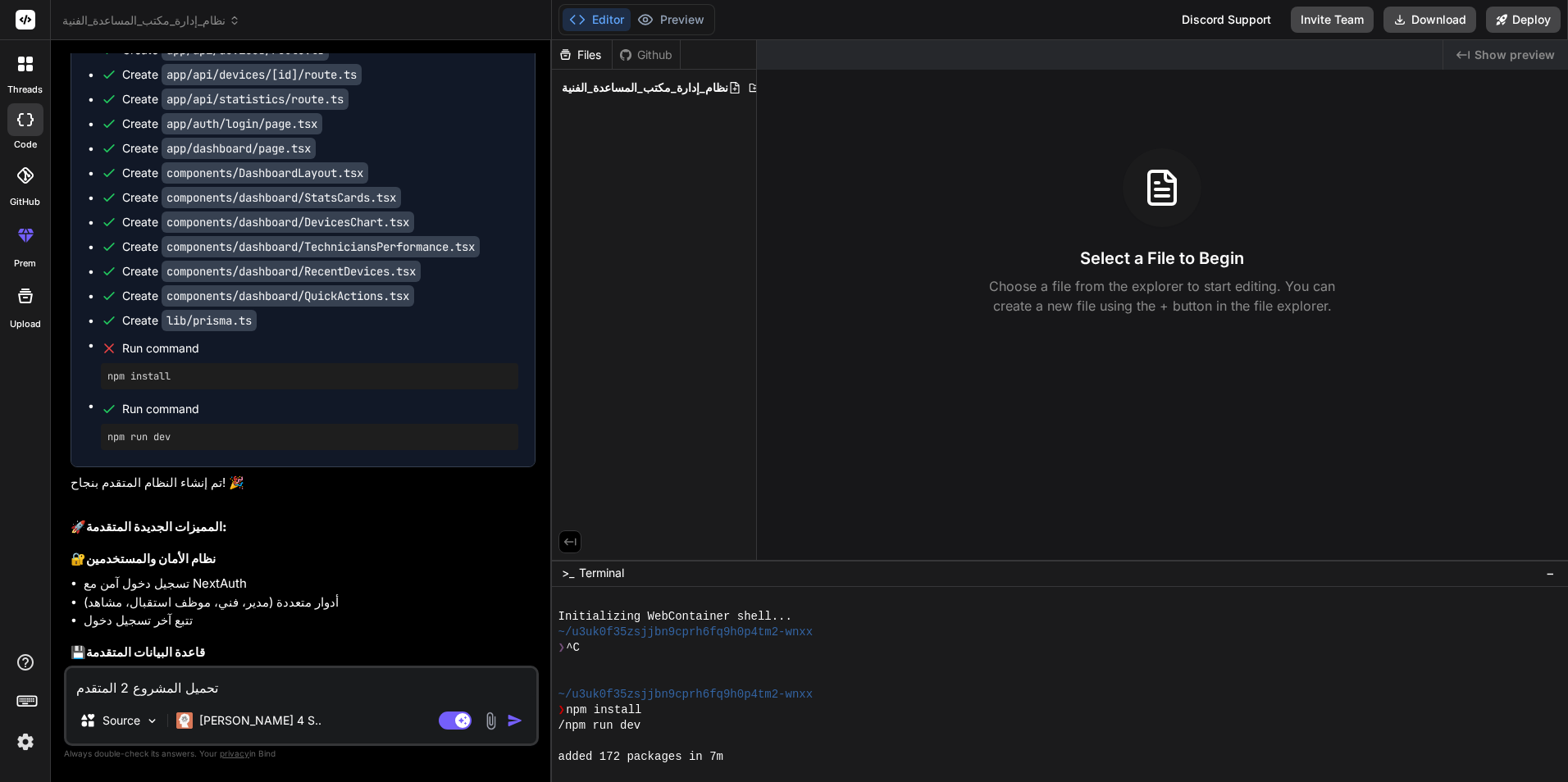
click at [580, 83] on span "نظام_إدارة_مكتب_المساعدة_الفنية" at bounding box center [645, 87] width 166 height 17
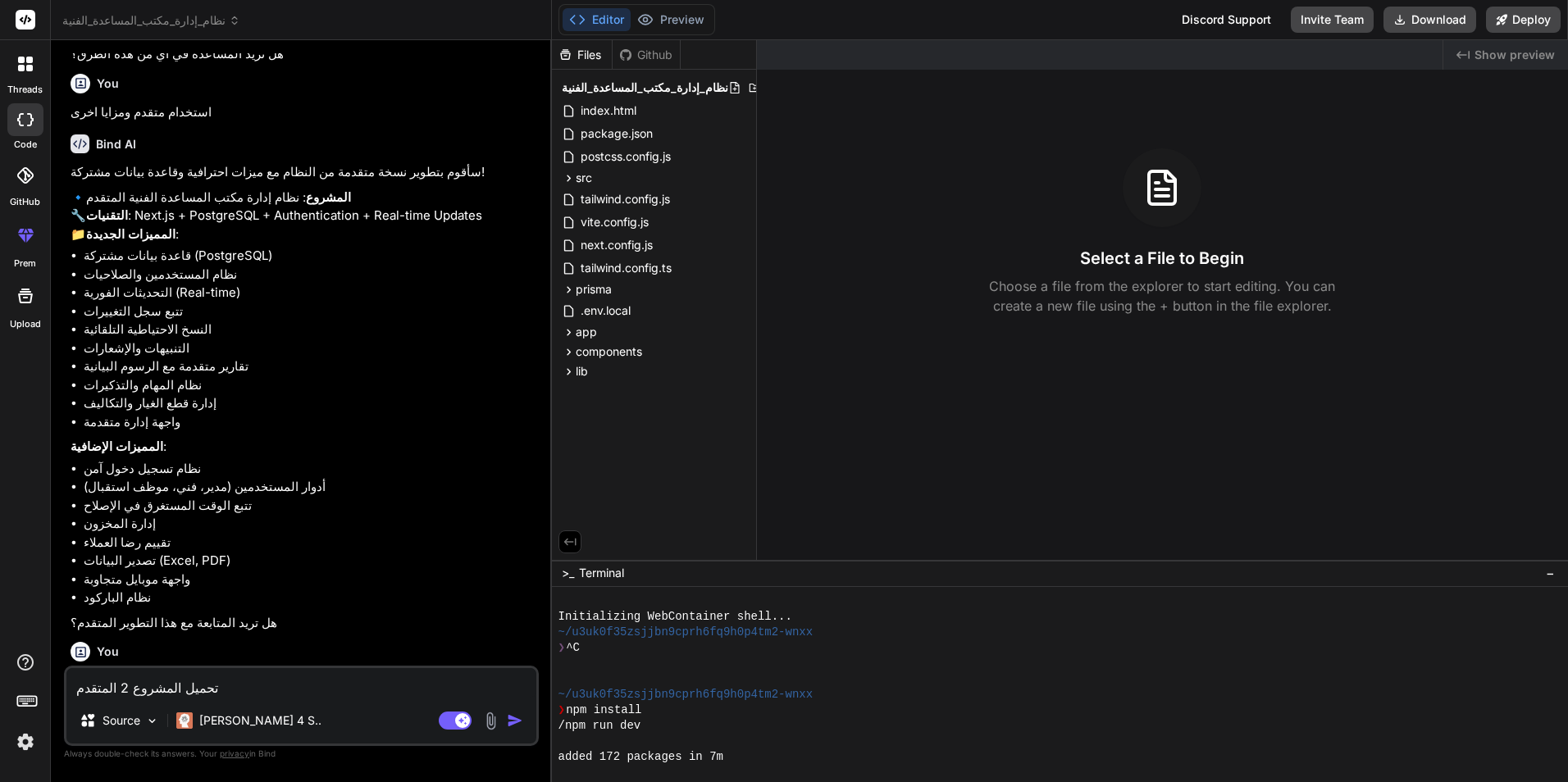
scroll to position [2981, 0]
